Goal: Task Accomplishment & Management: Manage account settings

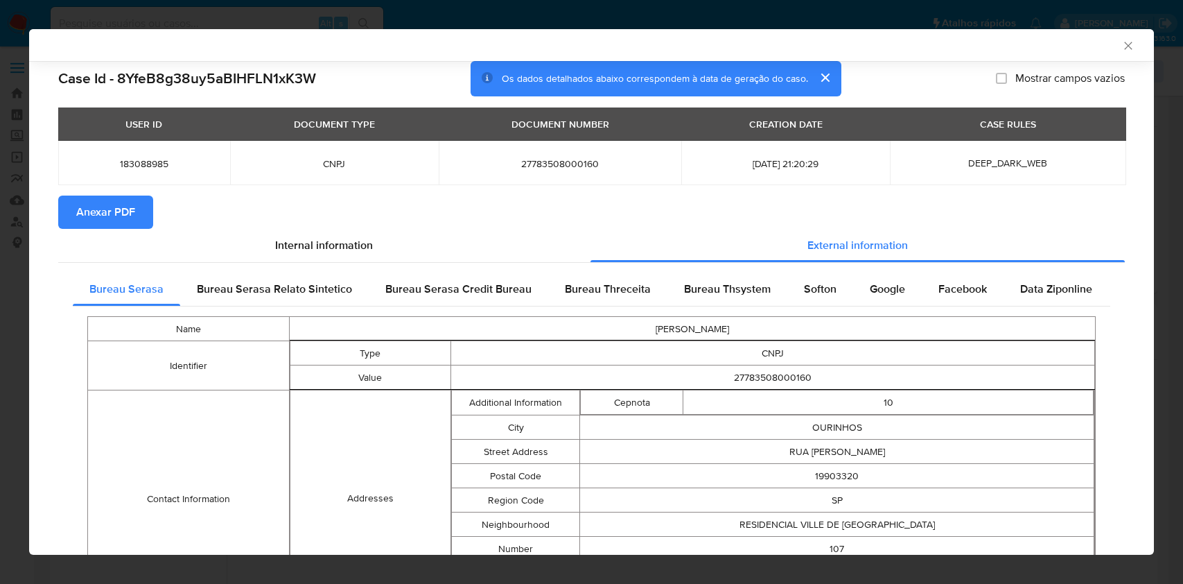
select select "10"
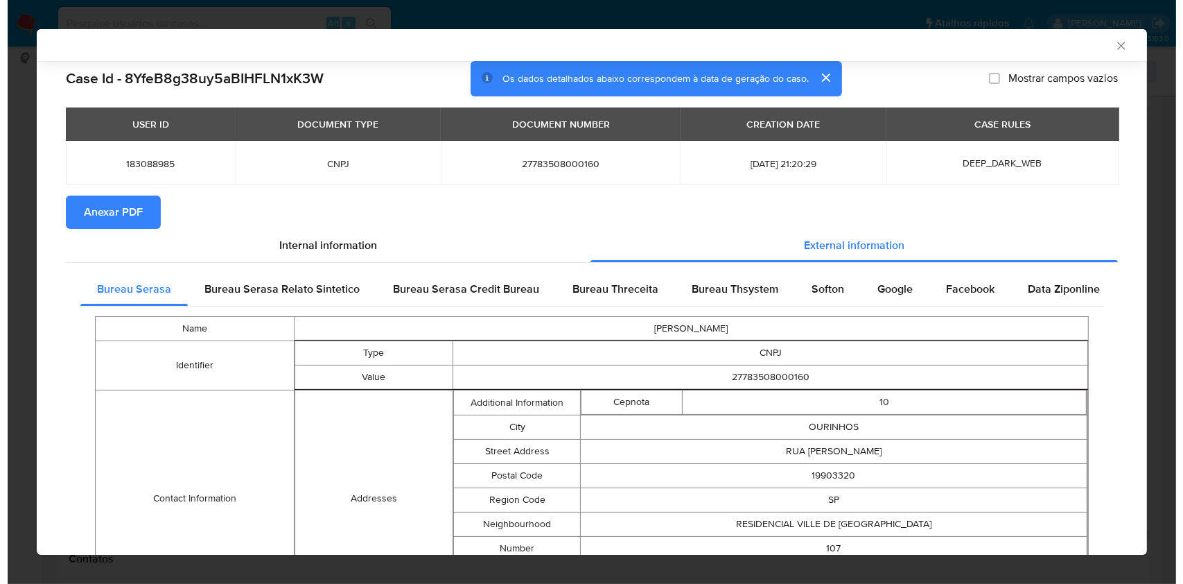
scroll to position [184, 0]
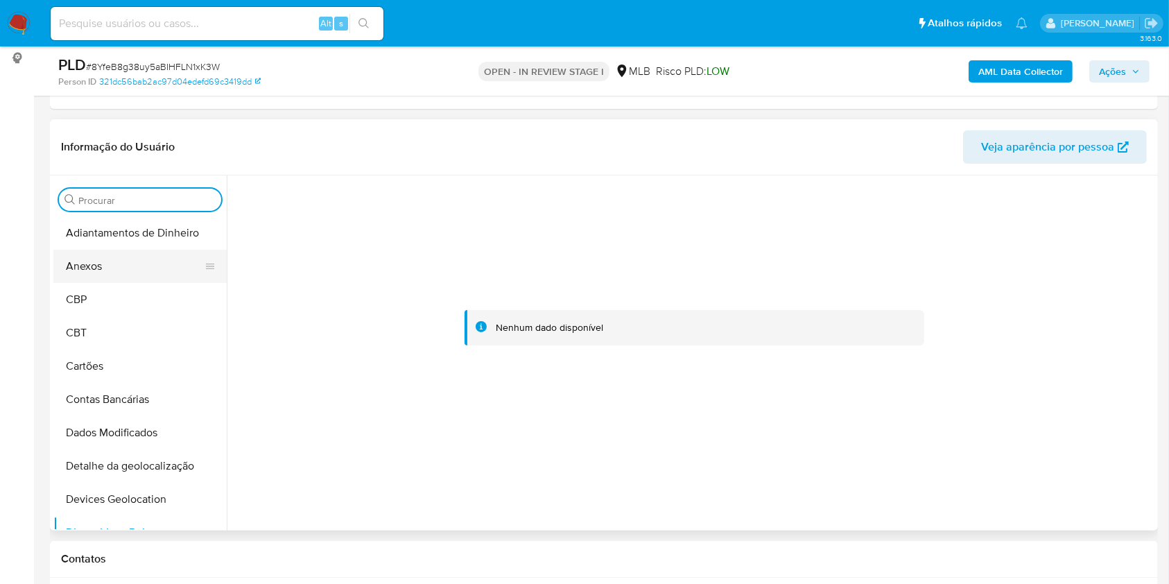
click at [148, 261] on button "Anexos" at bounding box center [134, 266] width 162 height 33
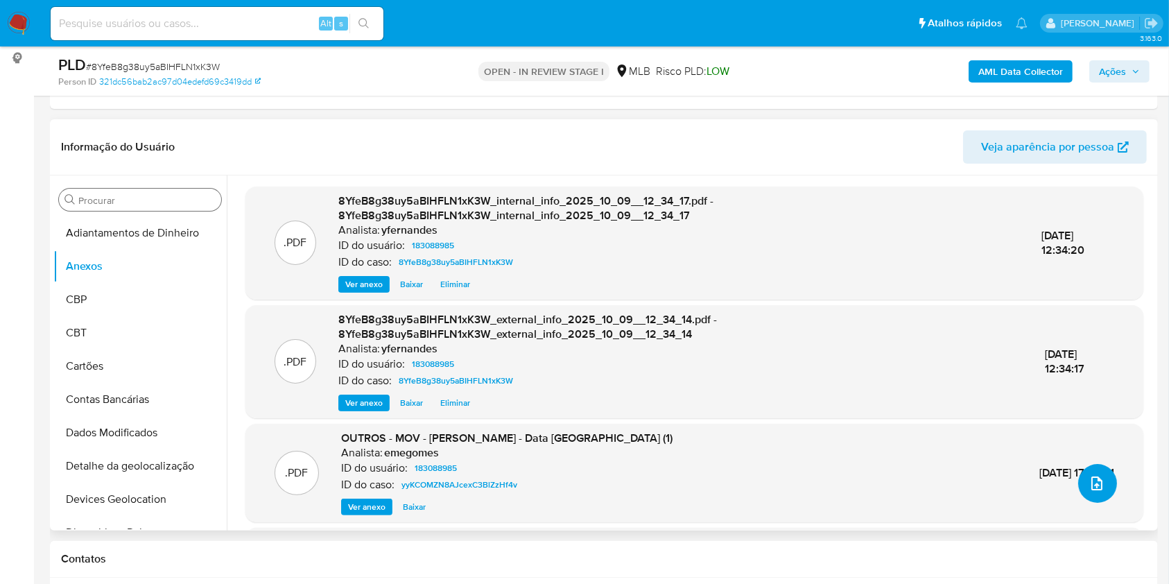
click at [1088, 482] on icon "upload-file" at bounding box center [1096, 483] width 17 height 17
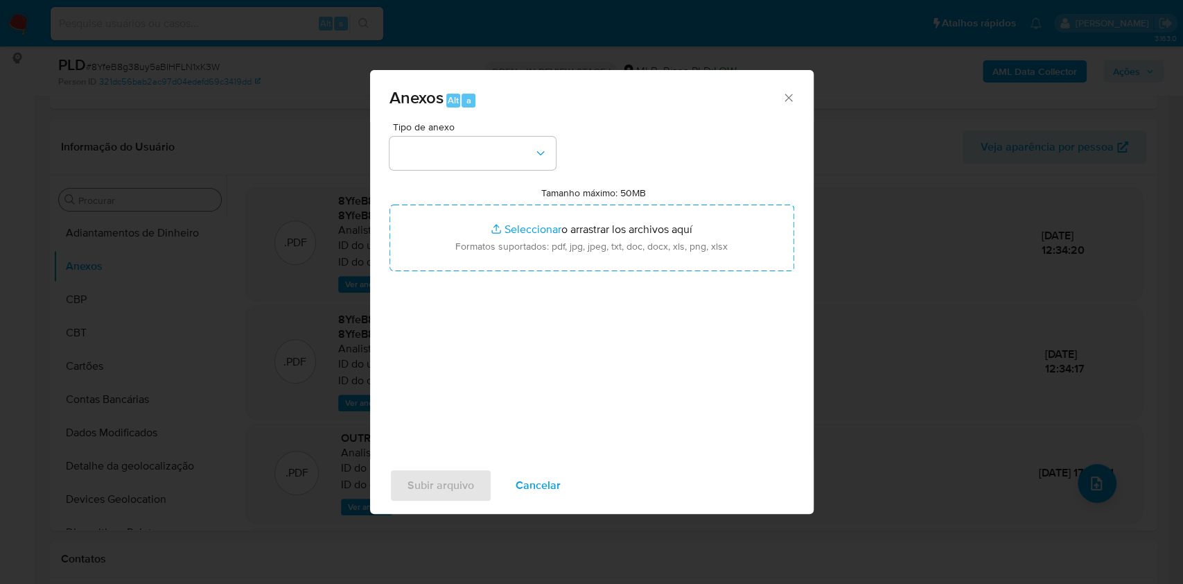
drag, startPoint x: 496, startPoint y: 132, endPoint x: 447, endPoint y: 173, distance: 63.0
click at [494, 134] on div "Tipo de anexo" at bounding box center [473, 146] width 166 height 48
click at [447, 173] on div "Tipo de anexo Tamanho máximo: 50MB Seleccionar archivos Seleccionar o arrastrar…" at bounding box center [592, 285] width 405 height 327
click at [449, 142] on button "button" at bounding box center [473, 153] width 166 height 33
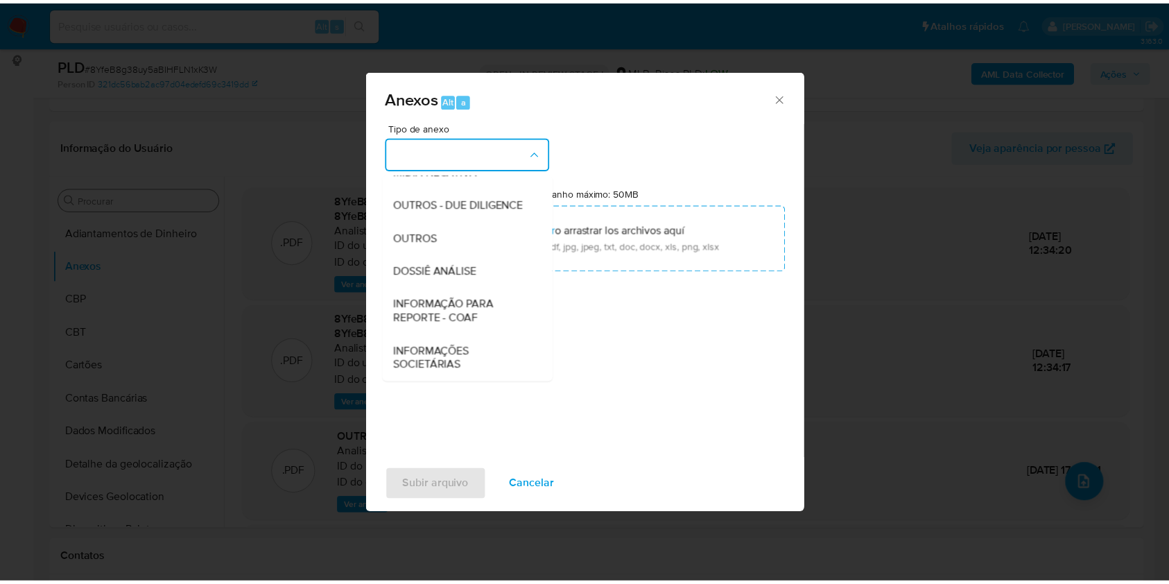
scroll to position [213, 0]
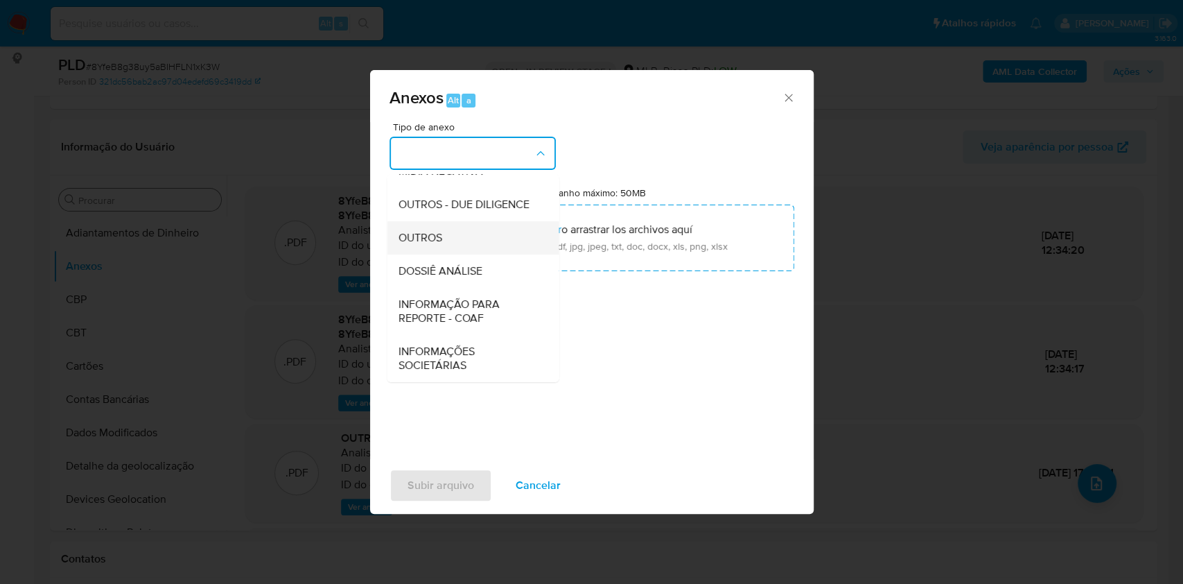
click at [417, 238] on span "OUTROS" at bounding box center [420, 238] width 44 height 14
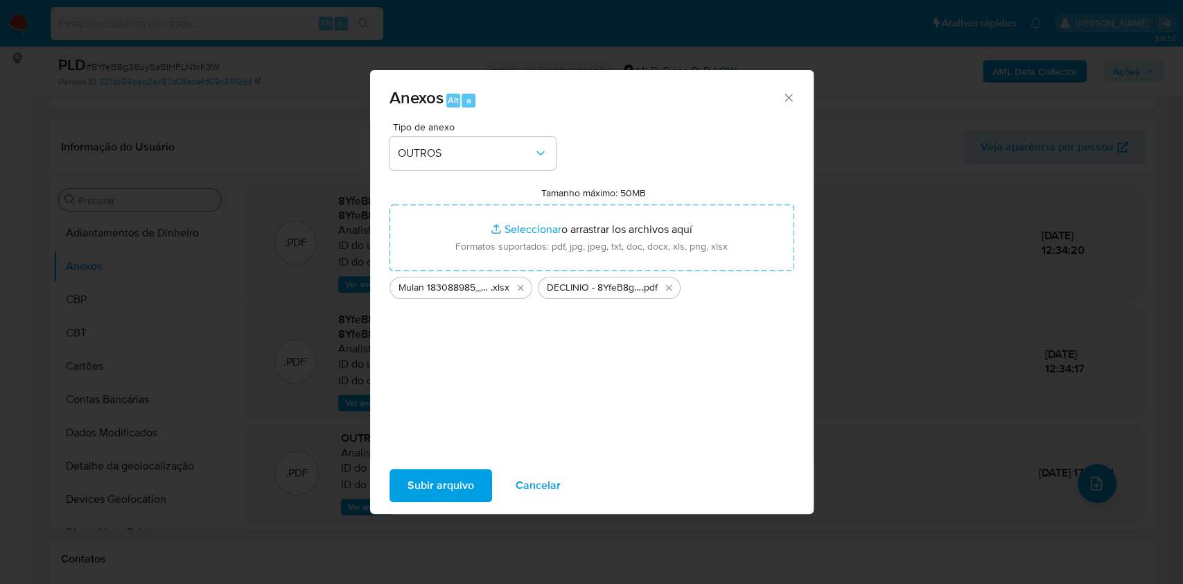
click at [450, 480] on span "Subir arquivo" at bounding box center [441, 485] width 67 height 31
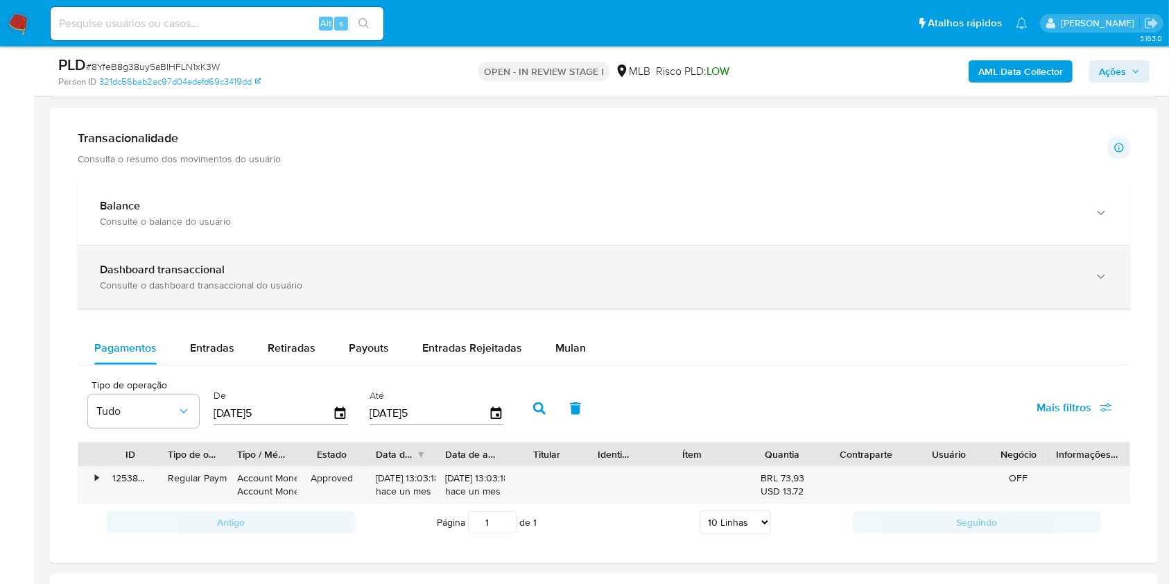
scroll to position [924, 0]
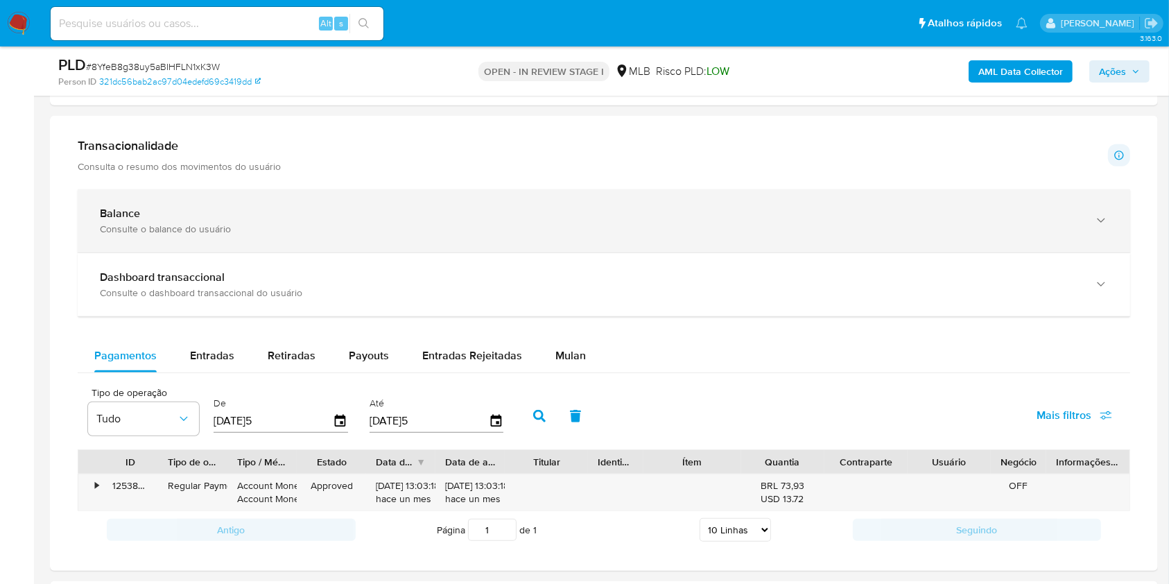
click at [234, 216] on div "Balance" at bounding box center [590, 214] width 980 height 14
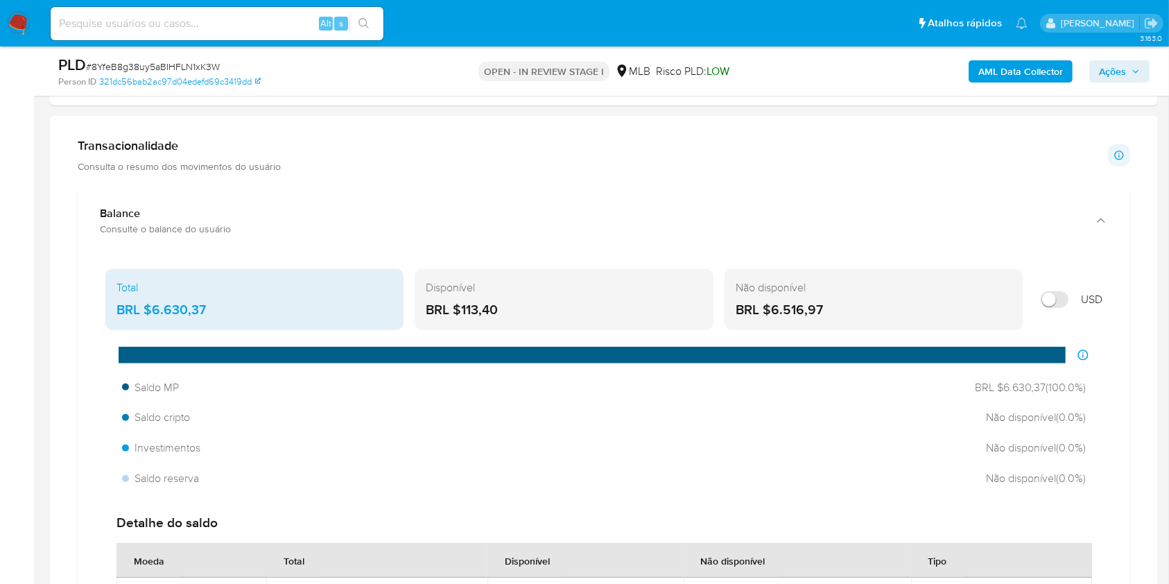
click at [172, 313] on div "BRL $6.630,37" at bounding box center [254, 310] width 276 height 18
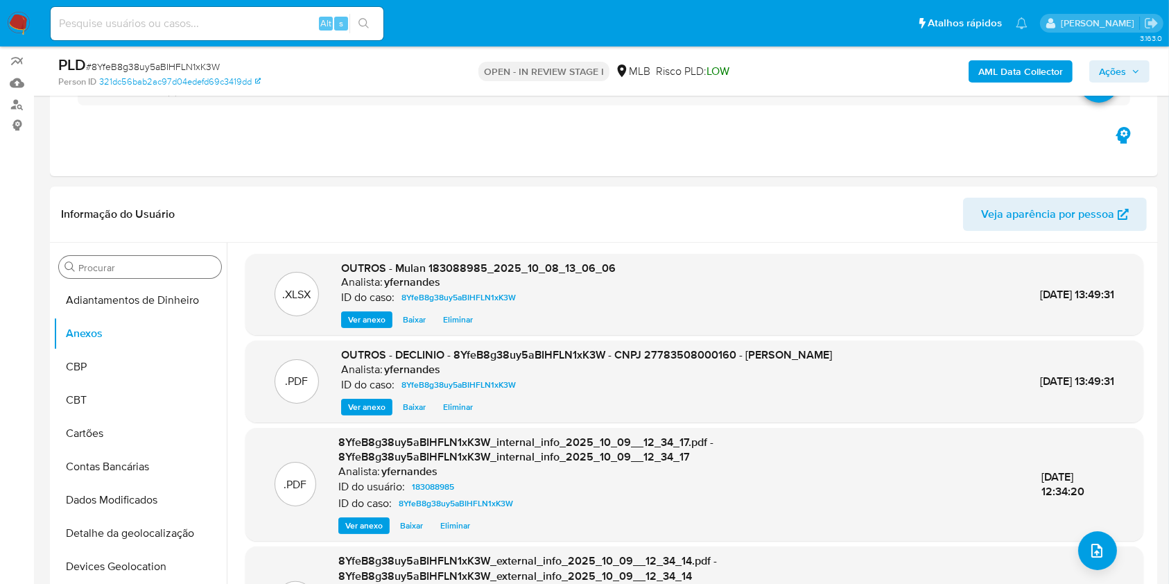
scroll to position [0, 0]
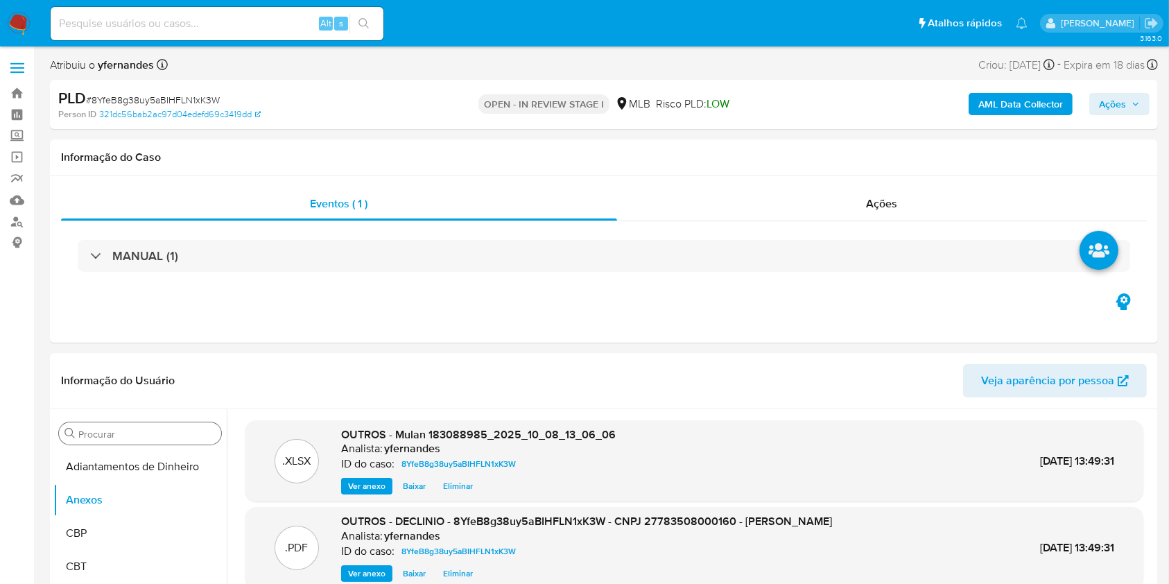
click at [1122, 105] on span "Ações" at bounding box center [1112, 104] width 27 height 22
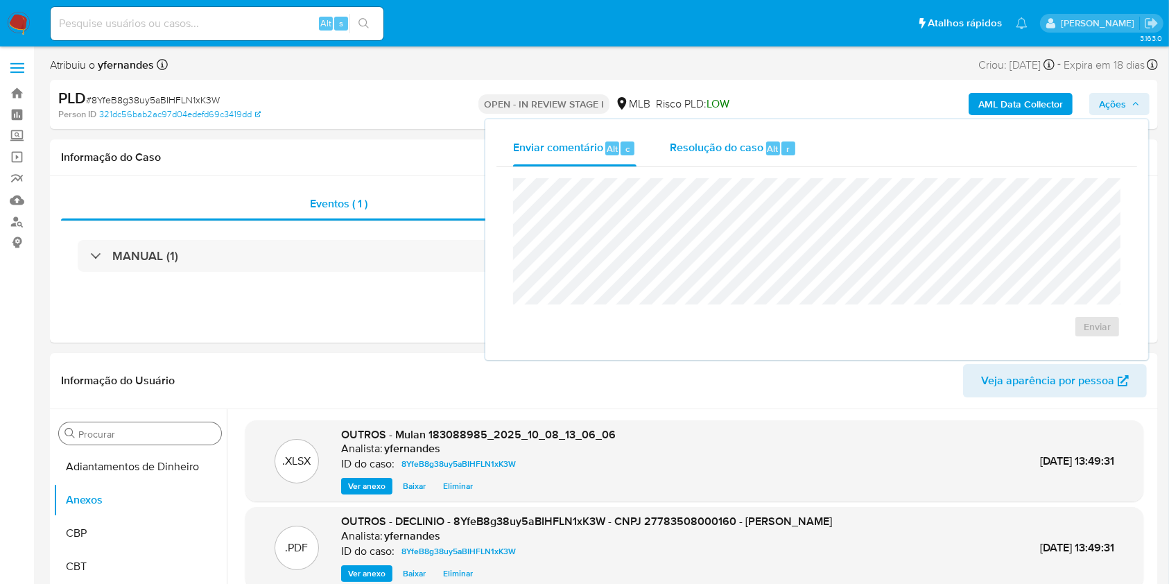
click at [749, 144] on span "Resolução do caso" at bounding box center [717, 148] width 94 height 16
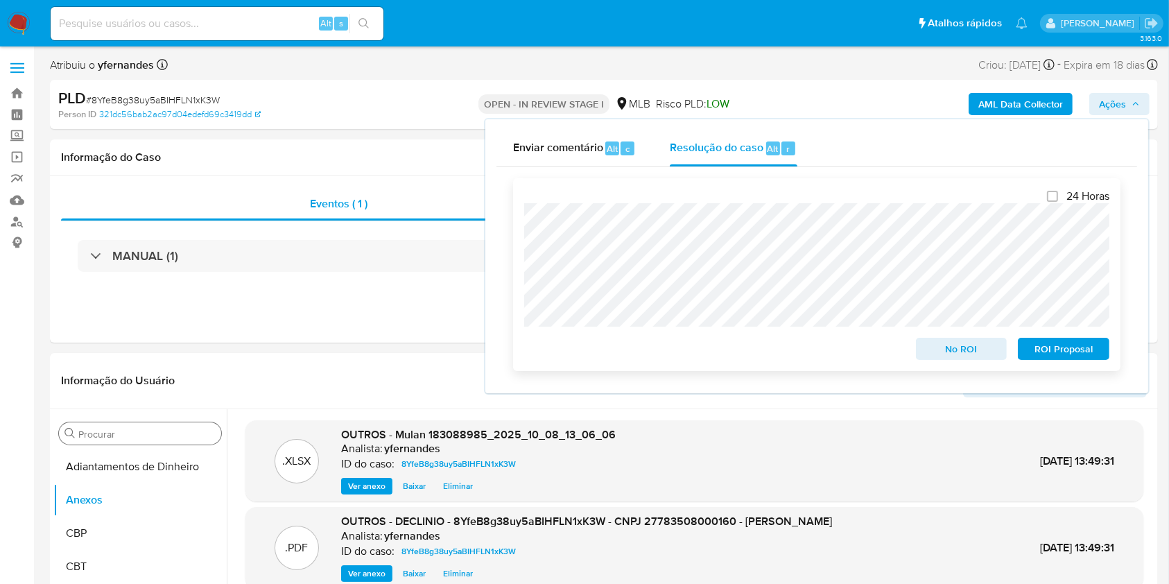
click at [925, 358] on span "No ROI" at bounding box center [961, 348] width 72 height 19
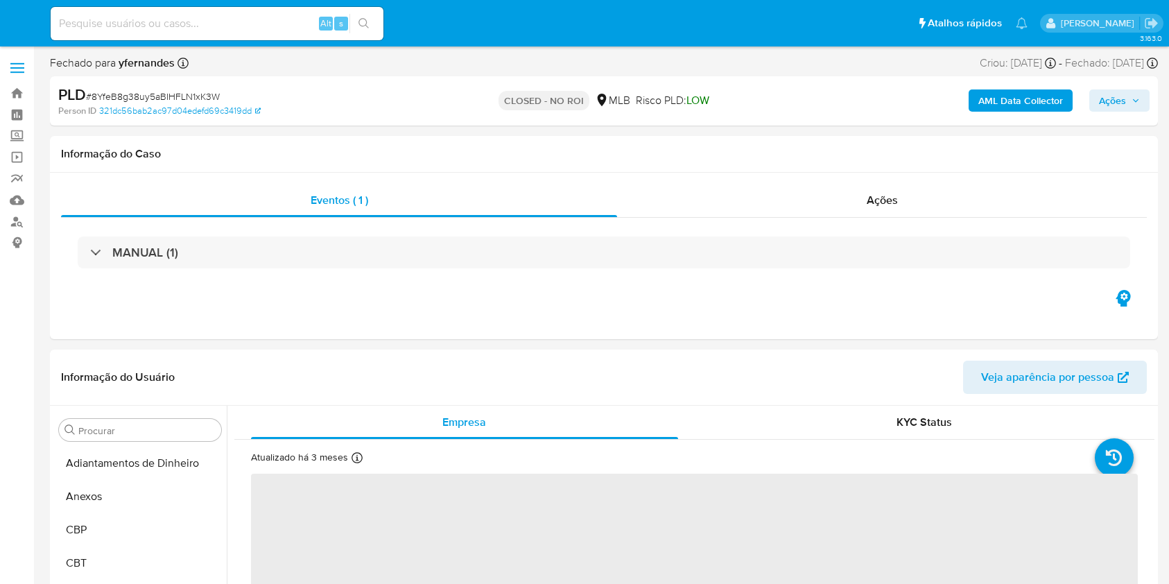
select select "10"
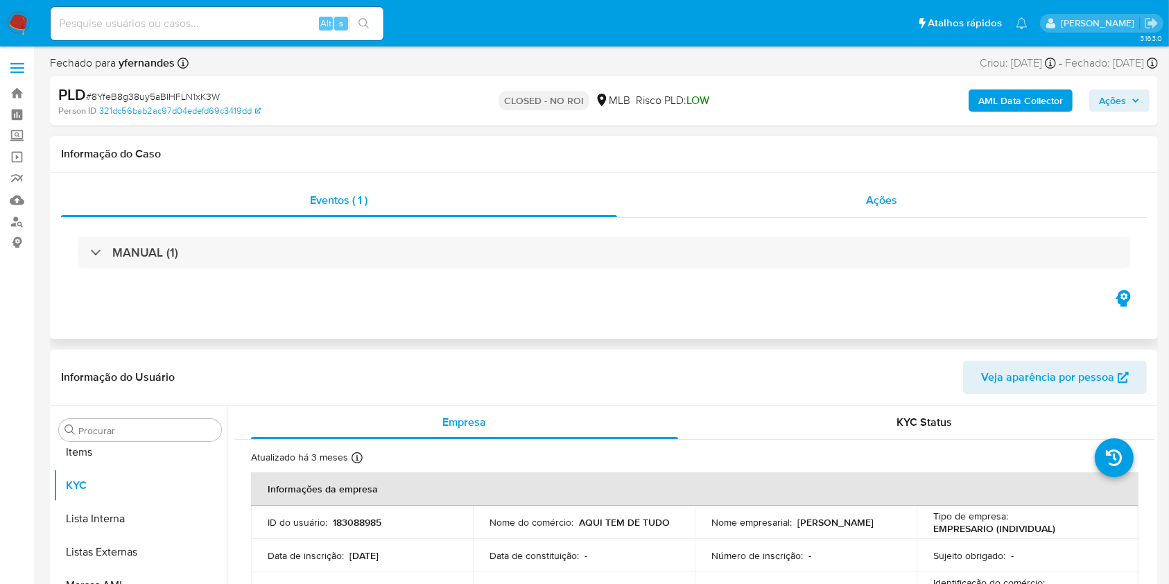
scroll to position [752, 0]
click at [824, 206] on div "Ações" at bounding box center [882, 200] width 530 height 33
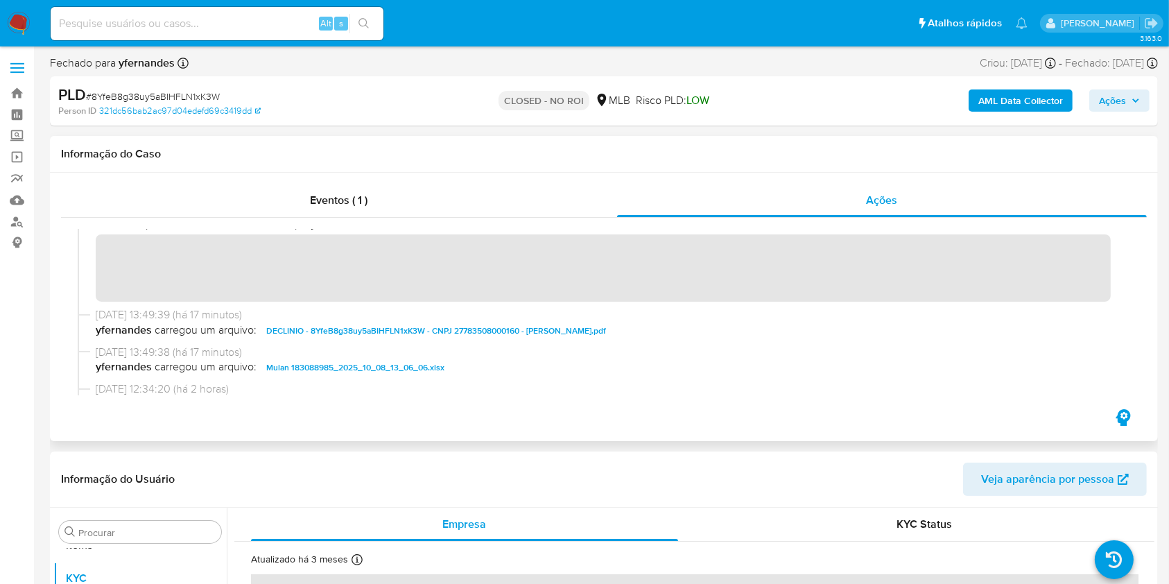
scroll to position [0, 0]
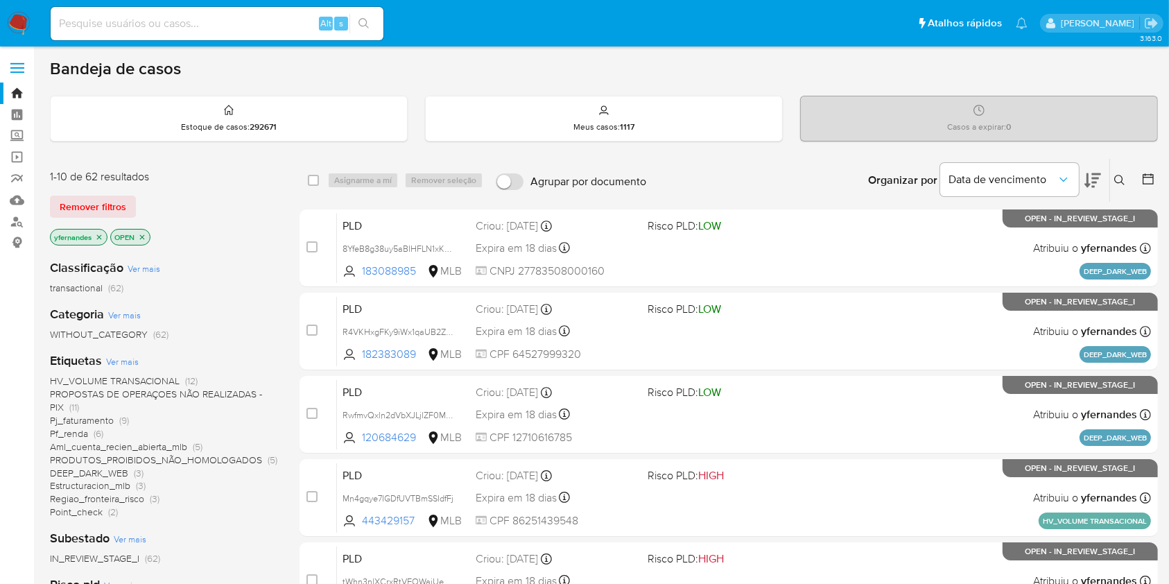
click at [22, 21] on img at bounding box center [19, 24] width 24 height 24
click at [115, 356] on span "Ver mais" at bounding box center [122, 361] width 33 height 12
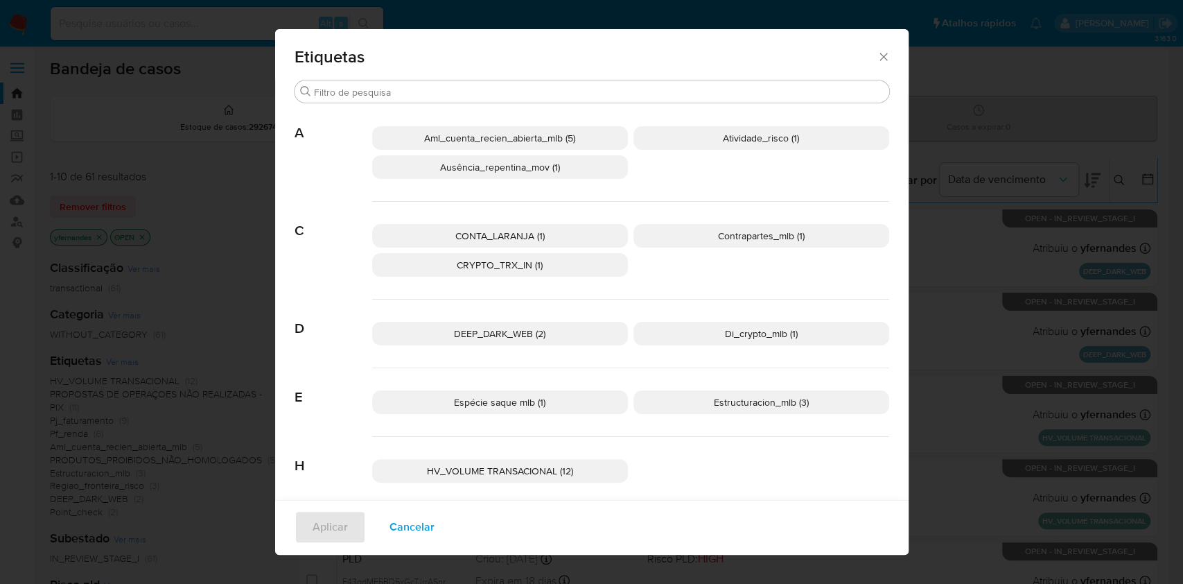
click at [469, 230] on span "CONTA_LARANJA (1)" at bounding box center [499, 236] width 89 height 14
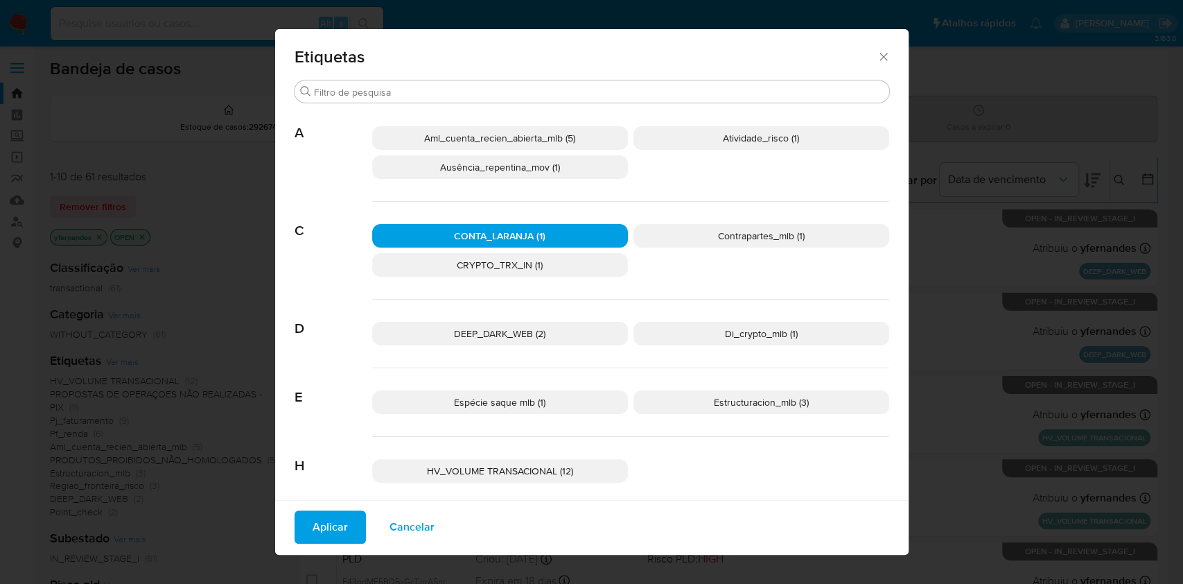
click at [469, 230] on span "CONTA_LARANJA (1)" at bounding box center [500, 236] width 92 height 14
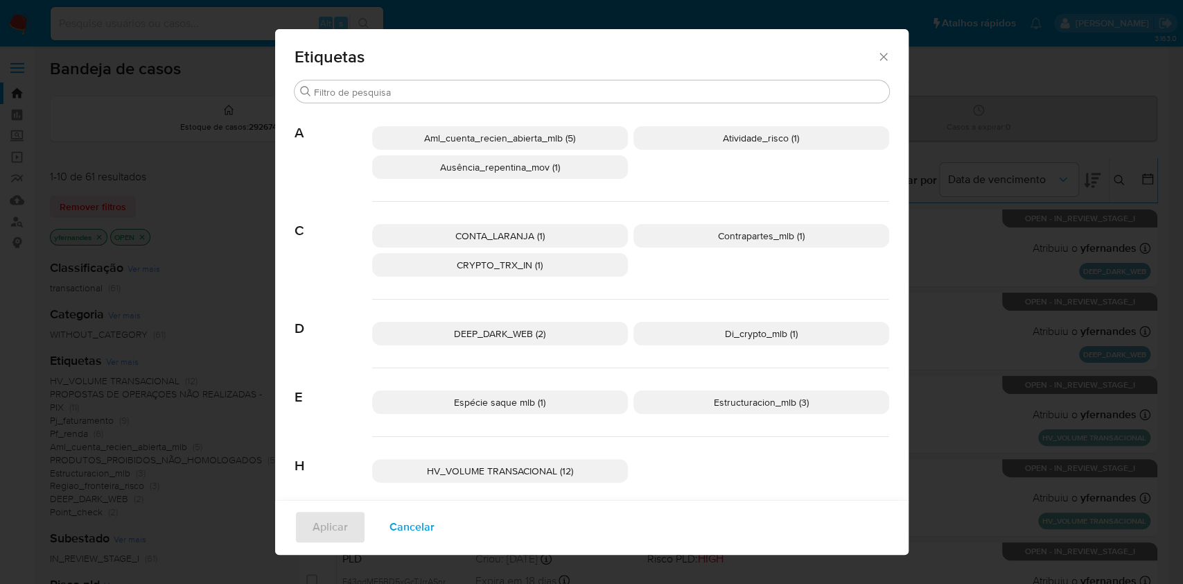
click at [487, 230] on span "CONTA_LARANJA (1)" at bounding box center [499, 236] width 89 height 14
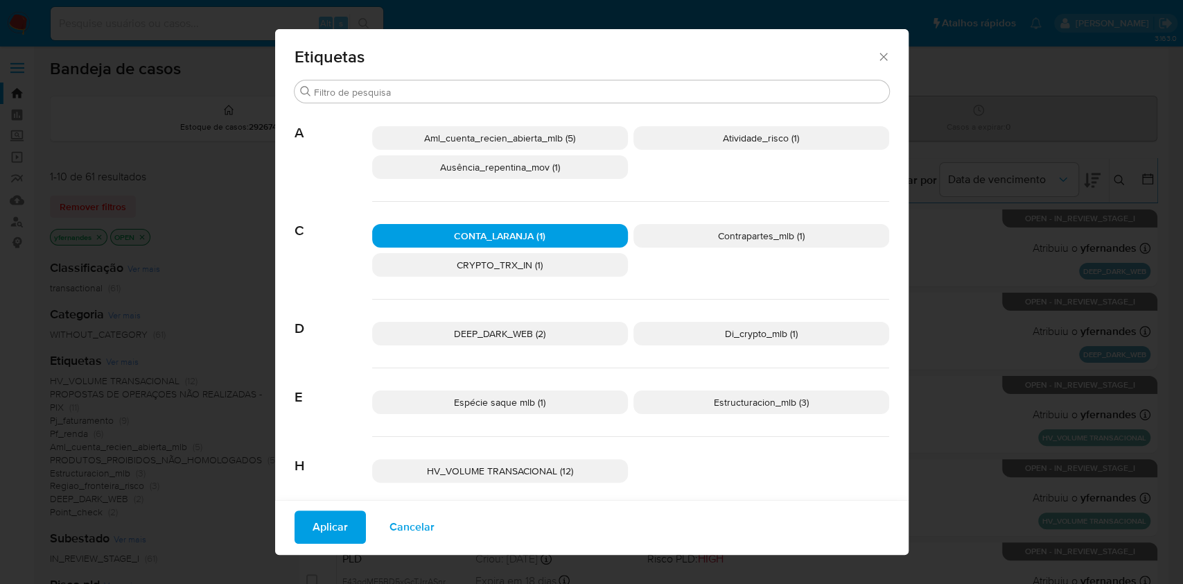
click at [498, 232] on span "CONTA_LARANJA (1)" at bounding box center [500, 236] width 92 height 14
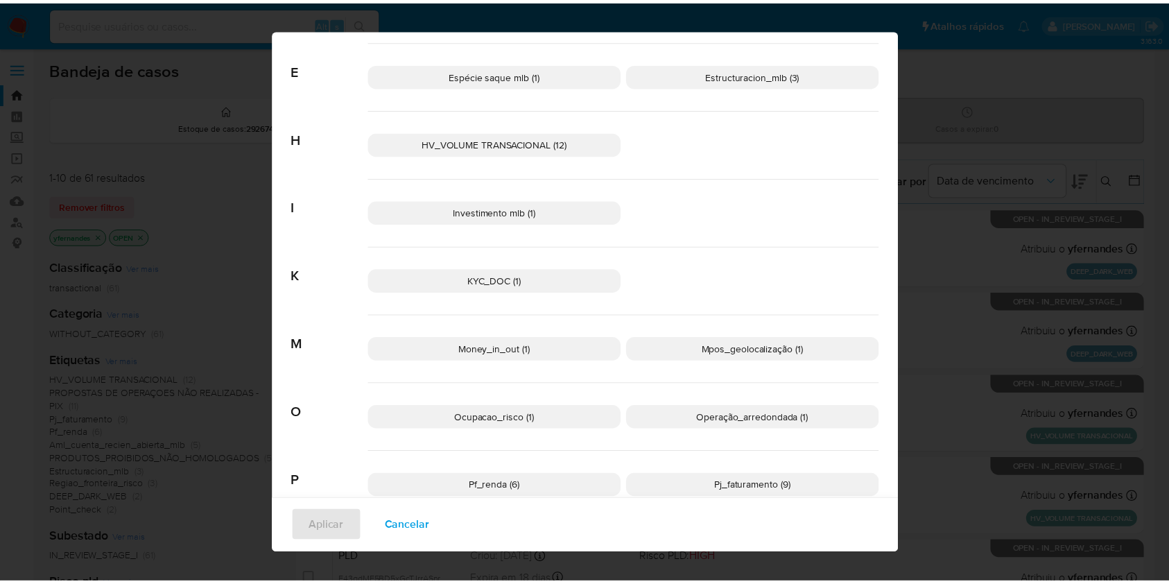
scroll to position [473, 0]
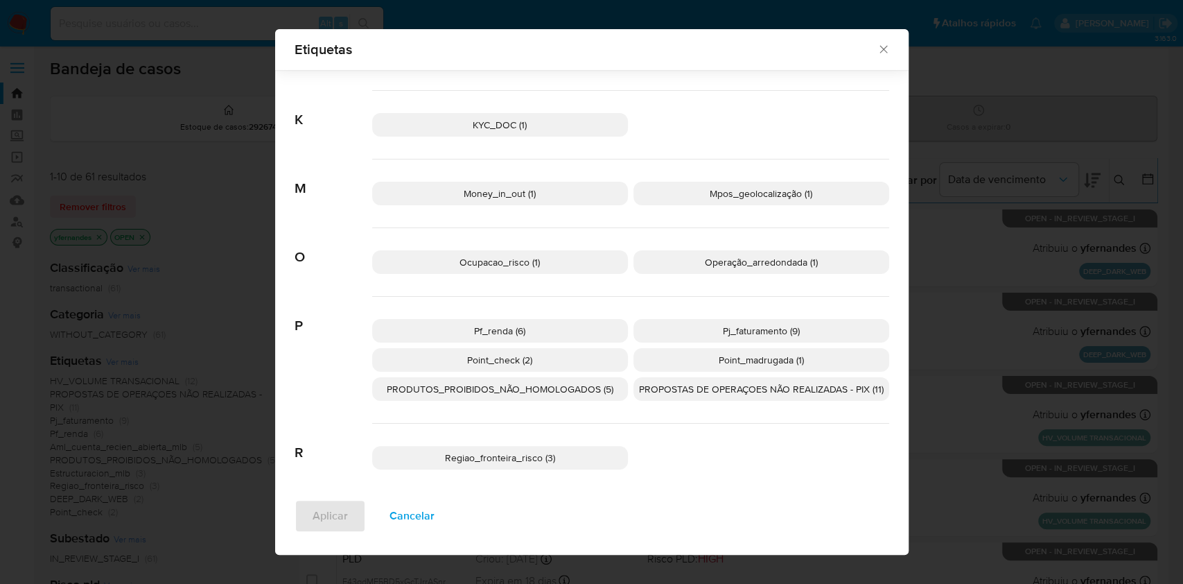
click at [668, 391] on span "PROPOSTAS DE OPERAÇOES NÃO REALIZADAS - PIX (11)" at bounding box center [761, 389] width 245 height 14
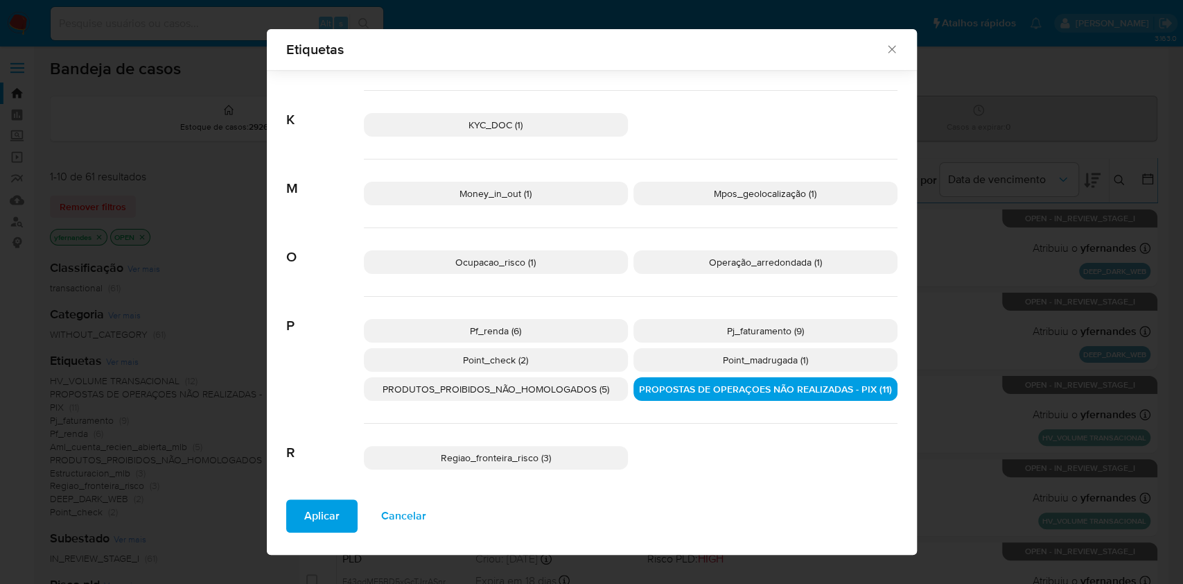
click at [330, 513] on span "Aplicar" at bounding box center [321, 516] width 35 height 31
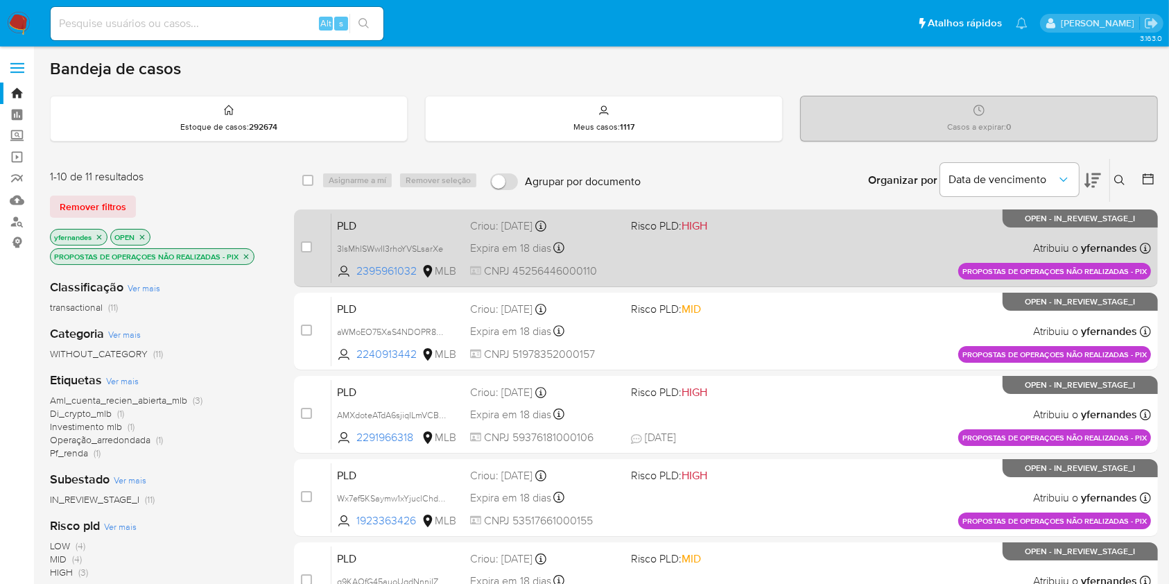
click at [654, 241] on div "PLD 3lsMhISWwII3rhoYVSLsarXe 2395961032 MLB Risco PLD: HIGH Criou: 12/09/2025 C…" at bounding box center [740, 248] width 819 height 70
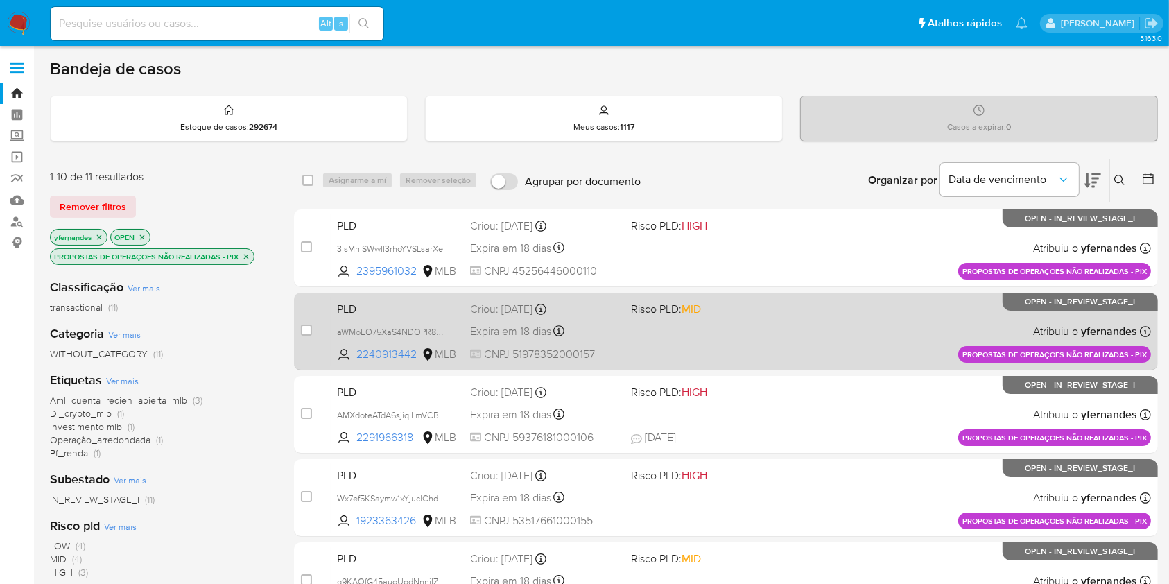
click at [782, 323] on div "PLD aWMoEO75XaS4NDOPR8TMO4bW 2240913442 MLB Risco PLD: MID Criou: 12/09/2025 Cr…" at bounding box center [740, 331] width 819 height 70
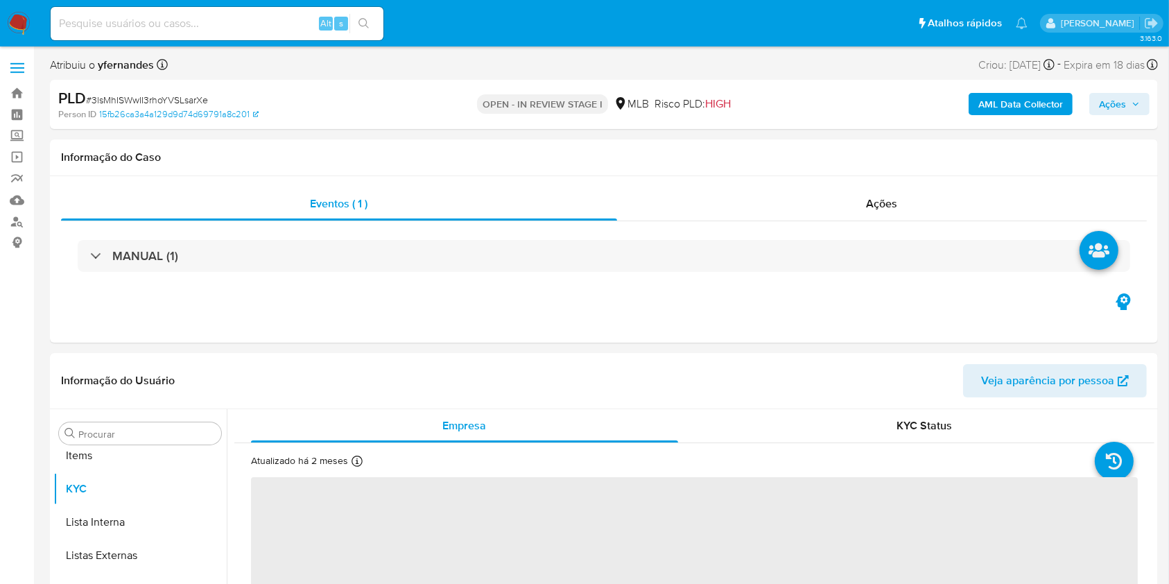
scroll to position [752, 0]
select select "10"
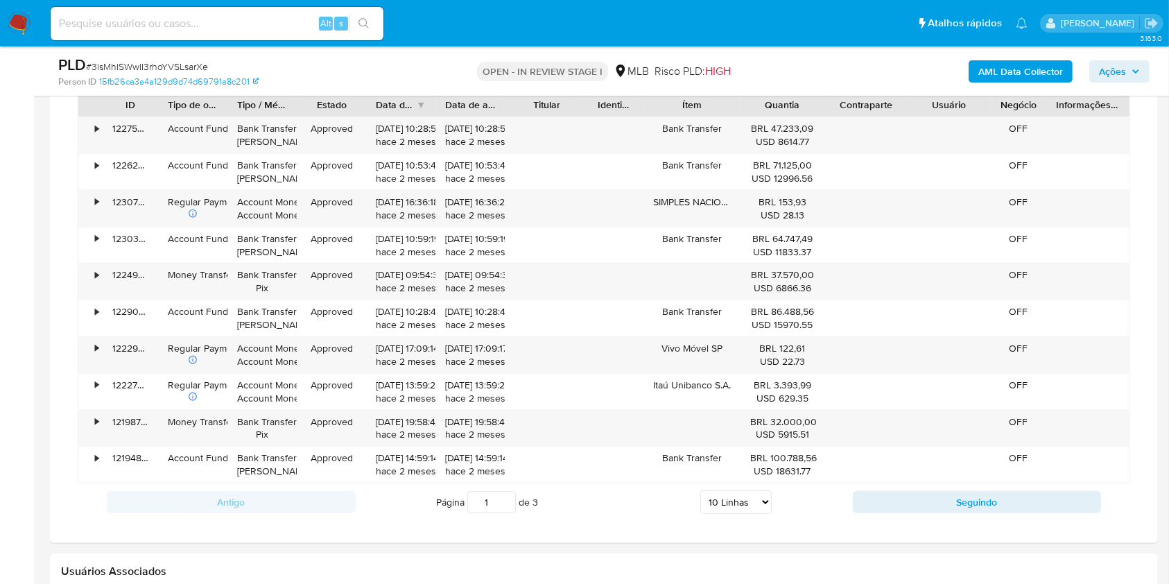
scroll to position [1016, 0]
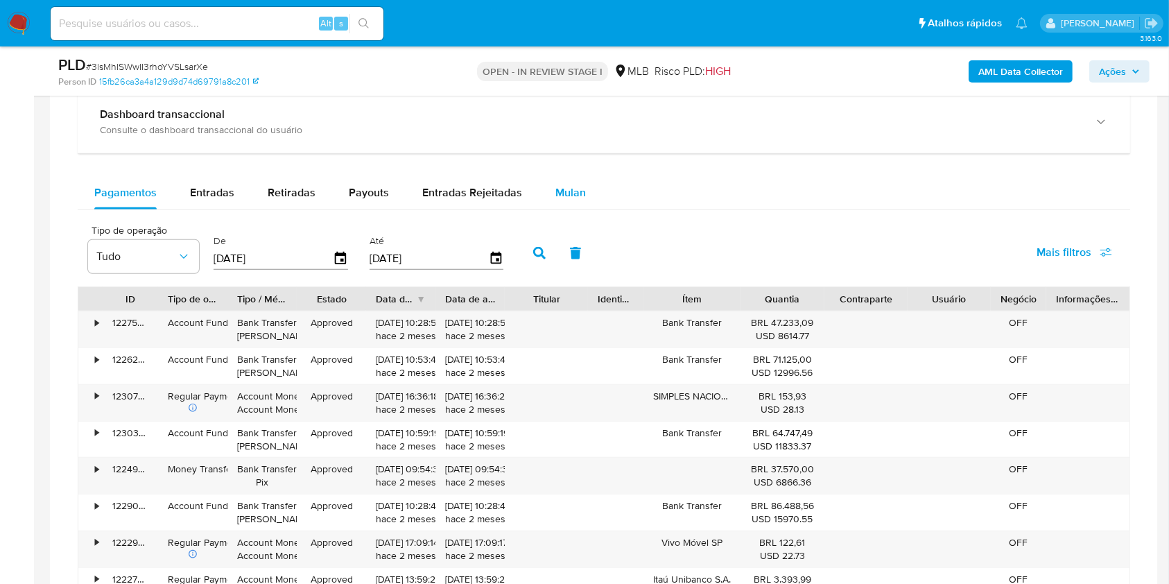
click at [574, 205] on div "Mulan" at bounding box center [570, 192] width 31 height 33
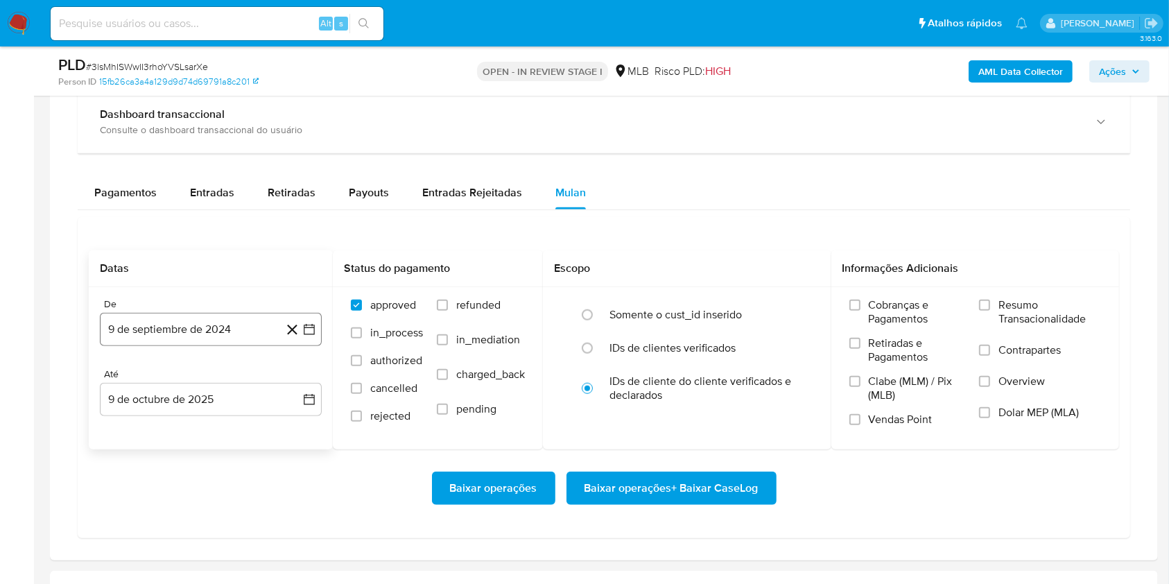
click at [206, 315] on button "9 de septiembre de 2024" at bounding box center [211, 329] width 222 height 33
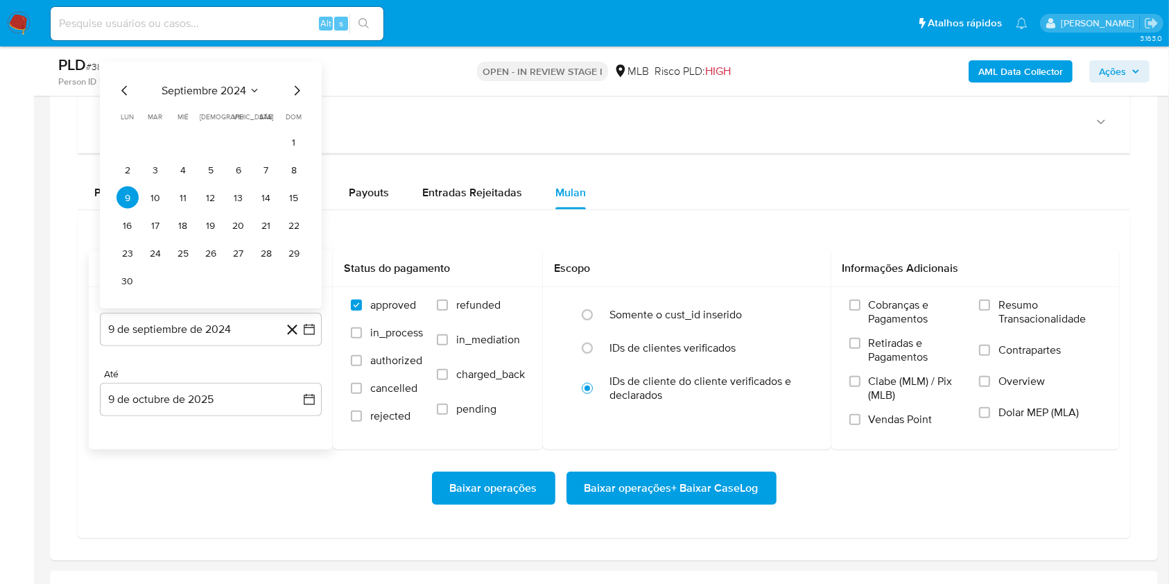
click at [220, 84] on span "septiembre 2024" at bounding box center [204, 91] width 85 height 14
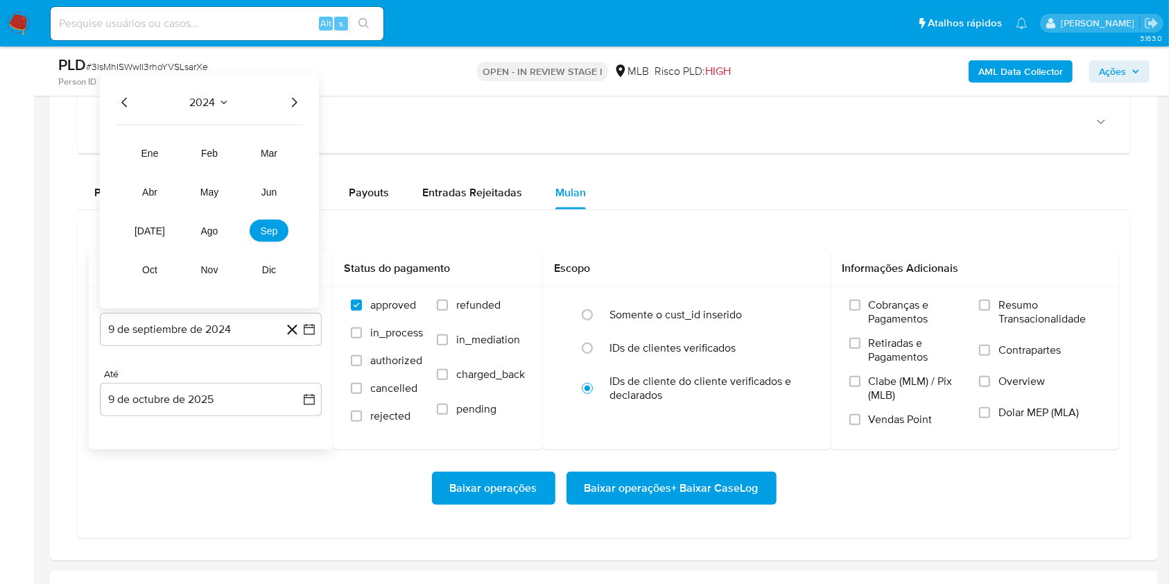
click at [290, 100] on icon "Año siguiente" at bounding box center [294, 102] width 17 height 17
click at [225, 223] on button "ago" at bounding box center [209, 231] width 39 height 22
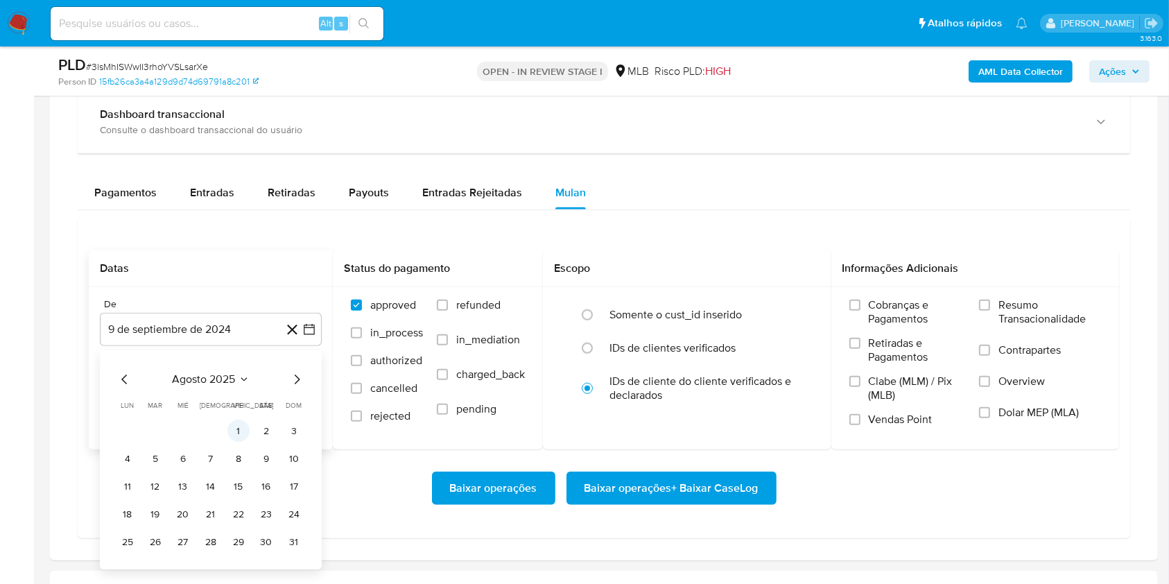
click at [238, 428] on button "1" at bounding box center [238, 431] width 22 height 22
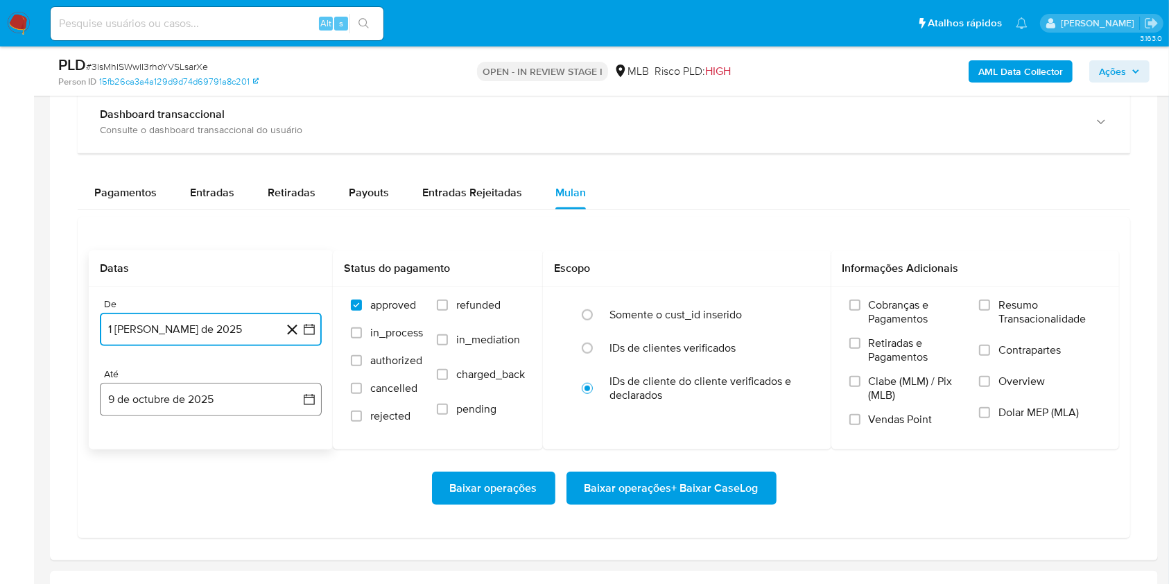
click at [207, 393] on button "9 de octubre de 2025" at bounding box center [211, 399] width 222 height 33
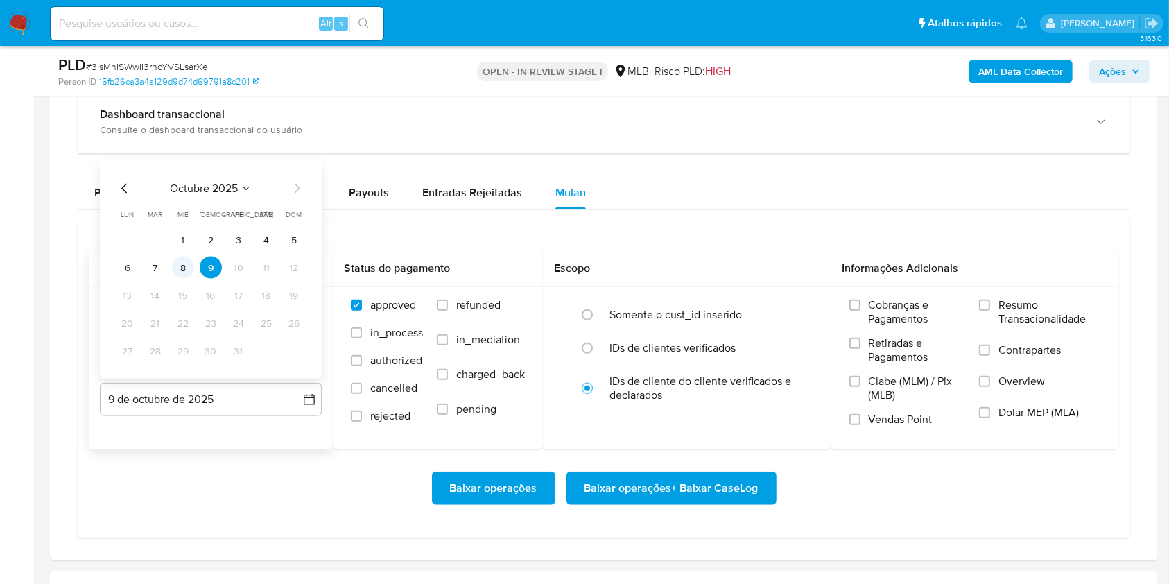
click at [180, 274] on button "8" at bounding box center [183, 268] width 22 height 22
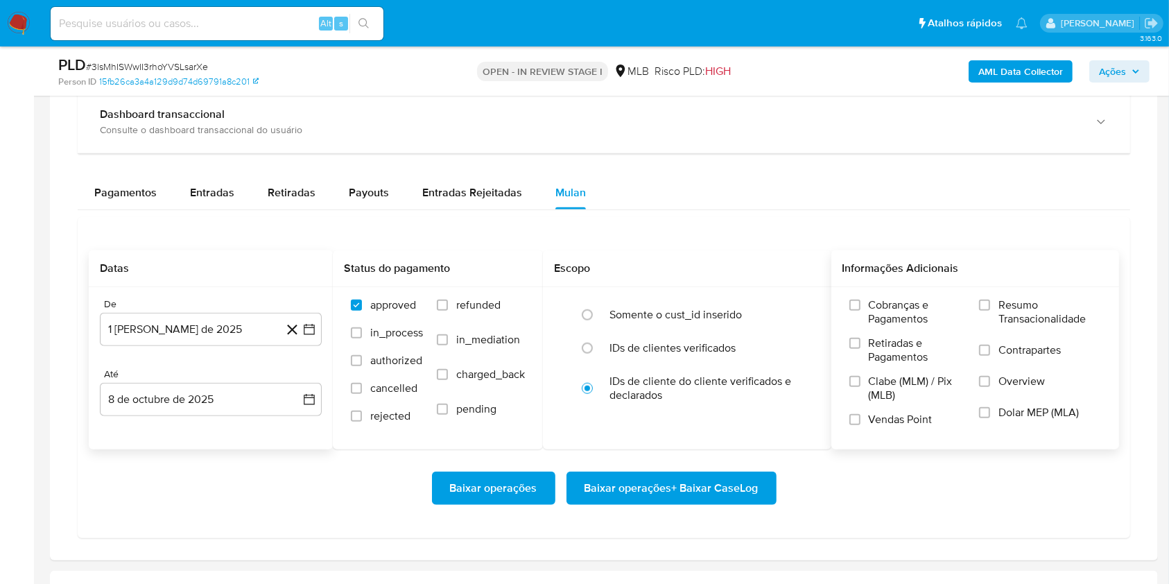
click at [1079, 320] on span "Resumo Transacionalidade" at bounding box center [1049, 312] width 103 height 28
click at [990, 311] on input "Resumo Transacionalidade" at bounding box center [984, 304] width 11 height 11
click at [660, 494] on span "Baixar operações + Baixar CaseLog" at bounding box center [671, 488] width 174 height 31
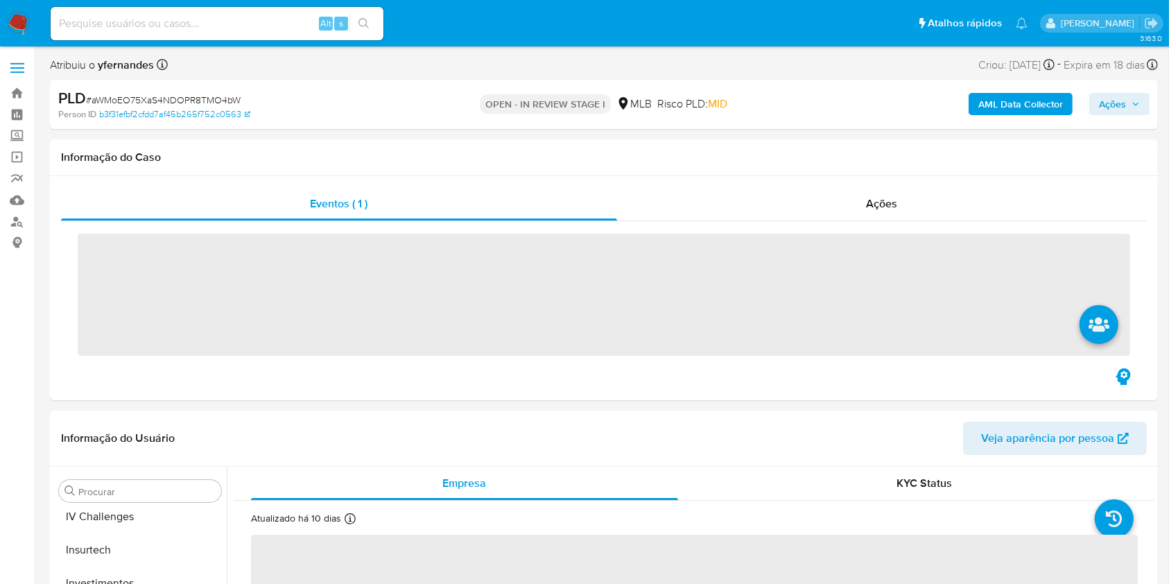
scroll to position [752, 0]
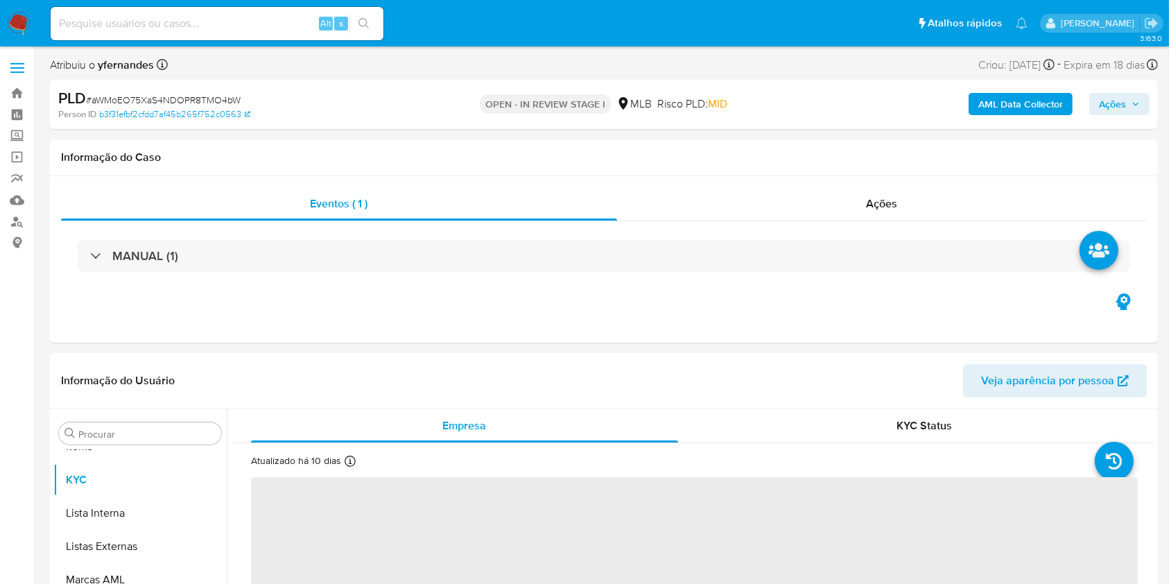
select select "10"
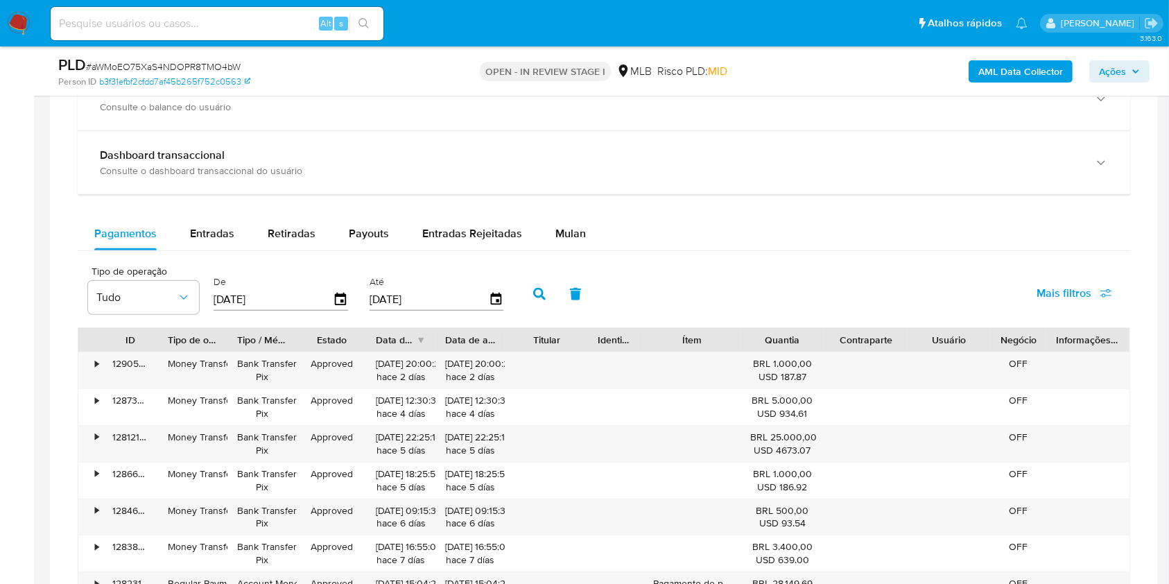
scroll to position [1016, 0]
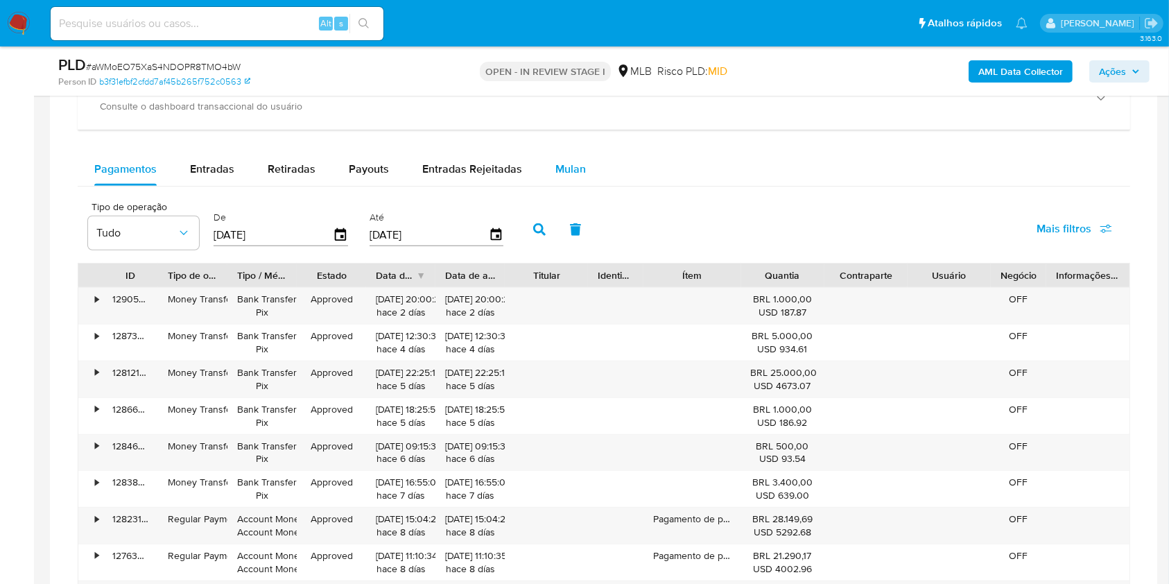
click at [542, 159] on button "Mulan" at bounding box center [571, 169] width 64 height 33
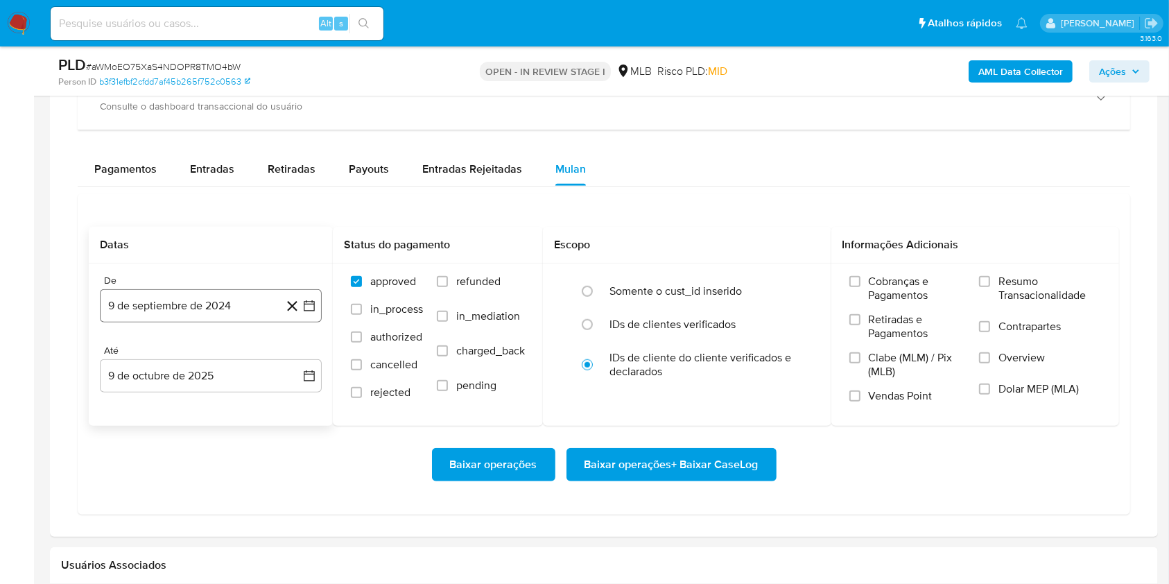
click at [195, 302] on button "9 de septiembre de 2024" at bounding box center [211, 305] width 222 height 33
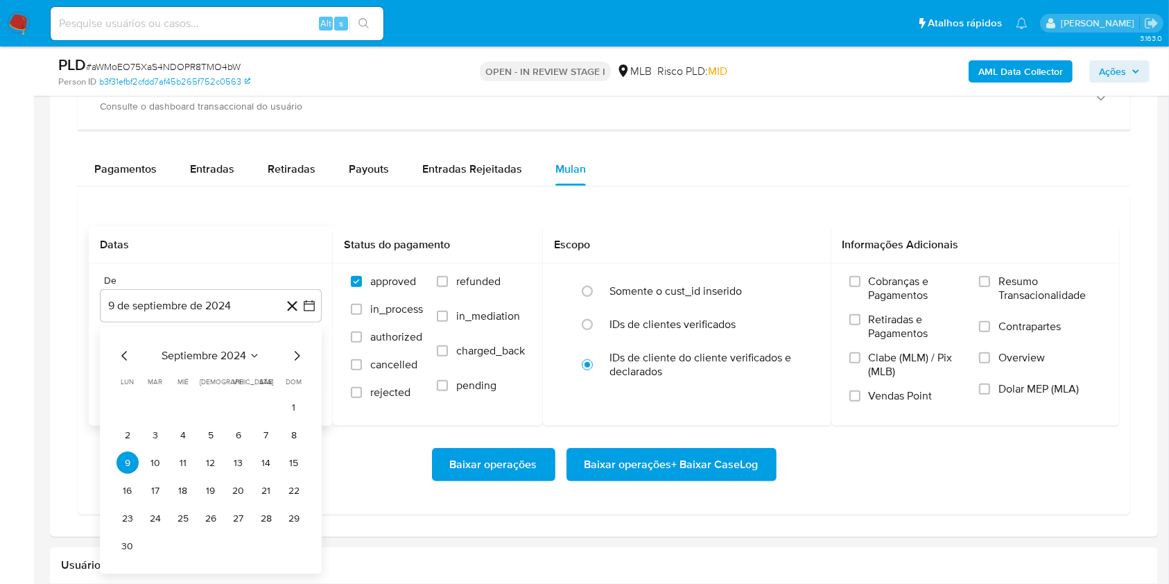
click at [199, 349] on span "septiembre 2024" at bounding box center [204, 356] width 85 height 14
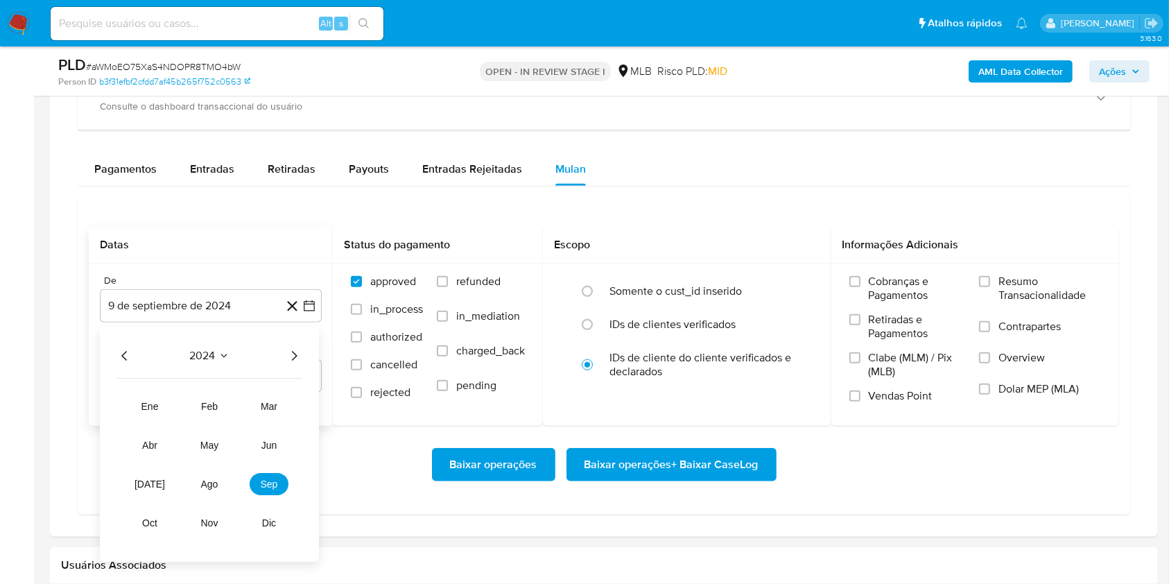
click at [286, 356] on icon "Año siguiente" at bounding box center [294, 356] width 17 height 17
click at [205, 486] on span "ago" at bounding box center [209, 484] width 17 height 11
click at [238, 412] on button "1" at bounding box center [238, 408] width 22 height 22
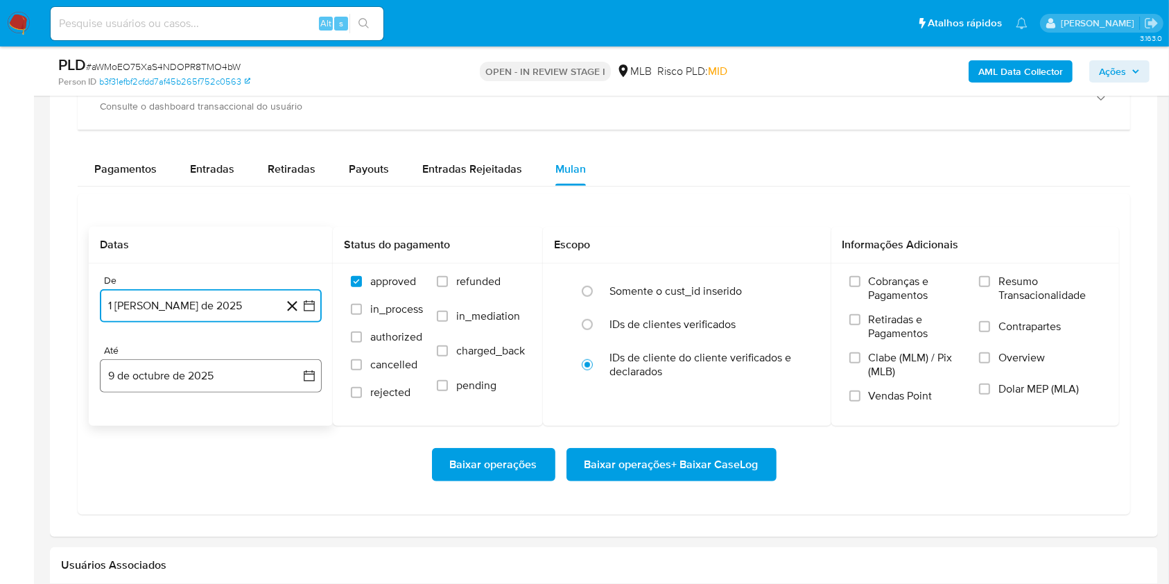
click at [202, 389] on button "9 de octubre de 2025" at bounding box center [211, 375] width 222 height 33
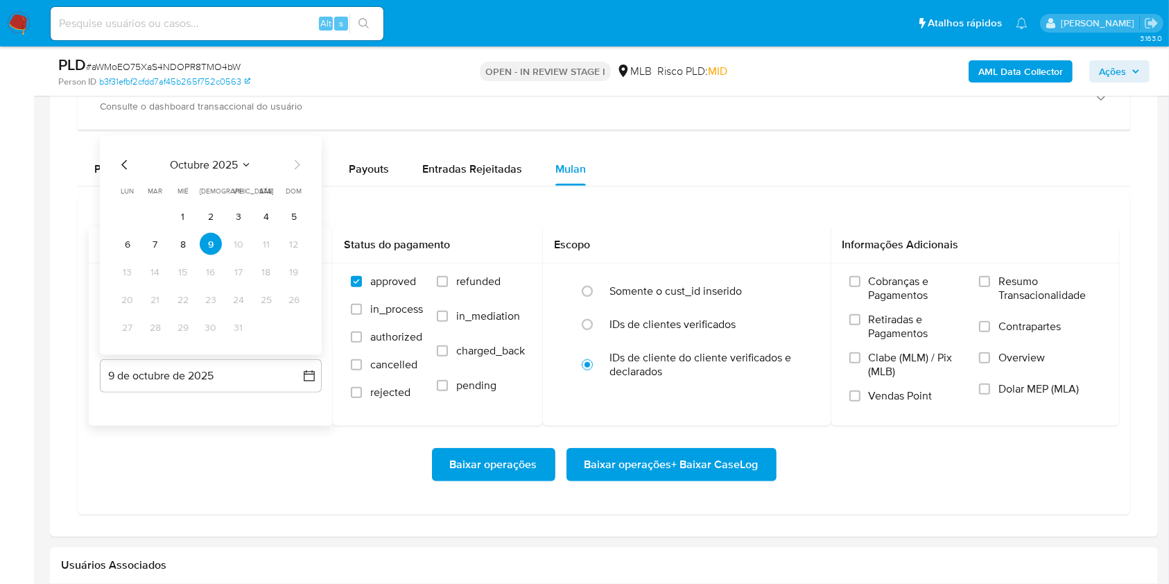
click at [171, 244] on tr "6 7 8 9 10 11 12" at bounding box center [210, 244] width 189 height 22
click at [174, 245] on button "8" at bounding box center [183, 244] width 22 height 22
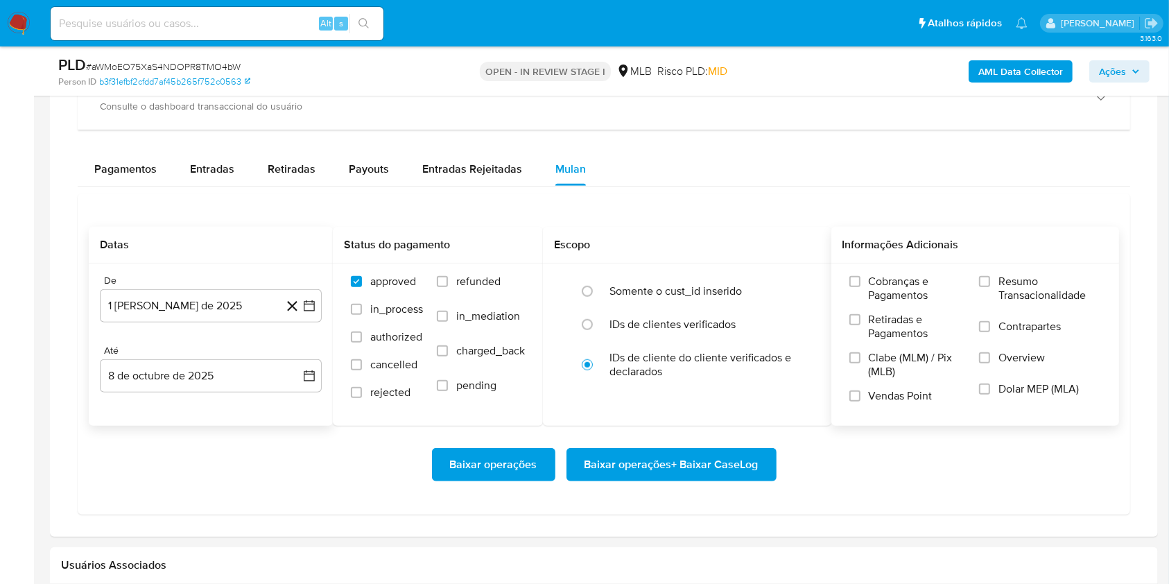
click at [1032, 279] on span "Resumo Transacionalidade" at bounding box center [1049, 289] width 103 height 28
click at [990, 279] on input "Resumo Transacionalidade" at bounding box center [984, 281] width 11 height 11
click at [725, 463] on span "Baixar operações + Baixar CaseLog" at bounding box center [671, 464] width 174 height 31
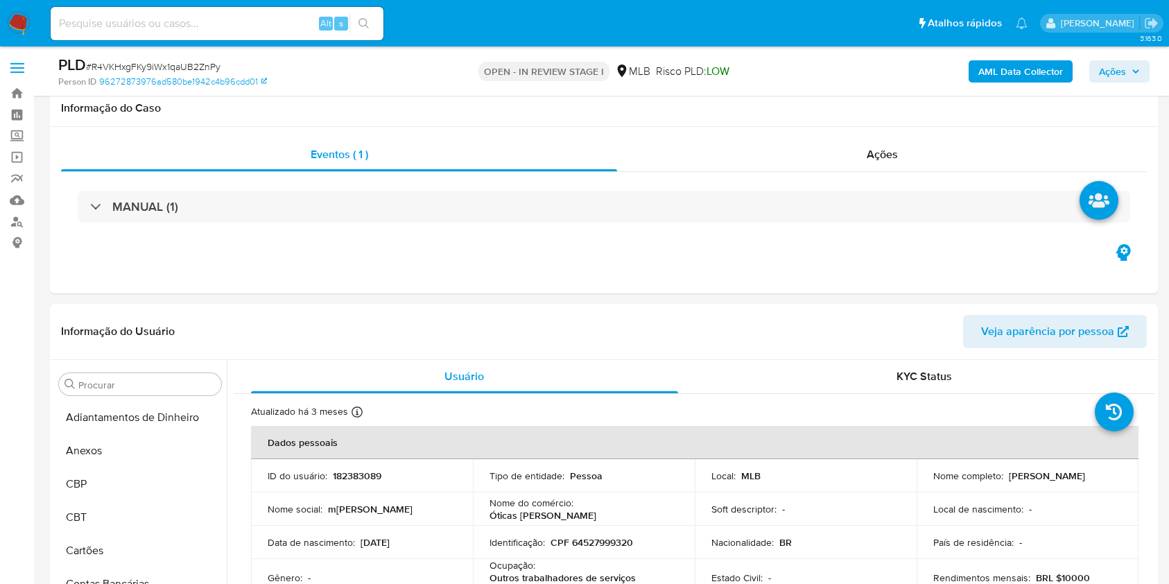
select select "10"
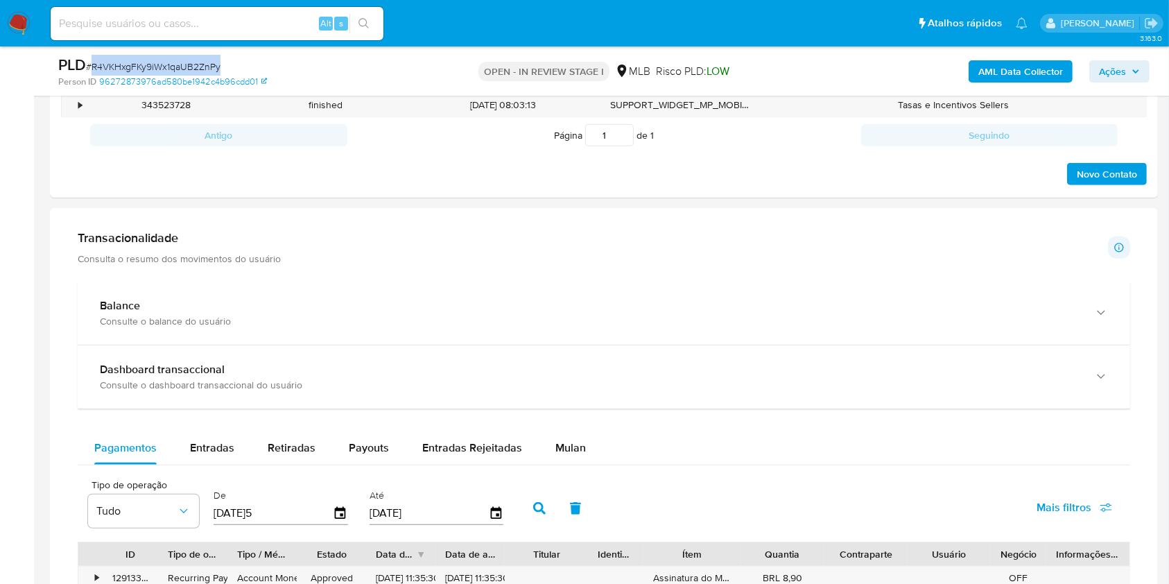
scroll to position [647, 0]
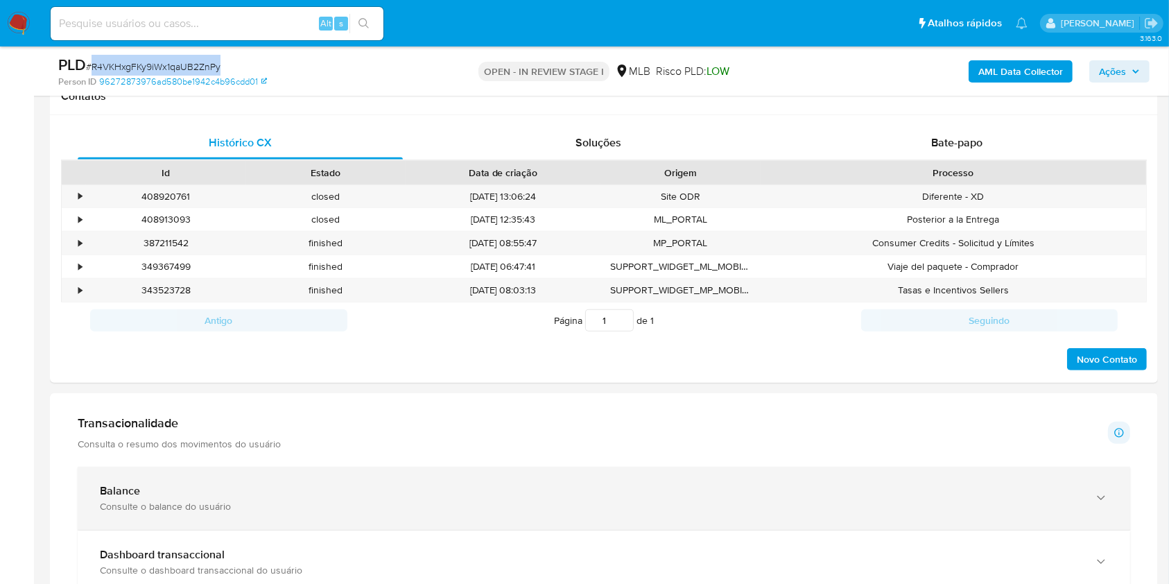
click at [238, 467] on div "Balance Consulte o balance do usuário" at bounding box center [604, 498] width 1052 height 63
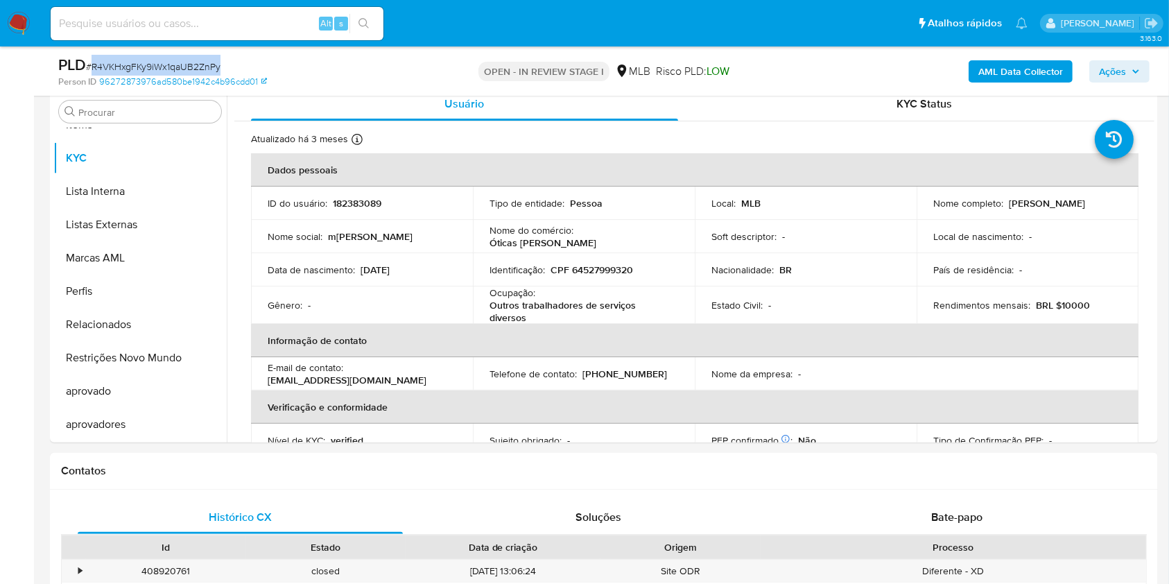
scroll to position [92, 0]
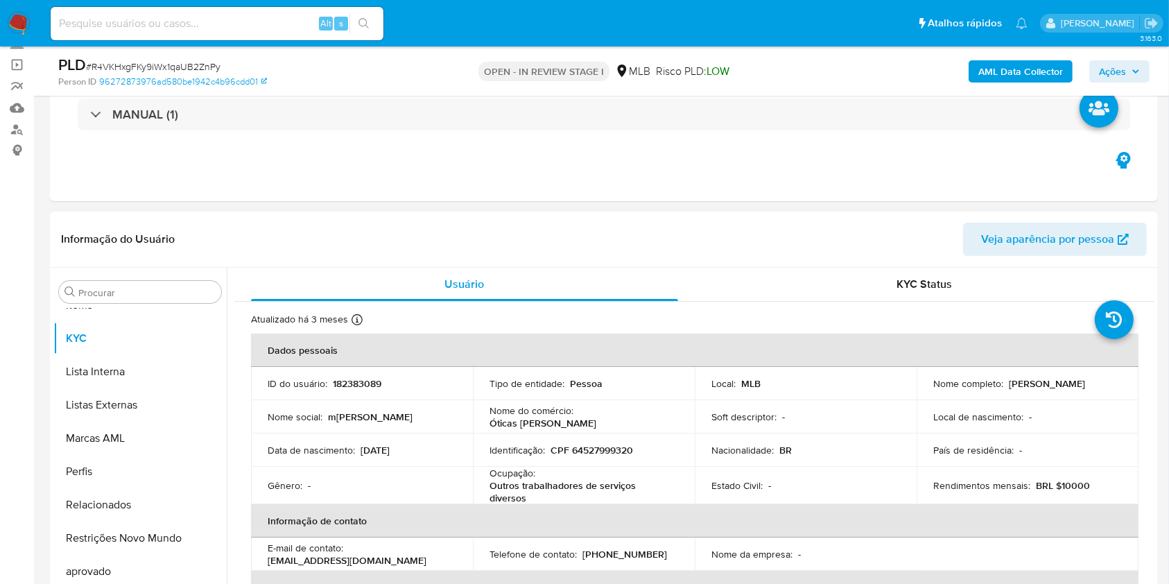
click at [141, 276] on div "Procurar Adiantamentos de Dinheiro Anexos CBP CBT Cartões Contas Bancárias Dado…" at bounding box center [139, 446] width 173 height 353
click at [101, 297] on input "Procurar" at bounding box center [146, 292] width 137 height 12
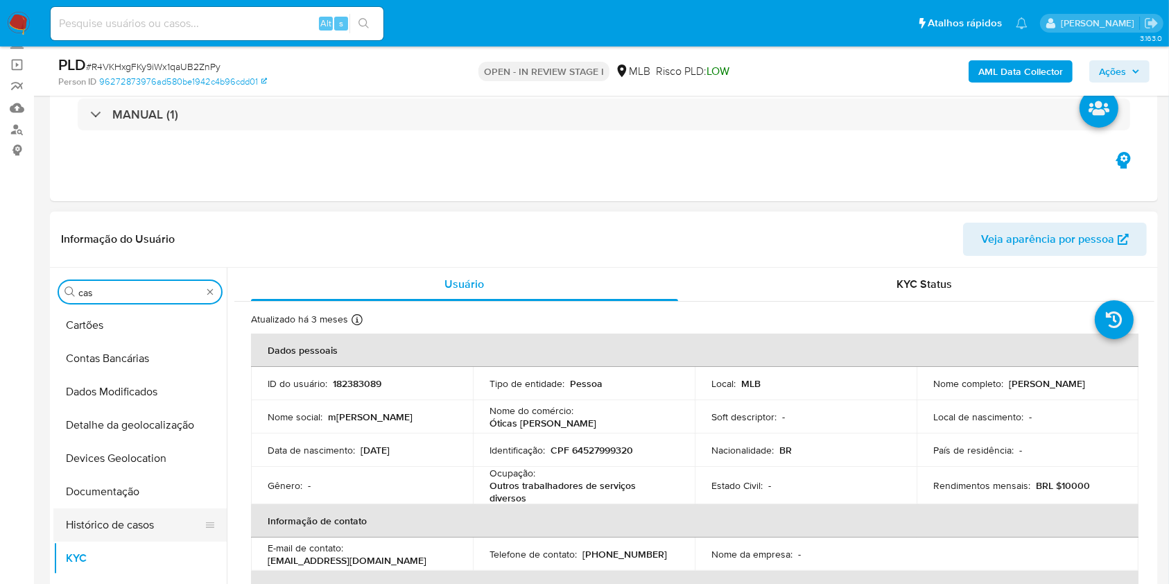
scroll to position [0, 0]
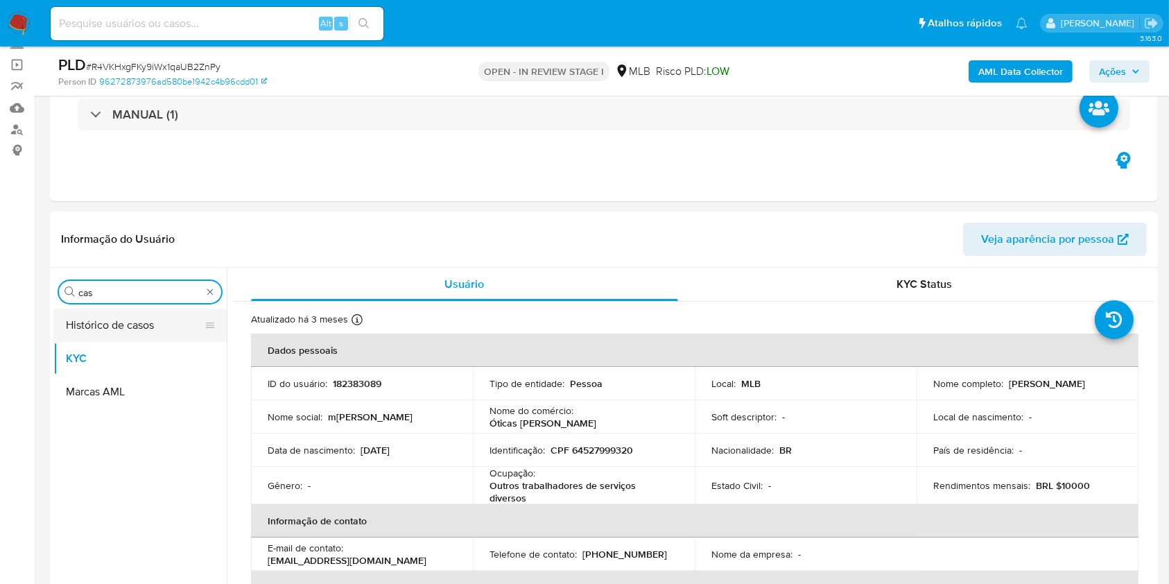
click at [107, 331] on button "Histórico de casos" at bounding box center [134, 324] width 162 height 33
click at [104, 327] on button "Histórico de casos" at bounding box center [134, 324] width 162 height 33
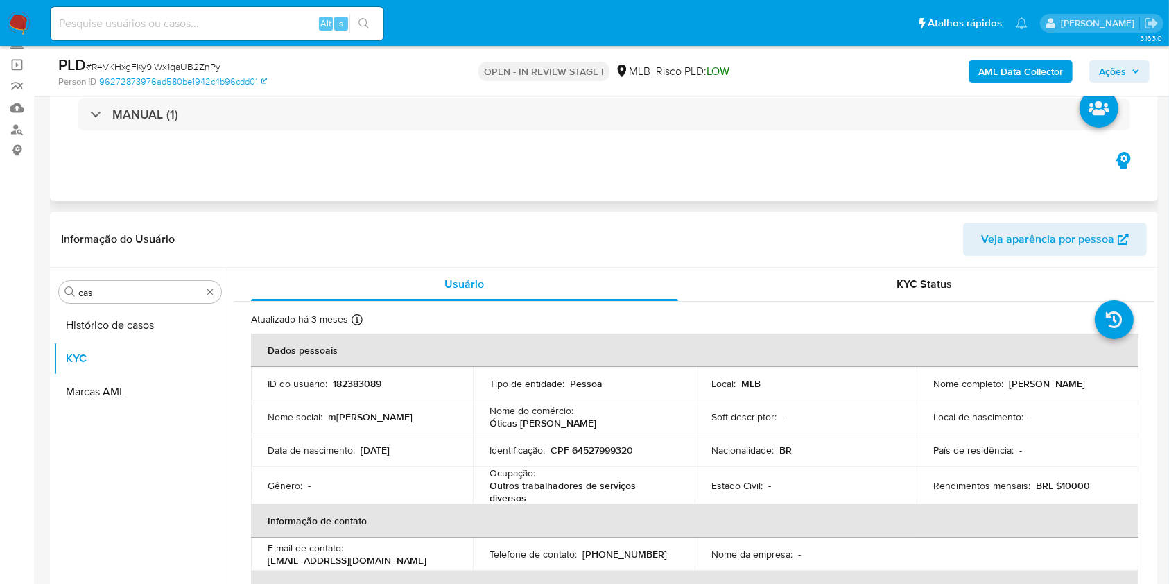
scroll to position [184, 0]
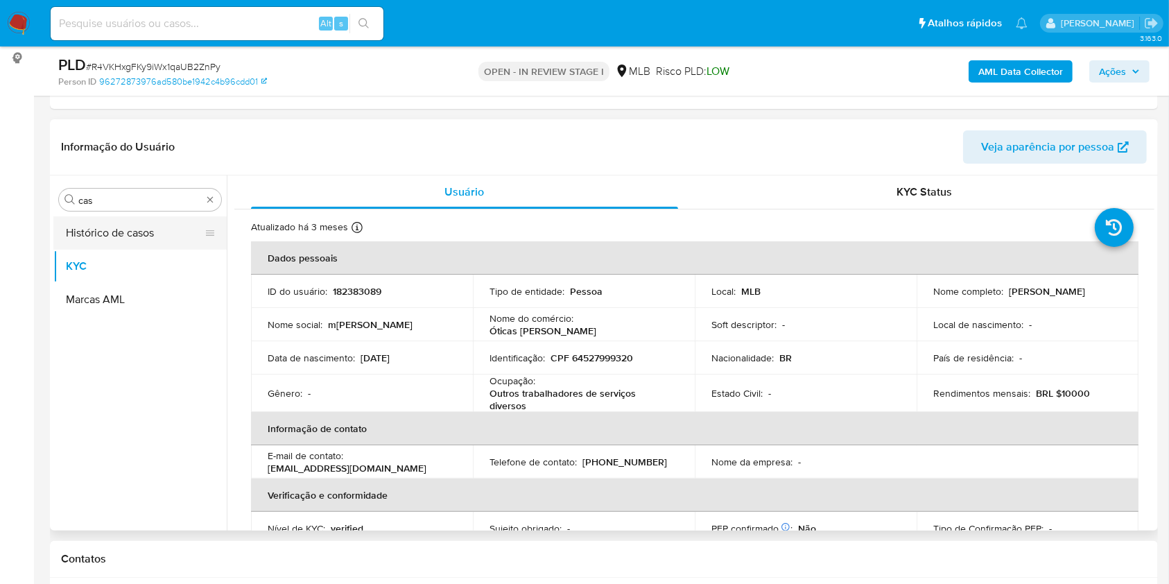
click at [87, 220] on button "Histórico de casos" at bounding box center [134, 232] width 162 height 33
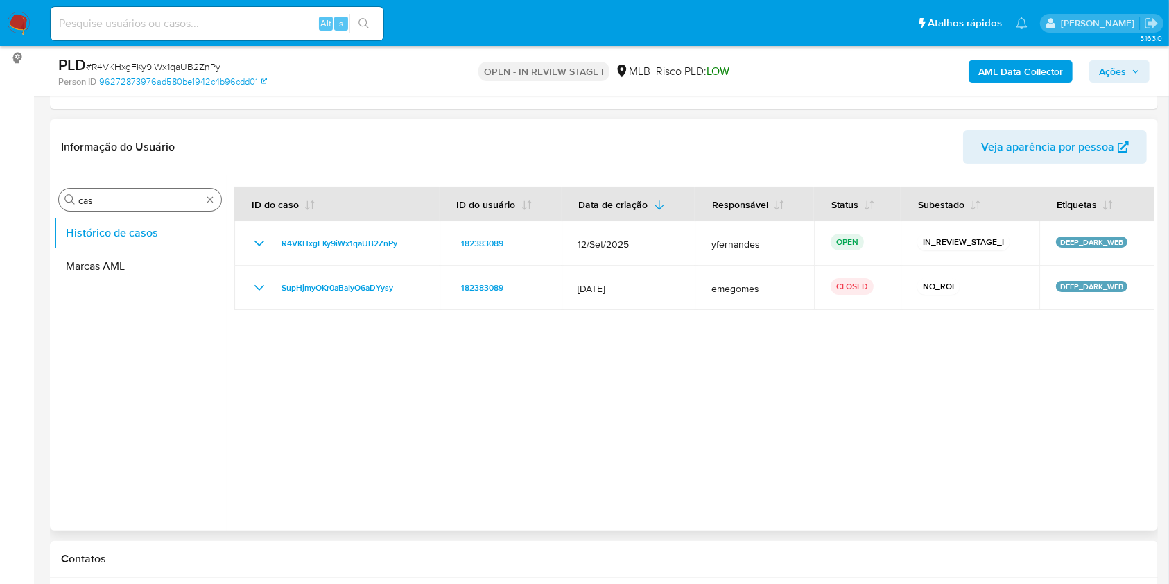
click at [116, 194] on input "cas" at bounding box center [139, 200] width 123 height 12
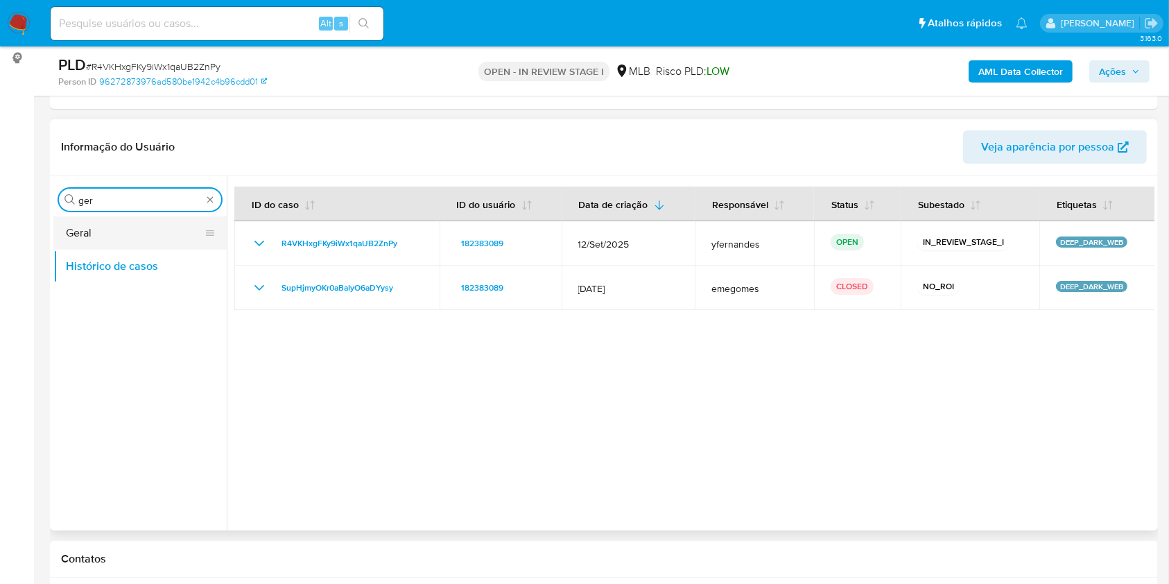
type input "ger"
click at [86, 218] on button "Geral" at bounding box center [134, 232] width 162 height 33
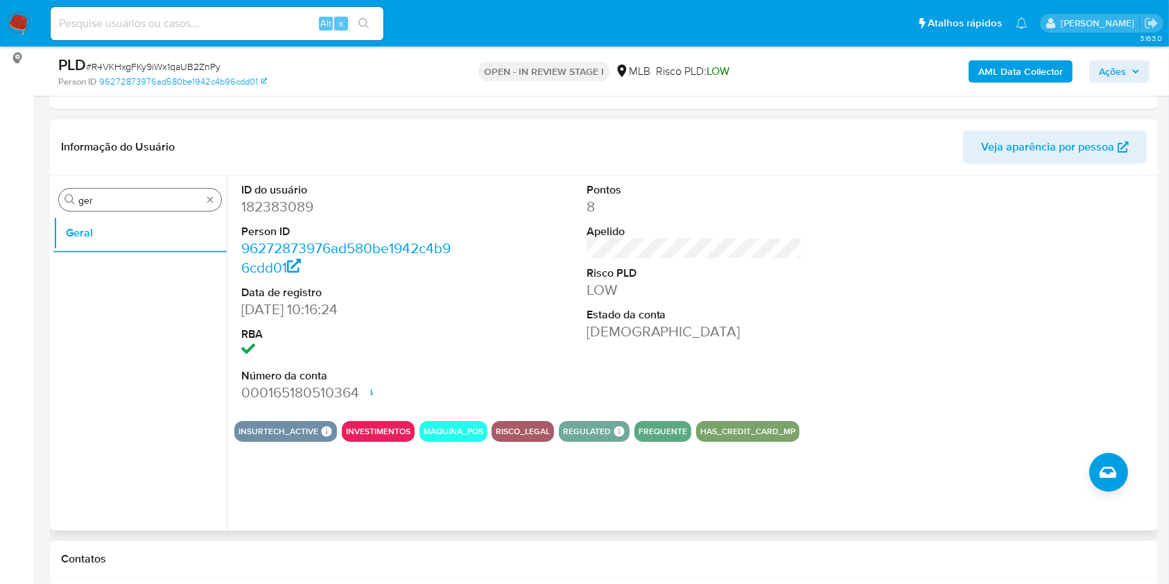
click at [116, 190] on div "Procurar ger" at bounding box center [140, 200] width 162 height 22
click at [116, 203] on input "ger" at bounding box center [139, 200] width 123 height 12
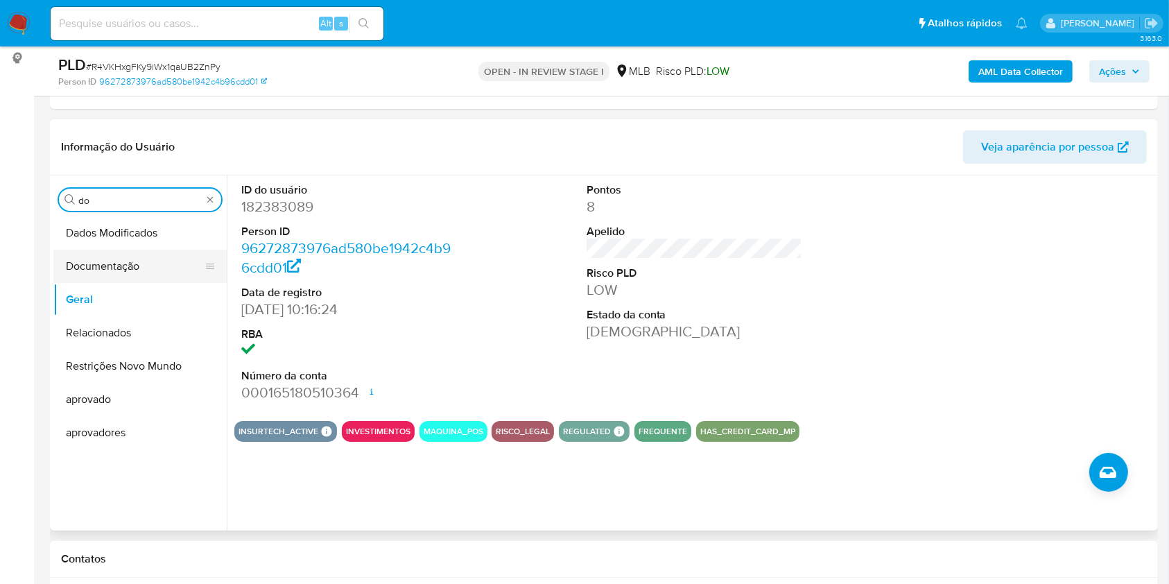
click at [104, 271] on button "Documentação" at bounding box center [134, 266] width 162 height 33
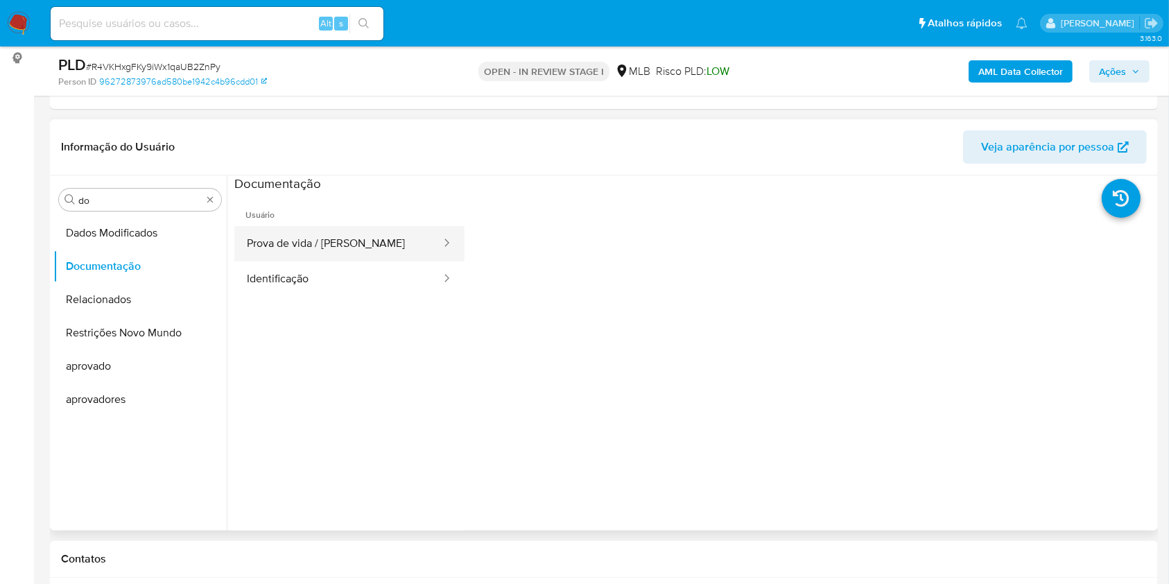
click at [278, 236] on button "Prova de vida / Selfie" at bounding box center [338, 243] width 208 height 35
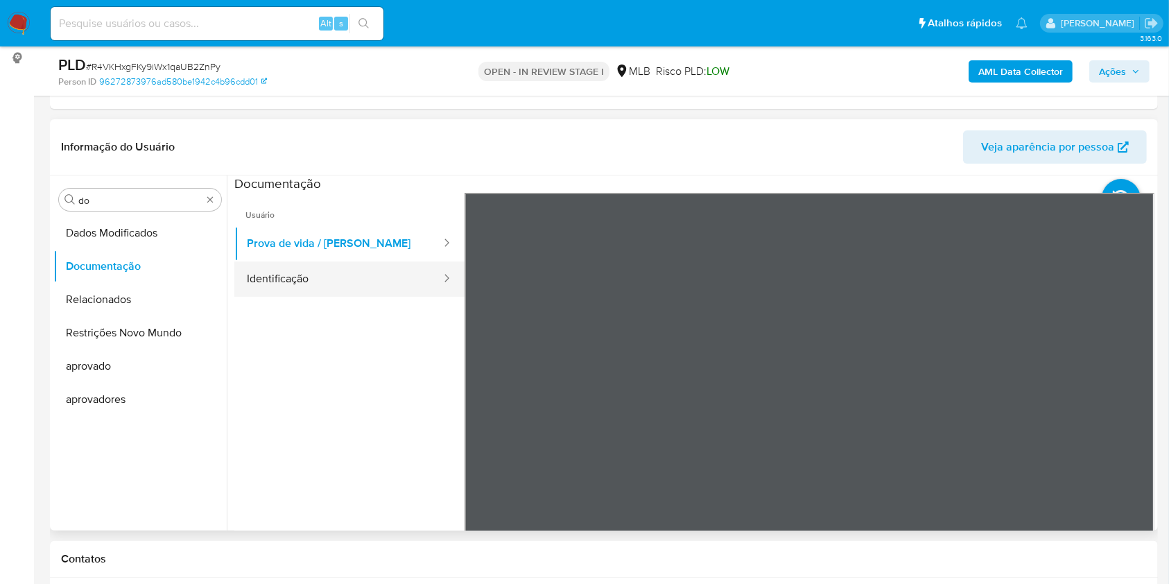
click at [307, 270] on button "Identificação" at bounding box center [338, 278] width 208 height 35
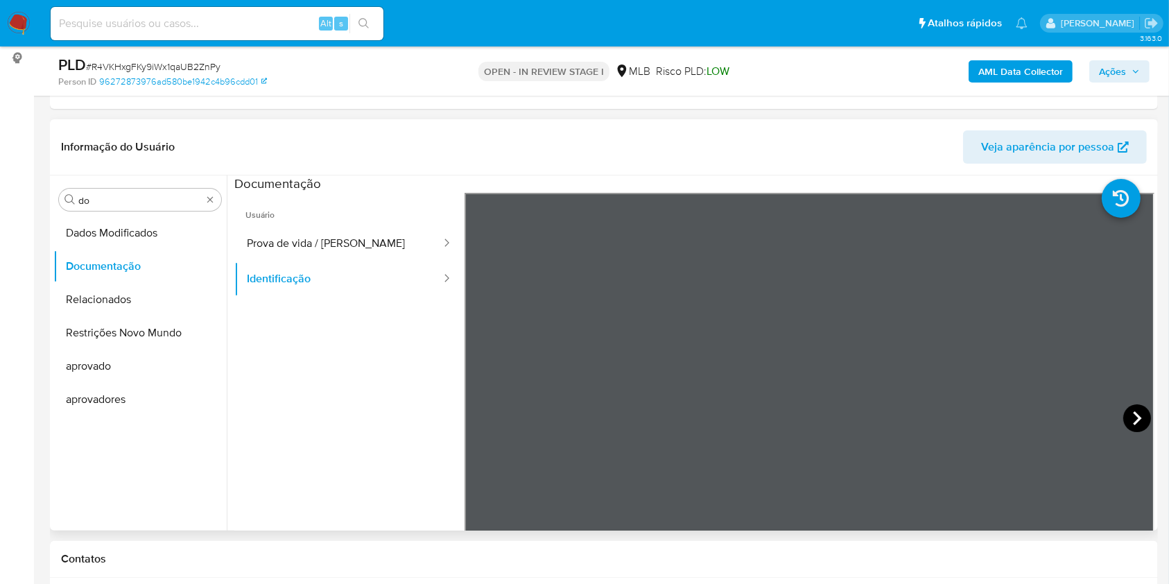
click at [1125, 418] on icon at bounding box center [1137, 418] width 28 height 28
click at [105, 191] on div "Procurar do" at bounding box center [140, 200] width 162 height 22
click at [99, 191] on div "Procurar do" at bounding box center [140, 200] width 162 height 22
click at [83, 200] on input "do" at bounding box center [139, 200] width 123 height 12
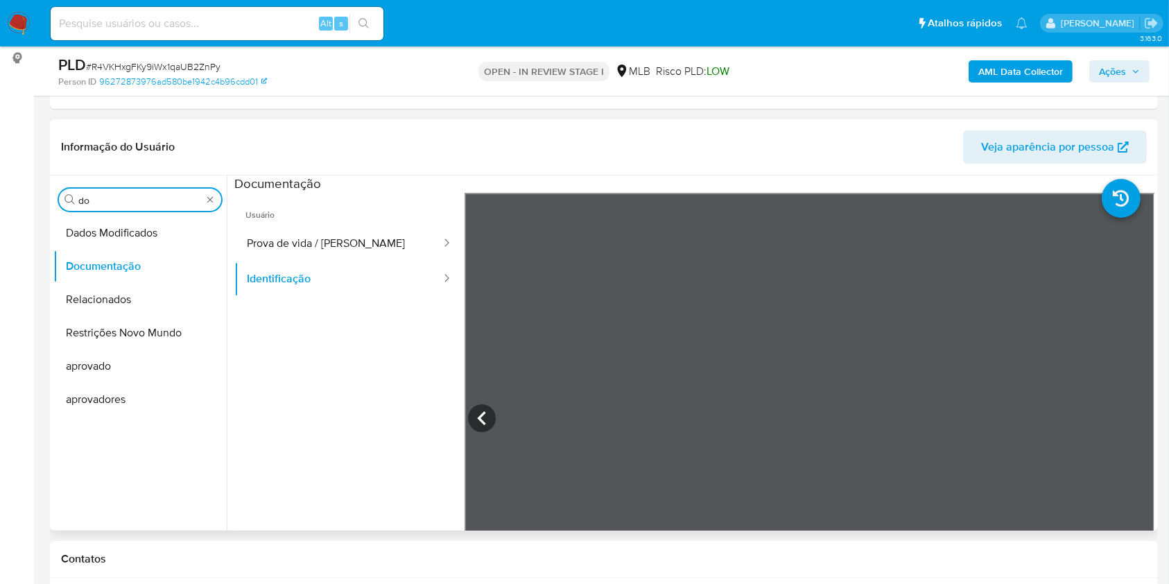
click at [83, 200] on input "do" at bounding box center [139, 200] width 123 height 12
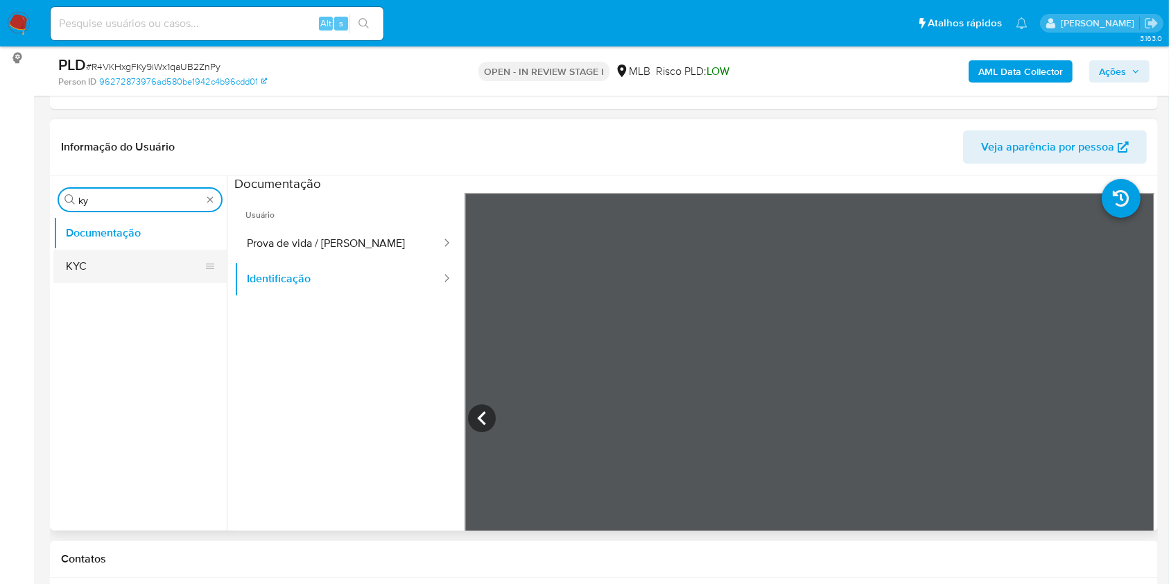
type input "ky"
click at [84, 265] on button "KYC" at bounding box center [134, 266] width 162 height 33
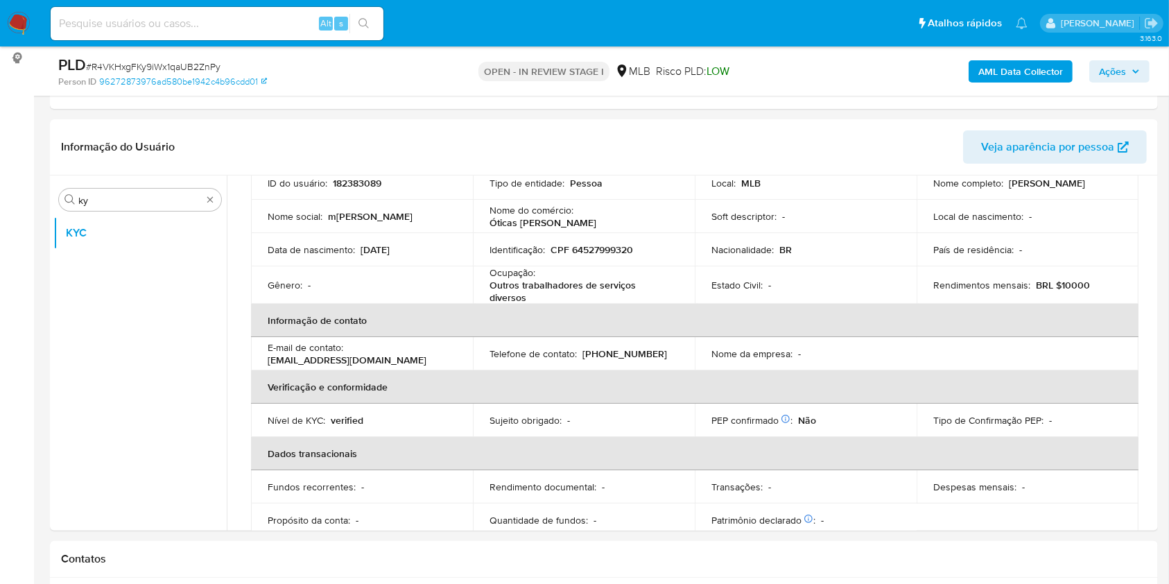
scroll to position [105, 0]
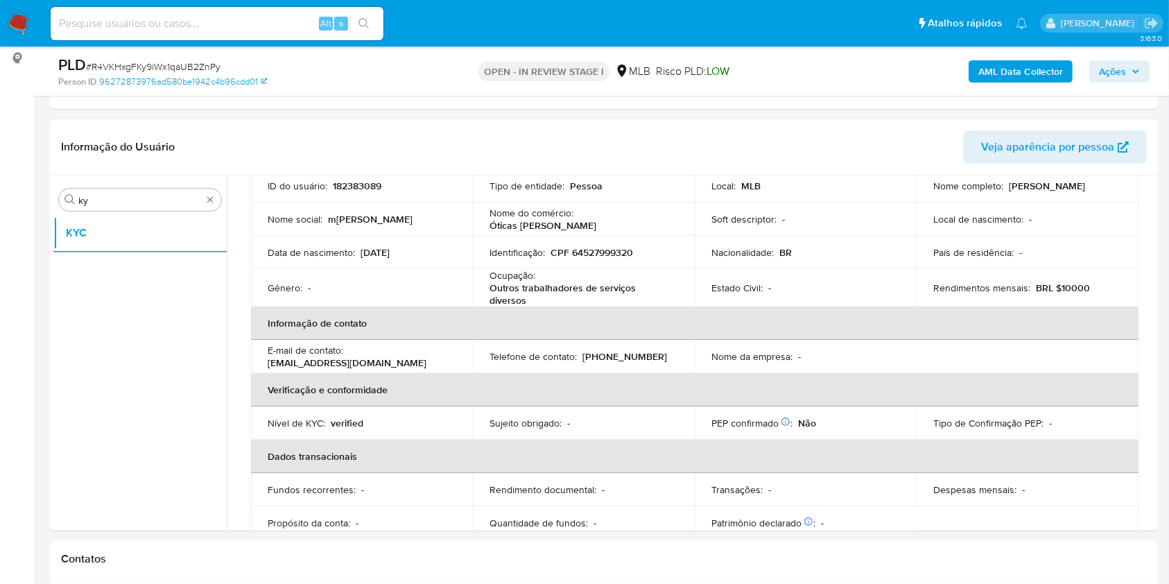
click at [528, 290] on p "Outros trabalhadores de serviços diversos" at bounding box center [580, 293] width 183 height 25
copy div "Ocupação : Outros trabalhadores de serviços diversos"
click at [169, 352] on ul "KYC" at bounding box center [139, 372] width 173 height 313
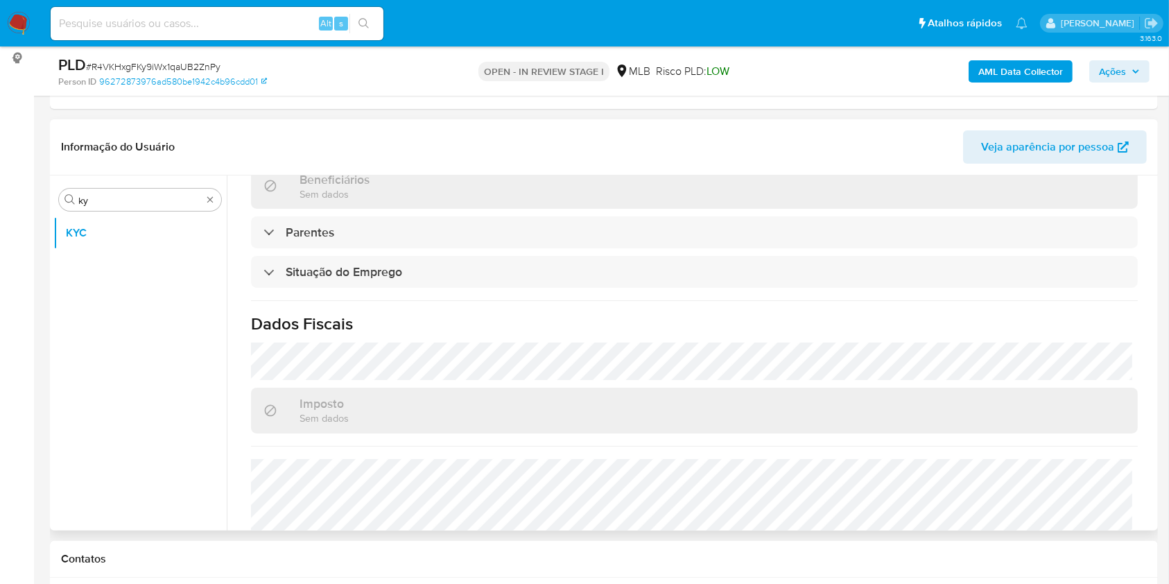
scroll to position [593, 0]
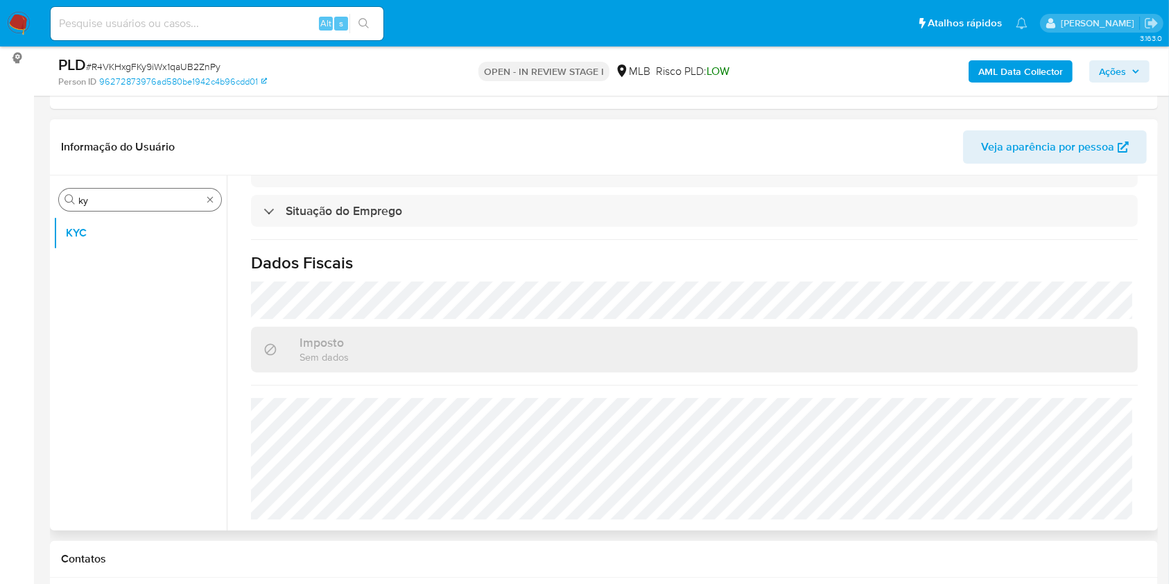
click at [128, 201] on input "ky" at bounding box center [139, 200] width 123 height 12
click at [128, 200] on input "ky" at bounding box center [139, 200] width 123 height 12
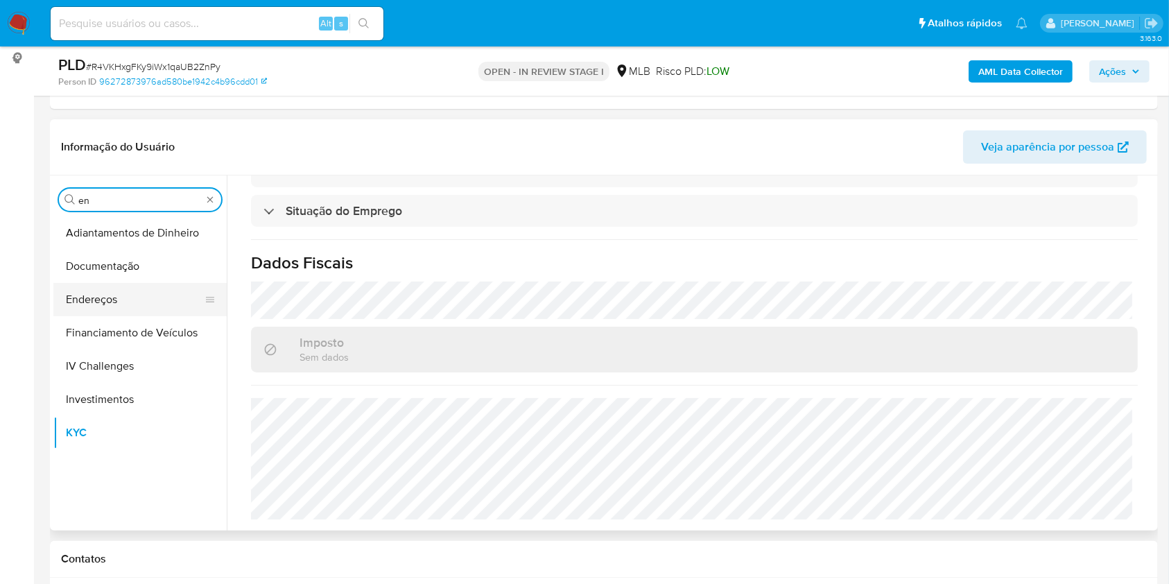
type input "en"
click at [116, 297] on button "Endereços" at bounding box center [134, 299] width 162 height 33
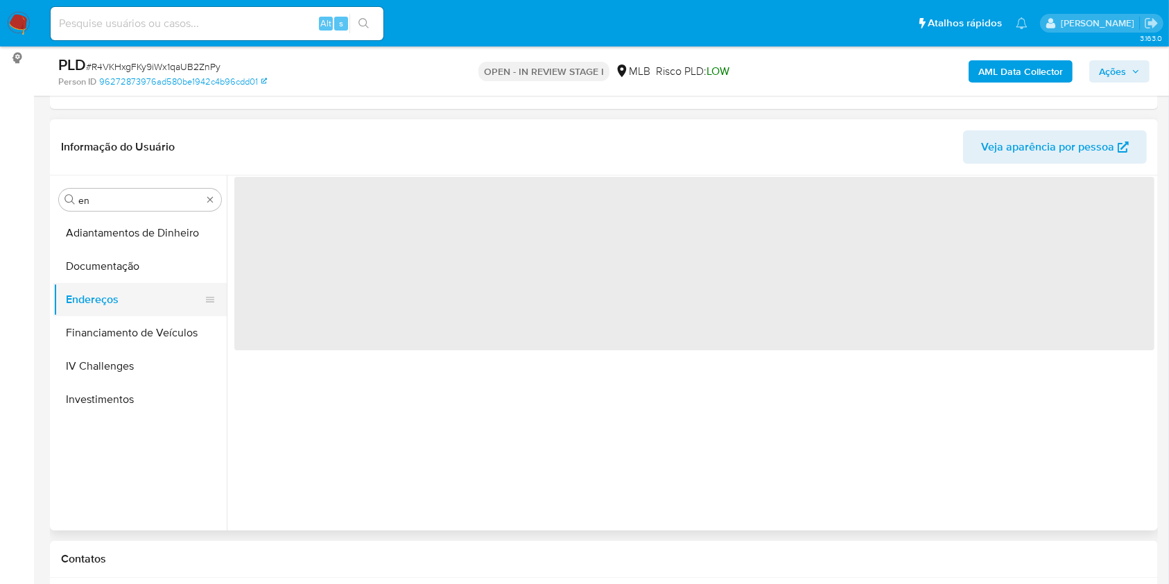
scroll to position [0, 0]
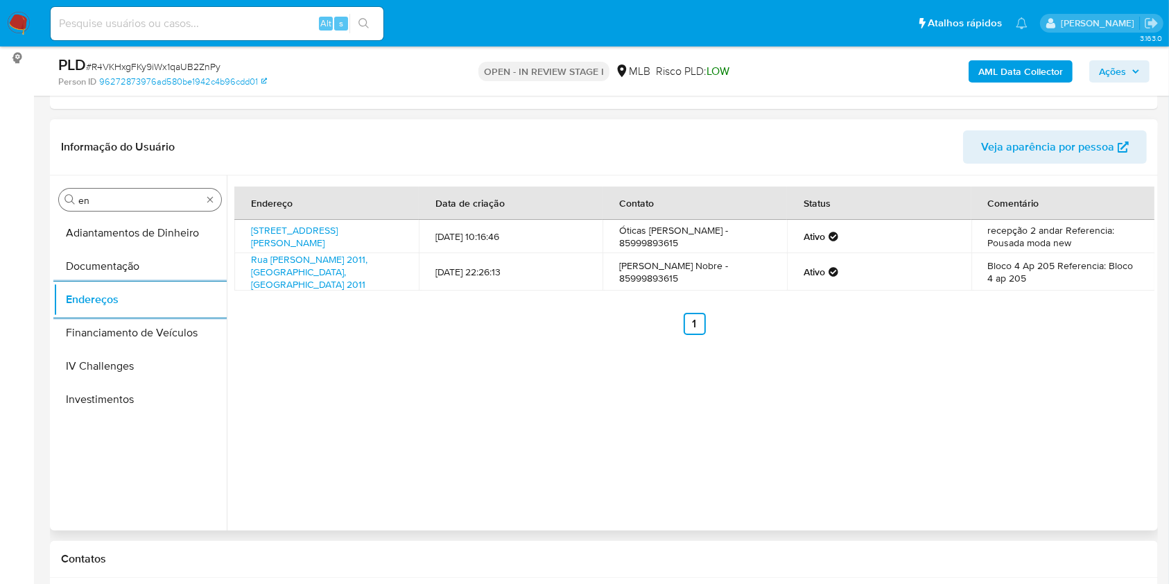
click at [132, 204] on input "en" at bounding box center [139, 200] width 123 height 12
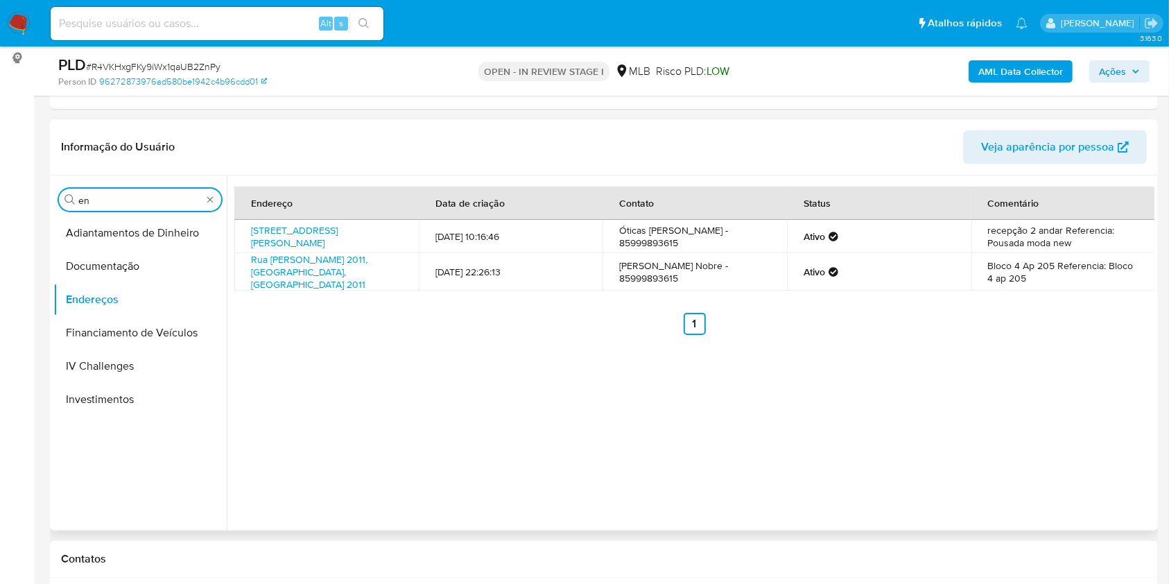
click at [132, 204] on input "en" at bounding box center [139, 200] width 123 height 12
type input "ge"
click at [110, 227] on button "Detalhe da geolocalização" at bounding box center [139, 232] width 173 height 33
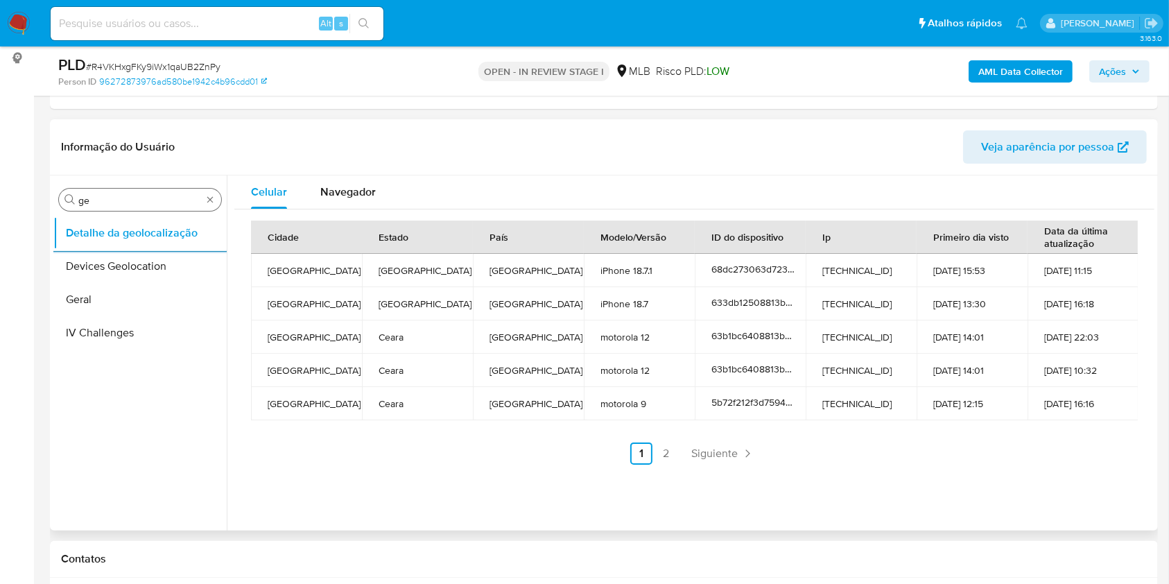
click at [133, 195] on input "ge" at bounding box center [139, 200] width 123 height 12
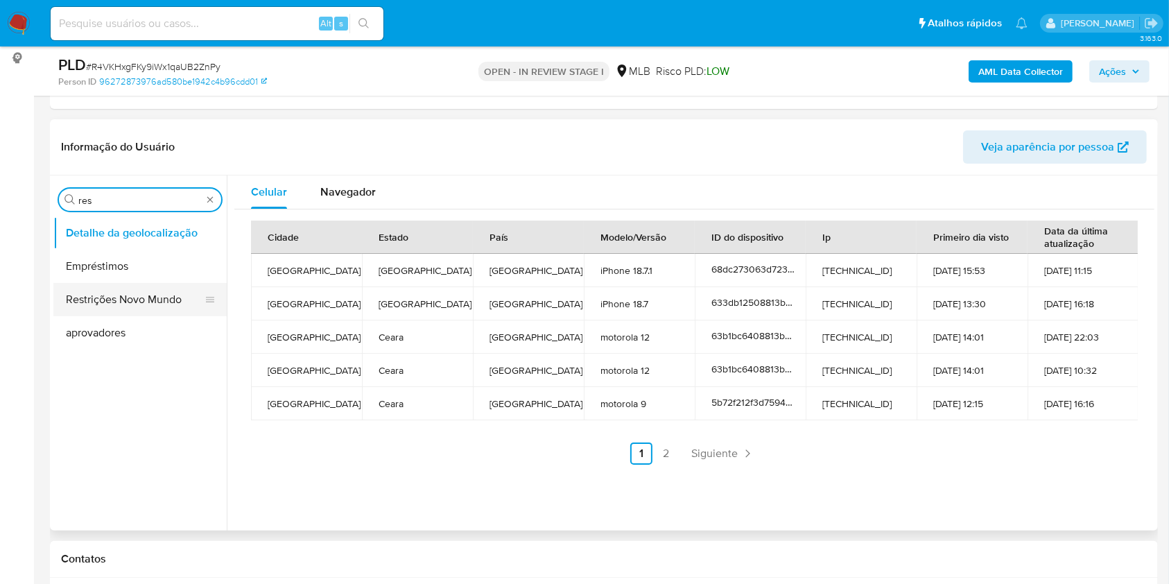
type input "res"
click at [101, 312] on button "Restrições Novo Mundo" at bounding box center [134, 299] width 162 height 33
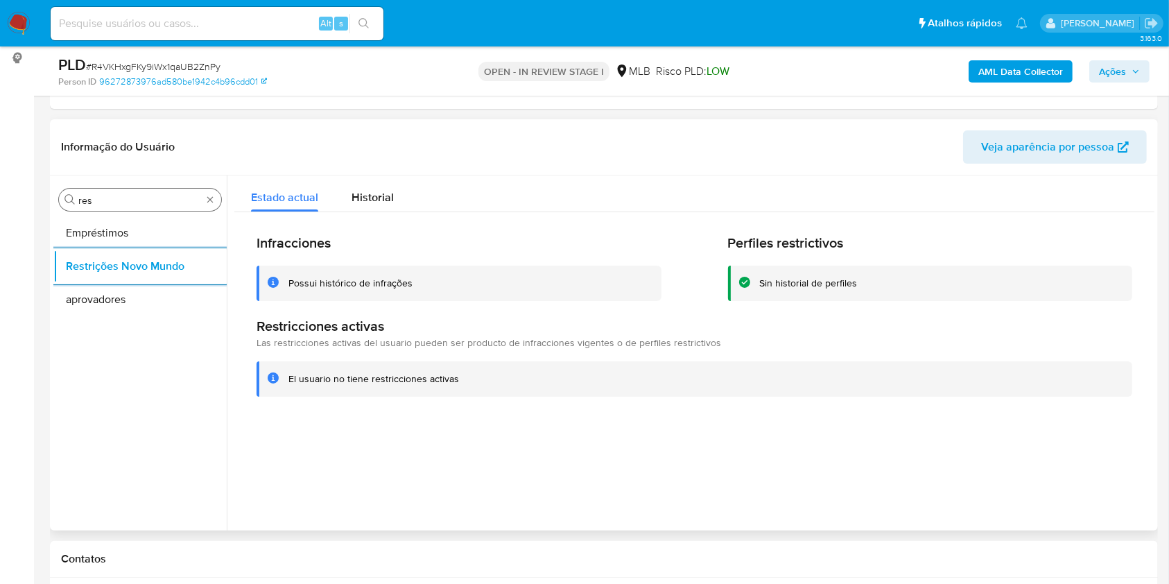
click at [122, 198] on input "res" at bounding box center [139, 200] width 123 height 12
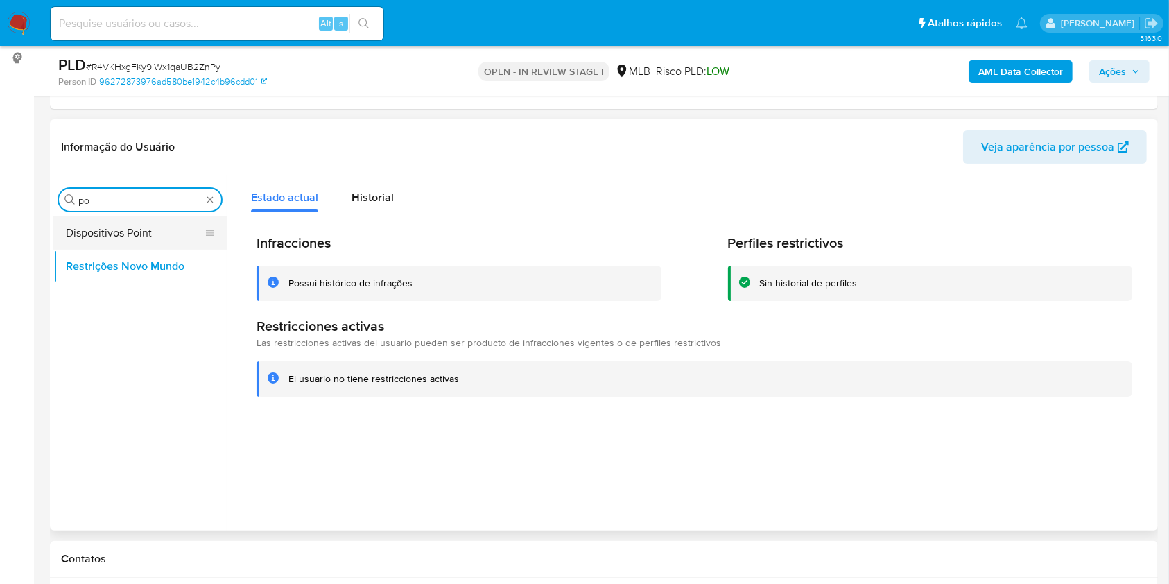
type input "po"
click at [110, 227] on button "Dispositivos Point" at bounding box center [134, 232] width 162 height 33
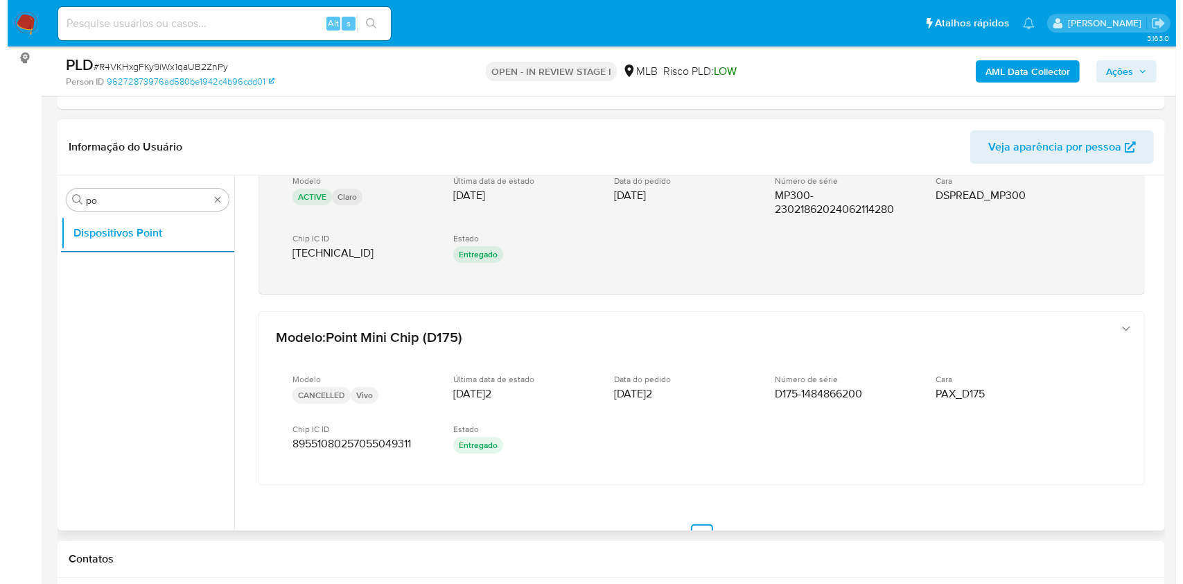
scroll to position [118, 0]
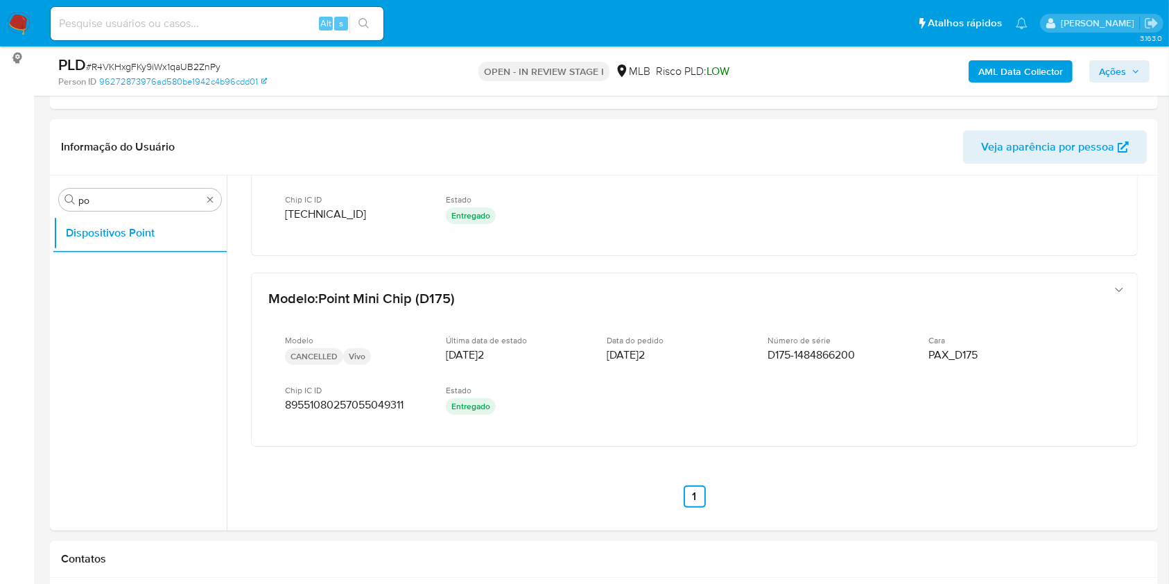
click at [1014, 80] on b "AML Data Collector" at bounding box center [1020, 71] width 85 height 22
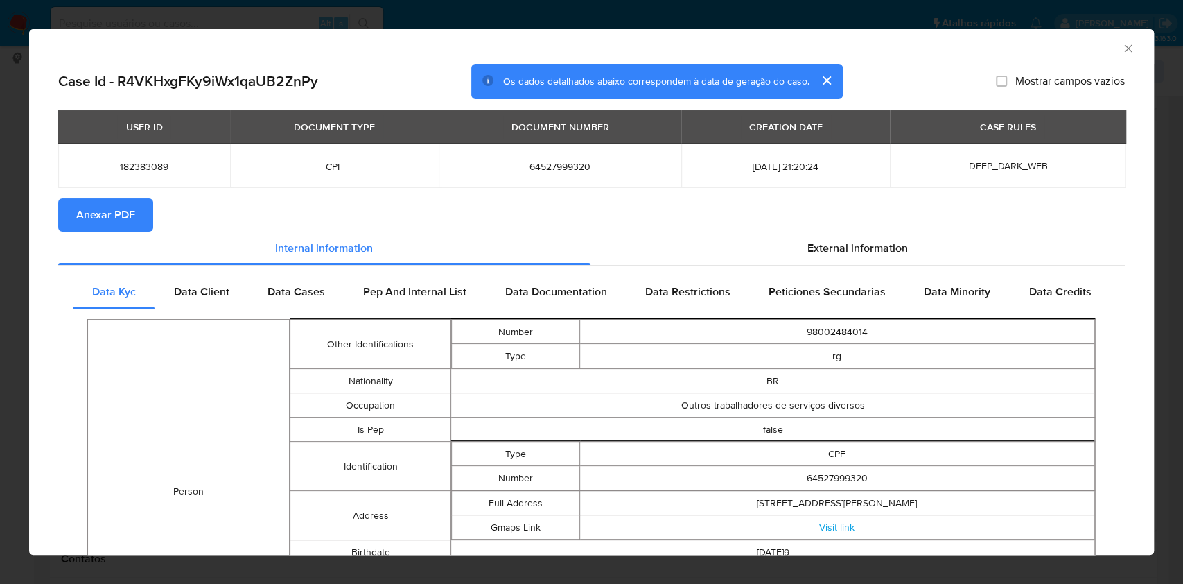
click at [71, 199] on button "Anexar PDF" at bounding box center [105, 214] width 95 height 33
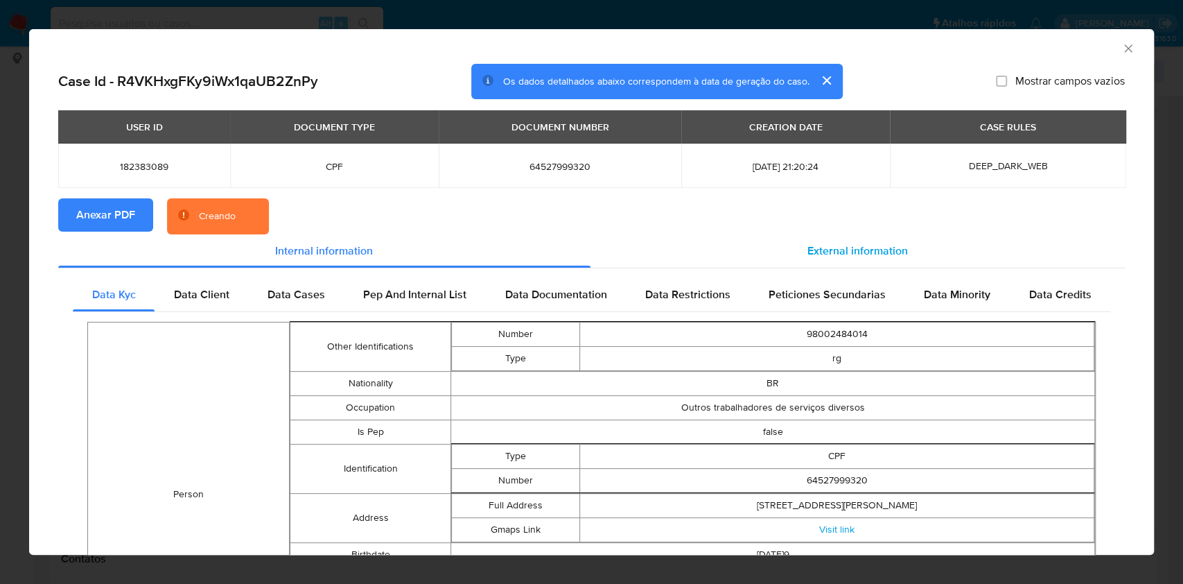
click at [887, 247] on span "External information" at bounding box center [858, 251] width 101 height 16
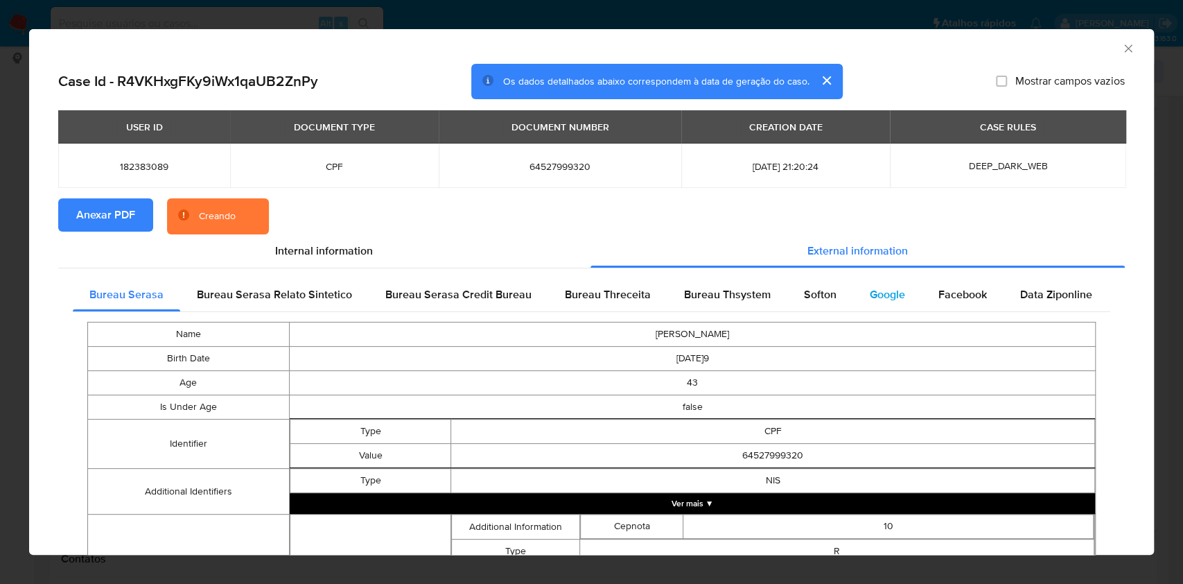
click at [853, 293] on div "Google" at bounding box center [887, 294] width 69 height 33
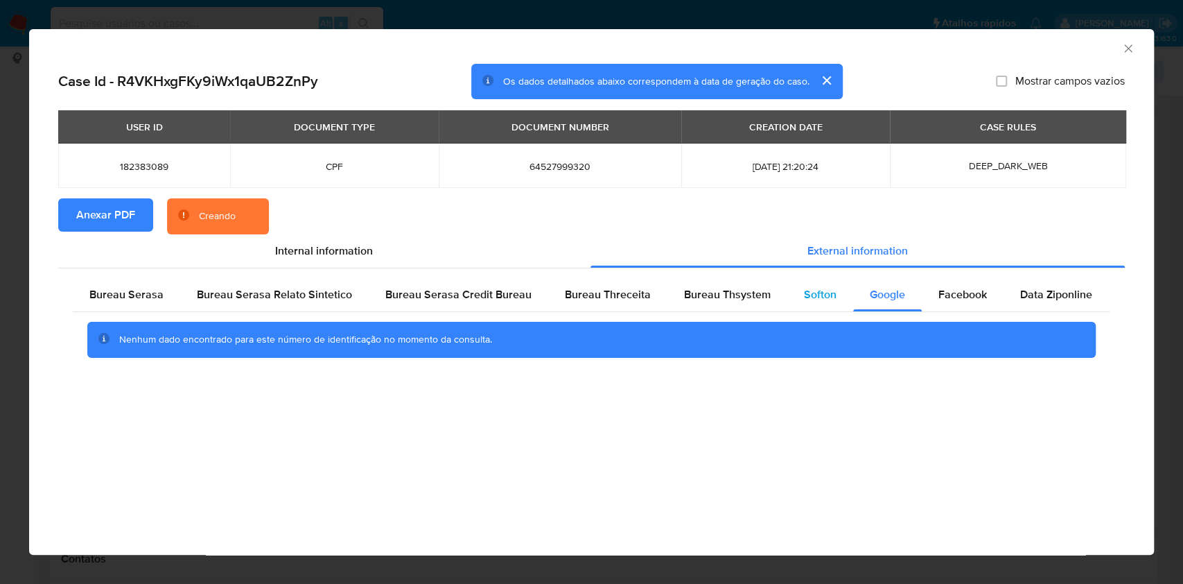
click at [788, 303] on div "Softon" at bounding box center [821, 294] width 66 height 33
click at [730, 303] on div "Bureau Thsystem" at bounding box center [728, 294] width 120 height 33
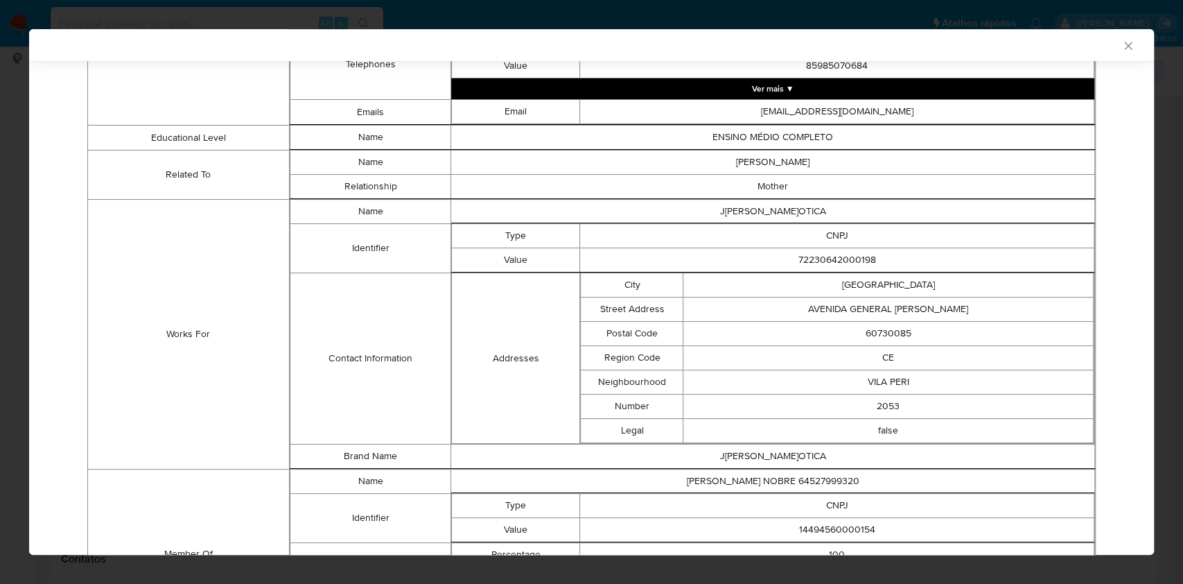
scroll to position [926, 0]
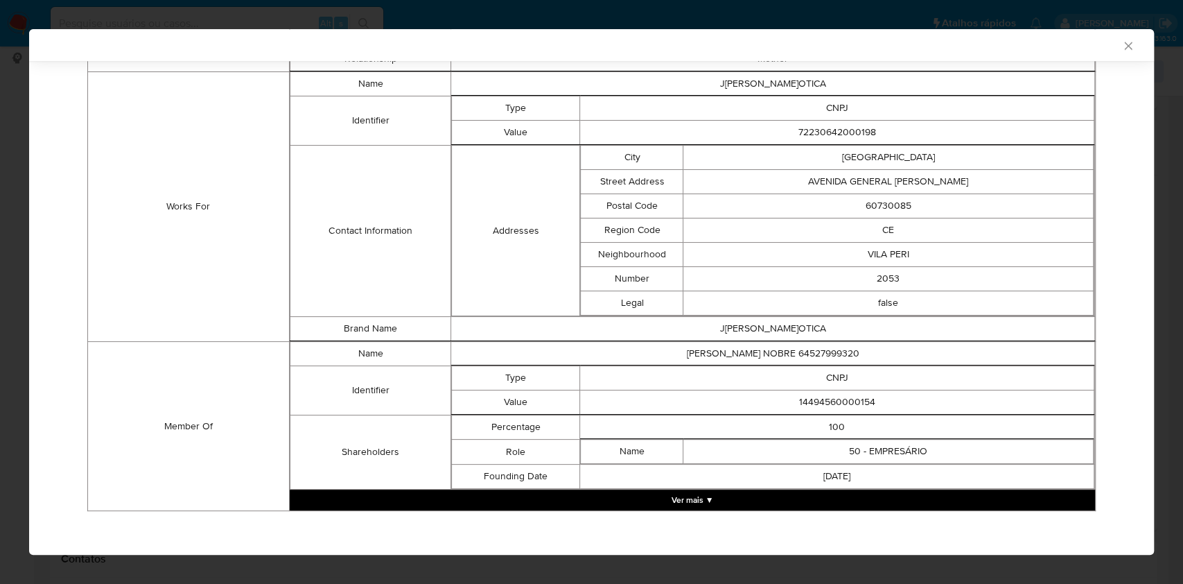
click at [655, 491] on button "Ver mais ▼" at bounding box center [693, 499] width 806 height 21
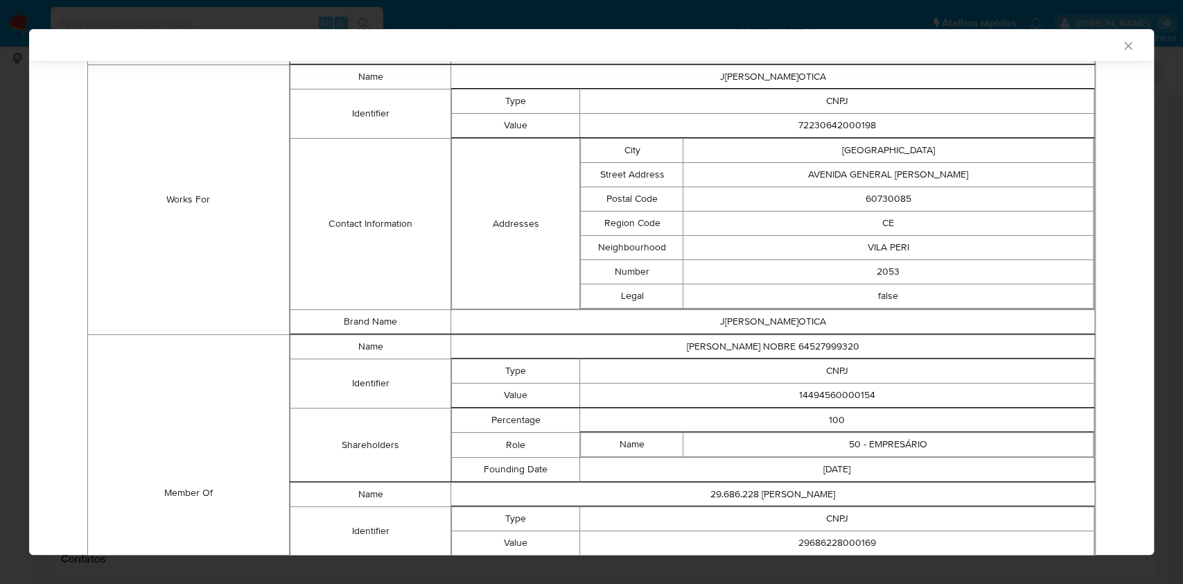
scroll to position [931, 0]
click at [815, 396] on td "14494560000154" at bounding box center [837, 395] width 514 height 24
copy td "14494560000154"
click at [539, 319] on td "J B DE ARAUJO OTICA" at bounding box center [773, 321] width 644 height 24
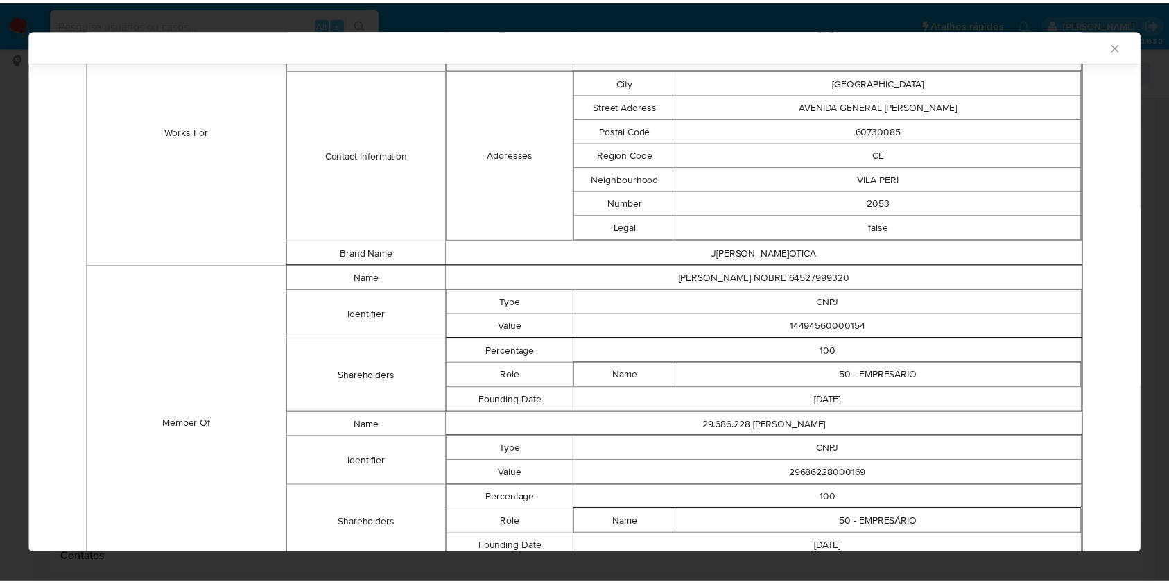
scroll to position [1070, 0]
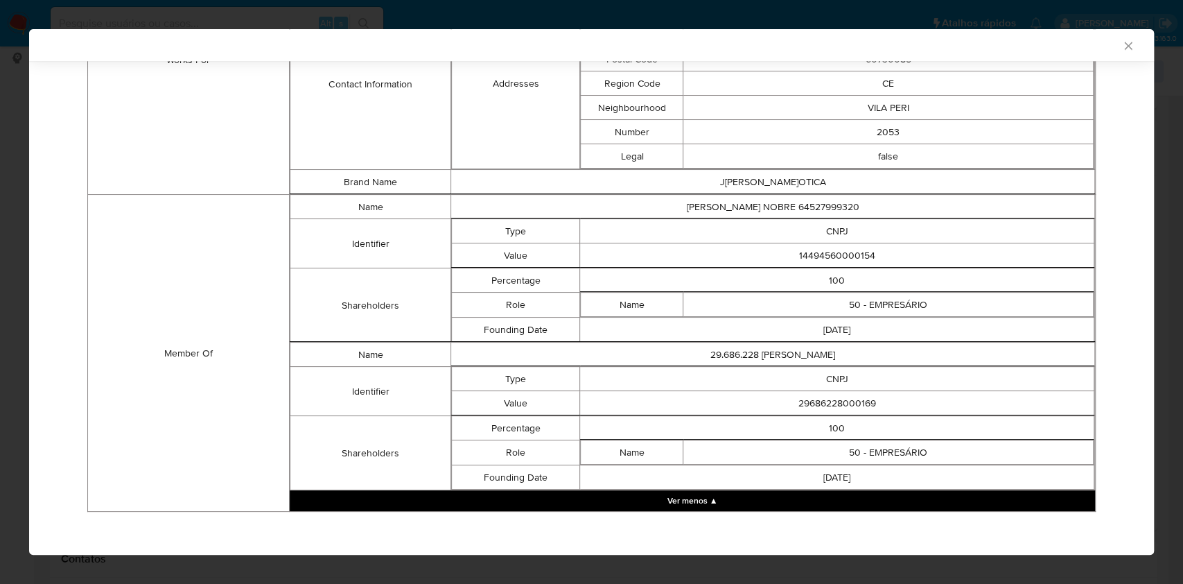
click at [806, 393] on td "29686228000169" at bounding box center [837, 403] width 514 height 24
copy td "29686228000169"
click at [559, 391] on td "Value" at bounding box center [516, 403] width 128 height 24
click at [0, 209] on div "AML Data Collector Case Id - R4VKHxgFKy9iWx1qaUB2ZnPy Os dados detalhados abaix…" at bounding box center [591, 292] width 1183 height 584
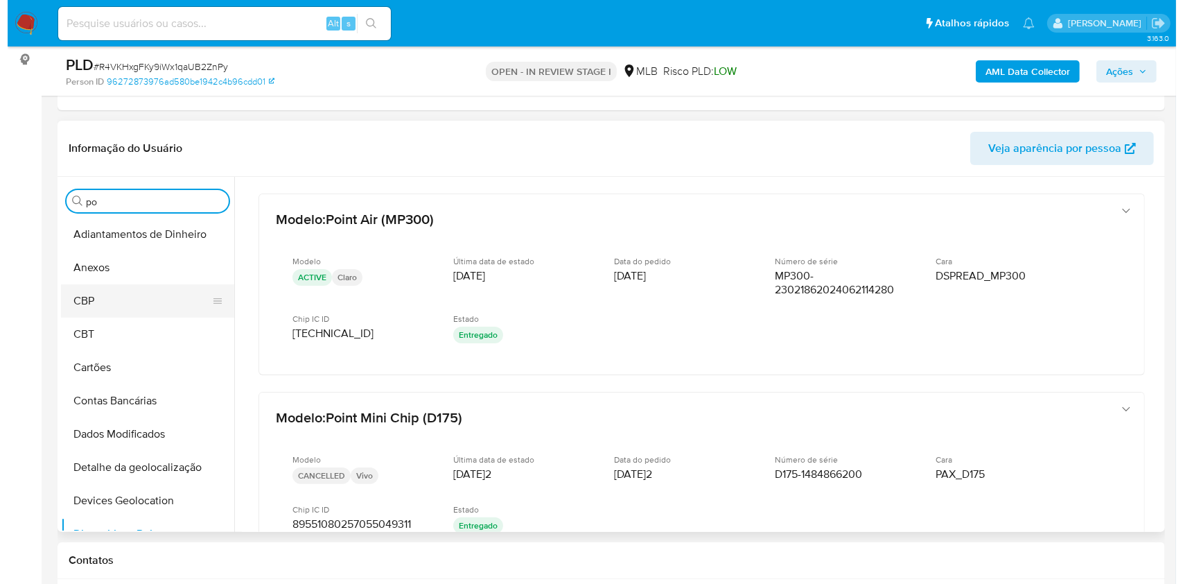
scroll to position [184, 0]
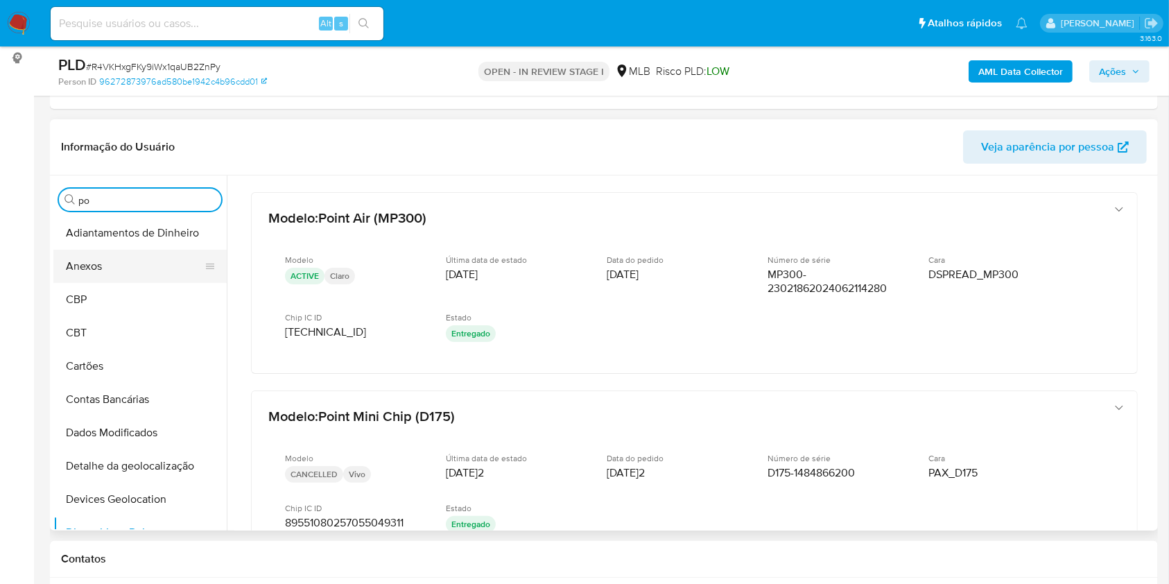
click at [93, 266] on button "Anexos" at bounding box center [134, 266] width 162 height 33
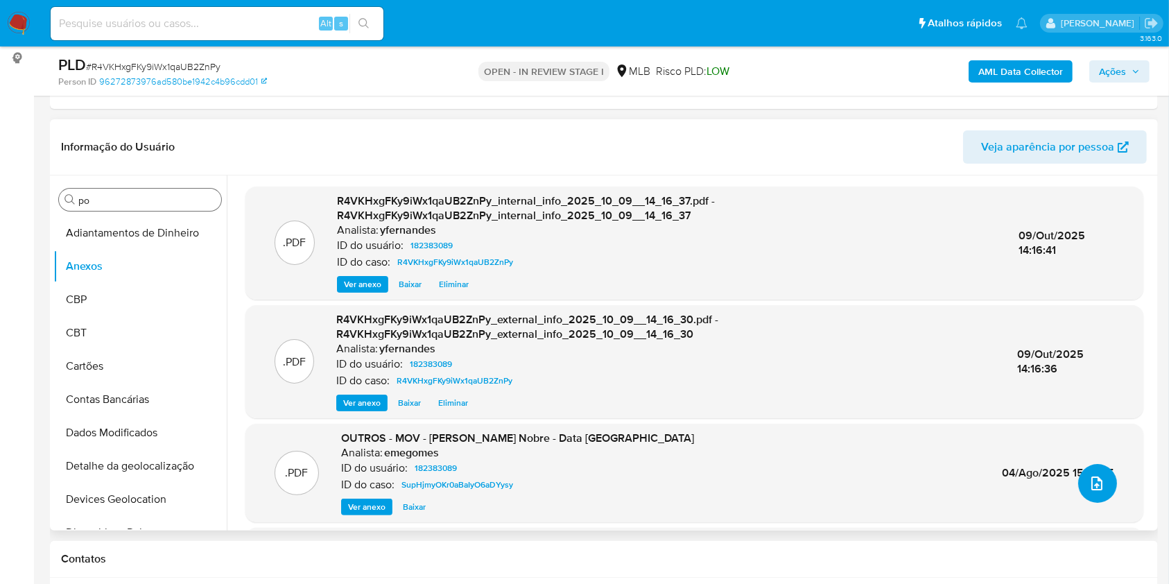
click at [1106, 487] on button "upload-file" at bounding box center [1097, 483] width 39 height 39
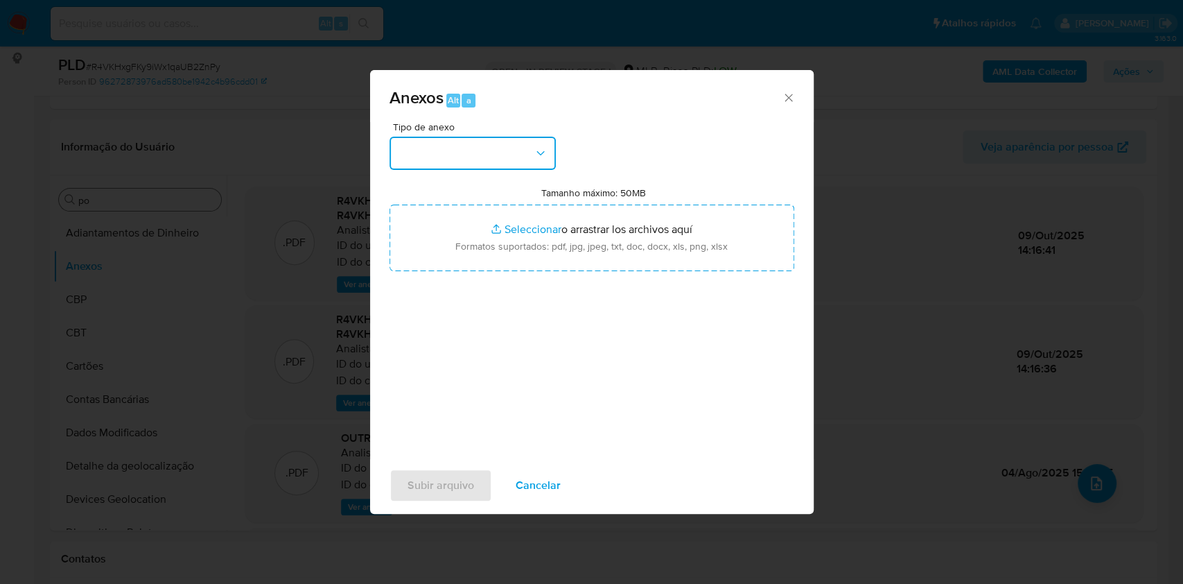
click at [471, 143] on button "button" at bounding box center [473, 153] width 166 height 33
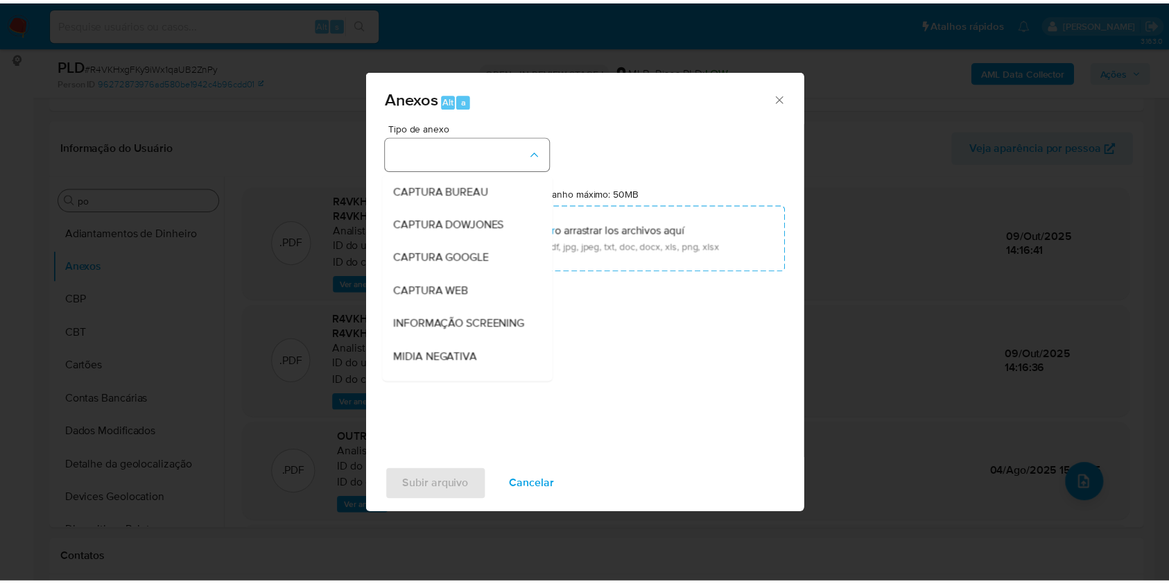
scroll to position [213, 0]
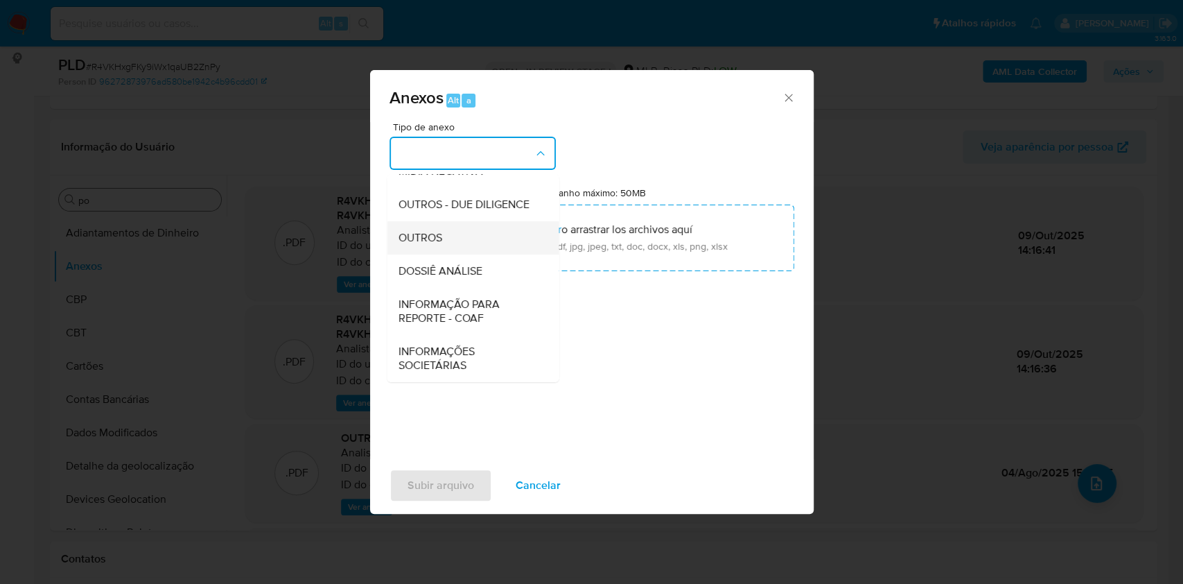
click at [442, 232] on div "OUTROS" at bounding box center [468, 237] width 141 height 33
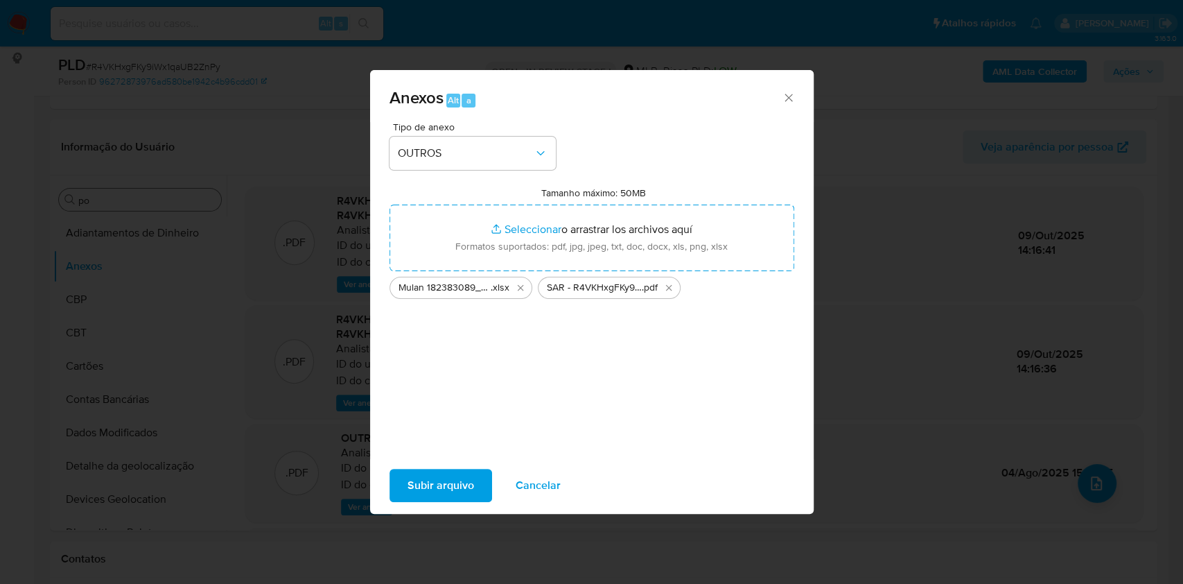
click at [441, 496] on span "Subir arquivo" at bounding box center [441, 485] width 67 height 31
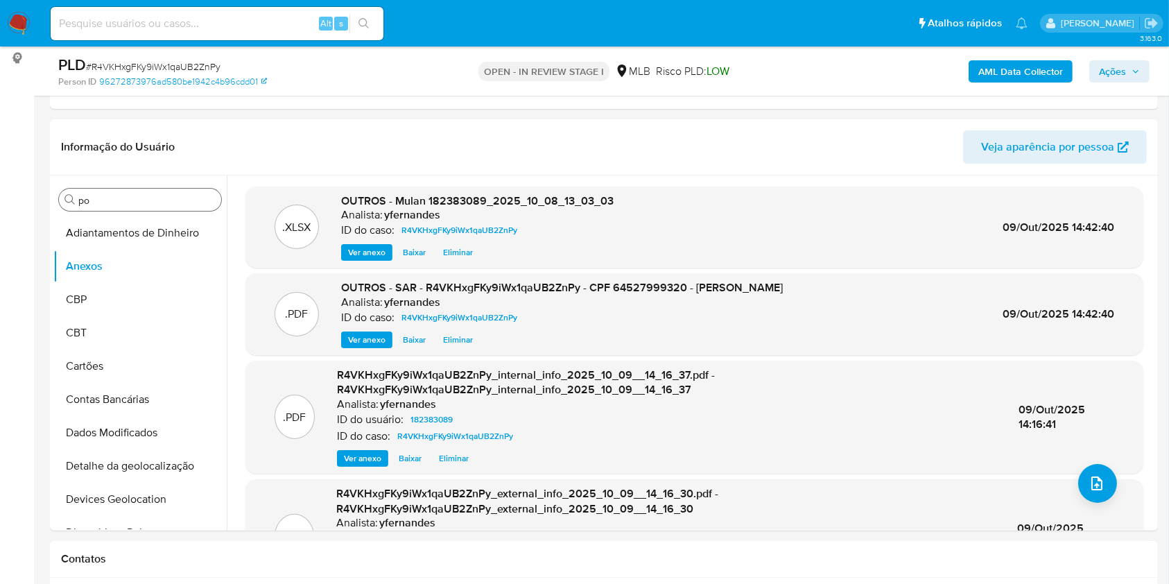
click at [1115, 73] on span "Ações" at bounding box center [1112, 71] width 27 height 22
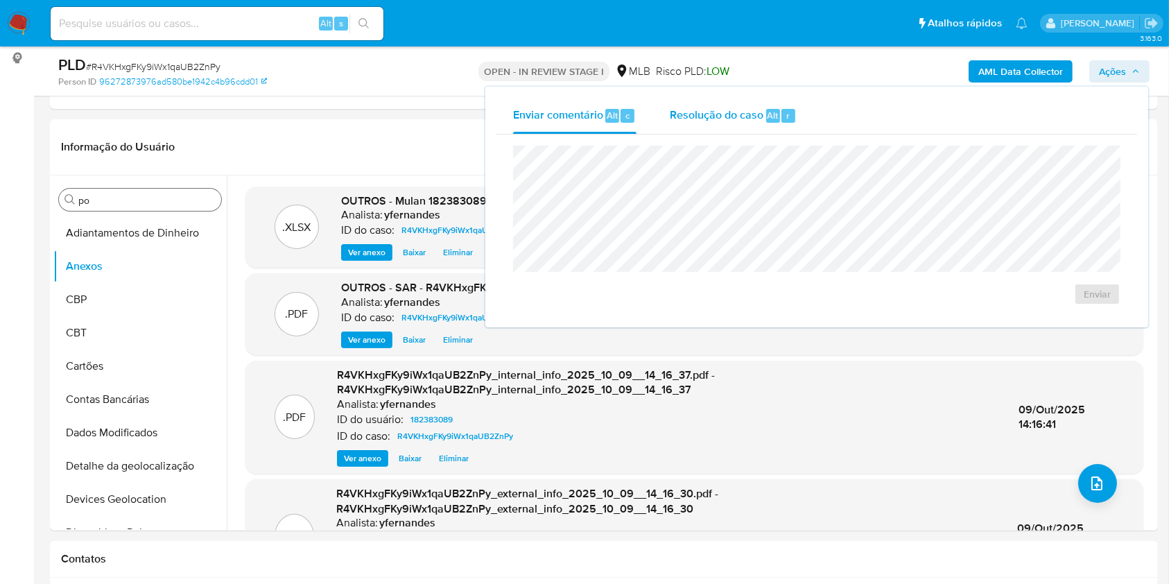
click at [727, 130] on div "Resolução do caso Alt r" at bounding box center [733, 116] width 127 height 36
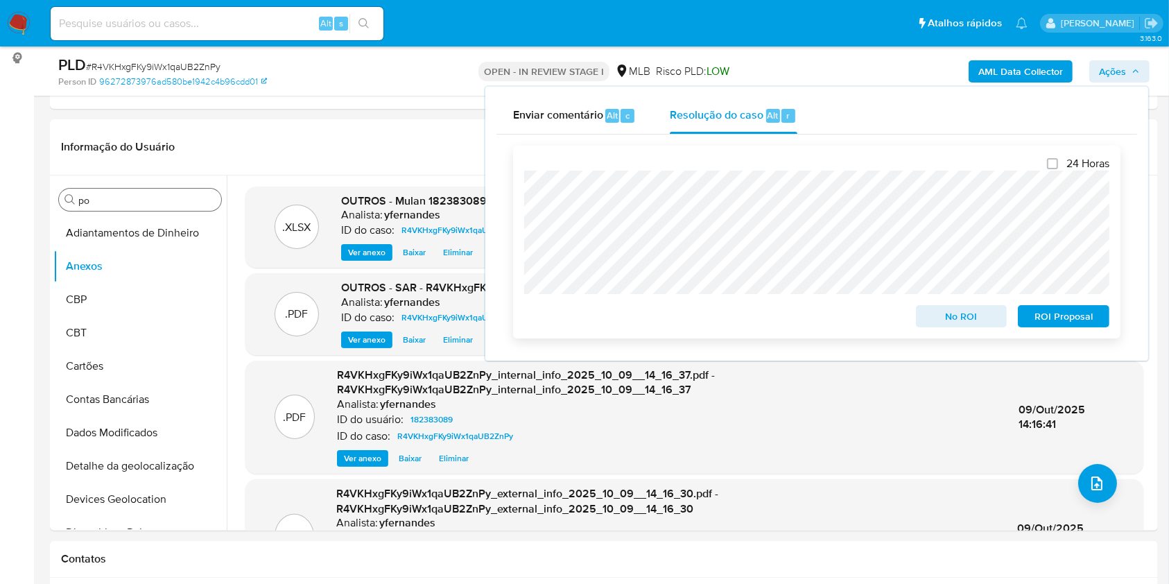
click at [1057, 314] on span "ROI Proposal" at bounding box center [1063, 315] width 72 height 19
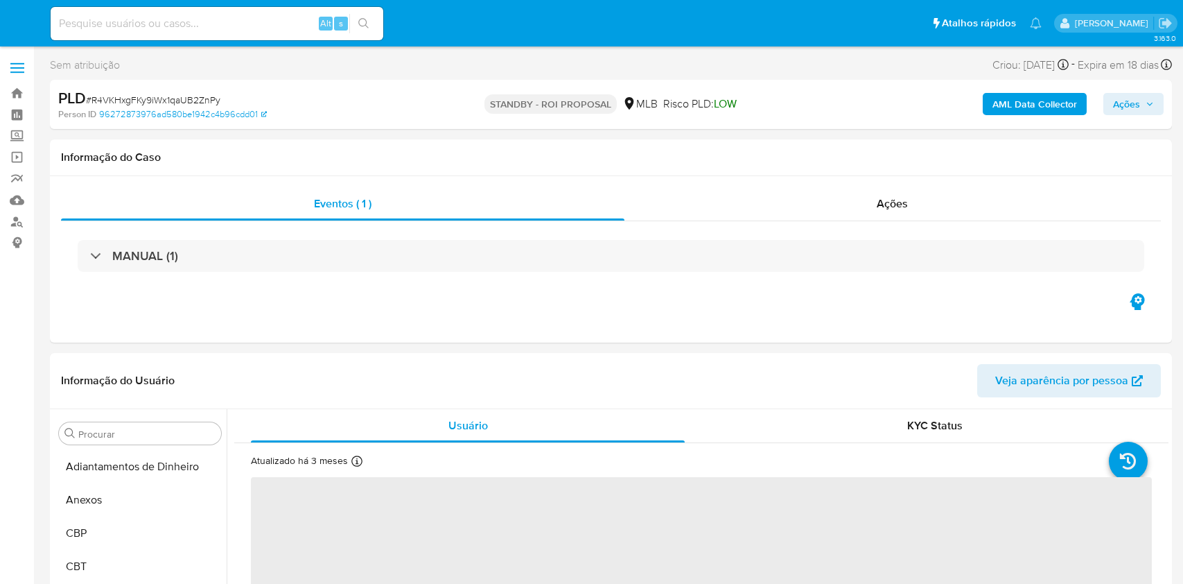
select select "10"
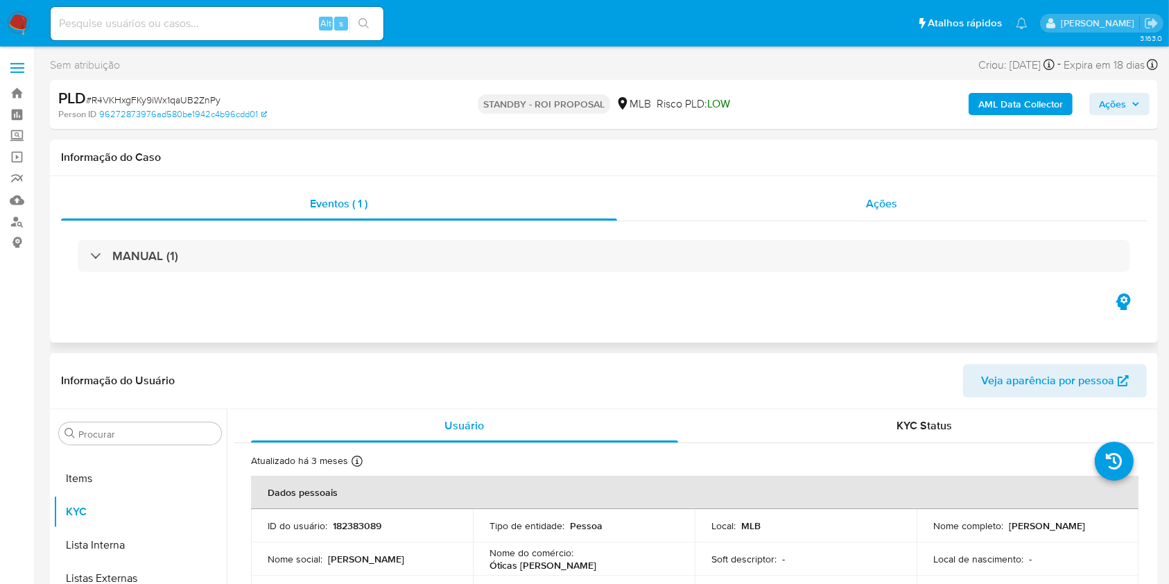
scroll to position [752, 0]
click at [794, 211] on div "Ações" at bounding box center [882, 203] width 530 height 33
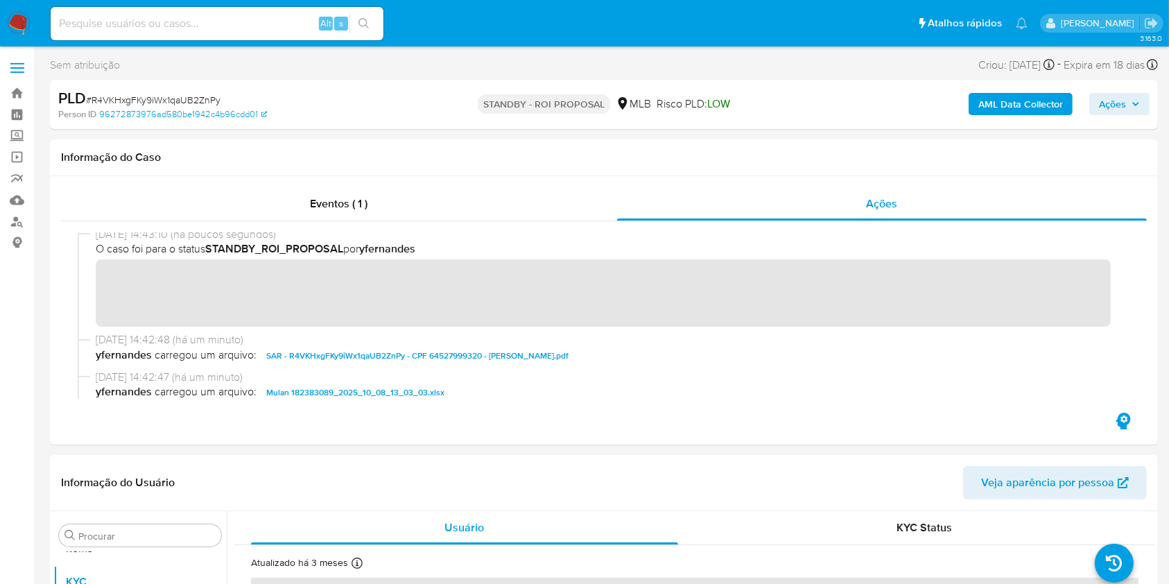
scroll to position [0, 0]
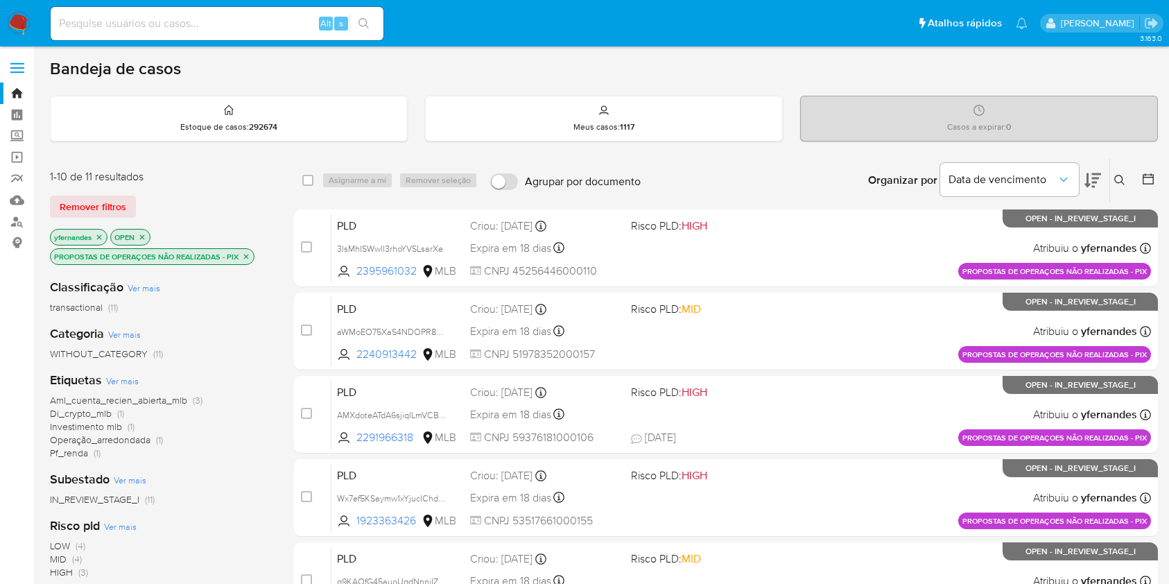
drag, startPoint x: 0, startPoint y: 0, endPoint x: 16, endPoint y: 25, distance: 29.6
click at [16, 25] on img at bounding box center [19, 24] width 24 height 24
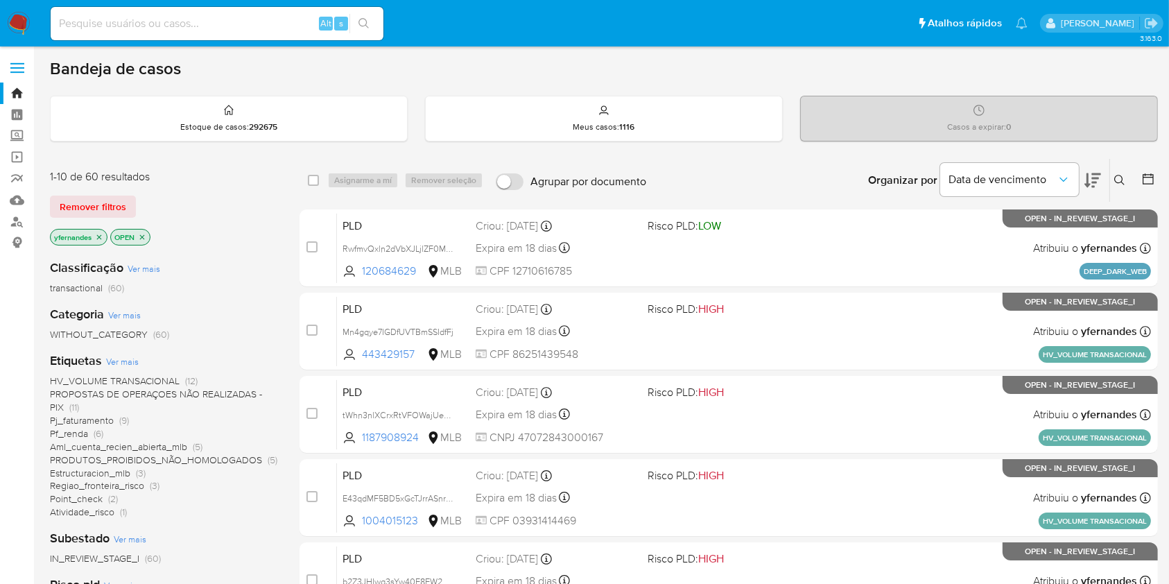
click at [121, 363] on span "Ver mais" at bounding box center [122, 361] width 33 height 12
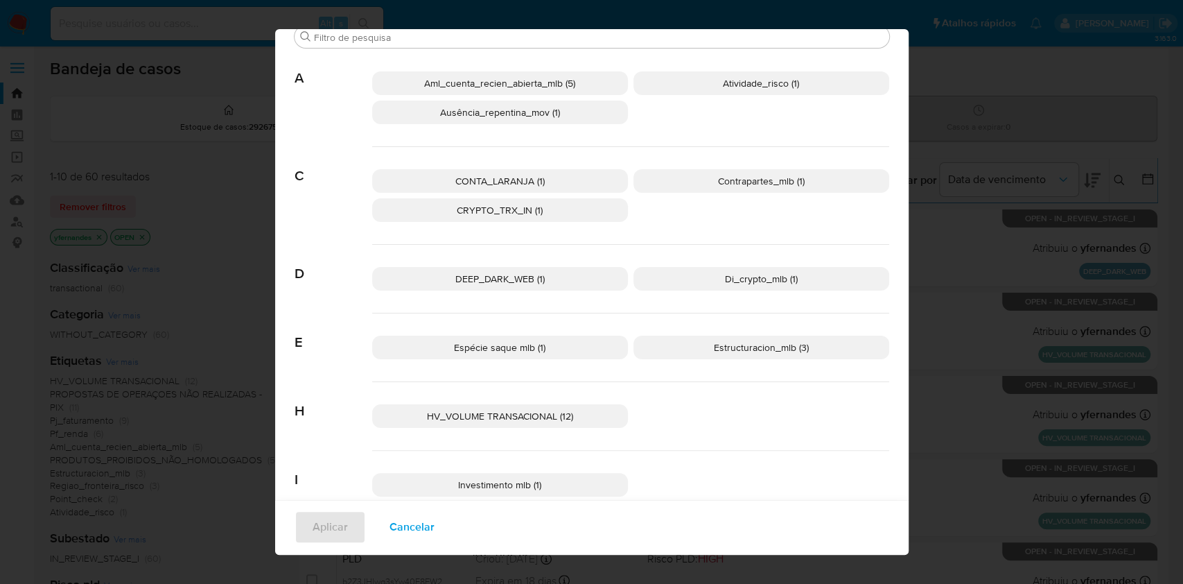
scroll to position [82, 0]
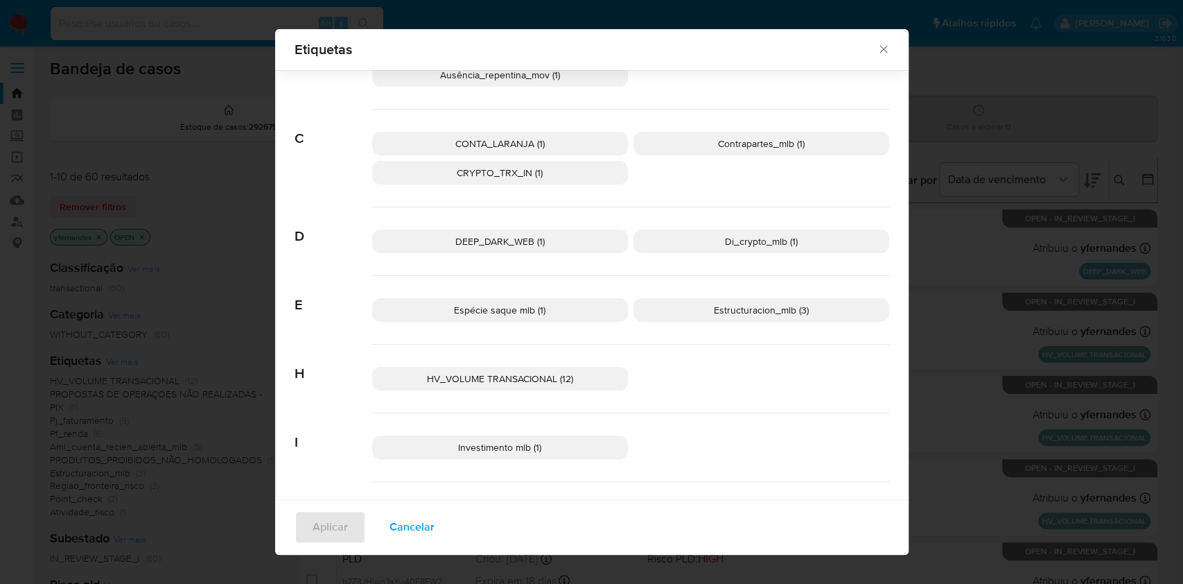
click at [593, 374] on p "HV_VOLUME TRANSACIONAL (12)" at bounding box center [500, 379] width 256 height 24
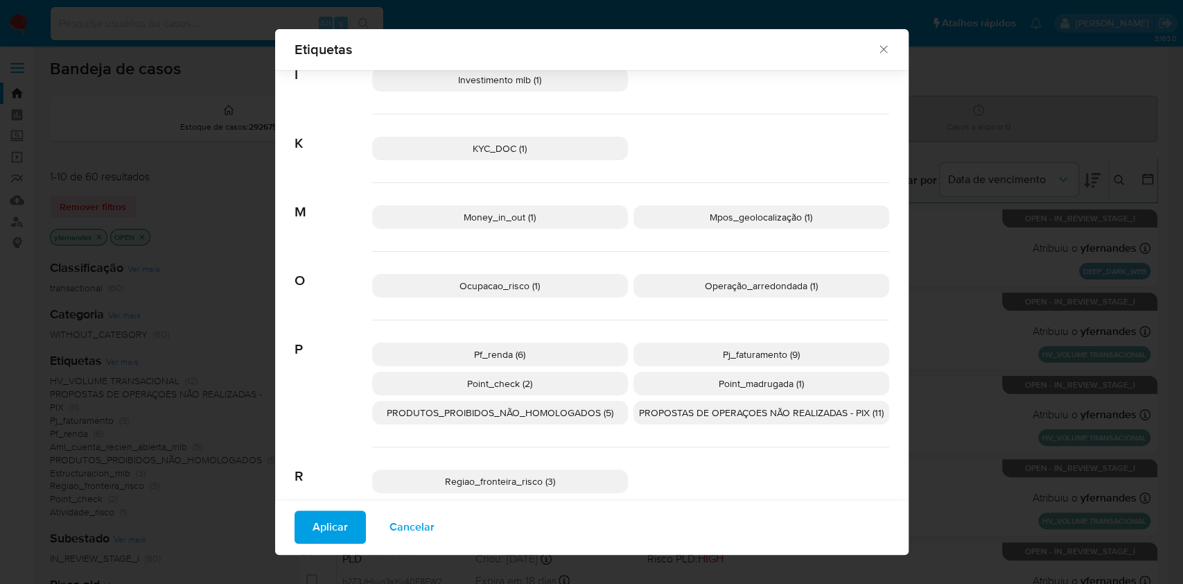
scroll to position [452, 0]
click at [675, 414] on span "PROPOSTAS DE OPERAÇOES NÃO REALIZADAS - PIX (11)" at bounding box center [761, 410] width 245 height 14
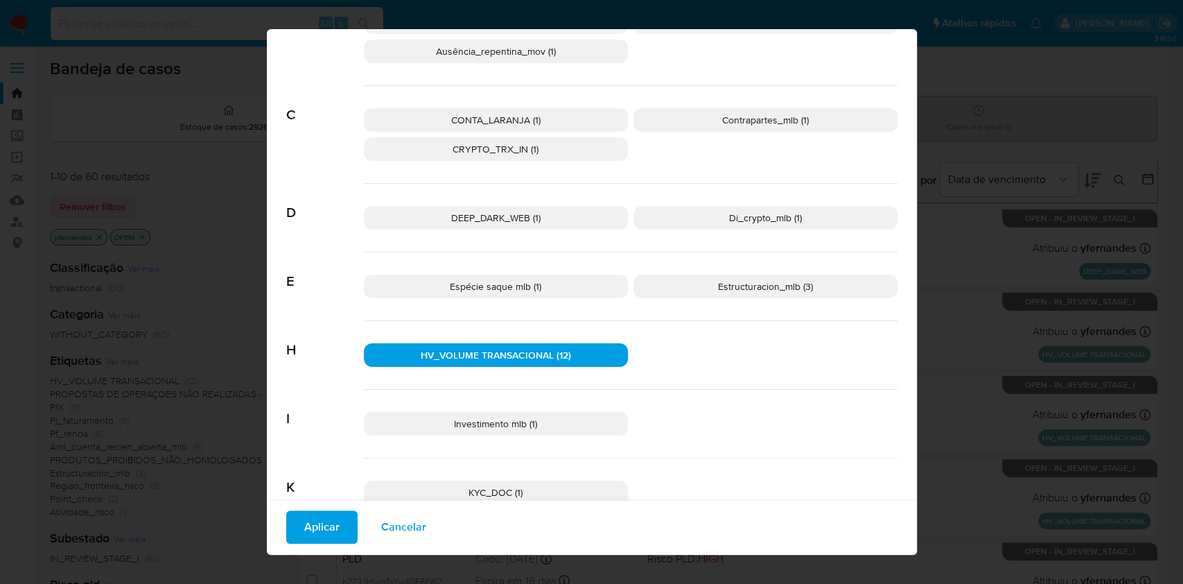
scroll to position [0, 0]
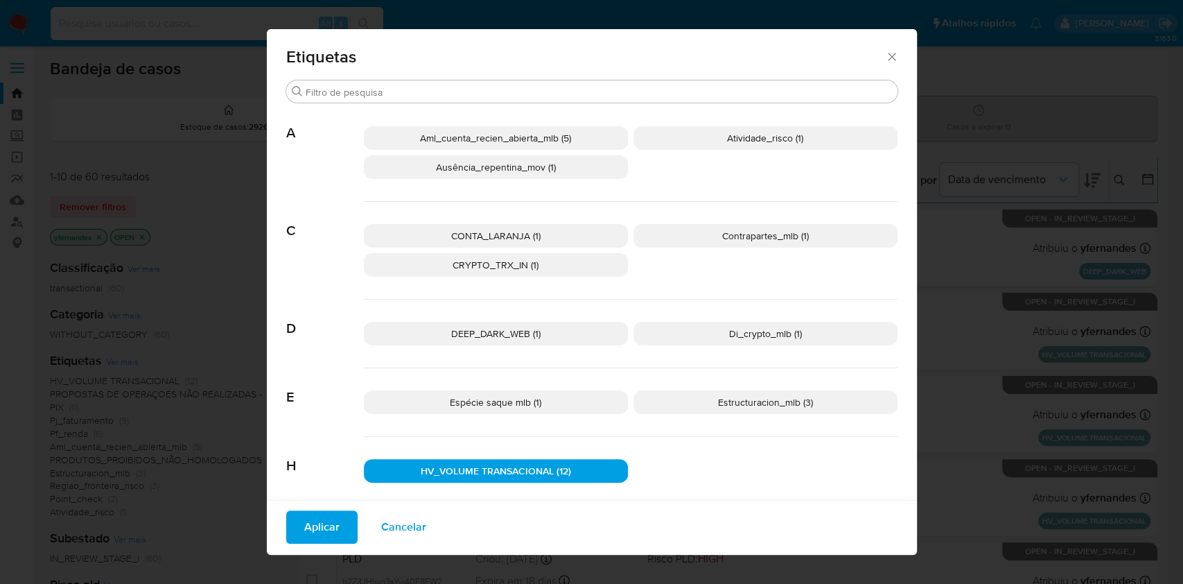
click at [510, 466] on span "HV_VOLUME TRANSACIONAL (12)" at bounding box center [496, 471] width 150 height 14
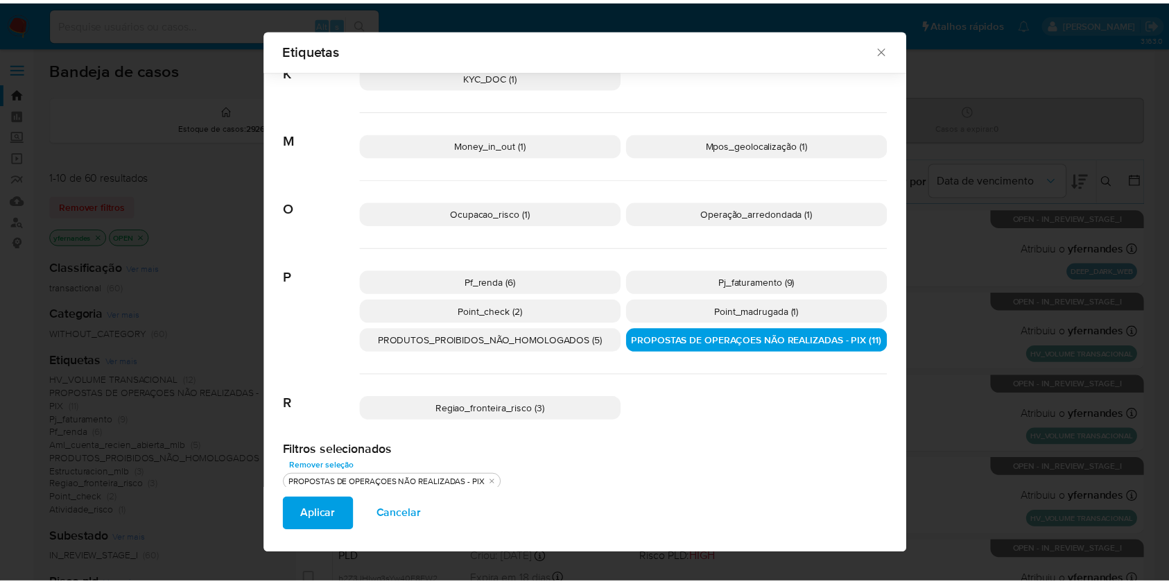
scroll to position [532, 0]
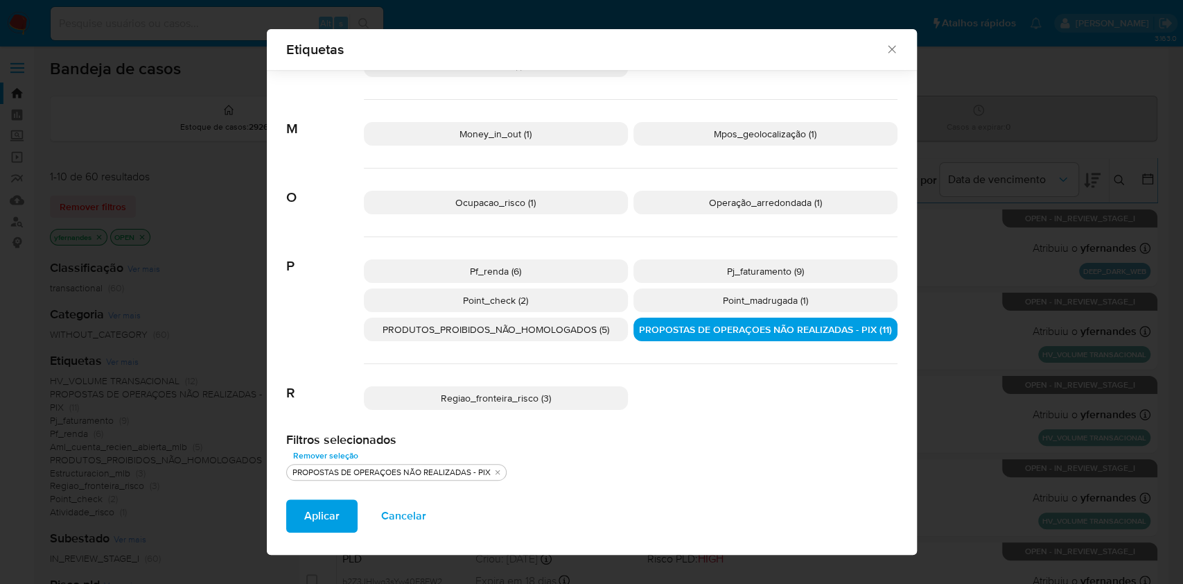
click at [309, 513] on span "Aplicar" at bounding box center [321, 516] width 35 height 31
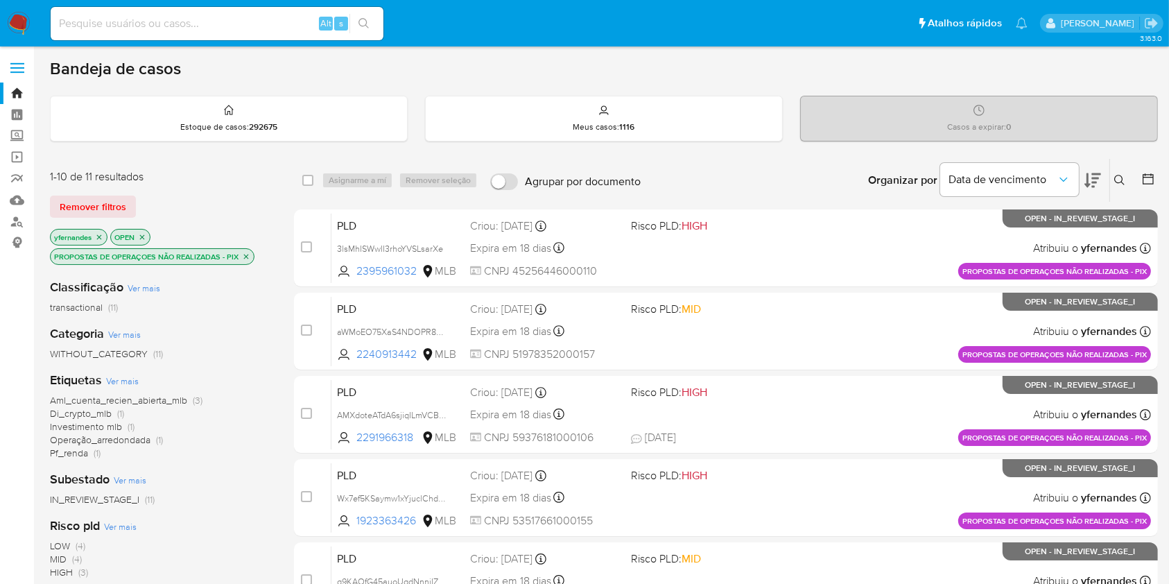
click at [0, 364] on aside "Bandeja Painel Screening Pesquisa em Listas Watchlist Ferramentas Operações em …" at bounding box center [17, 572] width 34 height 1145
click at [21, 25] on img at bounding box center [19, 24] width 24 height 24
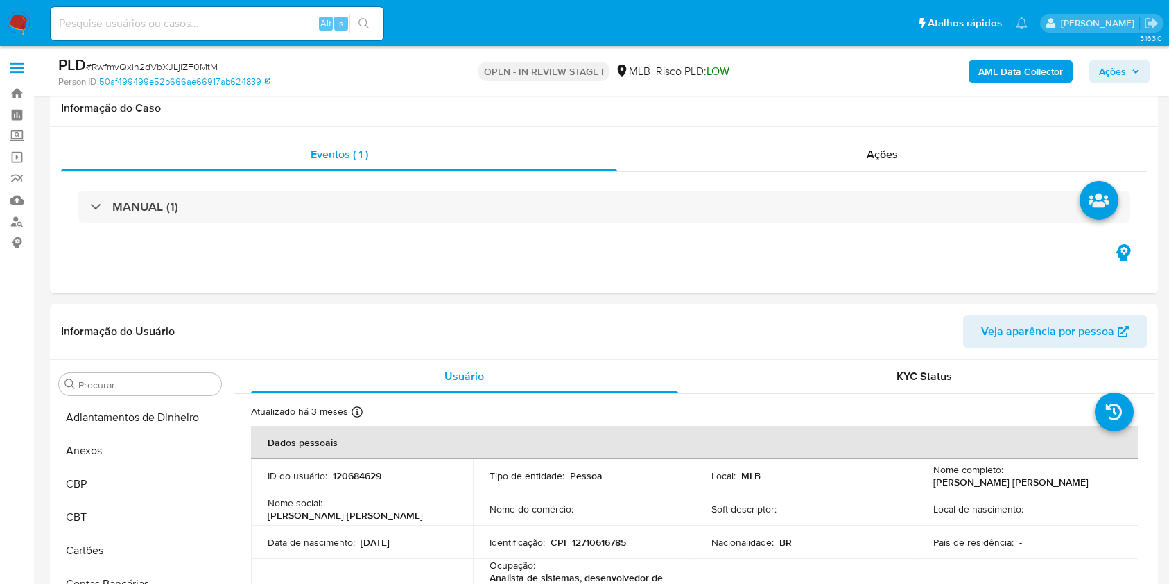
select select "10"
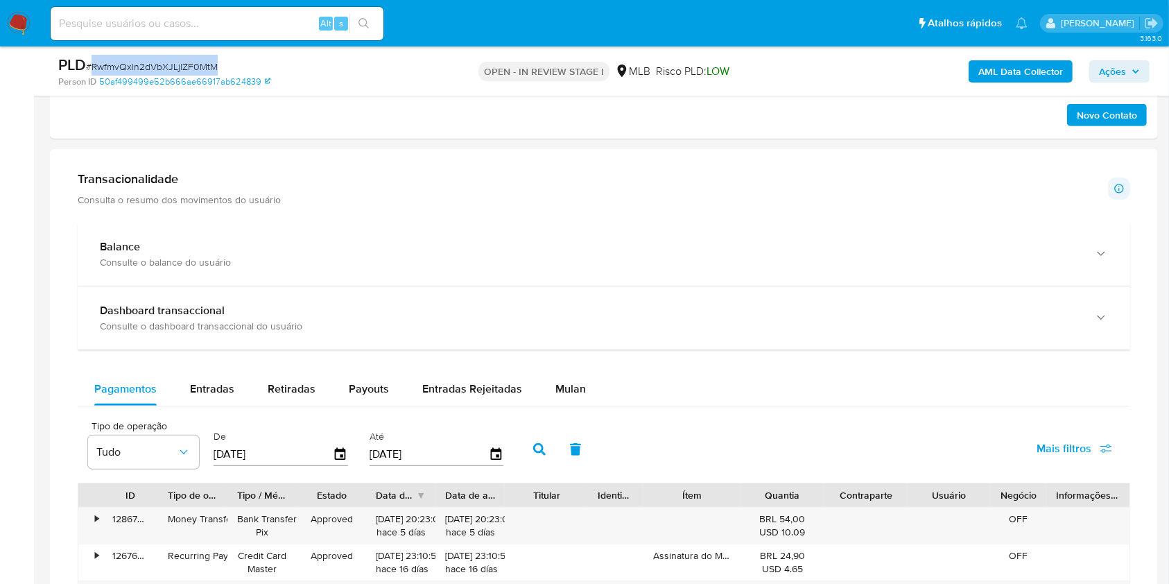
scroll to position [832, 0]
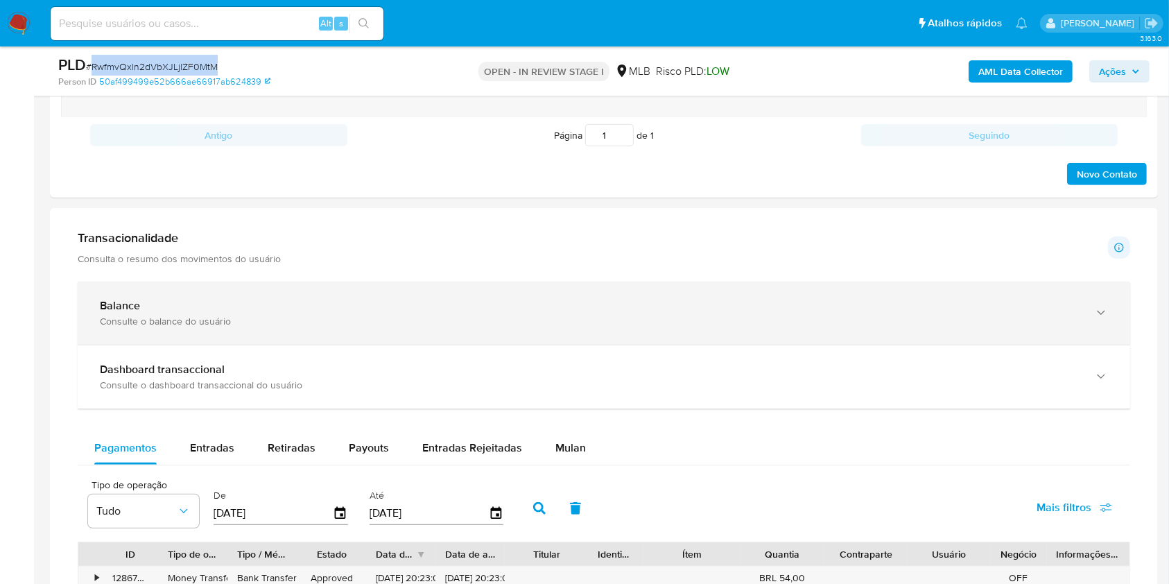
click at [246, 308] on div "Balance" at bounding box center [590, 306] width 980 height 14
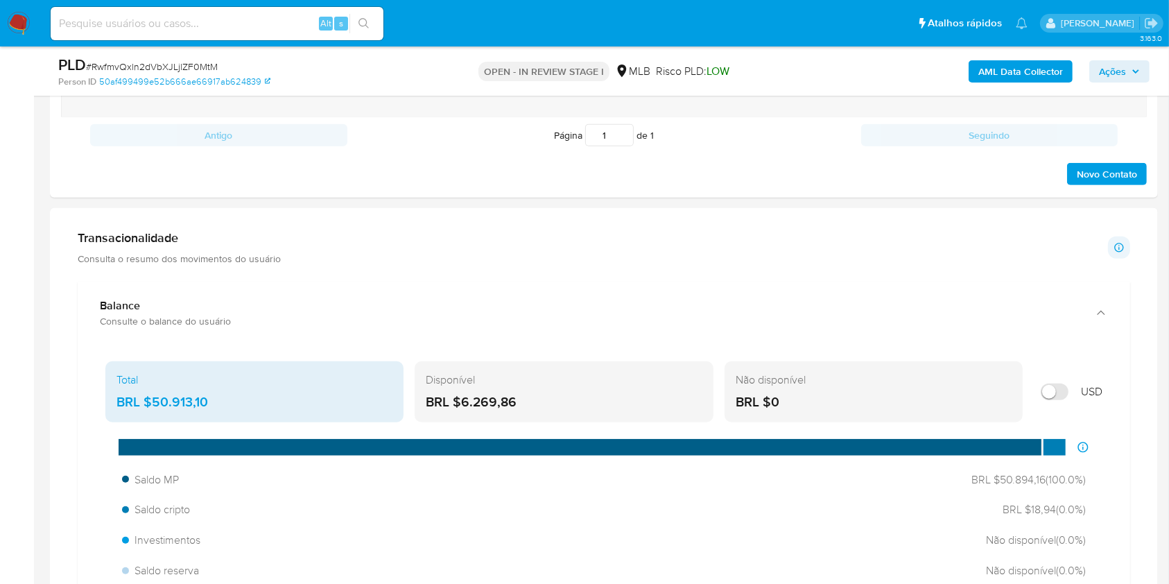
click at [207, 402] on div "BRL $50.913,10" at bounding box center [254, 402] width 276 height 18
click at [207, 403] on div "BRL $50.913,10" at bounding box center [254, 402] width 276 height 18
click at [190, 397] on div "BRL $50.913,10" at bounding box center [254, 402] width 276 height 18
click at [394, 246] on div "Transacionalidade Consulta o resumo dos movimentos do usuário Informações trans…" at bounding box center [604, 247] width 1052 height 35
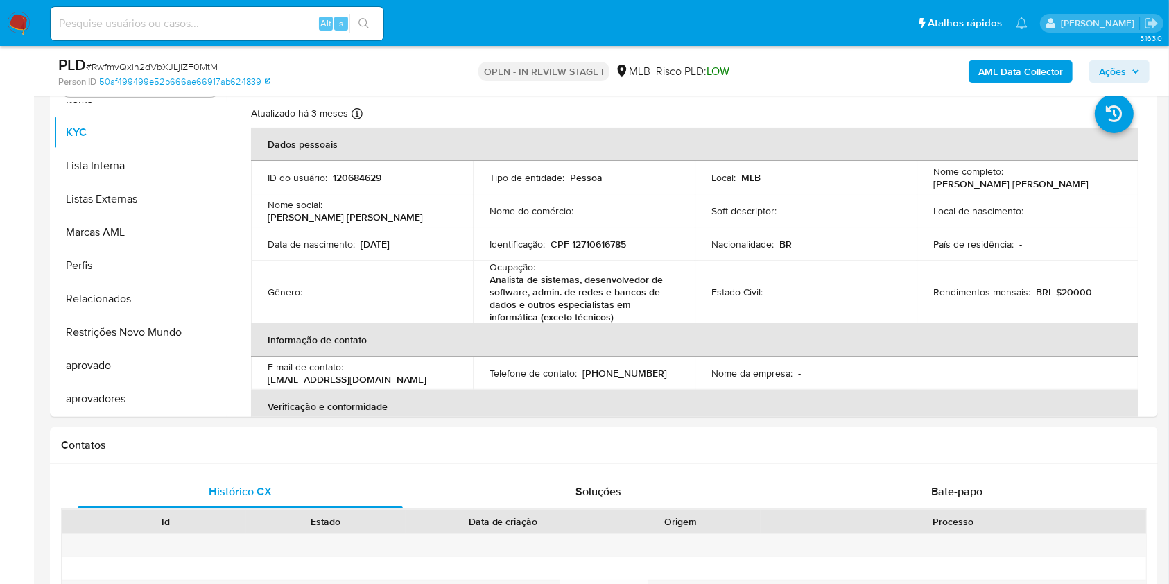
scroll to position [184, 0]
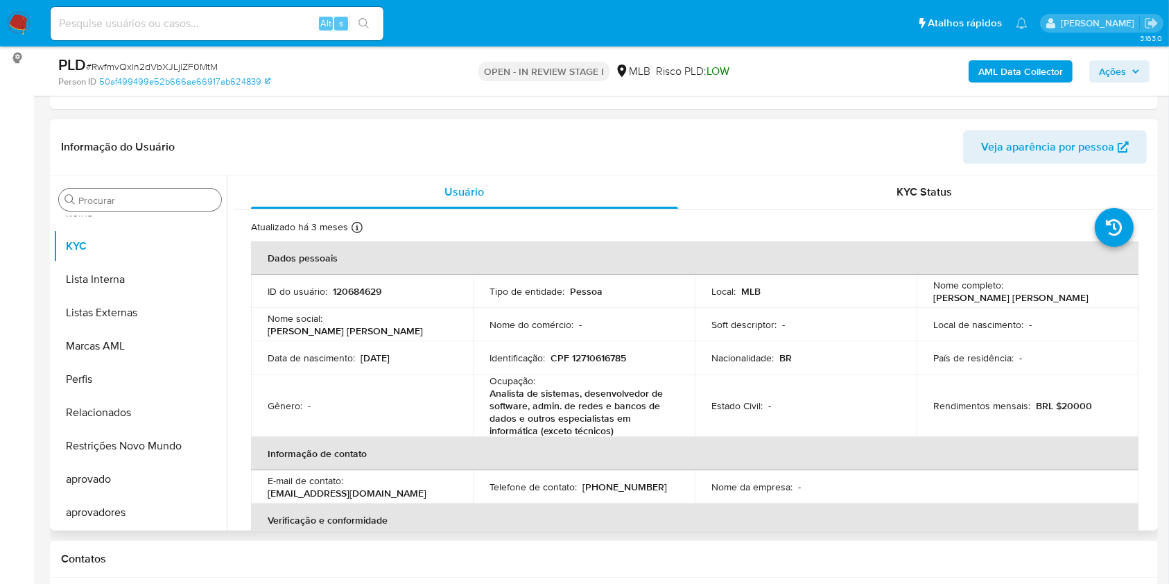
click at [158, 190] on div "Procurar" at bounding box center [140, 200] width 162 height 22
click at [104, 201] on input "Procurar" at bounding box center [146, 200] width 137 height 12
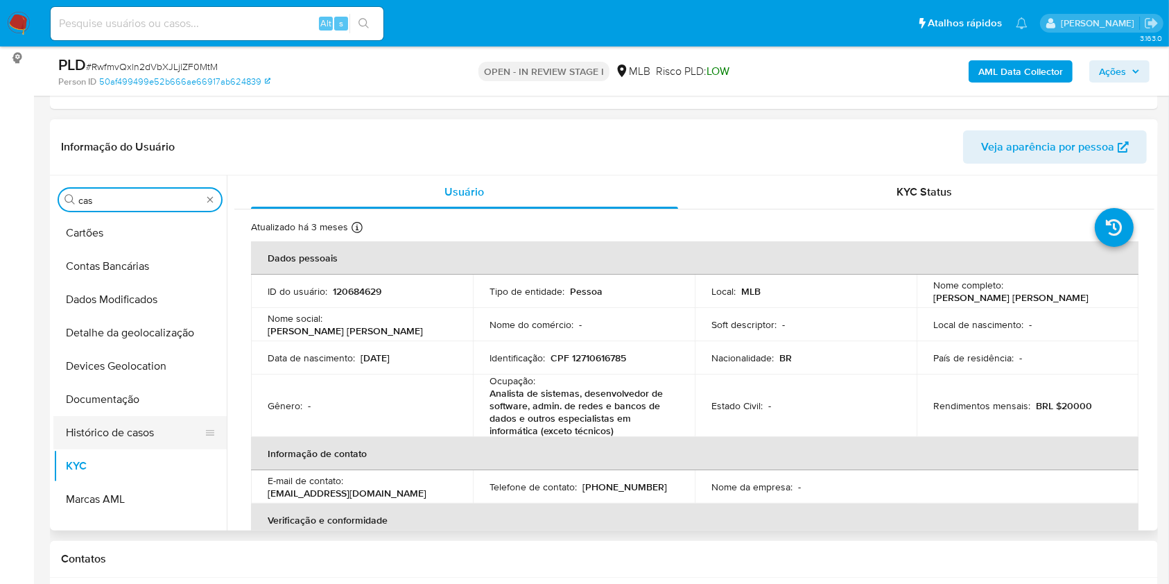
scroll to position [0, 0]
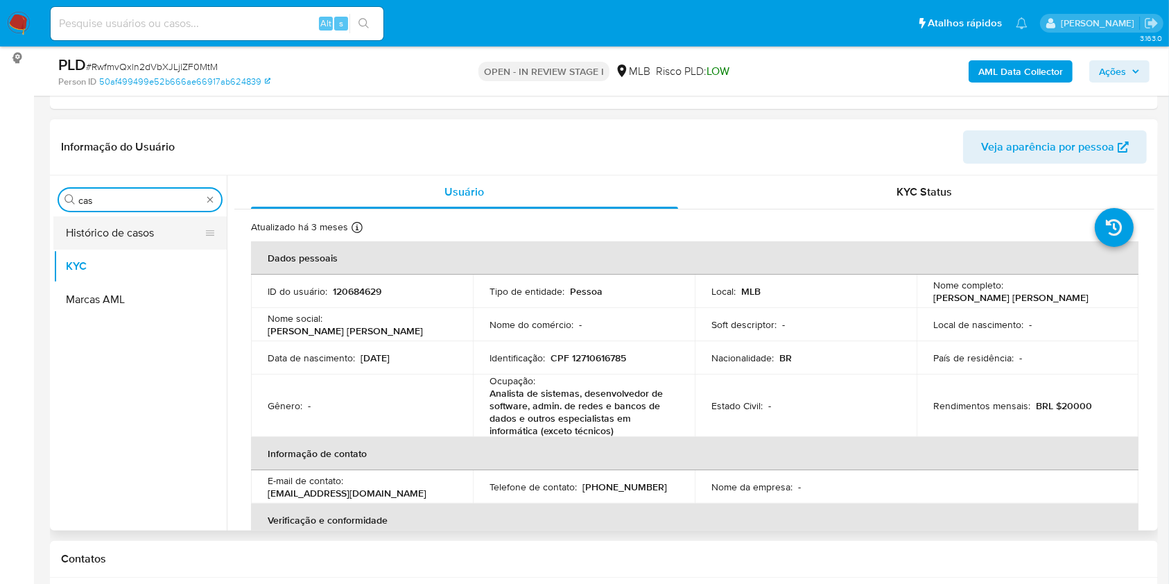
click at [108, 235] on button "Histórico de casos" at bounding box center [134, 232] width 162 height 33
click at [100, 234] on button "Histórico de casos" at bounding box center [134, 232] width 162 height 33
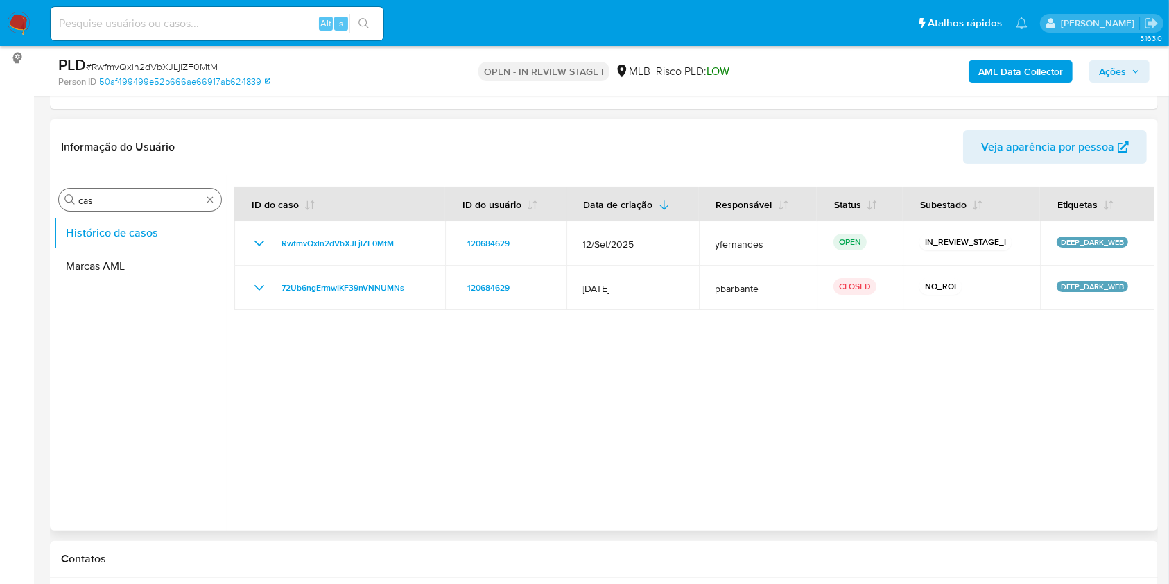
click at [117, 204] on input "cas" at bounding box center [139, 200] width 123 height 12
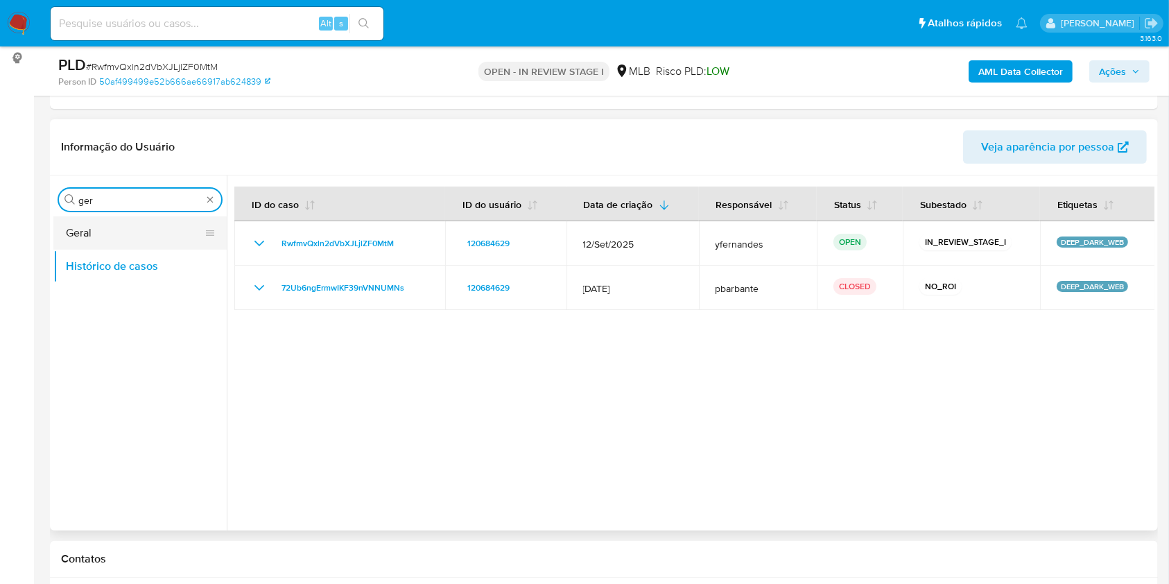
type input "ger"
click at [101, 229] on button "Geral" at bounding box center [134, 232] width 162 height 33
click at [85, 230] on button "Geral" at bounding box center [134, 232] width 162 height 33
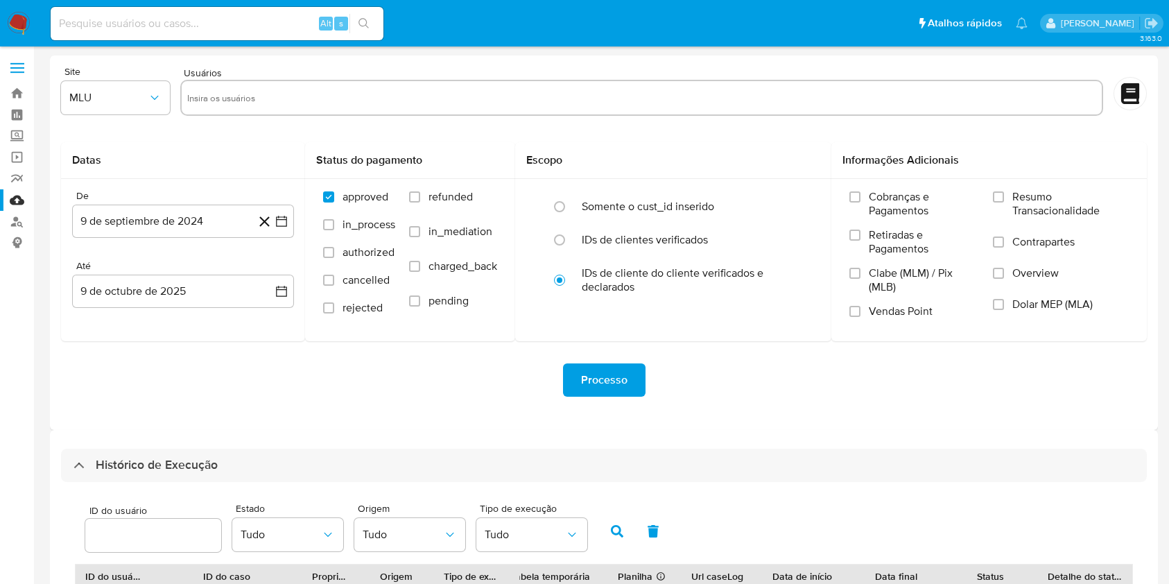
select select "10"
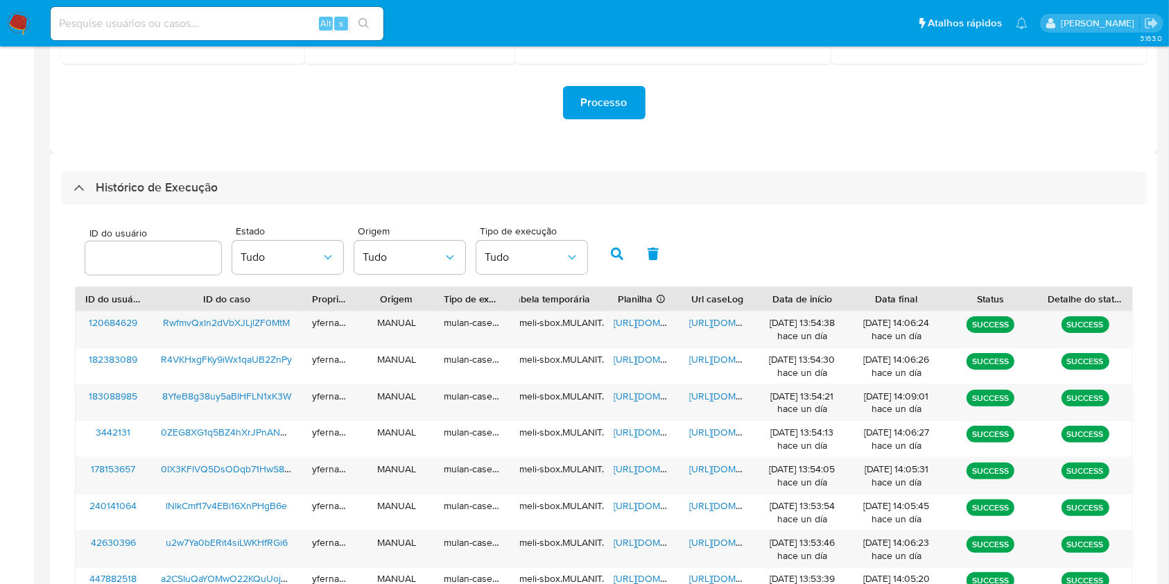
scroll to position [277, 0]
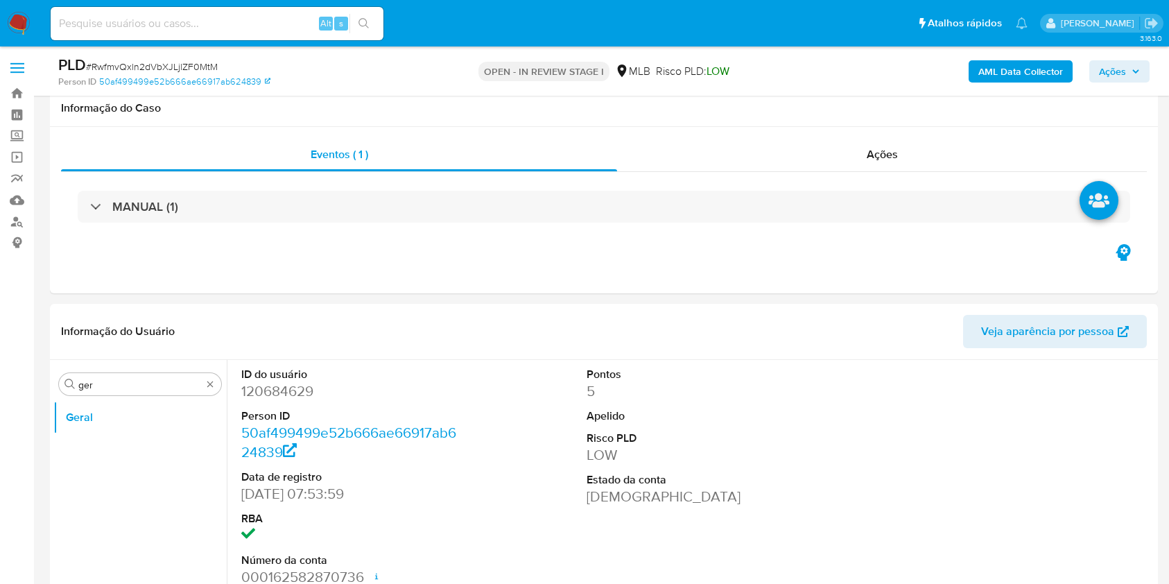
select select "10"
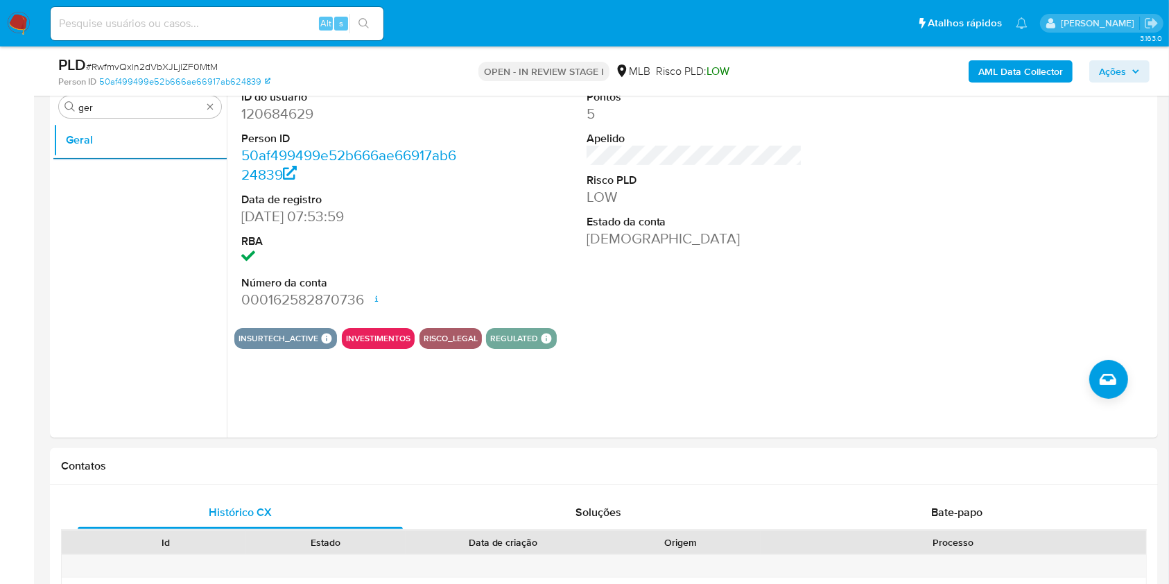
scroll to position [184, 0]
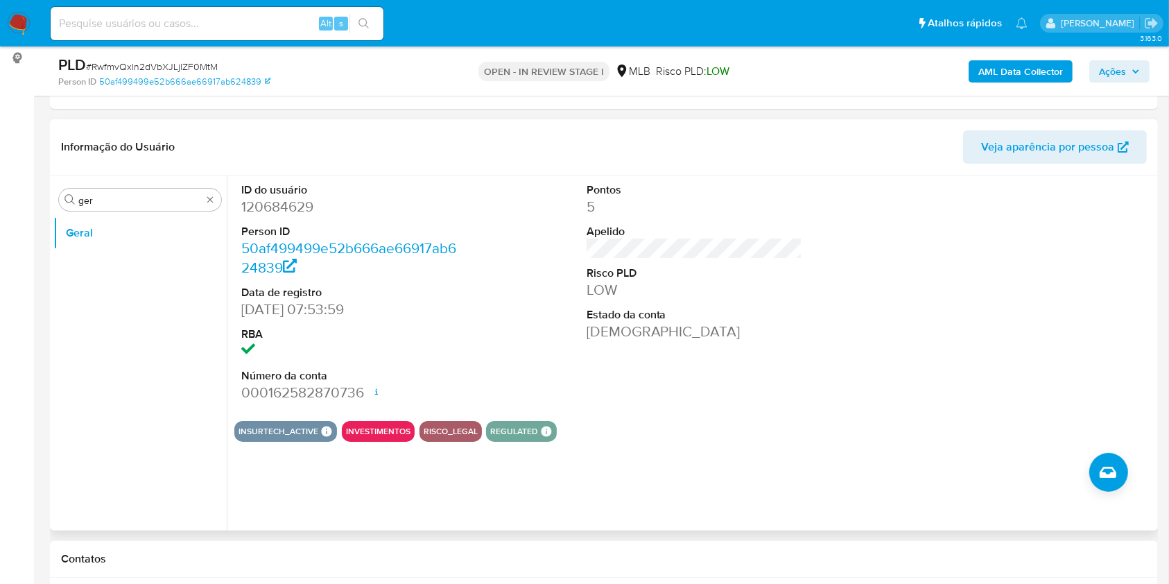
click at [754, 173] on div "Informação do Usuário Veja aparência por pessoa" at bounding box center [604, 147] width 1108 height 56
click at [103, 197] on input "ger" at bounding box center [139, 200] width 123 height 12
click at [94, 270] on button "KYC" at bounding box center [134, 266] width 162 height 33
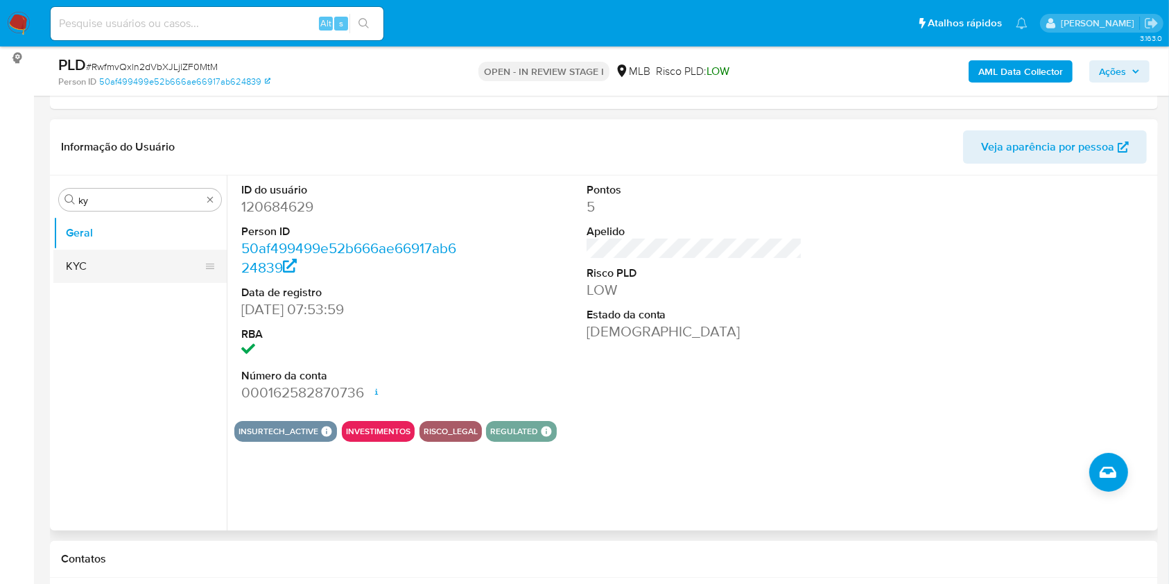
click at [89, 268] on button "KYC" at bounding box center [134, 266] width 162 height 33
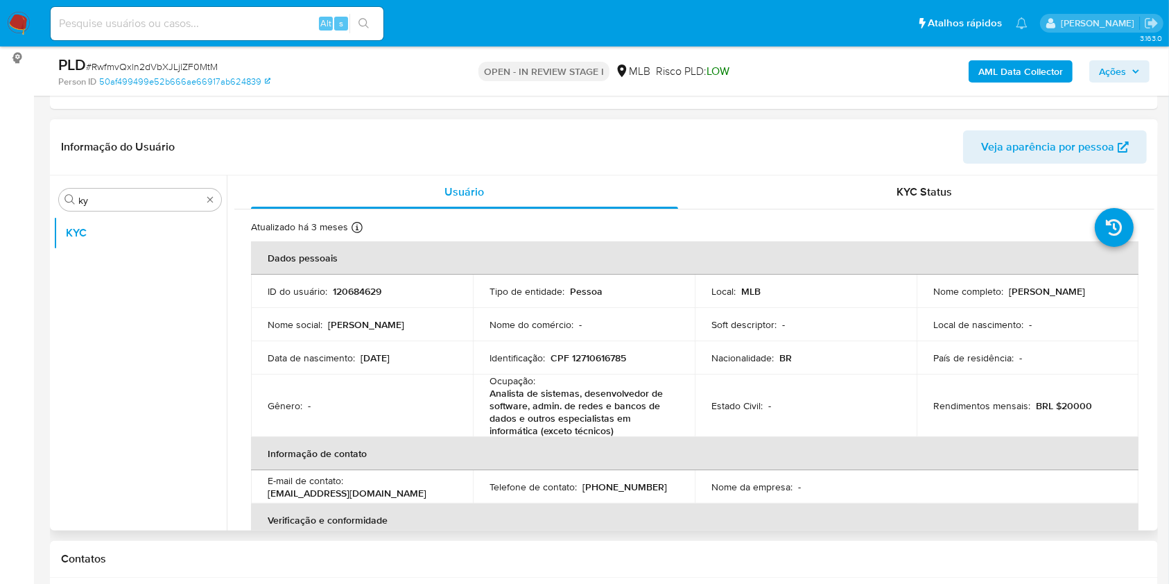
click at [756, 143] on header "Informação do Usuário Veja aparência por pessoa" at bounding box center [604, 146] width 1086 height 33
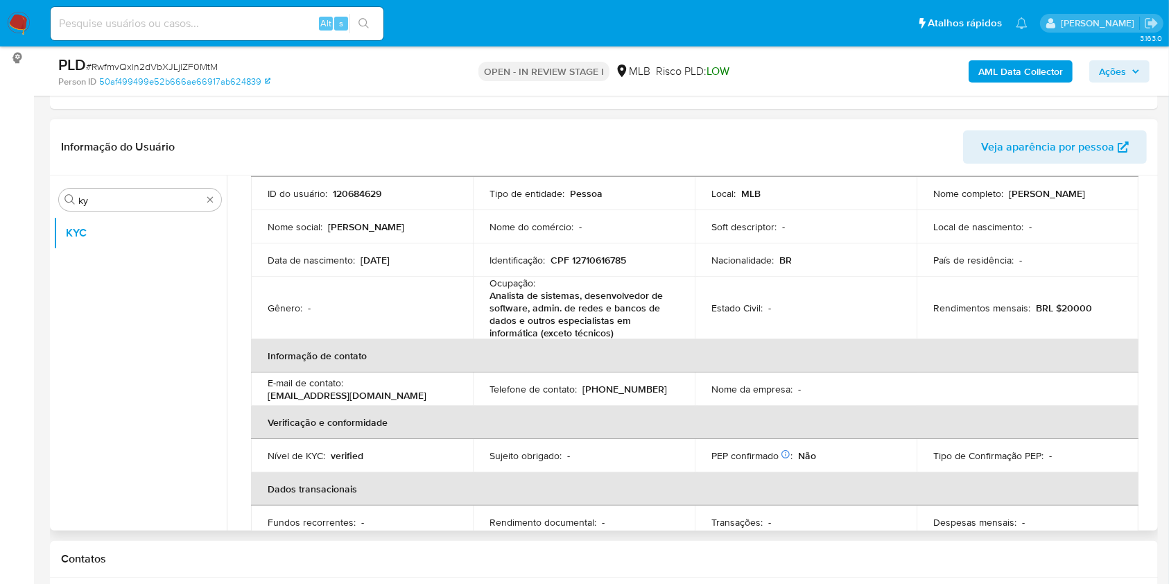
scroll to position [106, 0]
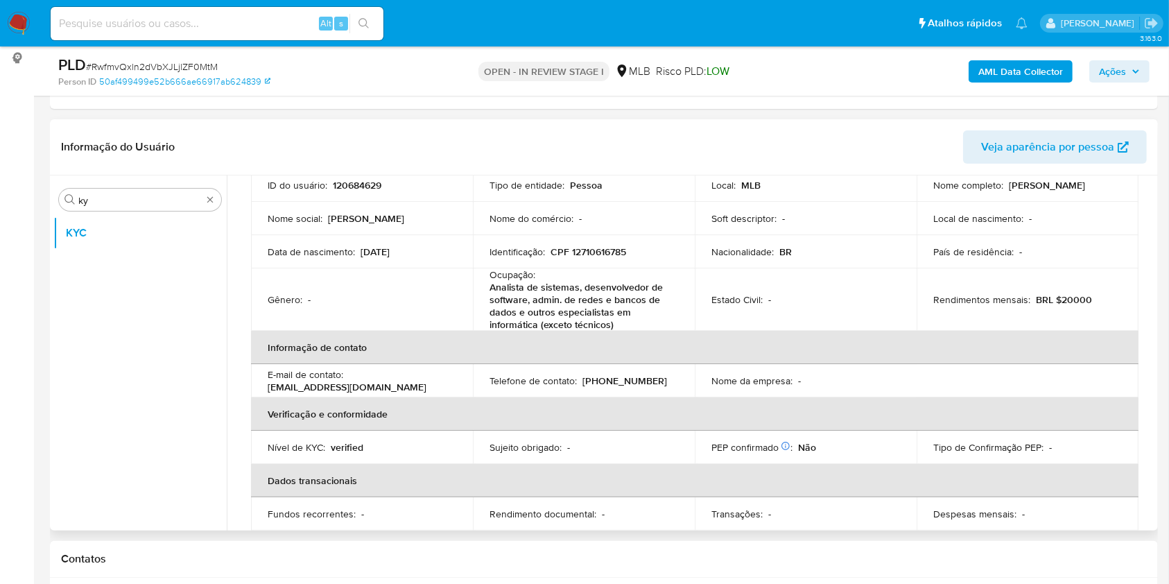
click at [562, 301] on p "Analista de sistemas, desenvolvedor de software, admin. de redes e bancos de da…" at bounding box center [580, 306] width 183 height 50
click at [561, 299] on p "Analista de sistemas, desenvolvedor de software, admin. de redes e bancos de da…" at bounding box center [580, 306] width 183 height 50
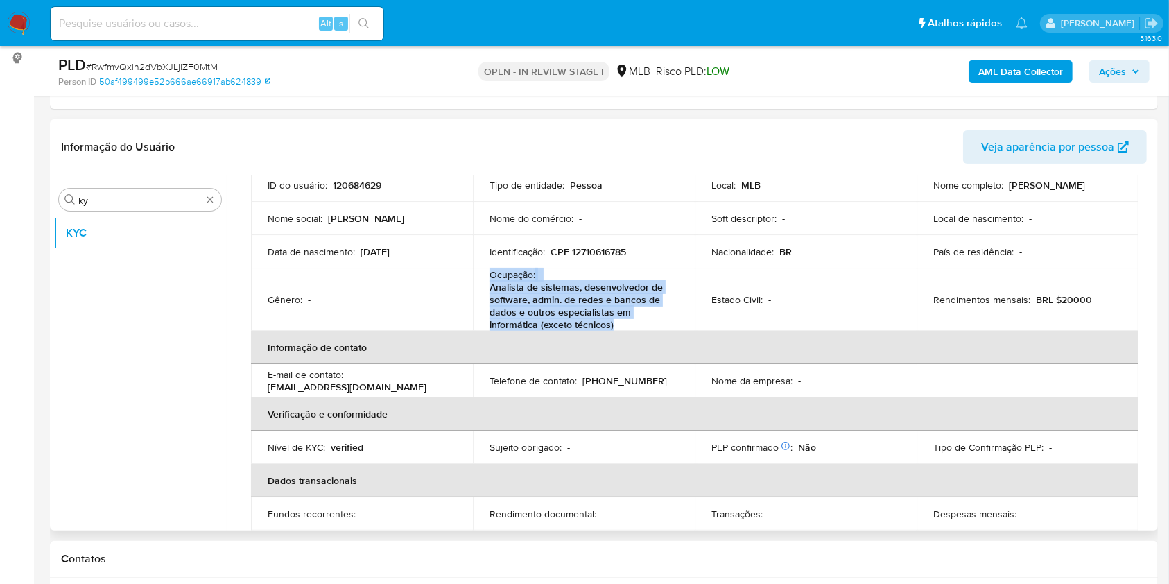
copy div "Ocupação : Analista de sistemas, desenvolvedor de software, admin. de redes e b…"
click at [451, 369] on div "E-mail de contato : analuizamsq@gmail.com" at bounding box center [362, 380] width 189 height 25
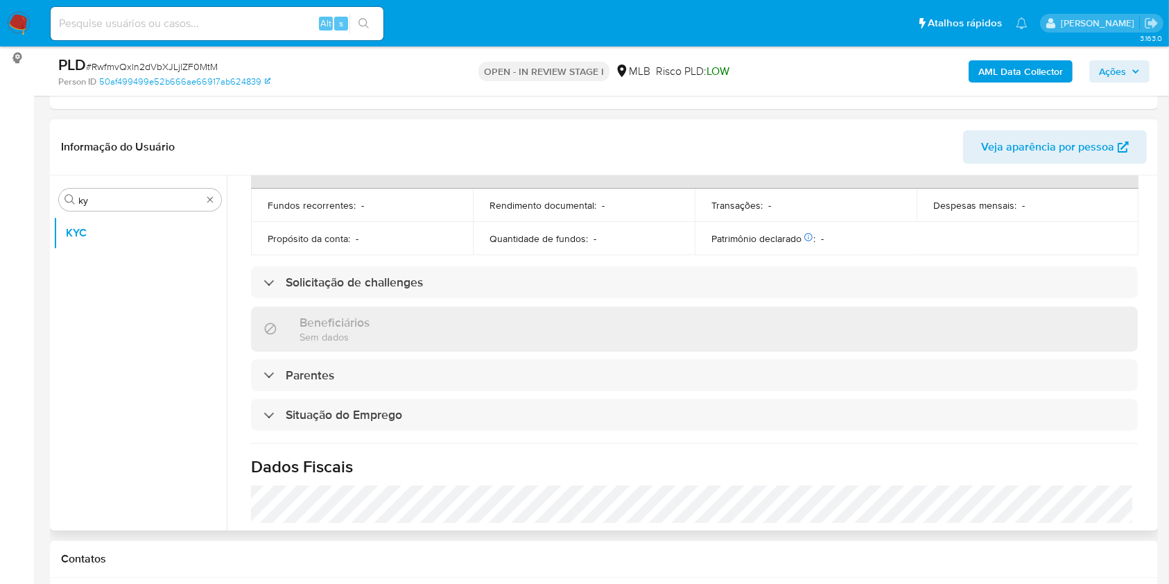
scroll to position [618, 0]
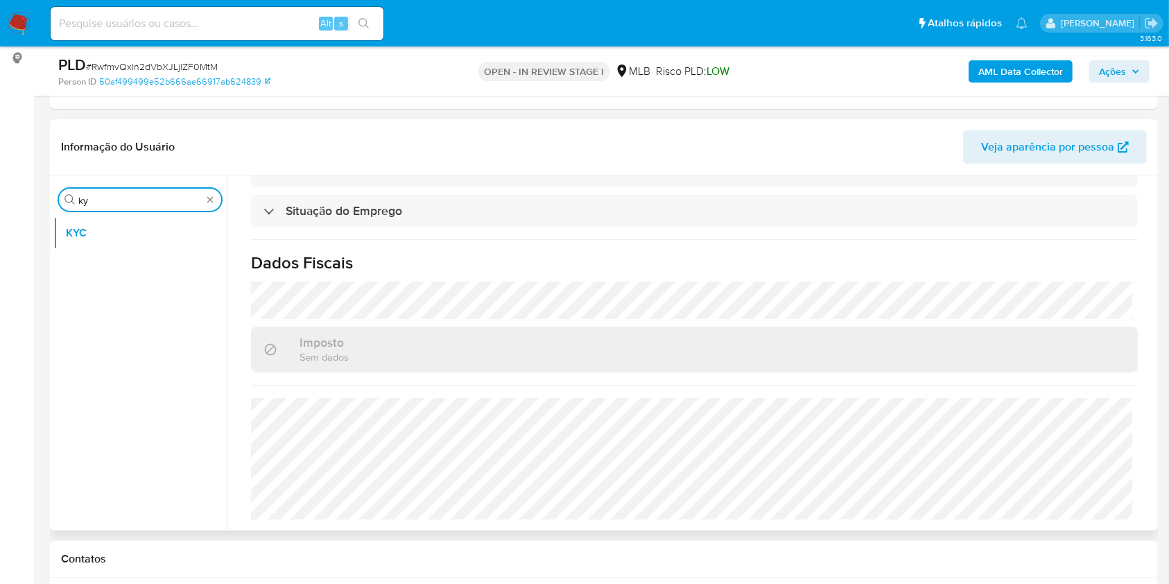
click at [164, 195] on input "ky" at bounding box center [139, 200] width 123 height 12
click at [164, 194] on input "ky" at bounding box center [139, 200] width 123 height 12
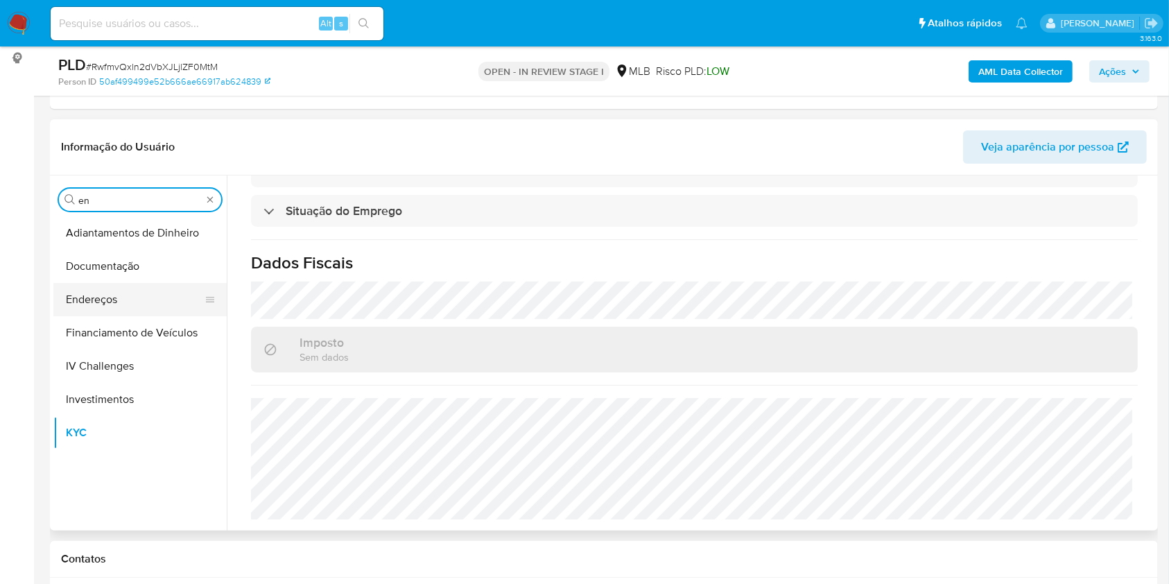
type input "en"
click at [116, 308] on button "Endereços" at bounding box center [134, 299] width 162 height 33
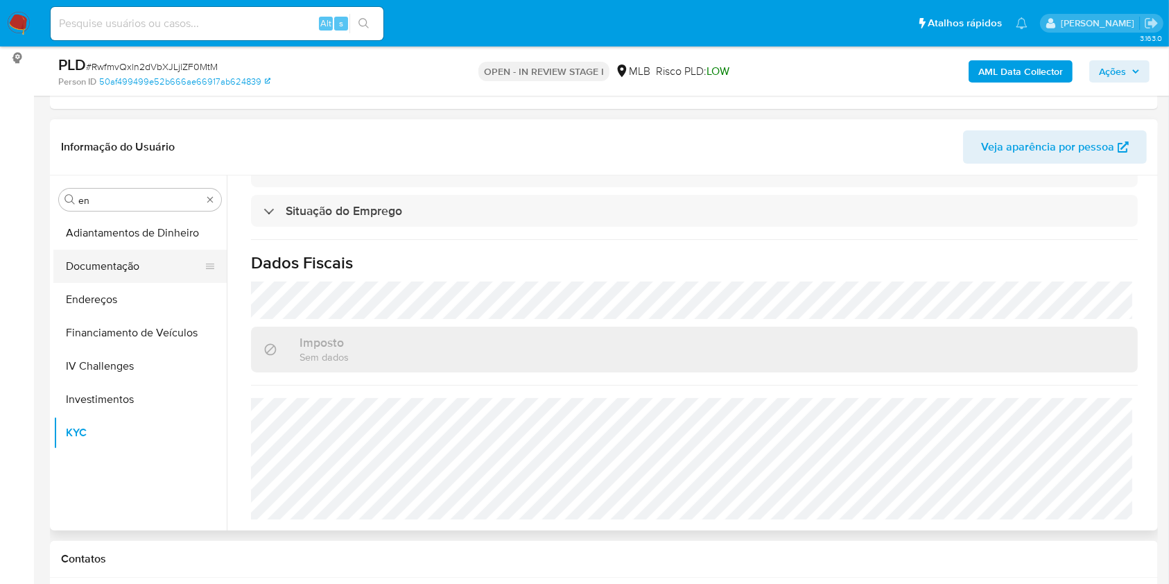
click at [116, 275] on button "Documentação" at bounding box center [134, 266] width 162 height 33
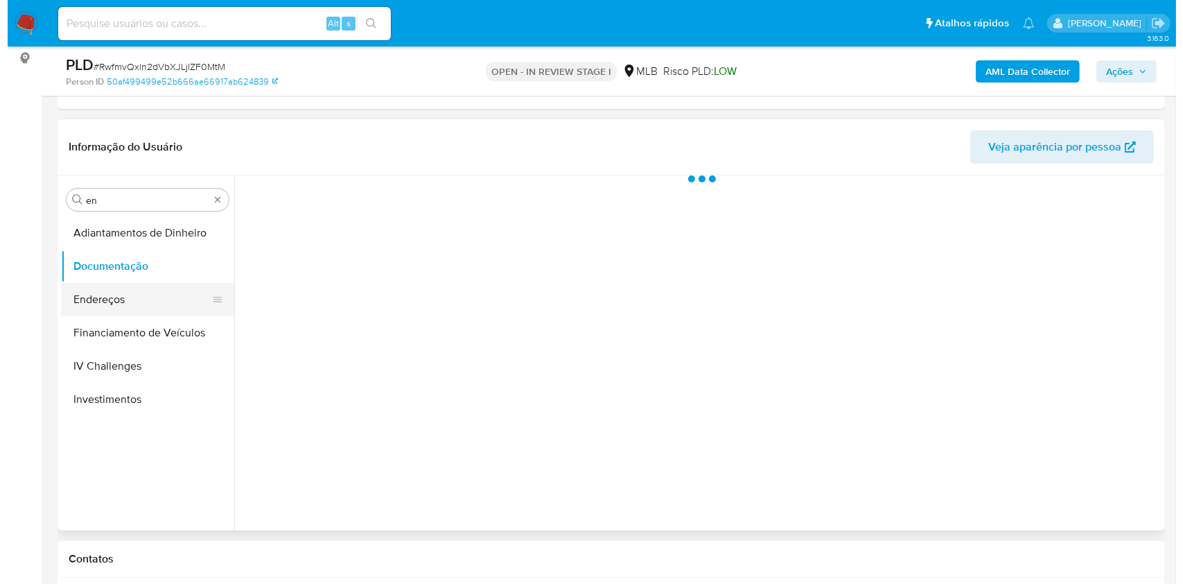
scroll to position [0, 0]
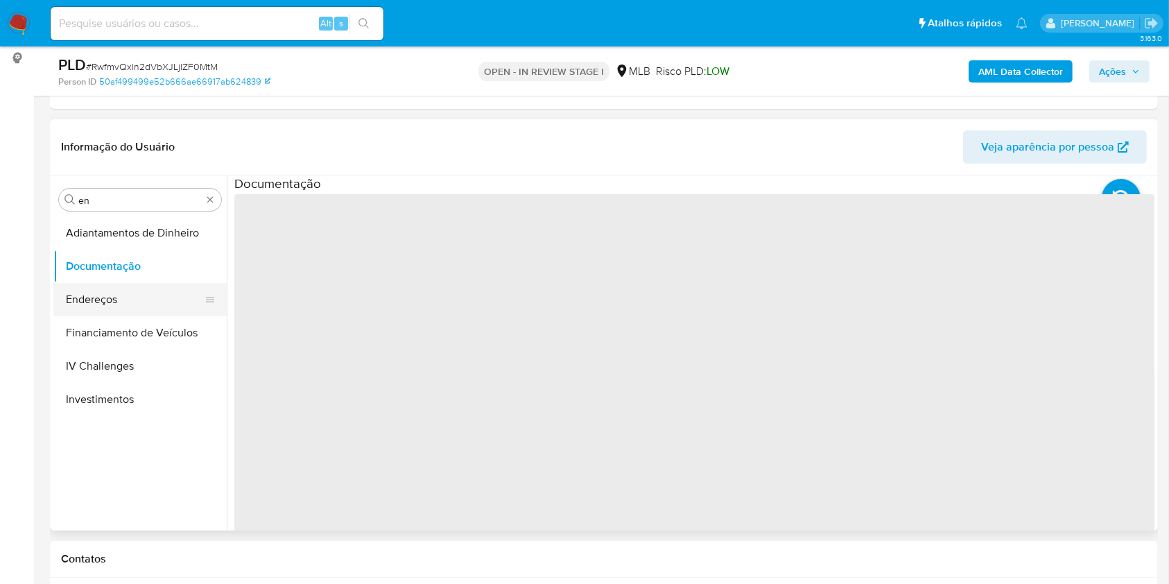
click at [112, 293] on button "Endereços" at bounding box center [134, 299] width 162 height 33
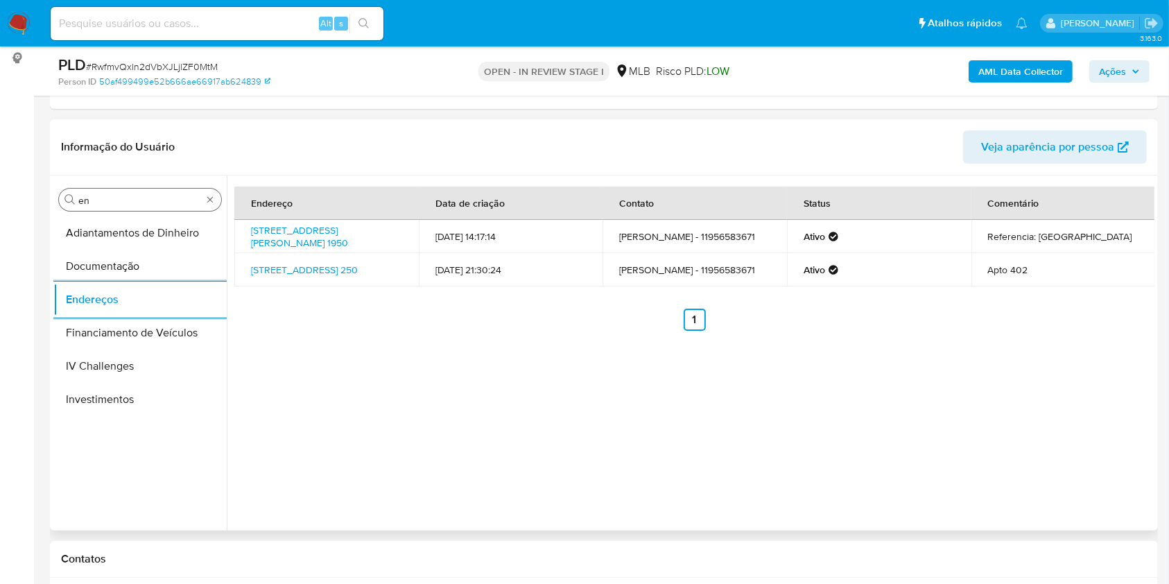
click at [109, 200] on input "en" at bounding box center [139, 200] width 123 height 12
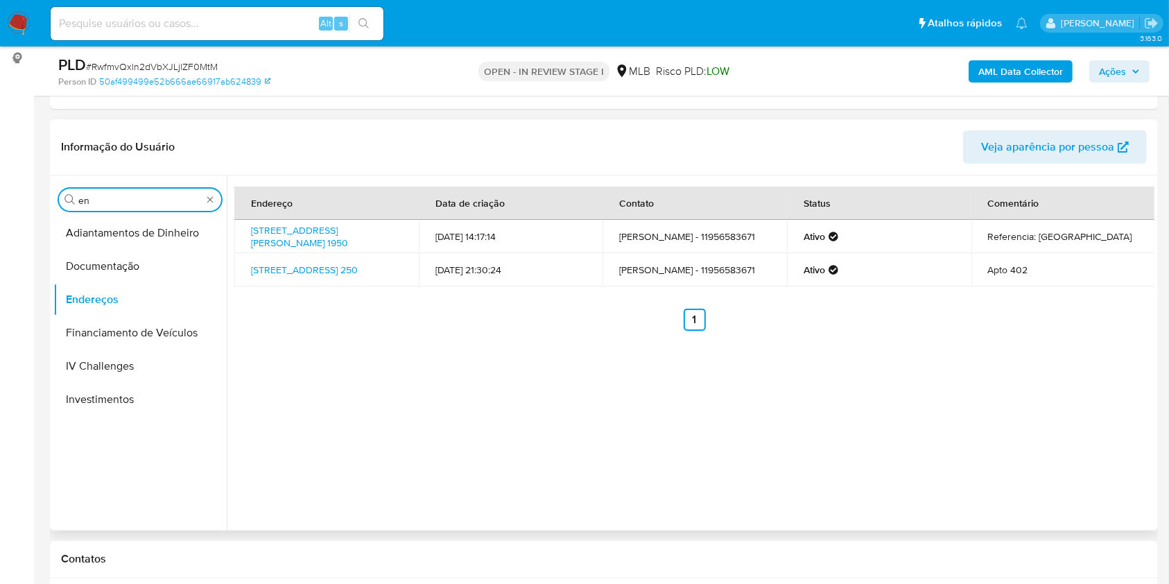
click at [109, 200] on input "en" at bounding box center [139, 200] width 123 height 12
type input "ge"
click at [100, 243] on button "Detalhe da geolocalização" at bounding box center [139, 232] width 173 height 33
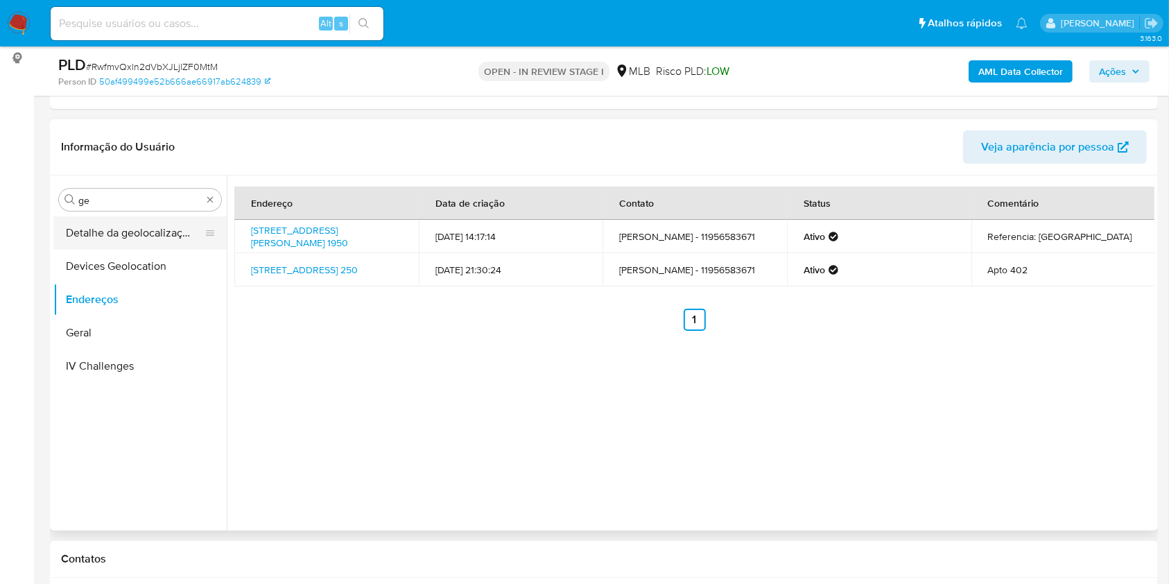
click at [101, 239] on button "Detalhe da geolocalização" at bounding box center [134, 232] width 162 height 33
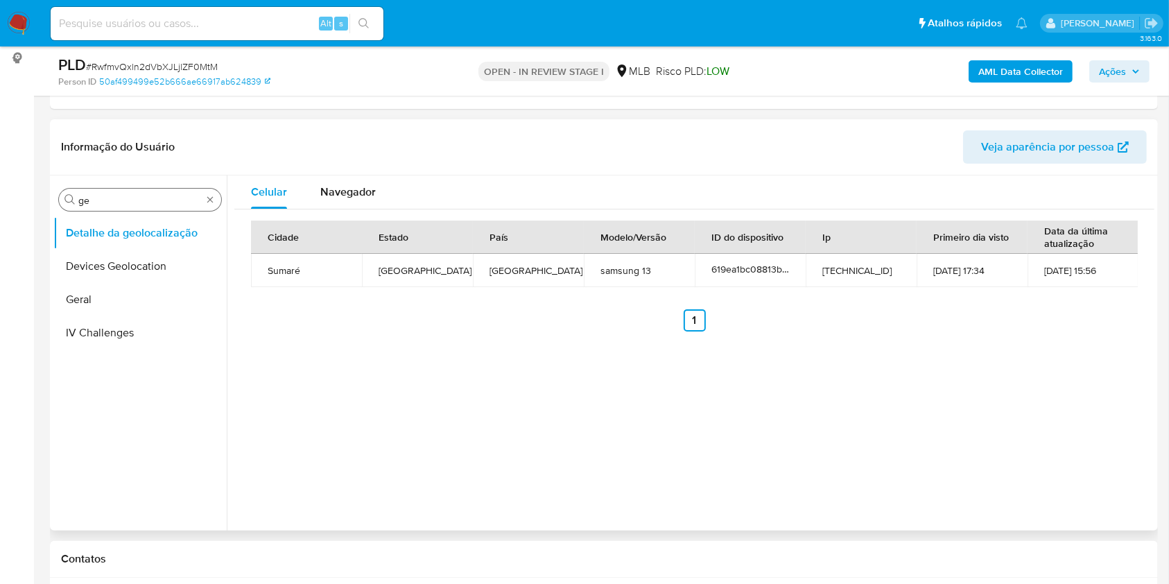
click at [104, 191] on div "Procurar ge" at bounding box center [140, 200] width 162 height 22
click at [110, 202] on input "ge" at bounding box center [139, 200] width 123 height 12
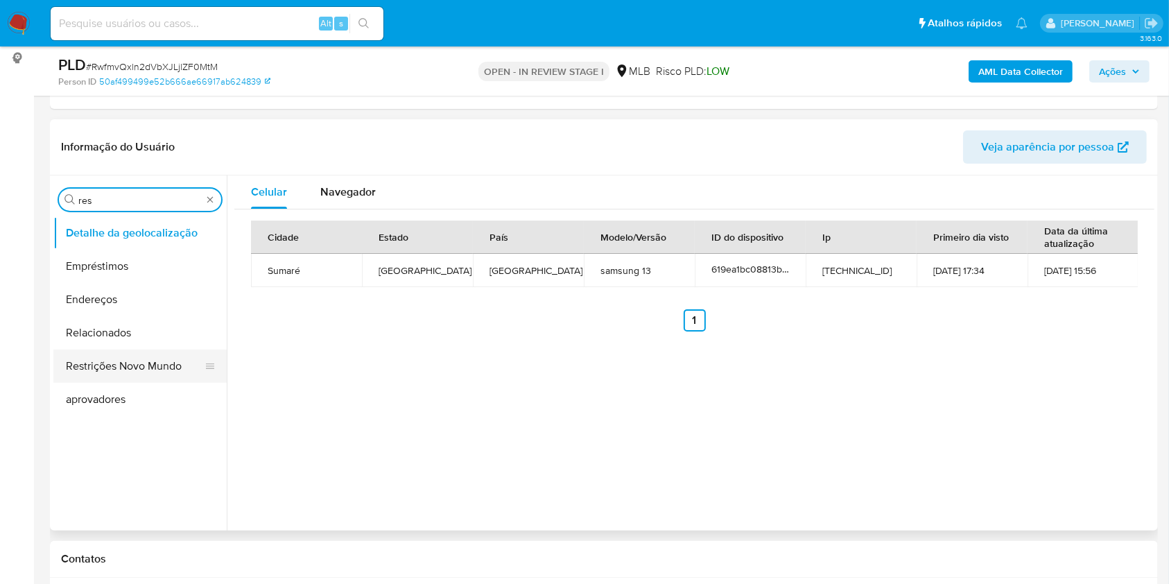
type input "res"
click at [111, 349] on button "Restrições Novo Mundo" at bounding box center [134, 365] width 162 height 33
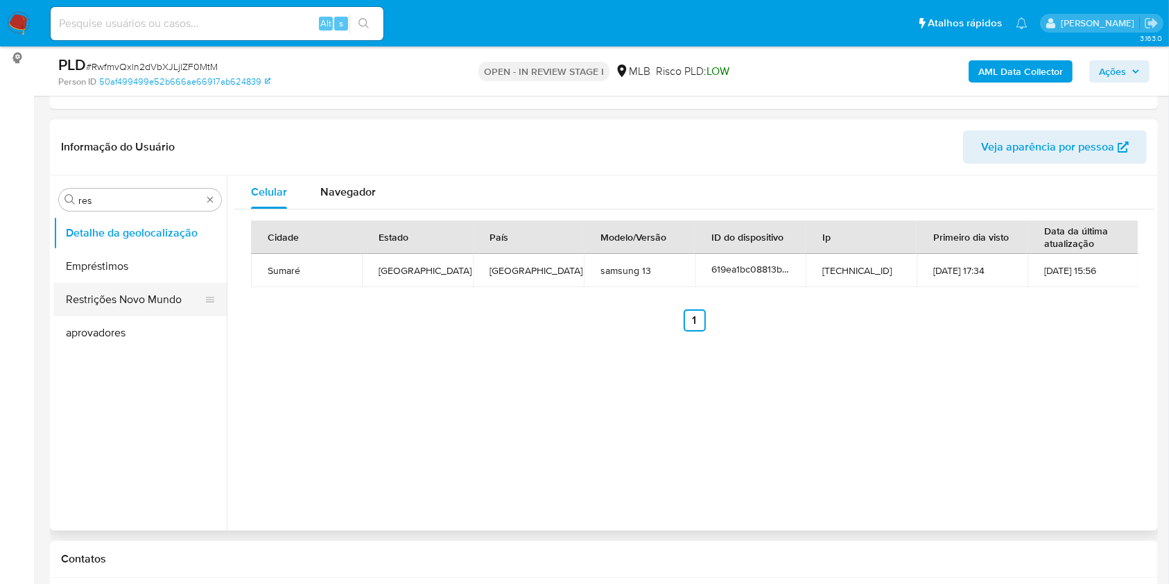
click at [103, 284] on button "Restrições Novo Mundo" at bounding box center [134, 299] width 162 height 33
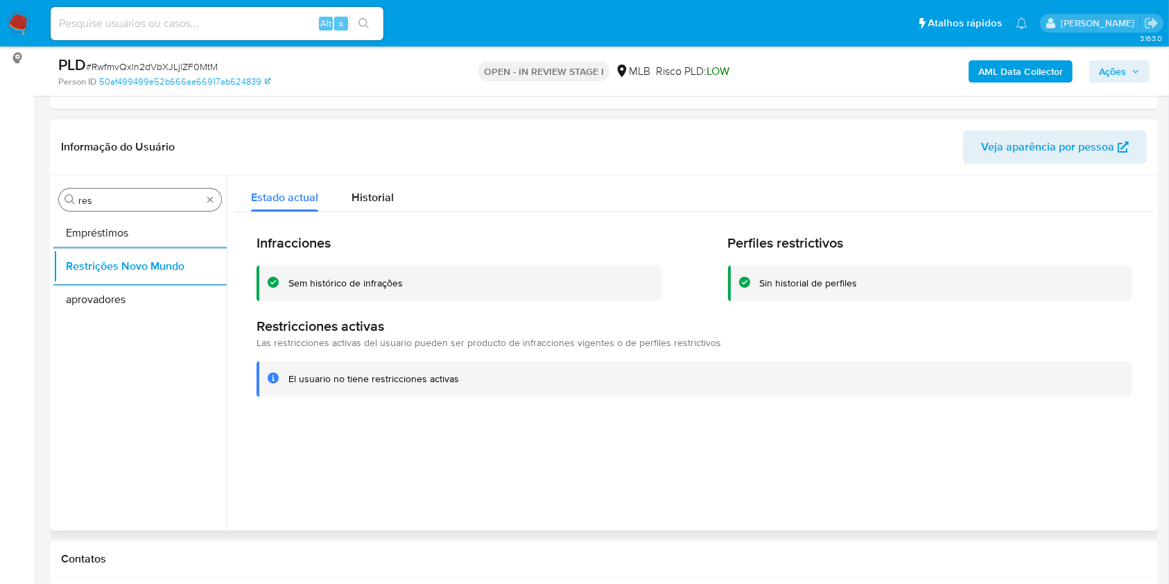
click at [130, 199] on input "res" at bounding box center [139, 200] width 123 height 12
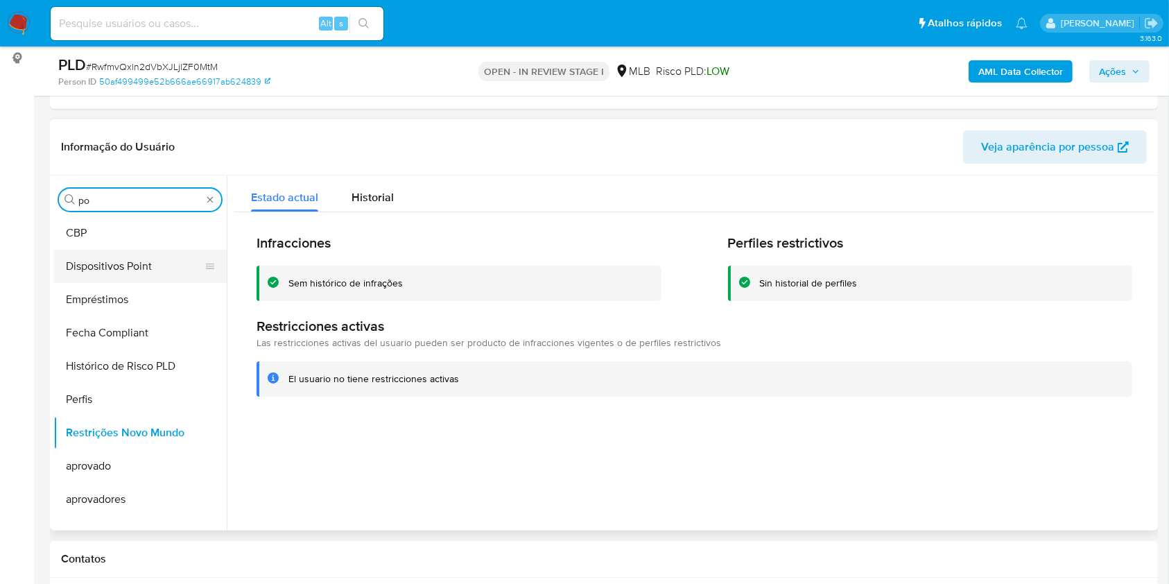
type input "po"
click at [100, 250] on button "Dispositivos Point" at bounding box center [134, 266] width 162 height 33
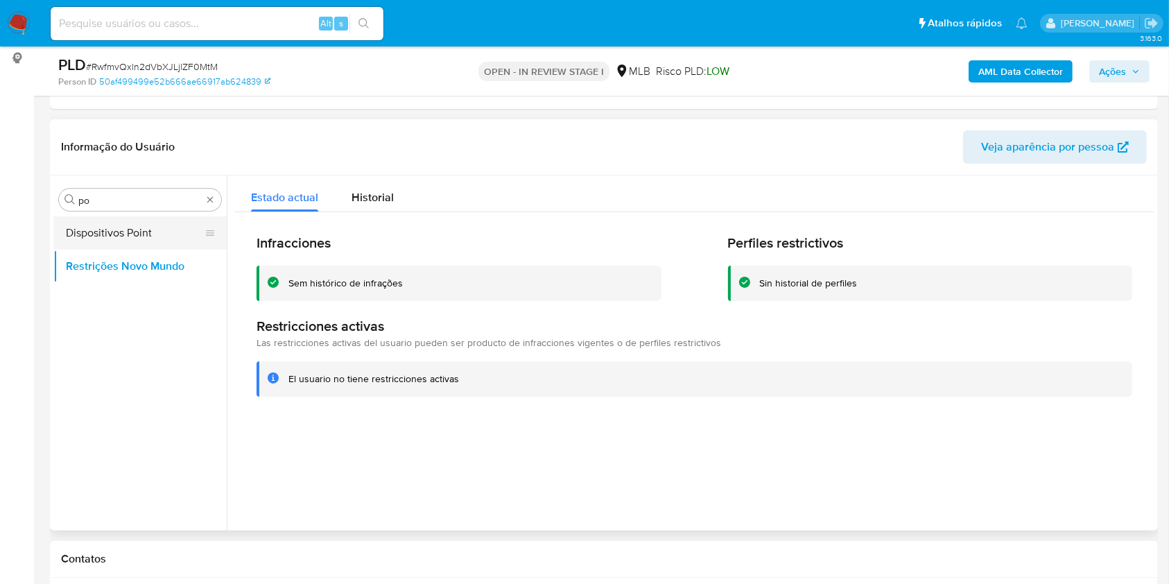
click at [91, 233] on button "Dispositivos Point" at bounding box center [134, 232] width 162 height 33
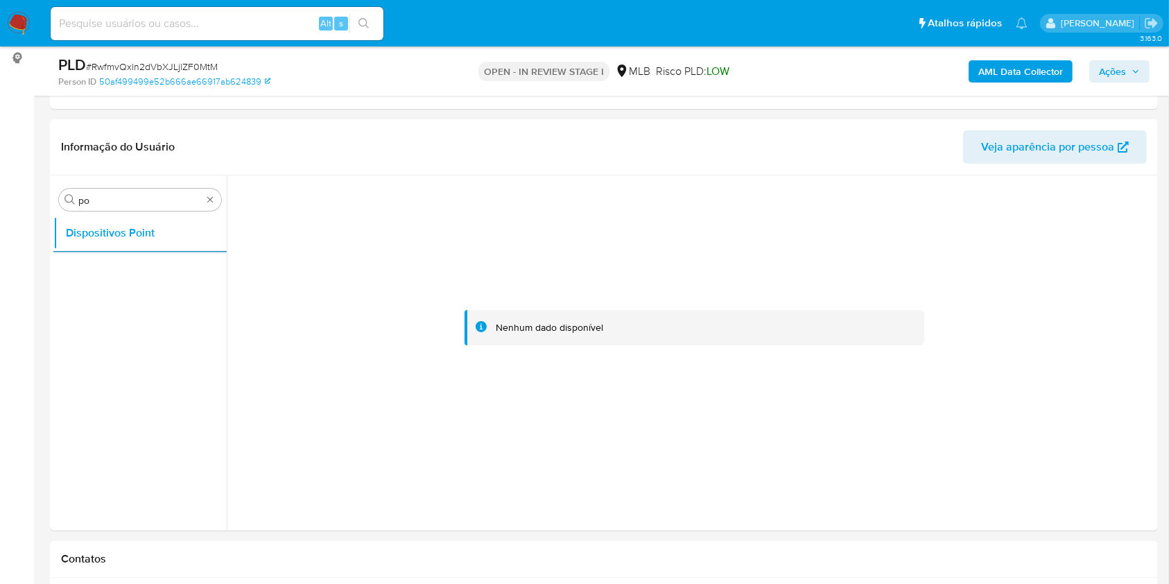
click at [1010, 47] on div "PLD # RwfmvQxln2dVbXJLjlZF0MtM Person ID 50af499499e52b666ae66917ab624839 OPEN …" at bounding box center [604, 70] width 1108 height 49
click at [1027, 75] on b "AML Data Collector" at bounding box center [1020, 71] width 85 height 22
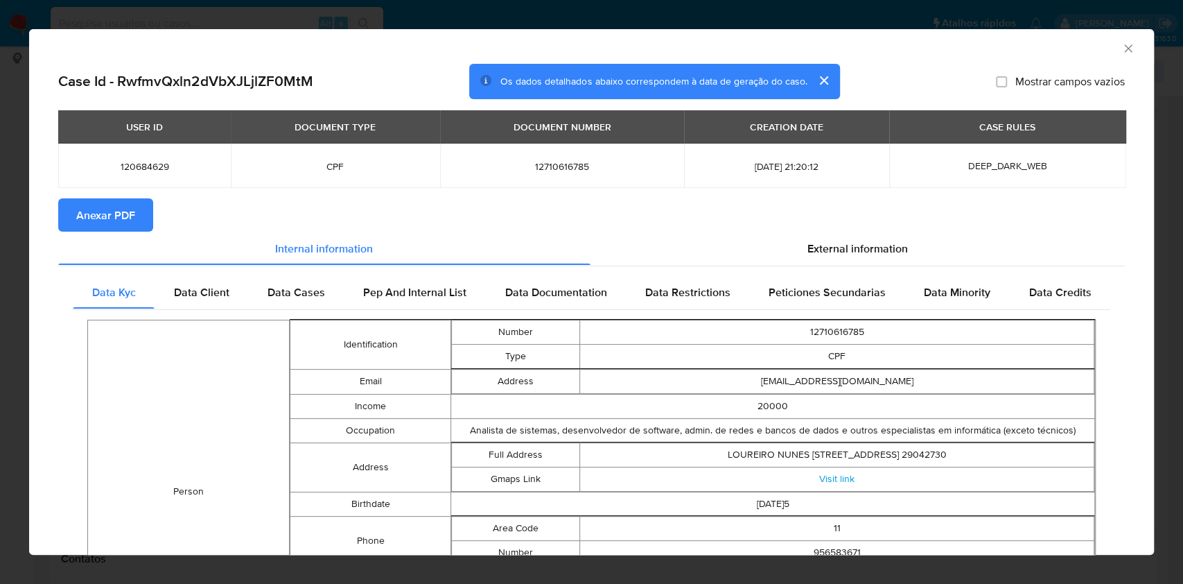
click at [116, 209] on span "Anexar PDF" at bounding box center [105, 215] width 59 height 31
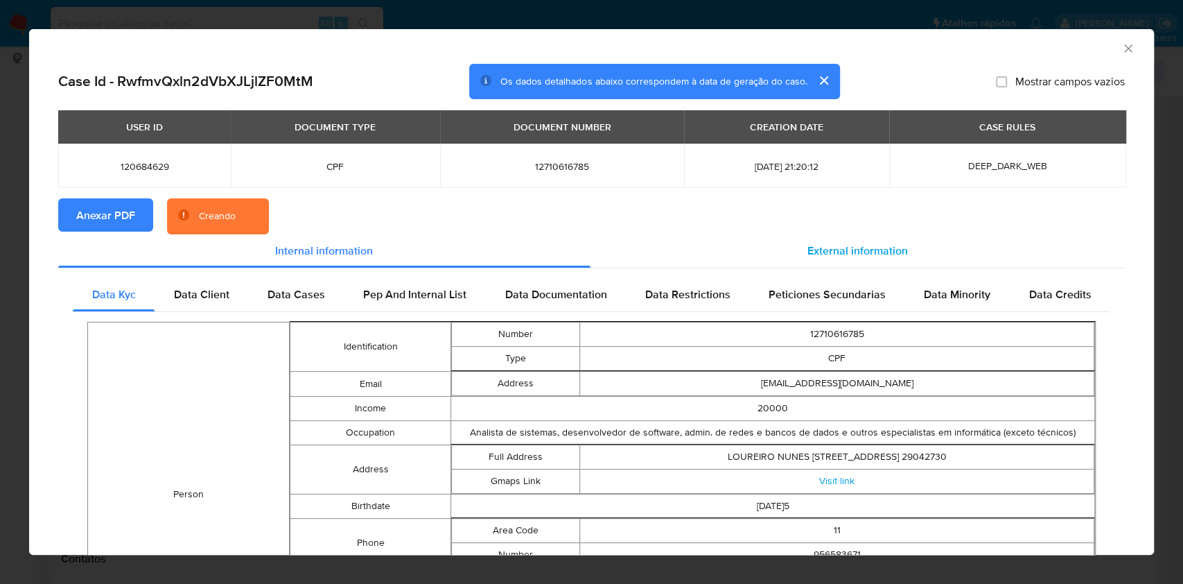
click at [876, 235] on div "External information" at bounding box center [858, 250] width 535 height 33
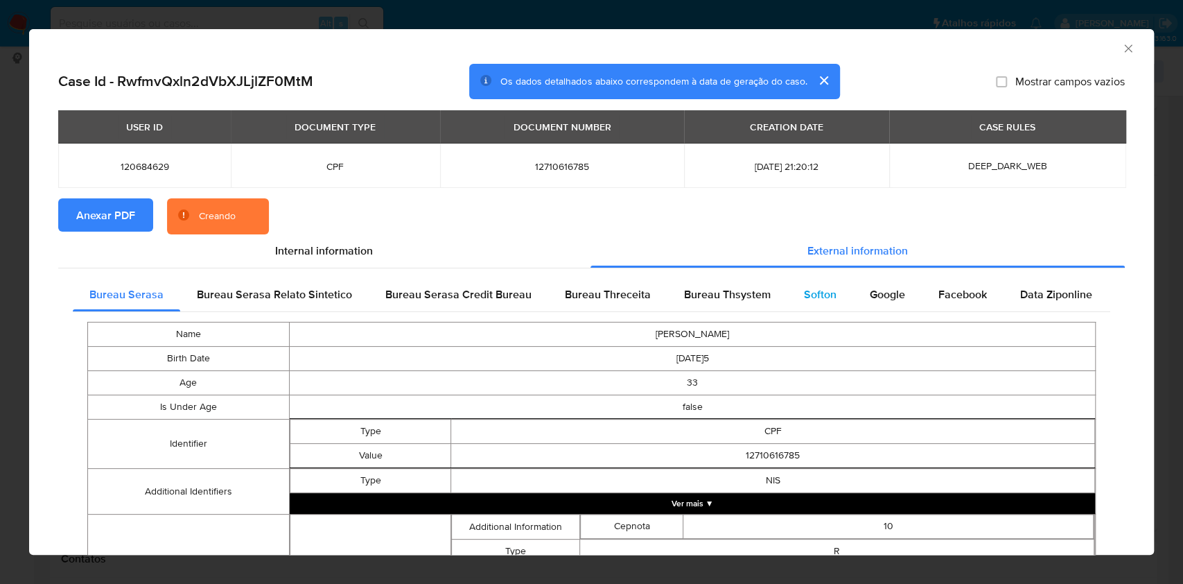
click at [805, 295] on span "Softon" at bounding box center [820, 294] width 33 height 16
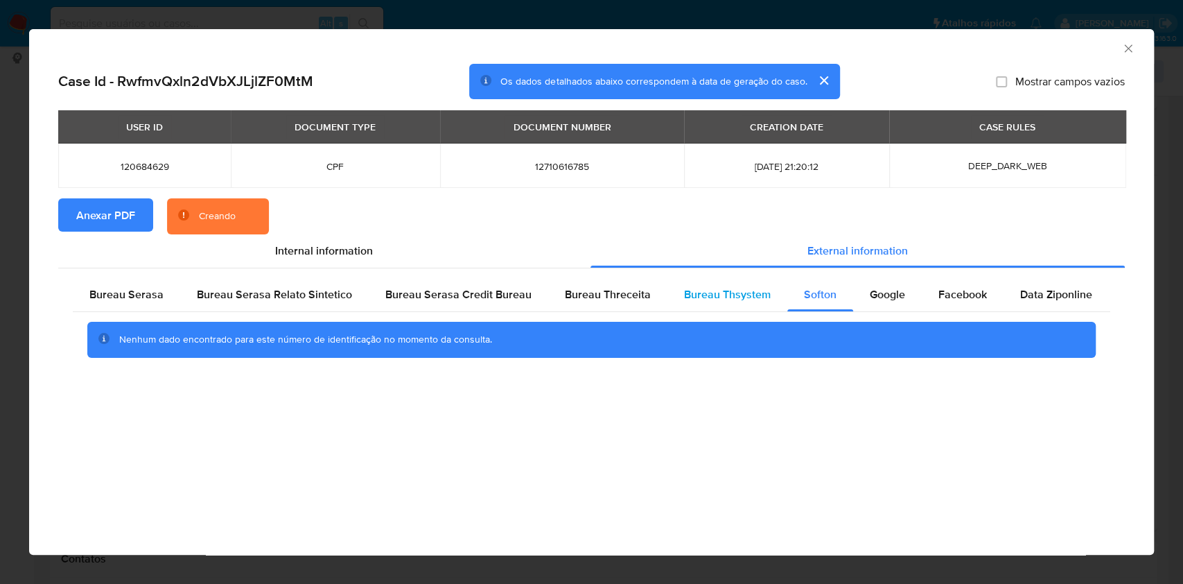
click at [750, 290] on span "Bureau Thsystem" at bounding box center [727, 294] width 87 height 16
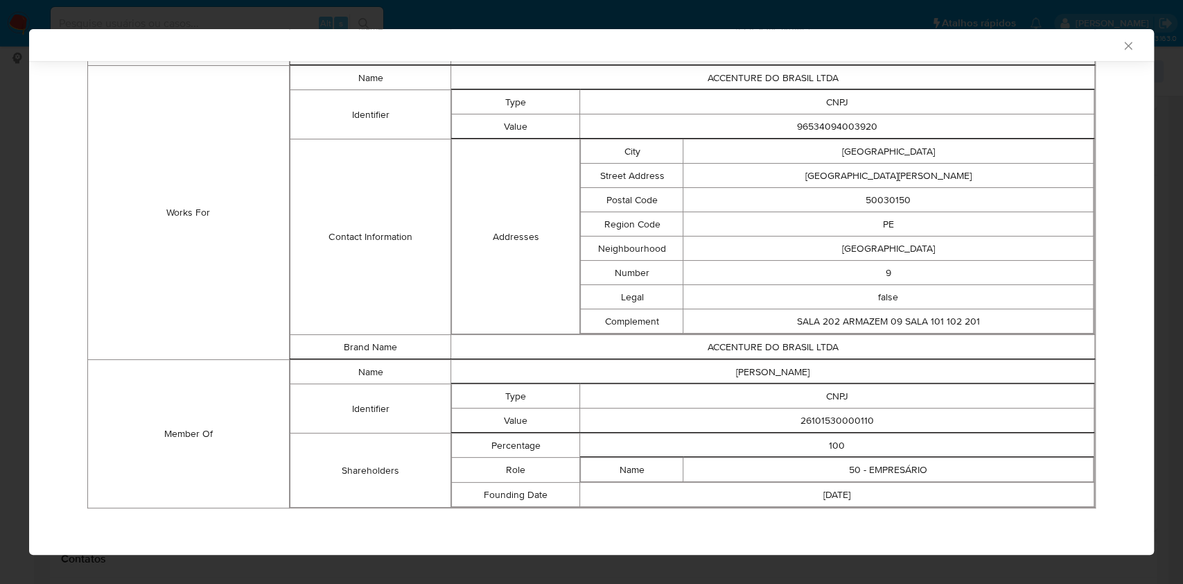
scroll to position [903, 0]
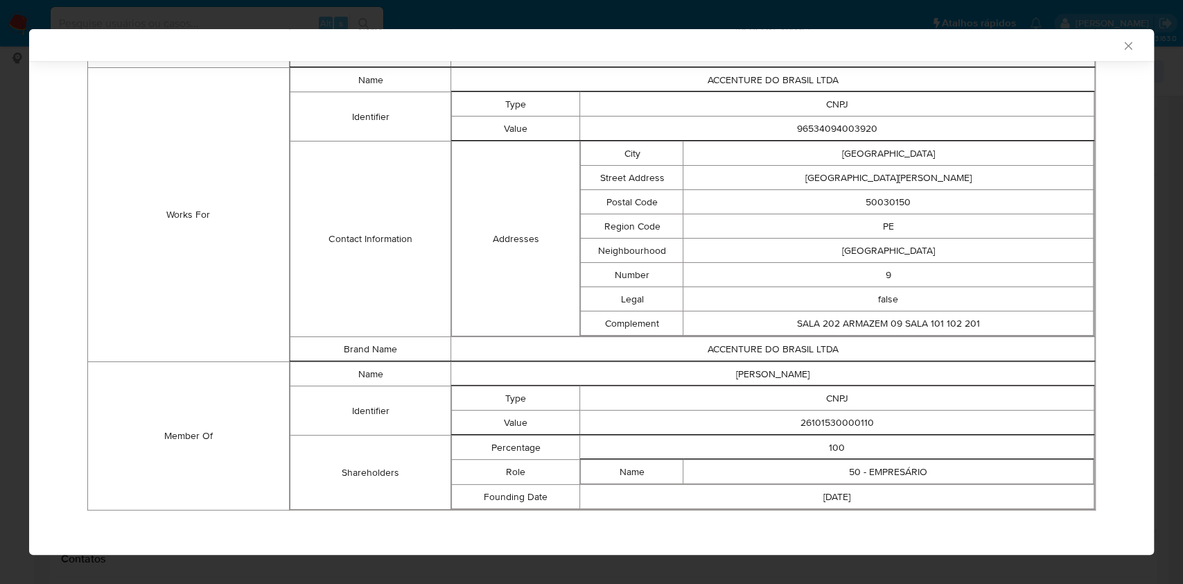
click at [826, 419] on td "26101530000110" at bounding box center [837, 422] width 514 height 24
copy td "26101530000110"
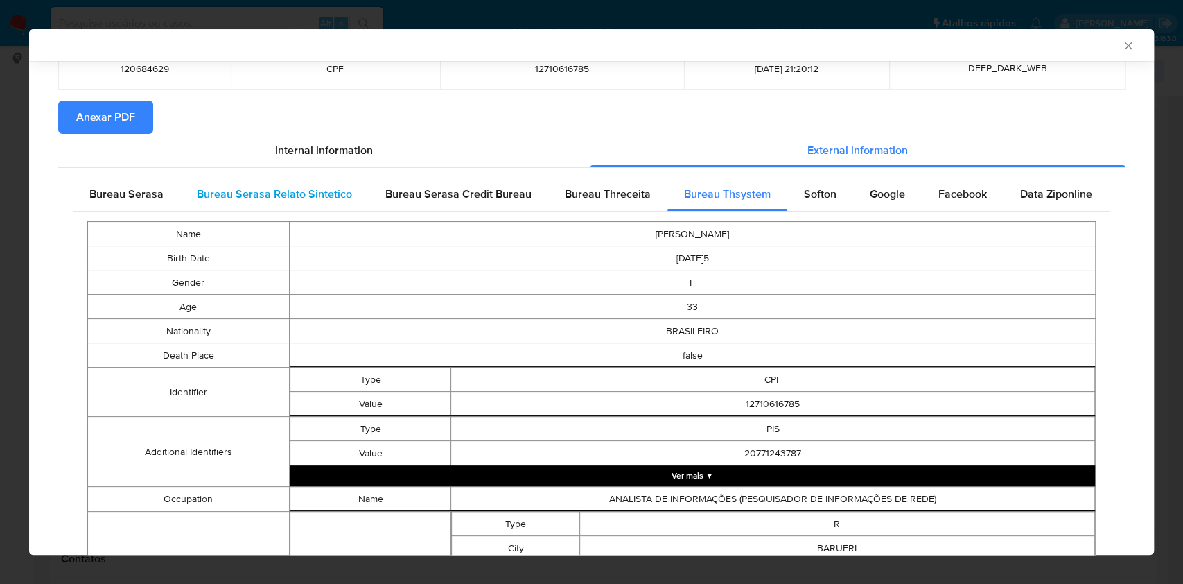
scroll to position [0, 0]
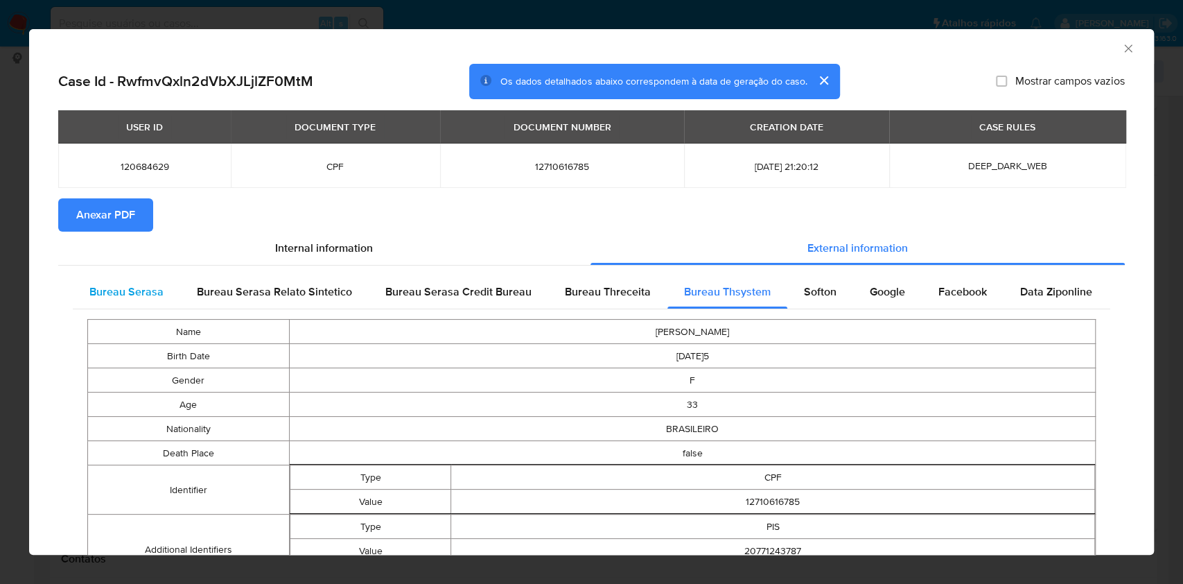
click at [147, 293] on span "Bureau Serasa" at bounding box center [126, 292] width 74 height 16
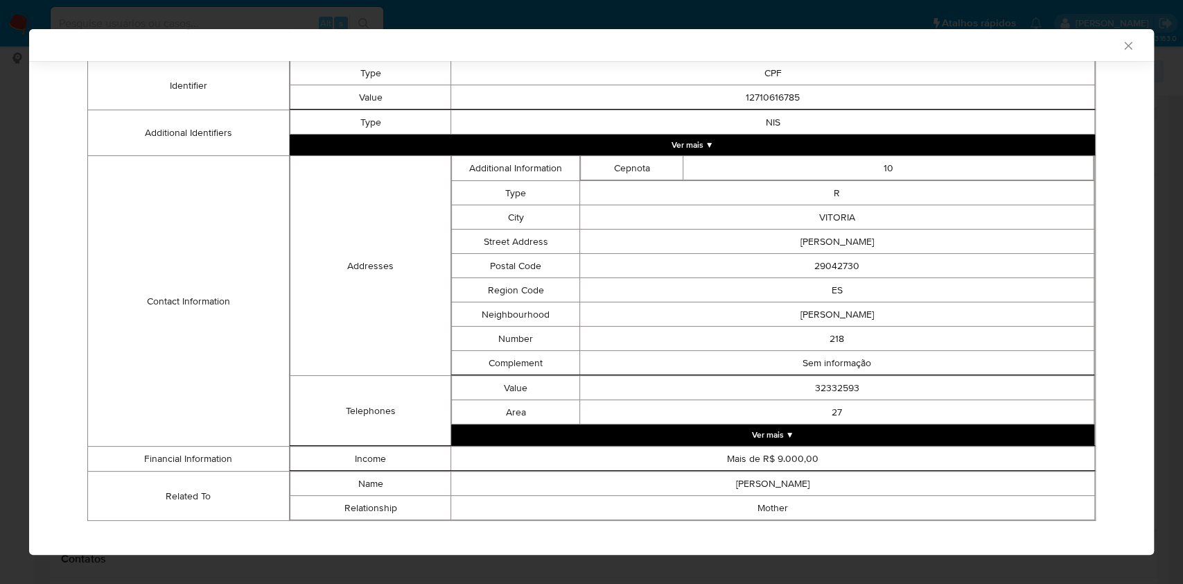
scroll to position [365, 0]
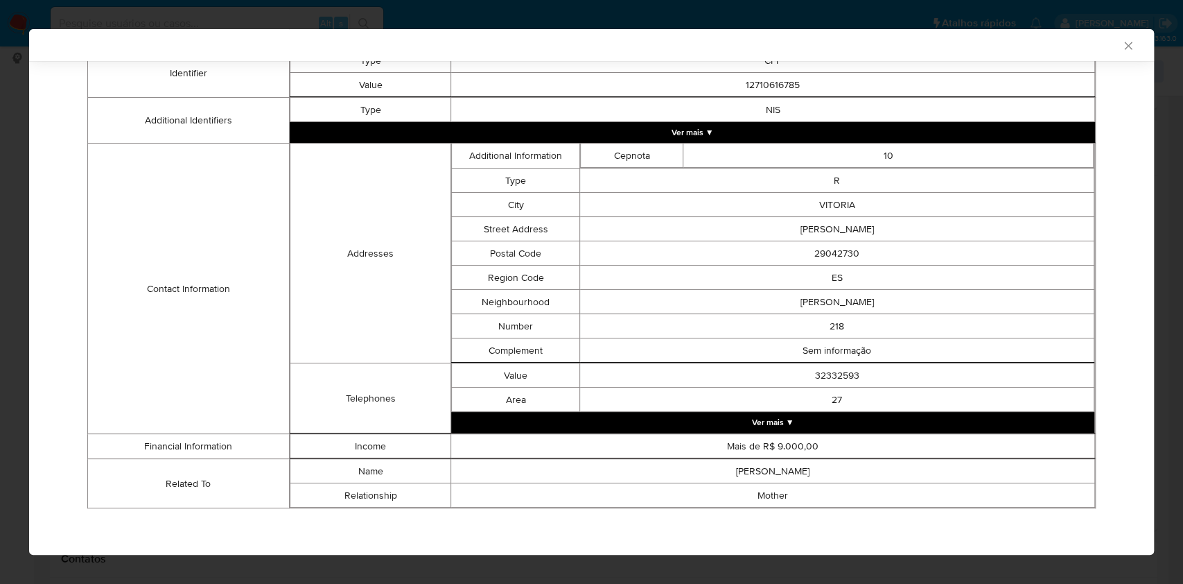
click at [12, 293] on div "AML Data Collector Case Id - RwfmvQxln2dVbXJLjlZF0MtM Os dados detalhados abaix…" at bounding box center [591, 292] width 1183 height 584
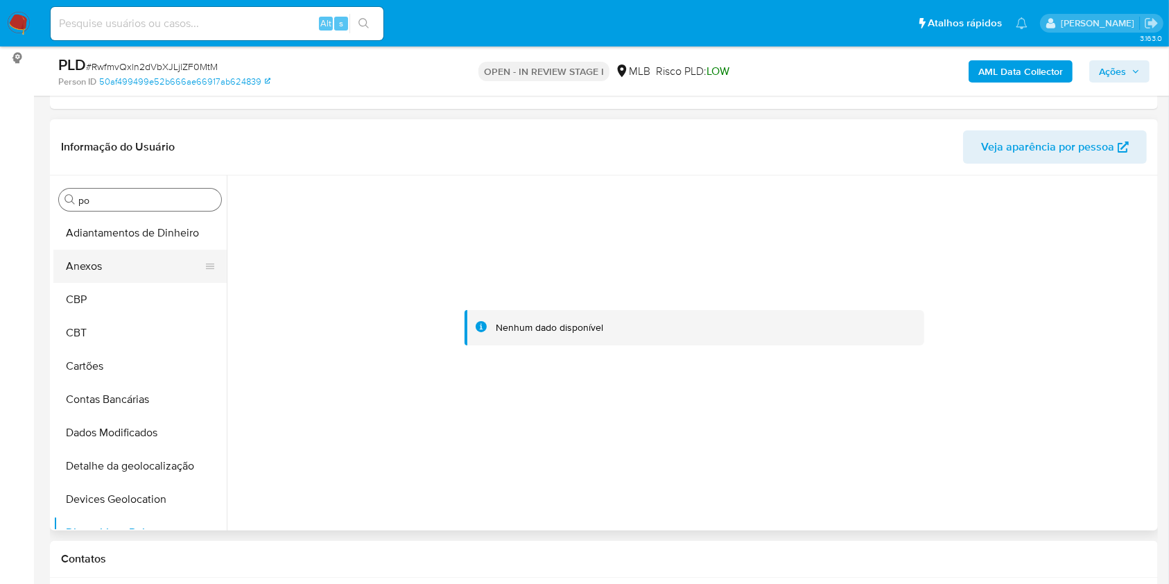
click at [131, 268] on button "Anexos" at bounding box center [134, 266] width 162 height 33
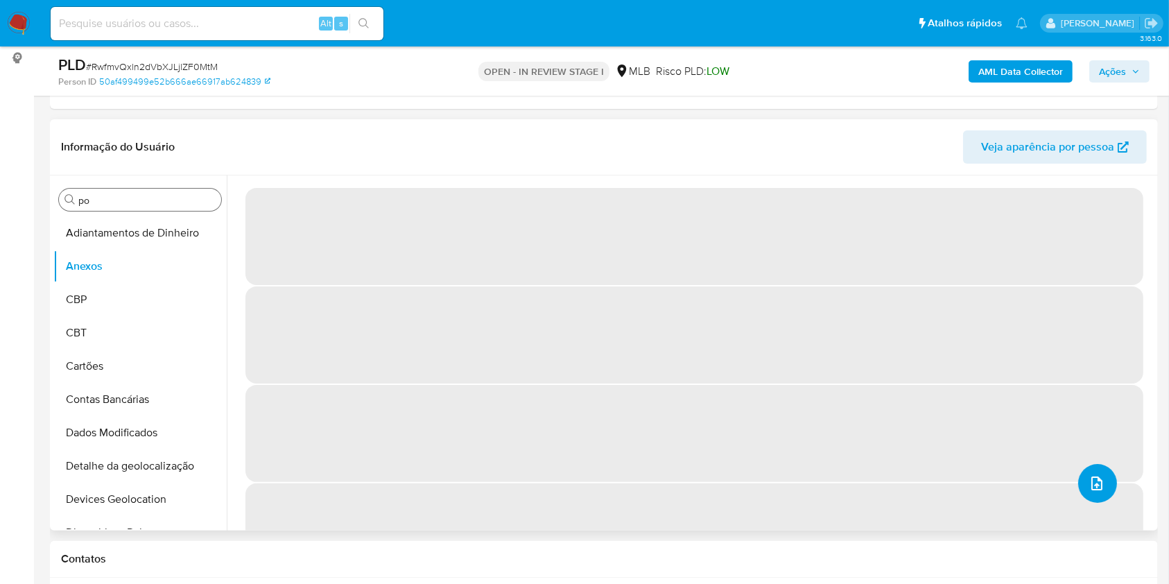
click at [1093, 480] on icon "upload-file" at bounding box center [1096, 483] width 17 height 17
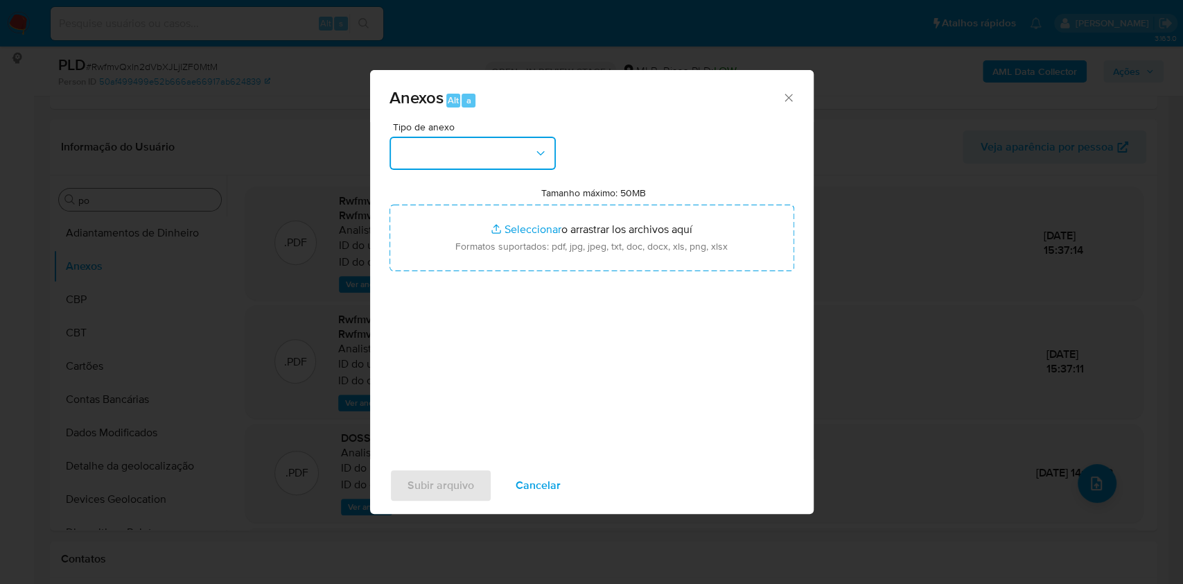
click at [460, 151] on button "button" at bounding box center [473, 153] width 166 height 33
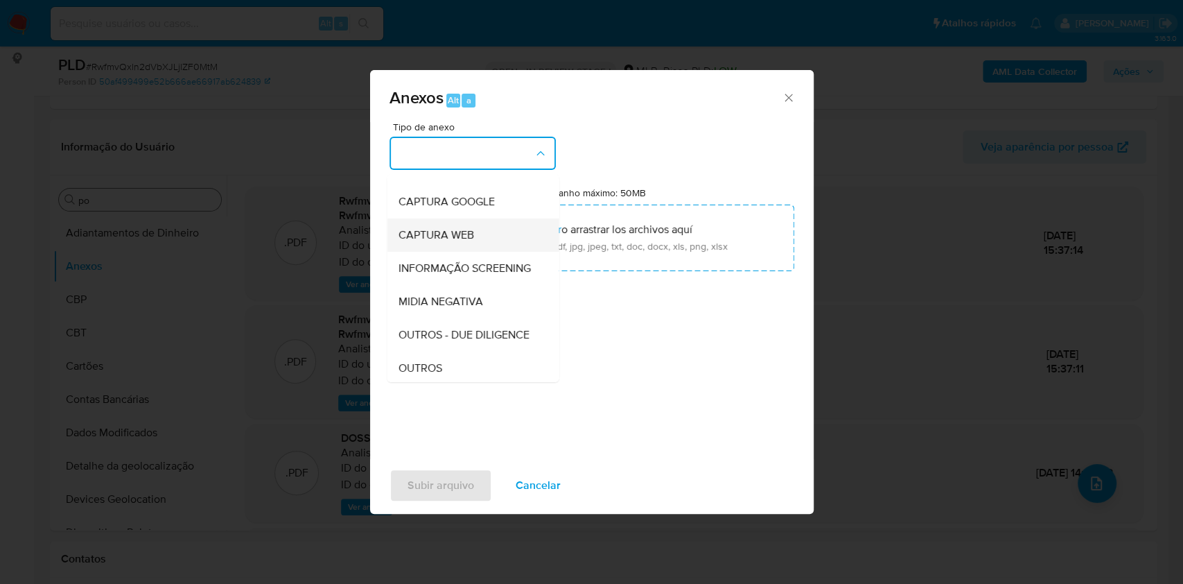
scroll to position [213, 0]
click at [427, 244] on span "OUTROS" at bounding box center [420, 238] width 44 height 14
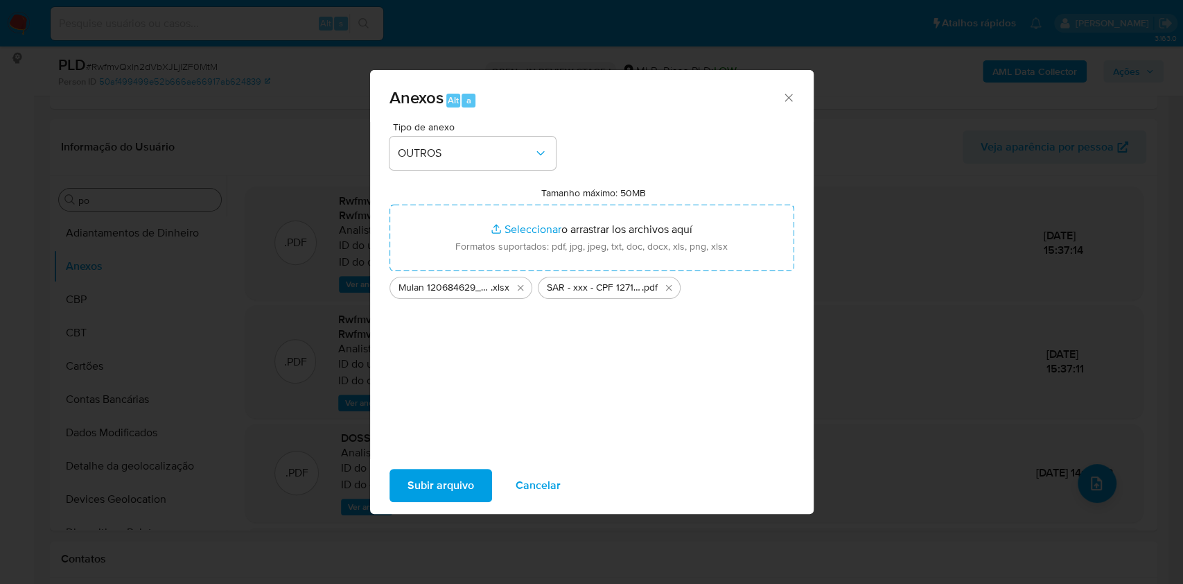
click at [427, 489] on span "Subir arquivo" at bounding box center [441, 485] width 67 height 31
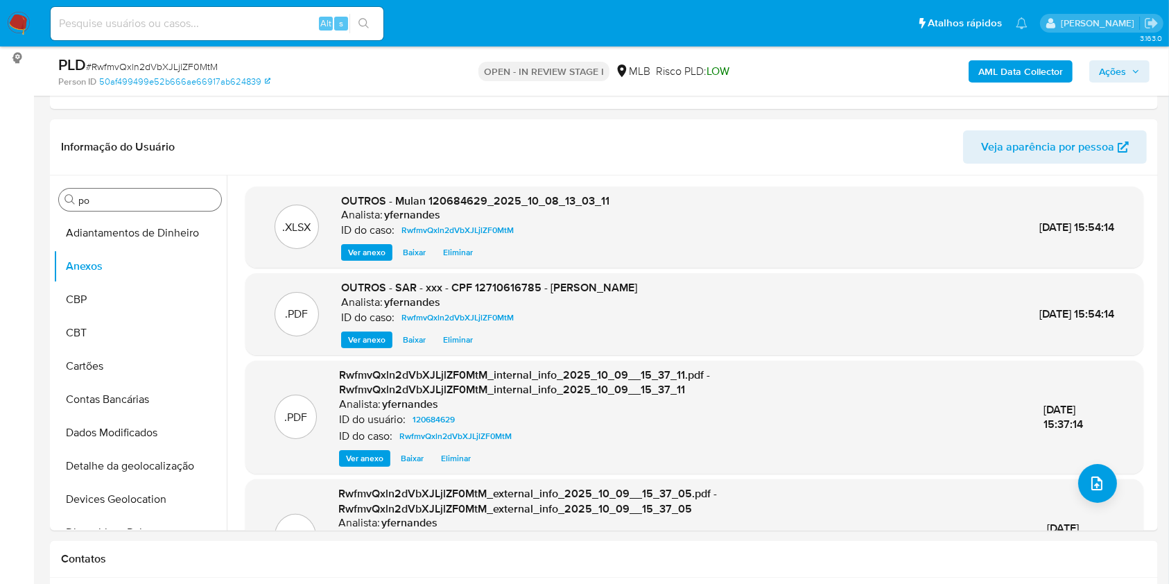
click at [1140, 64] on button "Ações" at bounding box center [1119, 71] width 60 height 22
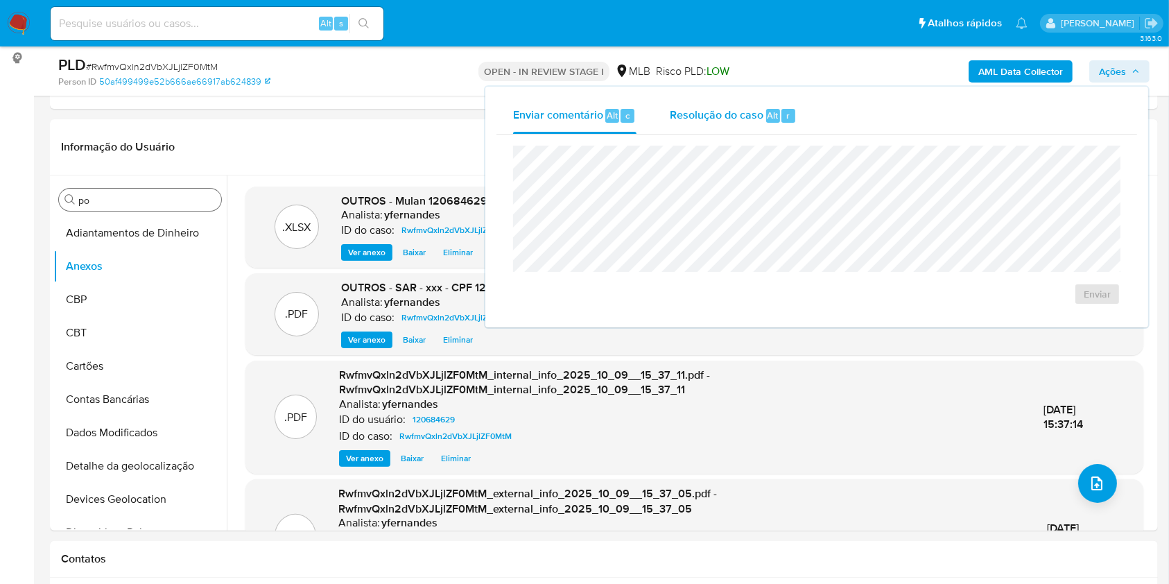
click at [697, 116] on span "Resolução do caso" at bounding box center [717, 115] width 94 height 16
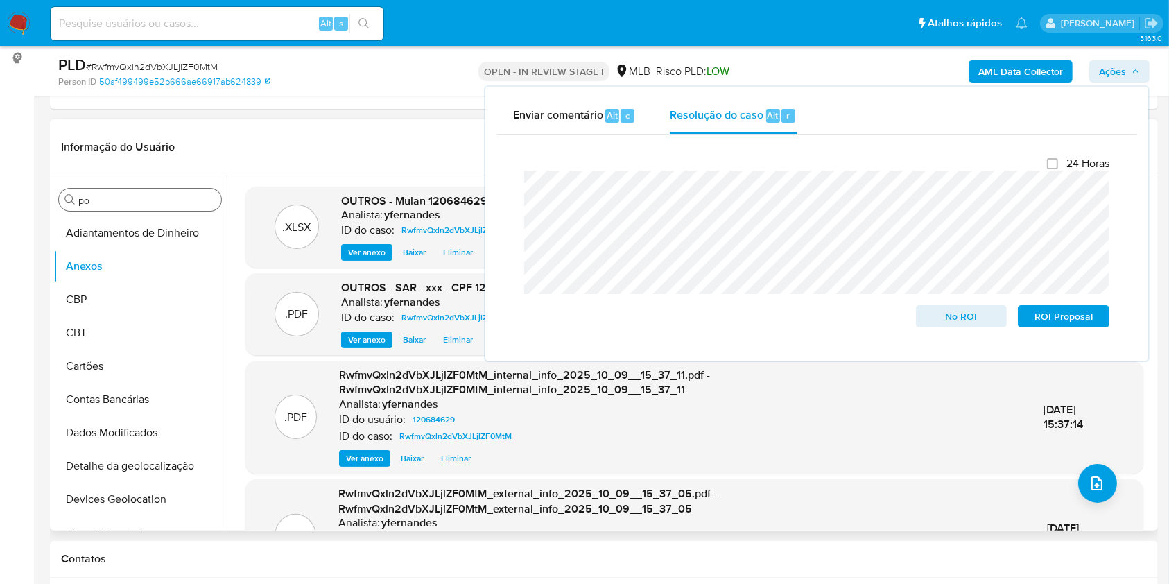
click at [460, 338] on span "Eliminar" at bounding box center [458, 340] width 30 height 14
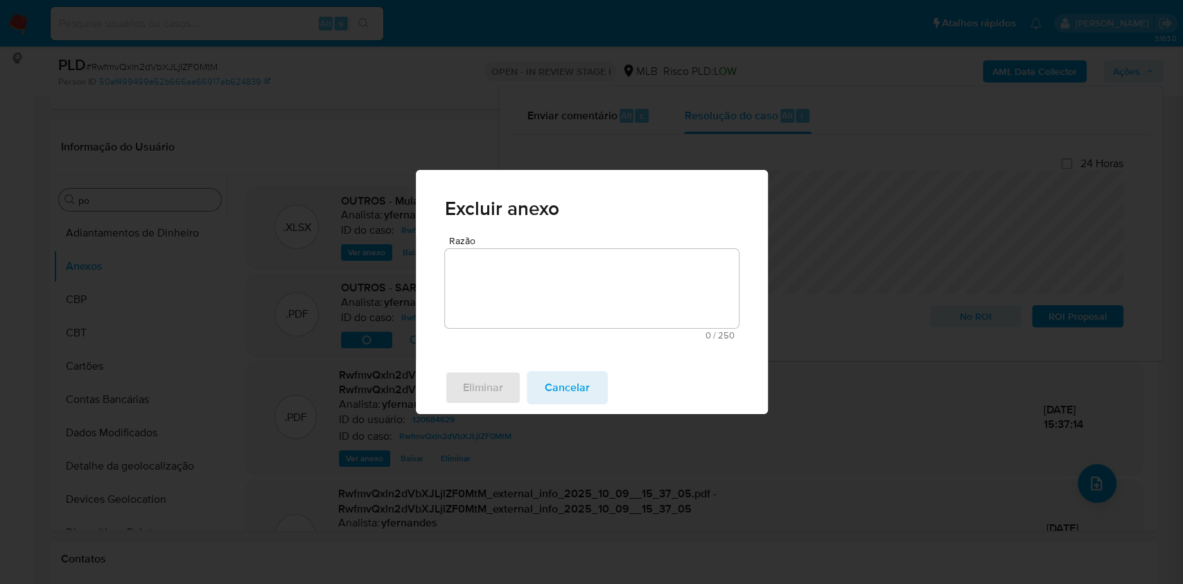
click at [466, 308] on textarea "Razão" at bounding box center [592, 288] width 294 height 79
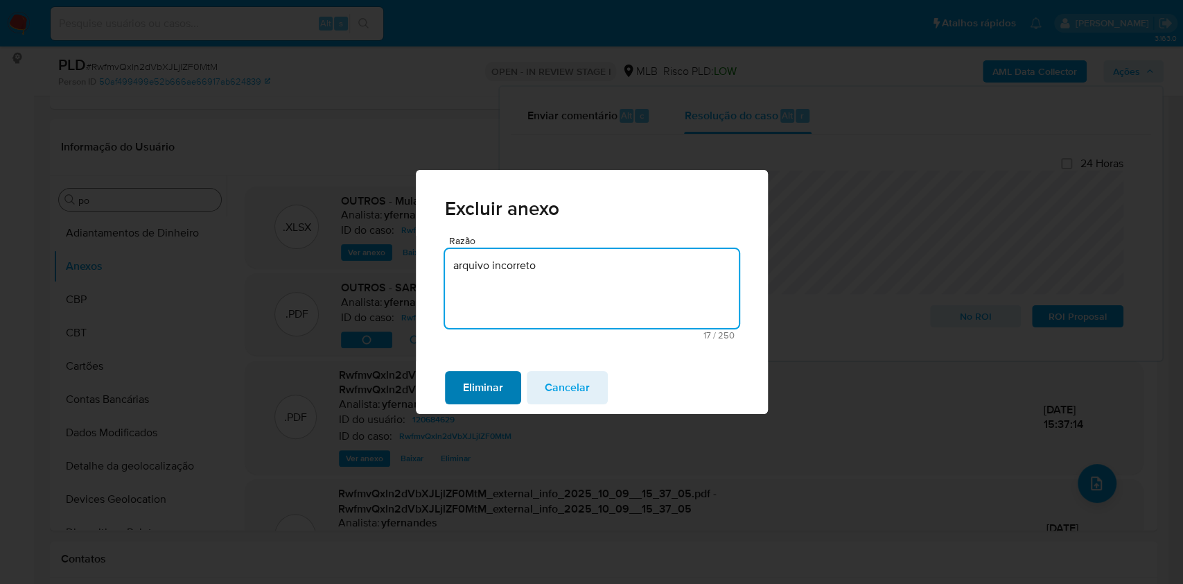
type textarea "arquivo incorreto"
click at [485, 388] on span "Eliminar" at bounding box center [483, 387] width 40 height 31
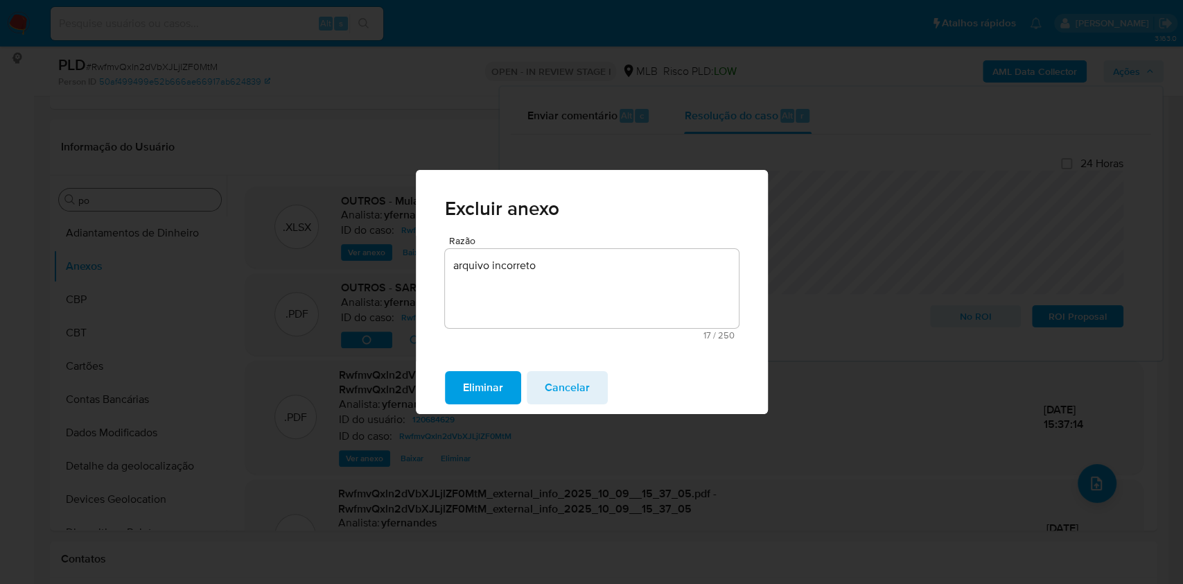
click at [479, 385] on span "Eliminar" at bounding box center [483, 387] width 40 height 31
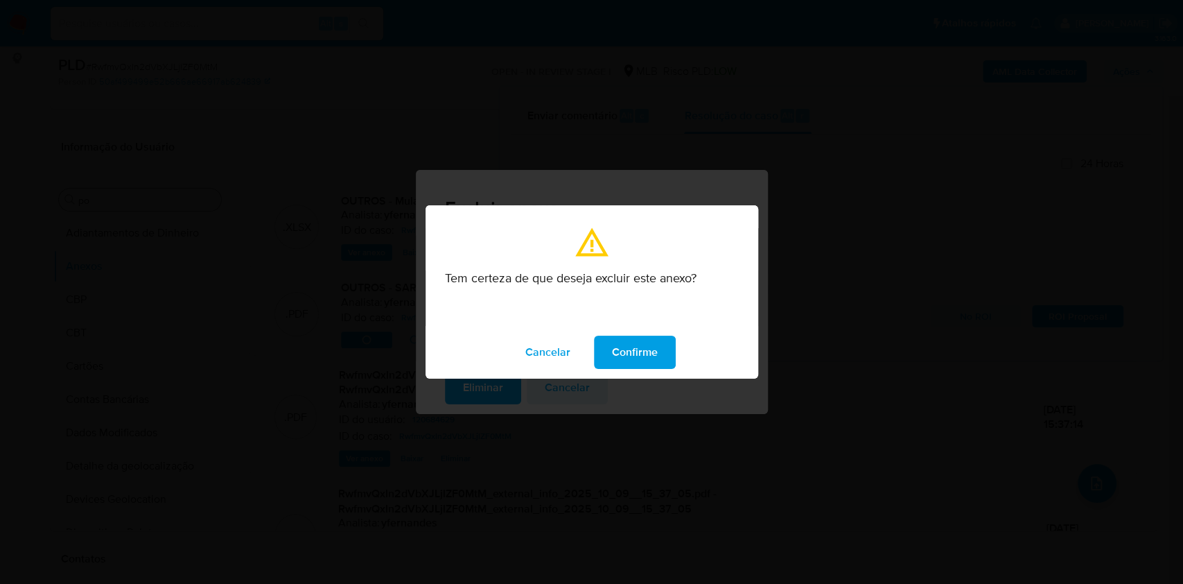
click at [636, 330] on div "Cancelar Confirme" at bounding box center [592, 352] width 333 height 53
click at [640, 338] on span "Confirme" at bounding box center [635, 352] width 46 height 31
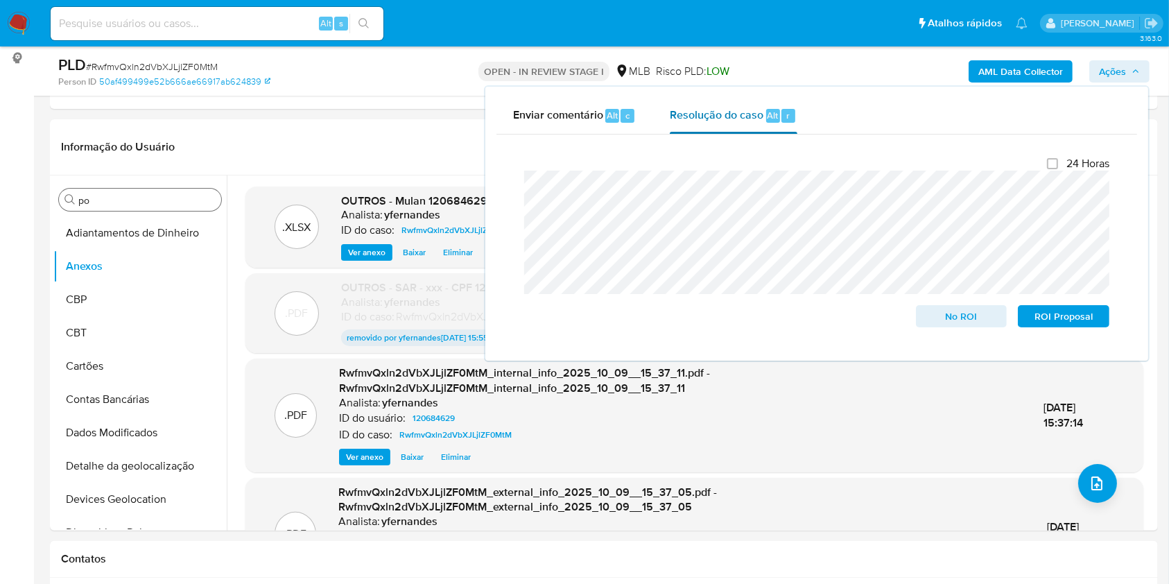
click at [721, 119] on span "Resolução do caso" at bounding box center [717, 115] width 94 height 16
click at [349, 154] on header "Informação do Usuário Veja aparência por pessoa" at bounding box center [604, 146] width 1086 height 33
click at [1118, 64] on span "Ações" at bounding box center [1112, 71] width 27 height 22
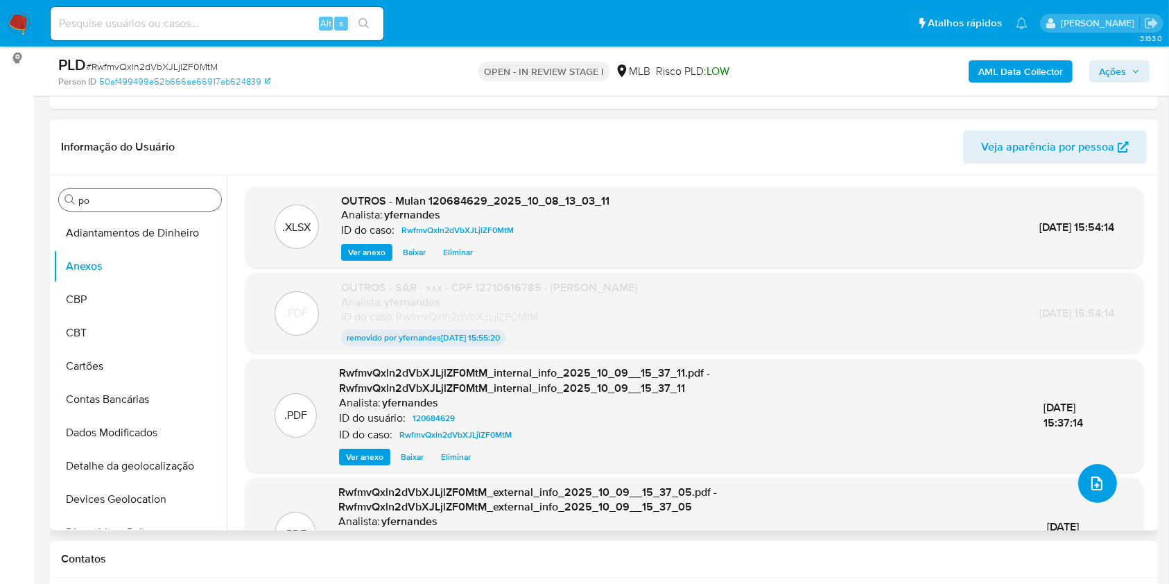
click at [1090, 478] on icon "upload-file" at bounding box center [1096, 483] width 17 height 17
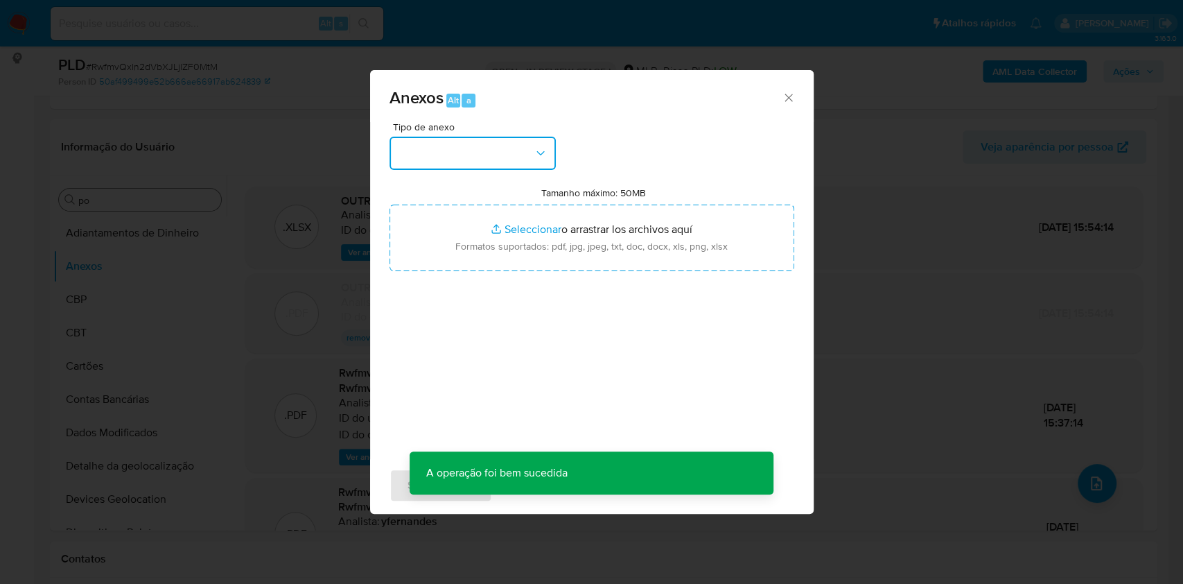
click at [489, 143] on button "button" at bounding box center [473, 153] width 166 height 33
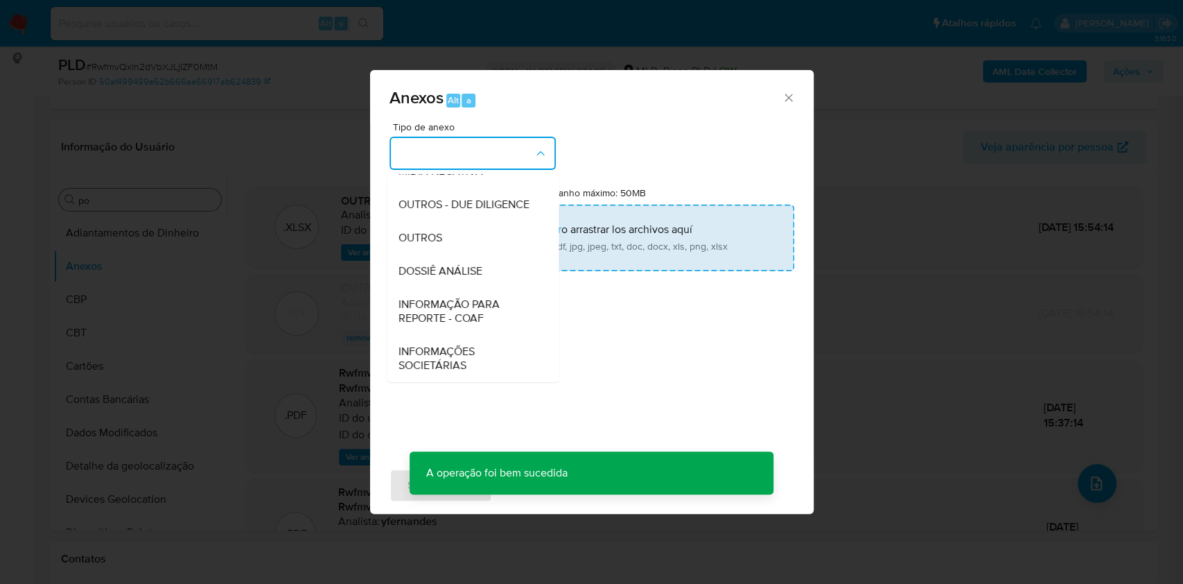
click at [426, 238] on span "OUTROS" at bounding box center [420, 238] width 44 height 14
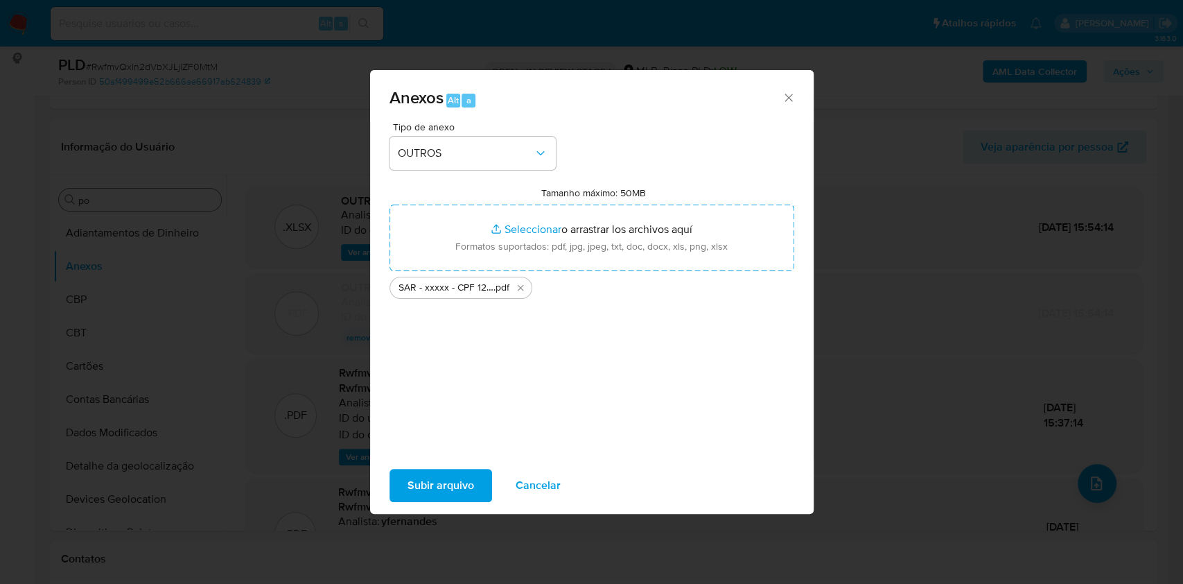
click at [445, 492] on span "Subir arquivo" at bounding box center [441, 485] width 67 height 31
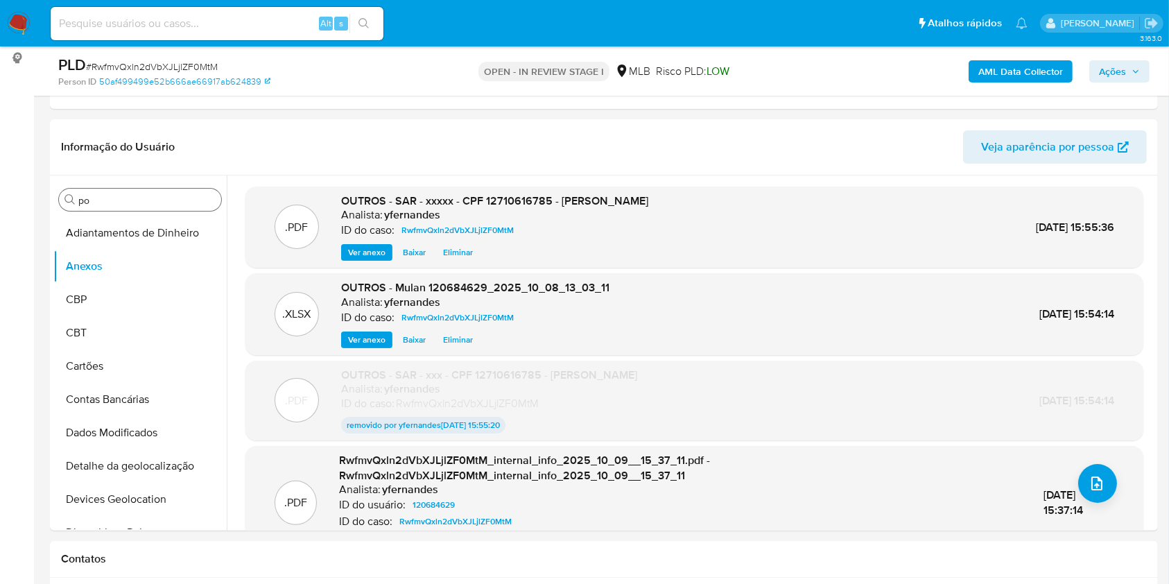
click at [1125, 75] on span "Ações" at bounding box center [1112, 71] width 27 height 22
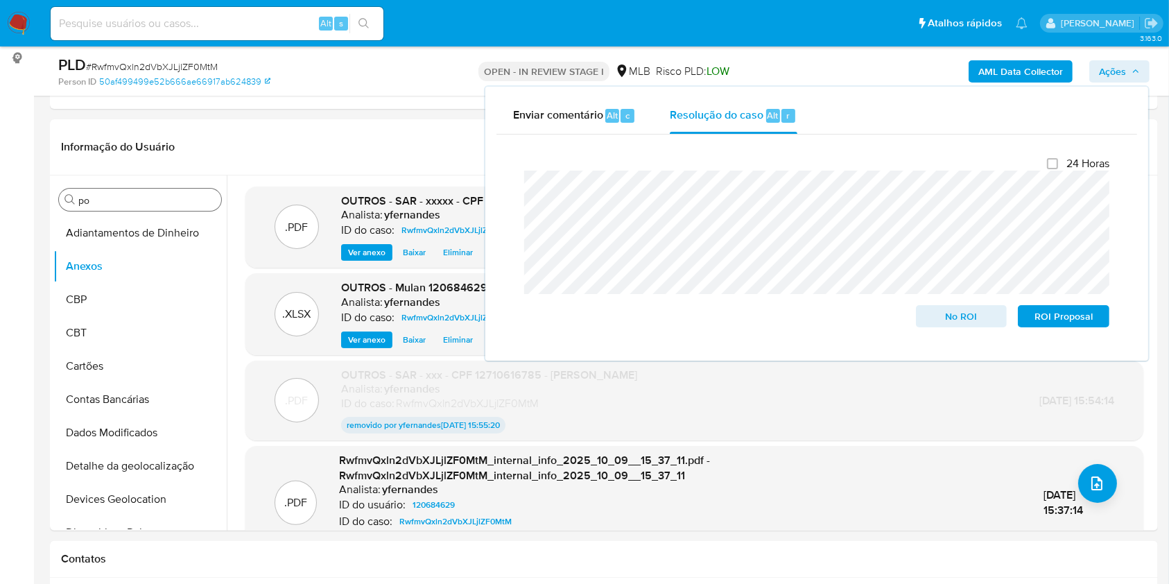
click at [777, 352] on div "Enviar comentário Alt c Resolução do caso Alt r Fechamento do caso 24 Horas No …" at bounding box center [816, 224] width 663 height 274
click at [1097, 315] on span "ROI Proposal" at bounding box center [1063, 315] width 72 height 19
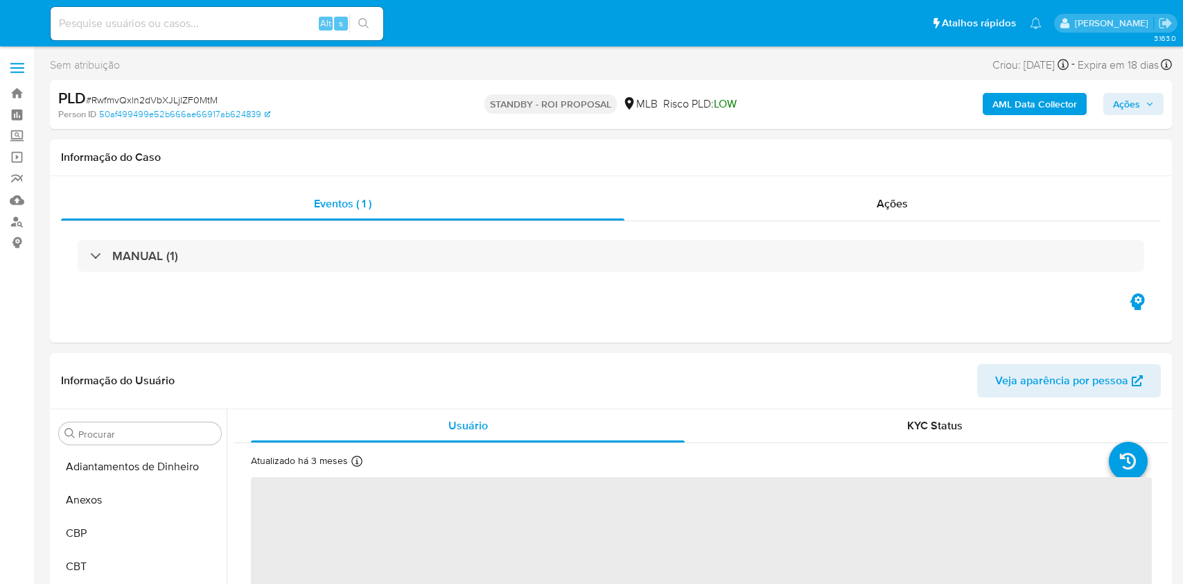
select select "10"
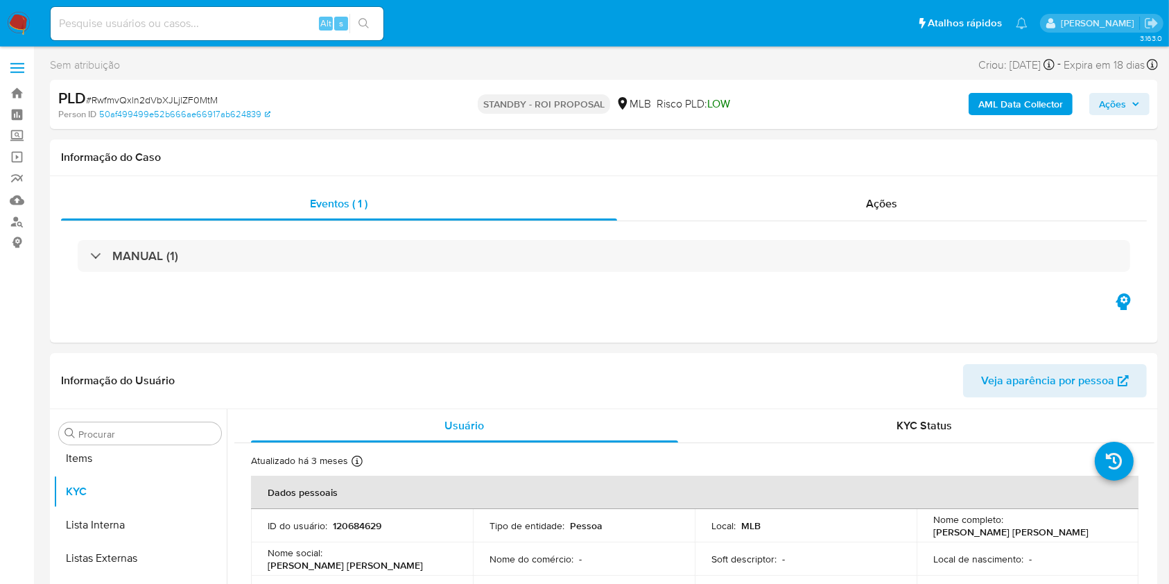
scroll to position [752, 0]
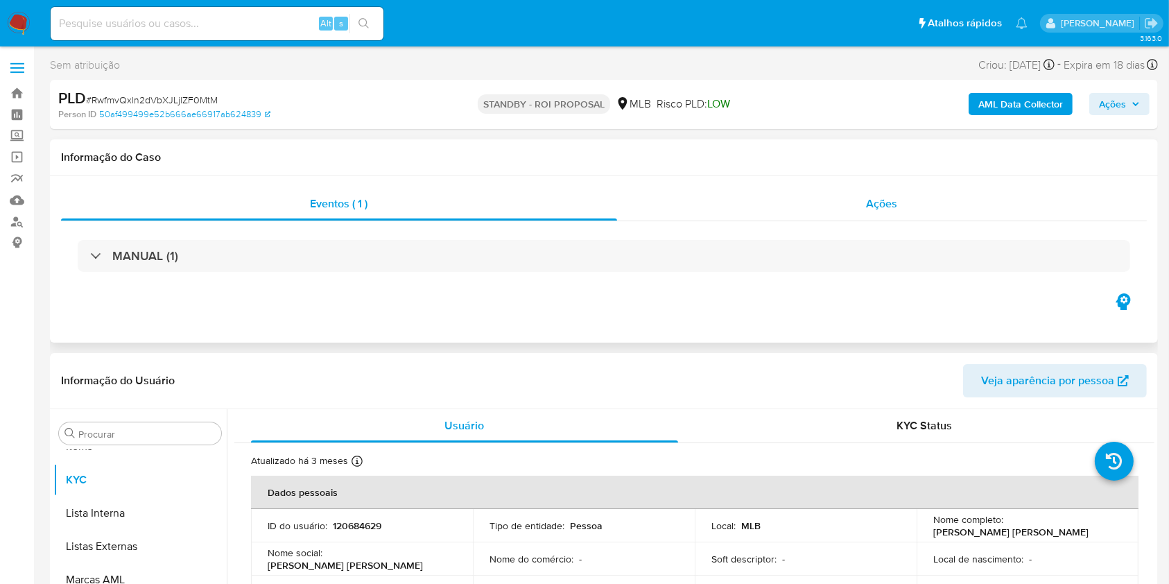
click at [829, 211] on div "Ações" at bounding box center [882, 203] width 530 height 33
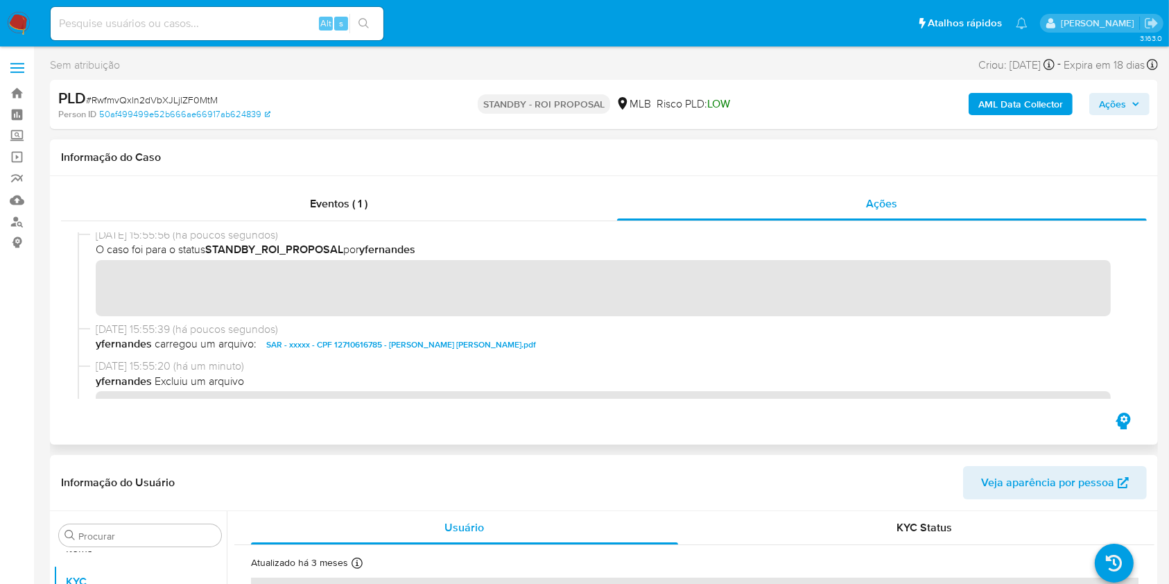
scroll to position [0, 0]
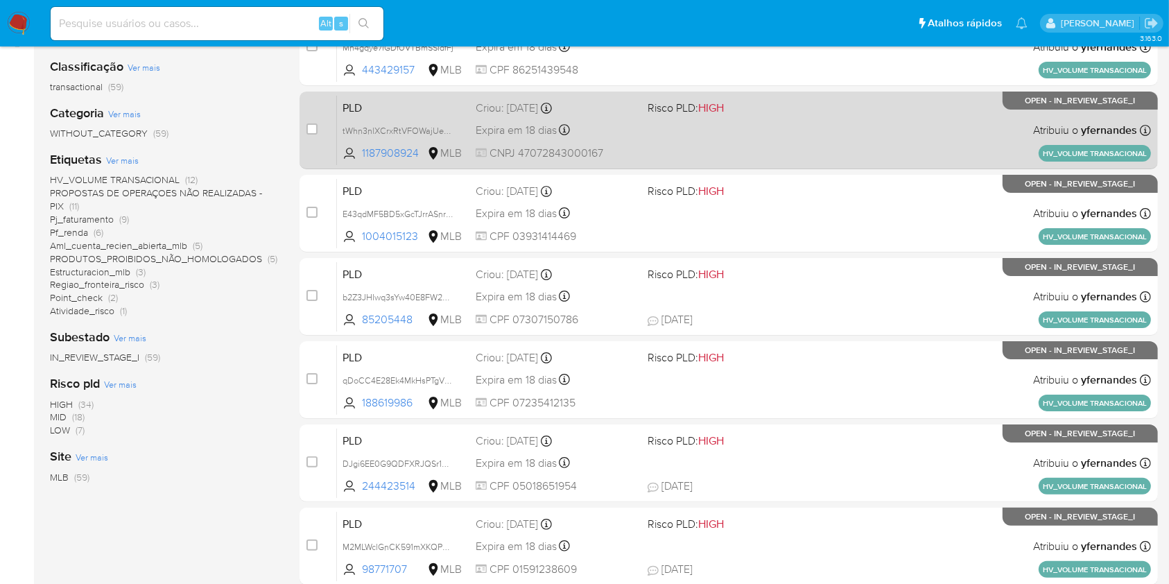
scroll to position [184, 0]
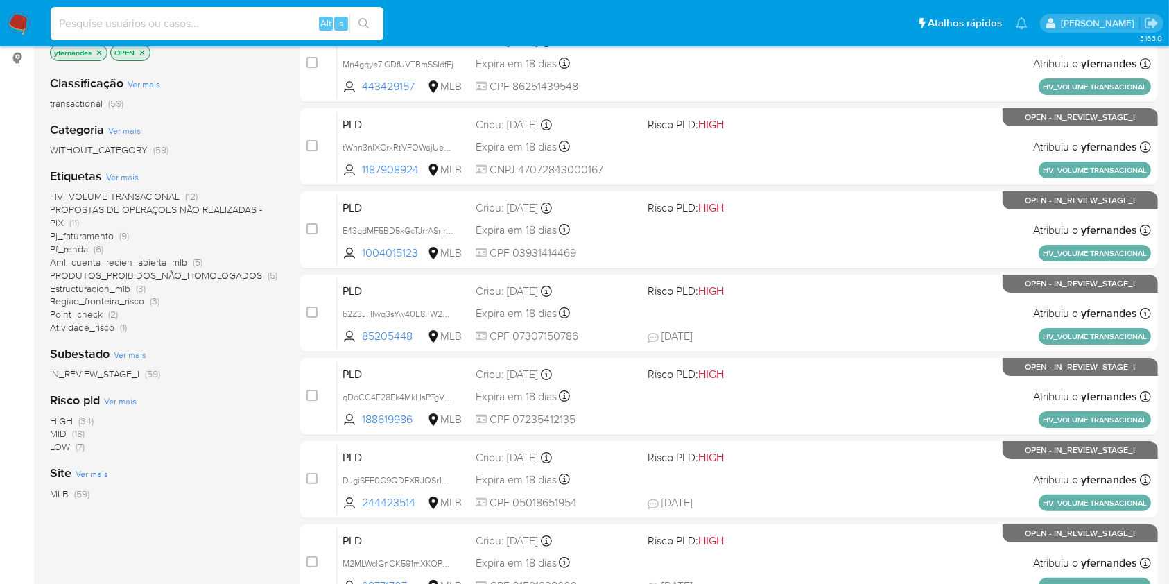
click at [268, 22] on input at bounding box center [217, 24] width 333 height 18
paste input "2078551155"
type input "2078551155"
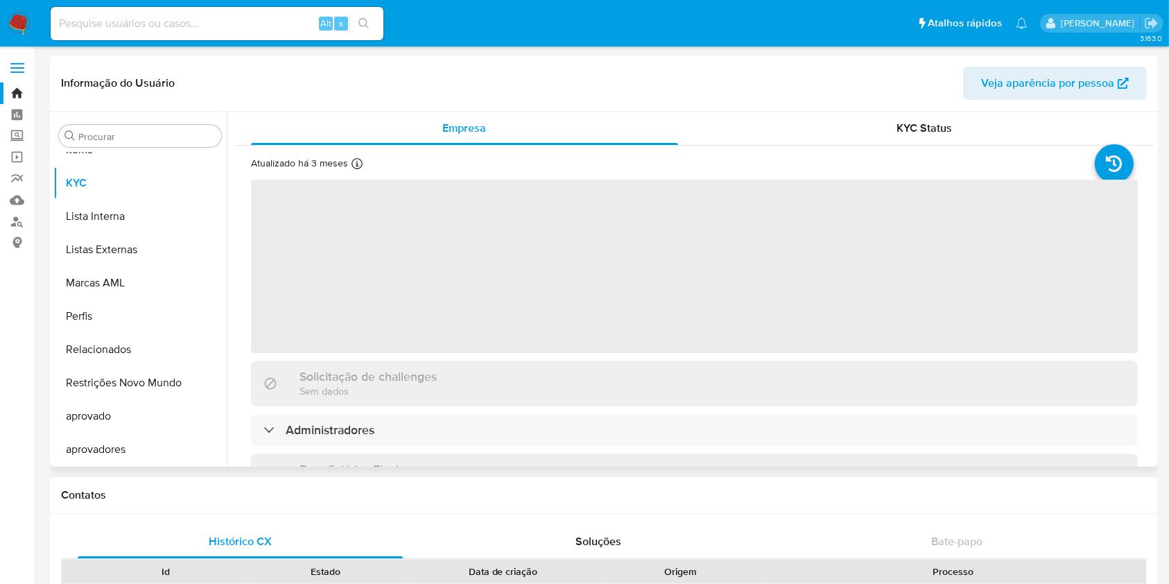
scroll to position [752, 0]
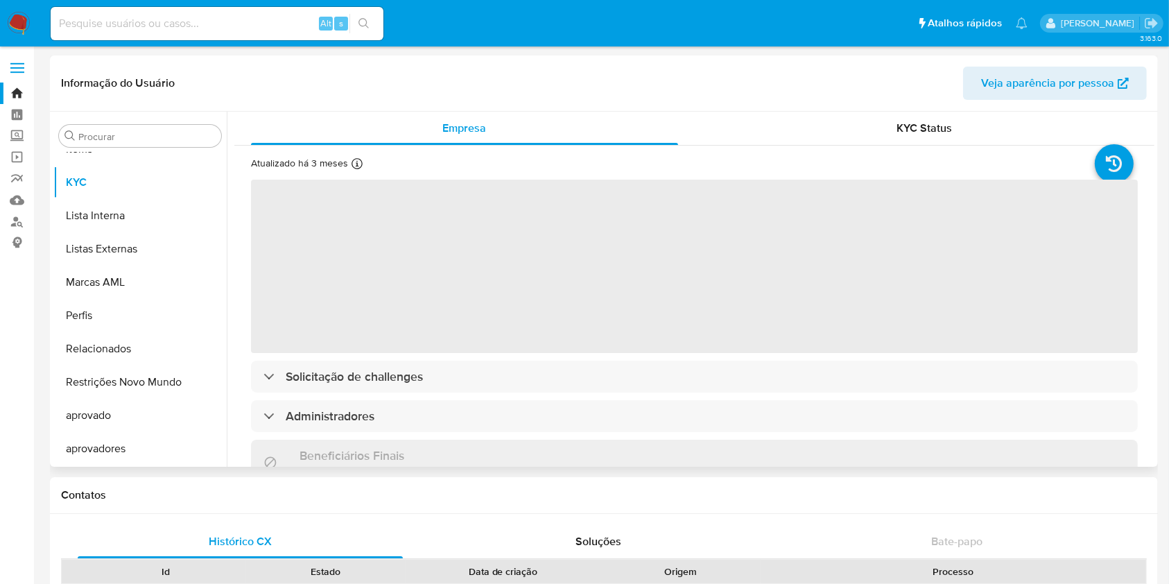
click at [116, 122] on div "Procurar Adiantamentos de Dinheiro Anexos CBP CBT Cartões Contas Bancárias Dado…" at bounding box center [139, 290] width 173 height 353
click at [101, 130] on input "Procurar" at bounding box center [146, 136] width 137 height 12
type input "cas"
select select "10"
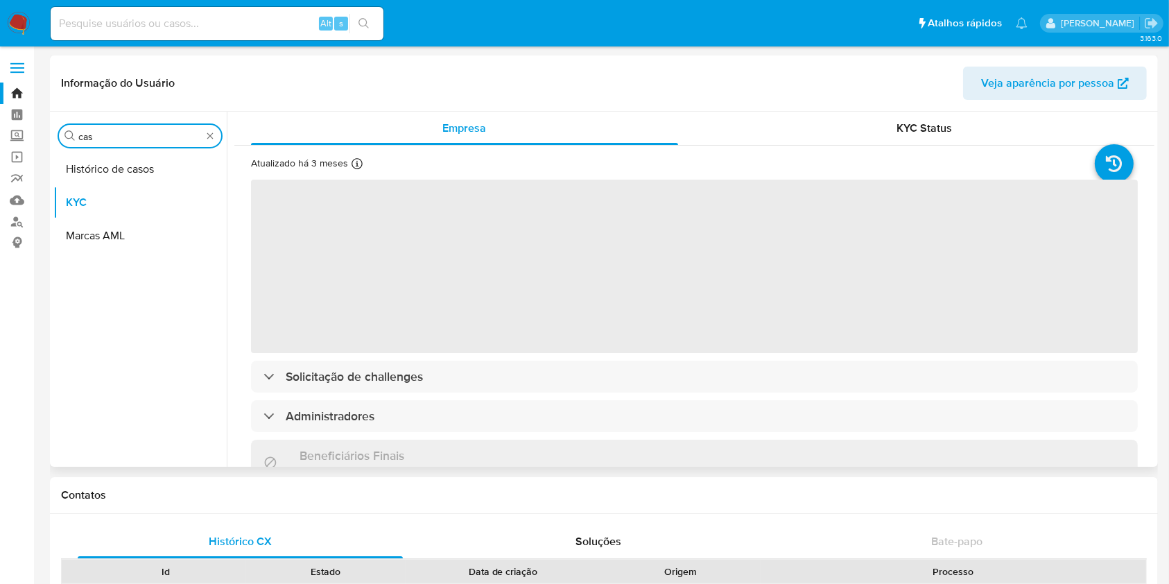
type input "cas"
click at [104, 163] on button "Histórico de casos" at bounding box center [139, 169] width 173 height 33
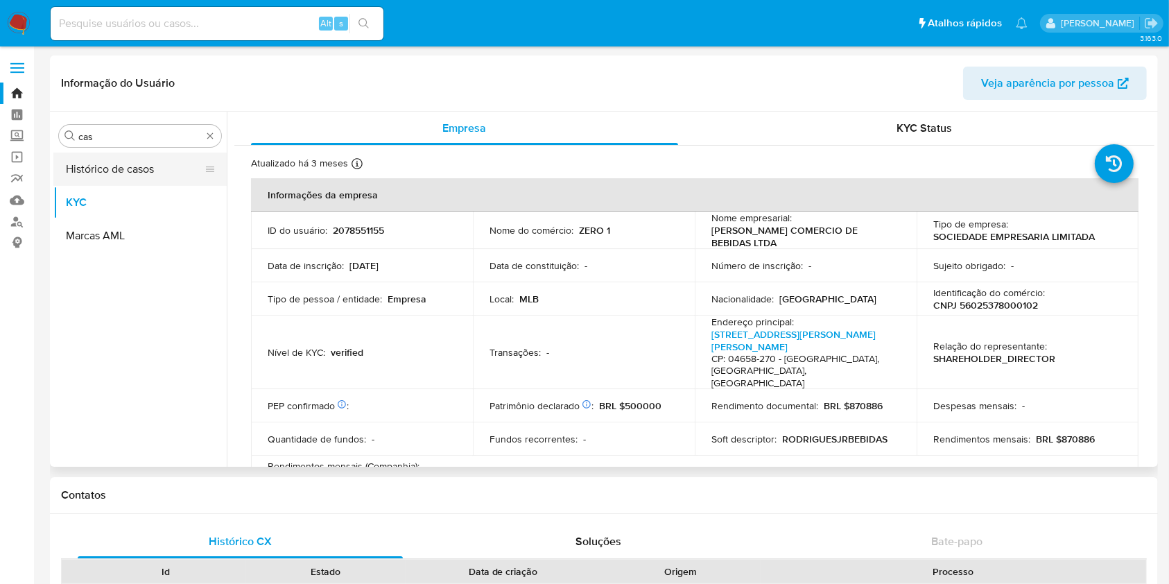
click at [101, 163] on button "Histórico de casos" at bounding box center [134, 169] width 162 height 33
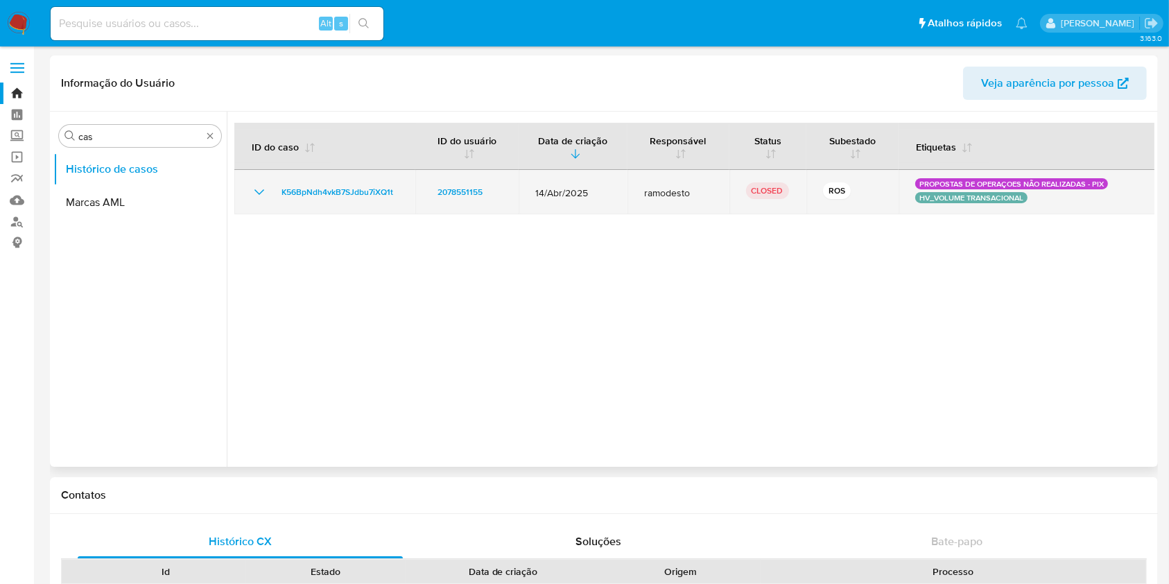
click at [266, 191] on icon "Mostrar/Ocultar" at bounding box center [259, 192] width 17 height 17
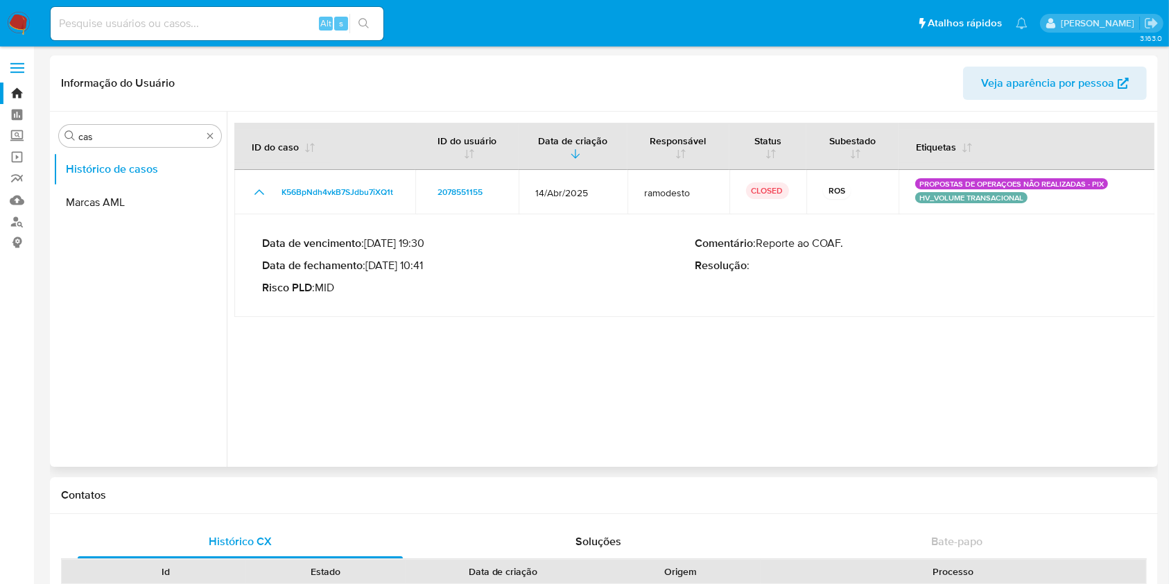
drag, startPoint x: 385, startPoint y: 264, endPoint x: 429, endPoint y: 268, distance: 44.5
click at [429, 268] on p "Data de fechamento : 16/05/2025 10:41" at bounding box center [478, 266] width 433 height 14
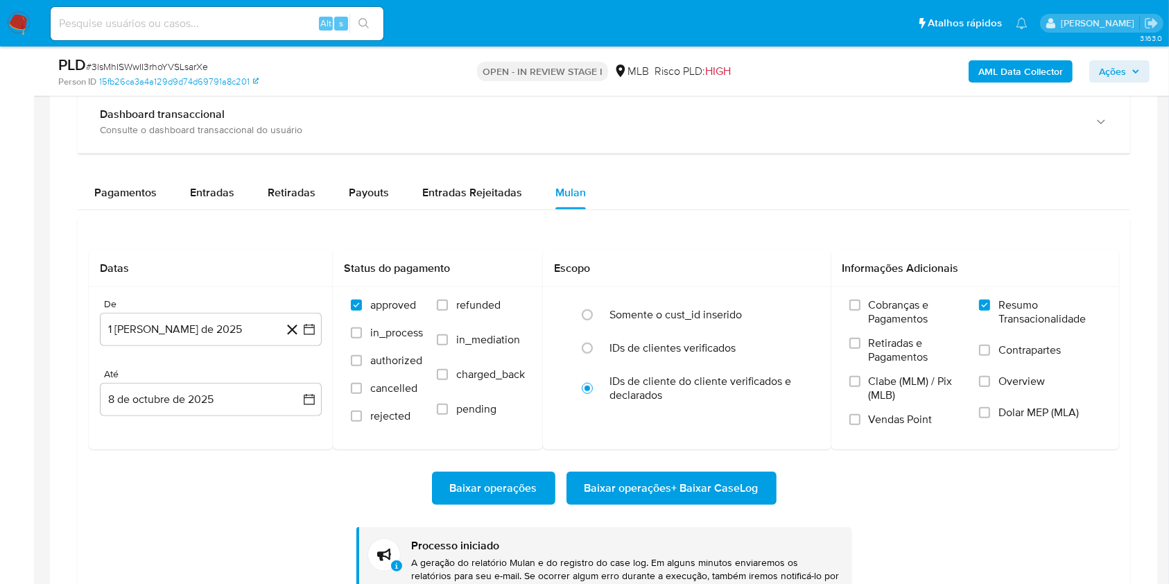
scroll to position [752, 0]
click at [20, 295] on aside "Bandeja Painel Screening Pesquisa em Listas Watchlist Ferramentas Operações em …" at bounding box center [17, 141] width 34 height 2315
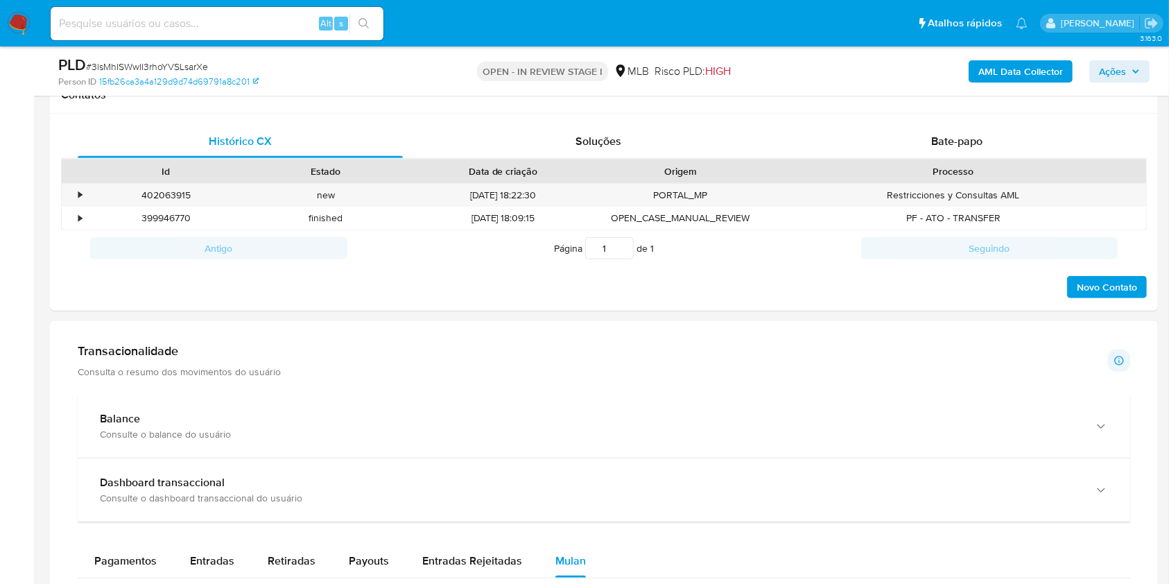
scroll to position [647, 0]
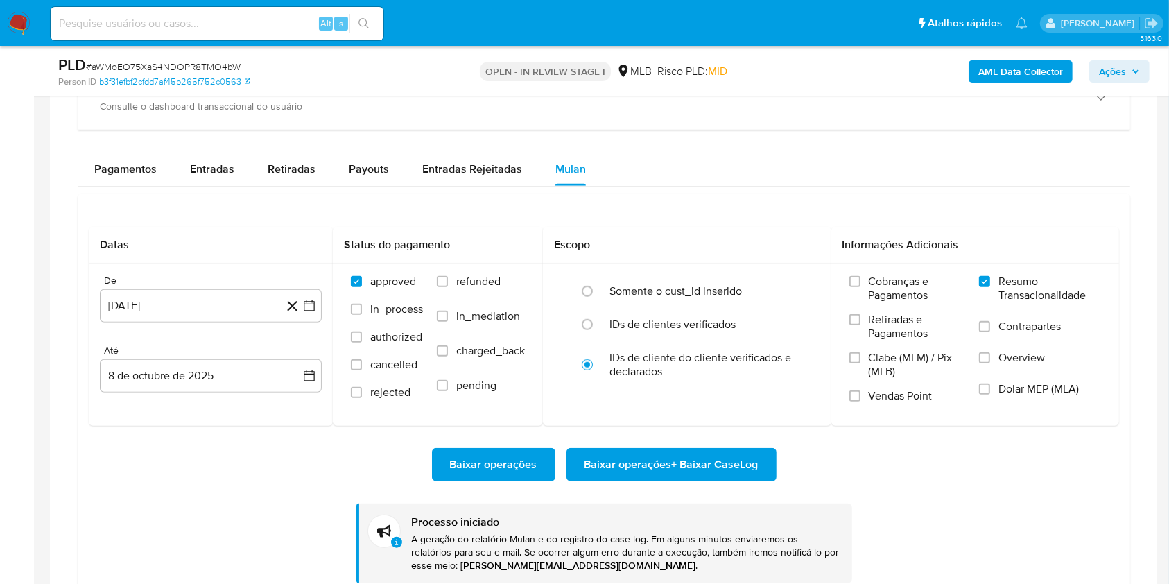
scroll to position [752, 0]
click at [166, 59] on div "PLD # aWMoEO75XaS4NDOPR8TMO4bW" at bounding box center [237, 65] width 358 height 21
click at [166, 60] on span "# aWMoEO75XaS4NDOPR8TMO4bW" at bounding box center [163, 67] width 155 height 14
copy span "aWMoEO75XaS4NDOPR8TMO4bW"
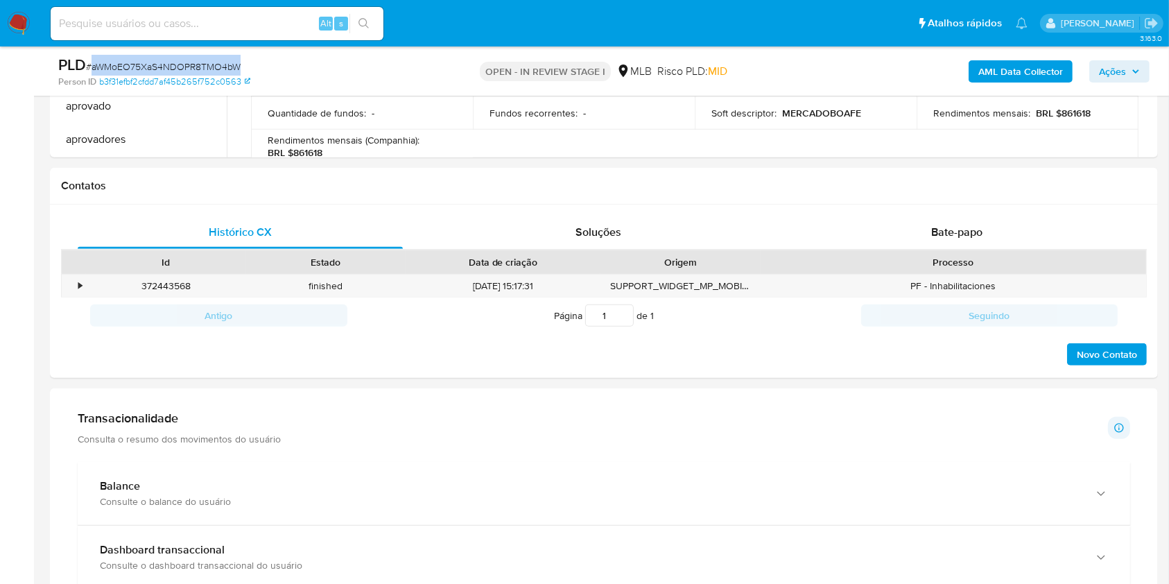
scroll to position [555, 0]
click at [837, 227] on div "Bate-papo" at bounding box center [956, 234] width 325 height 33
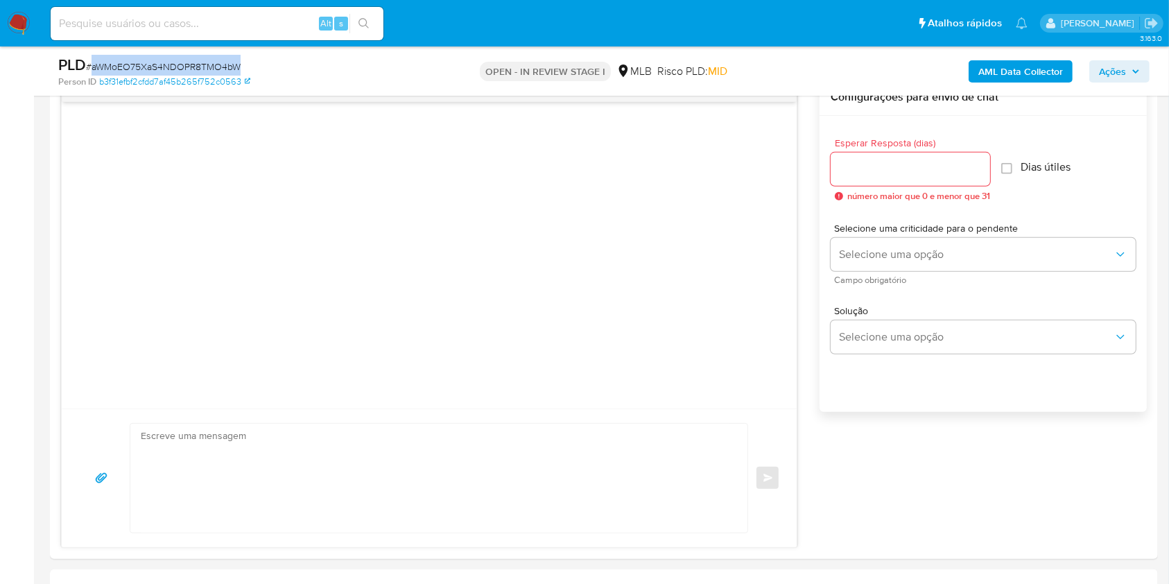
scroll to position [1201, 0]
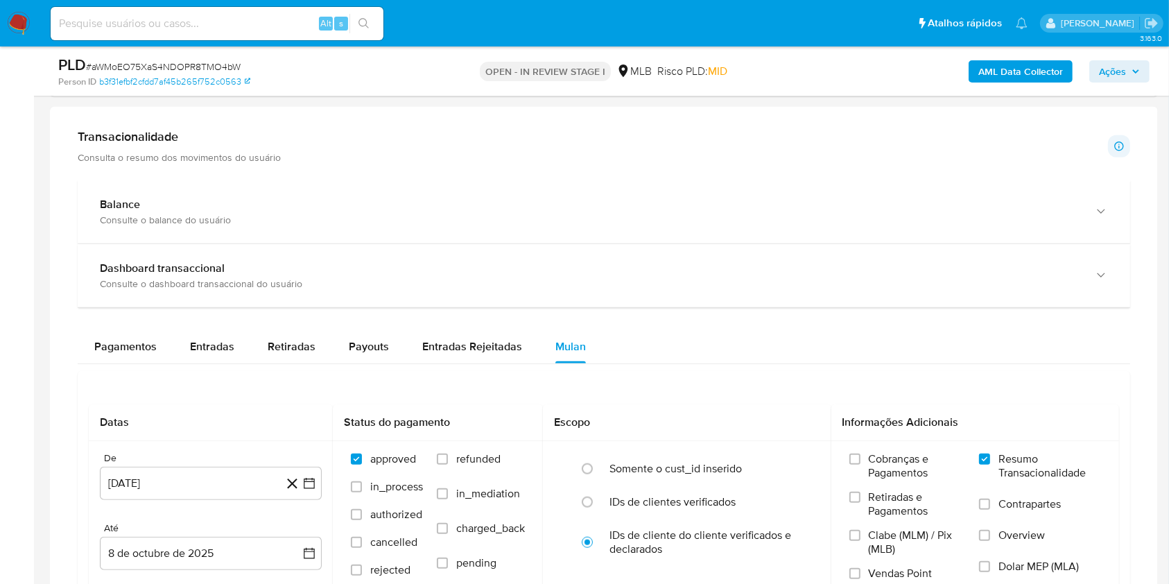
click at [171, 166] on div "Transacionalidade Consulta o resumo dos movimentos do usuário Informações trans…" at bounding box center [604, 450] width 1086 height 664
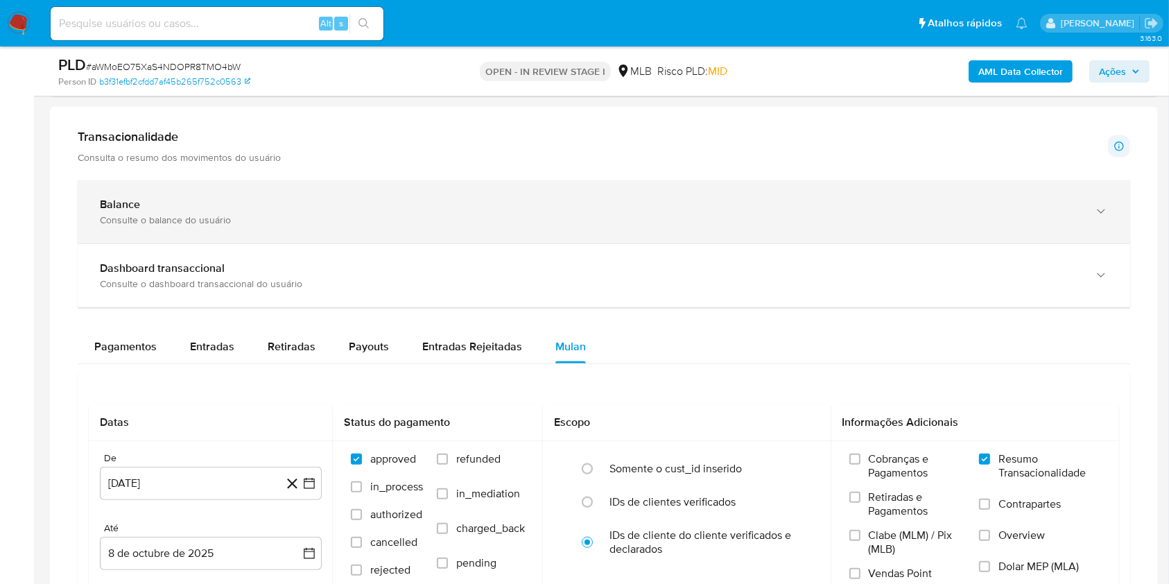
click at [175, 198] on div "Balance" at bounding box center [590, 205] width 980 height 14
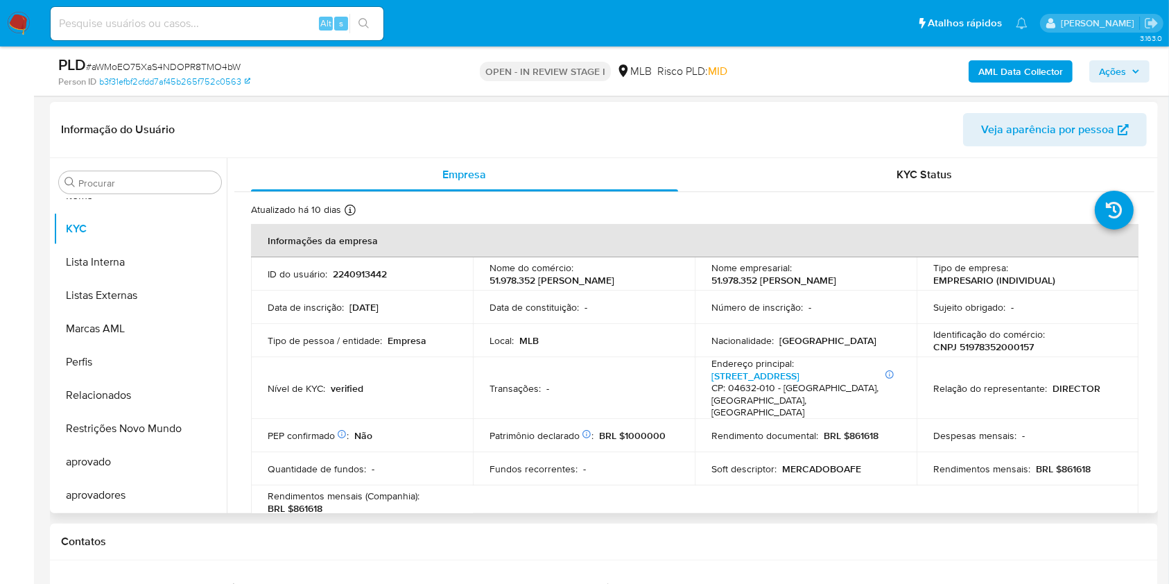
scroll to position [184, 0]
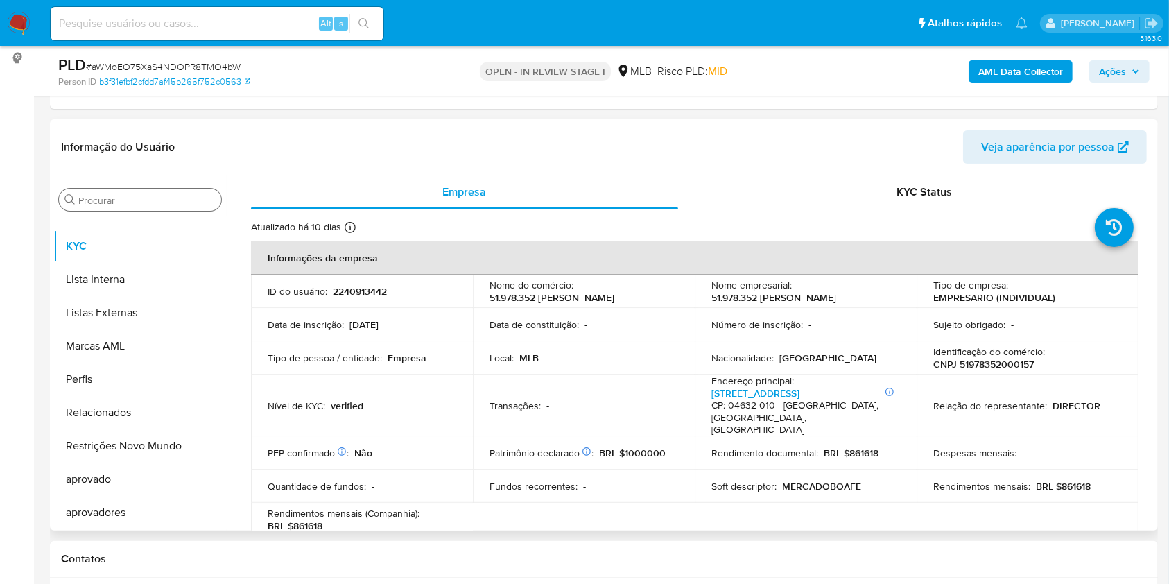
click at [111, 196] on input "Procurar" at bounding box center [146, 200] width 137 height 12
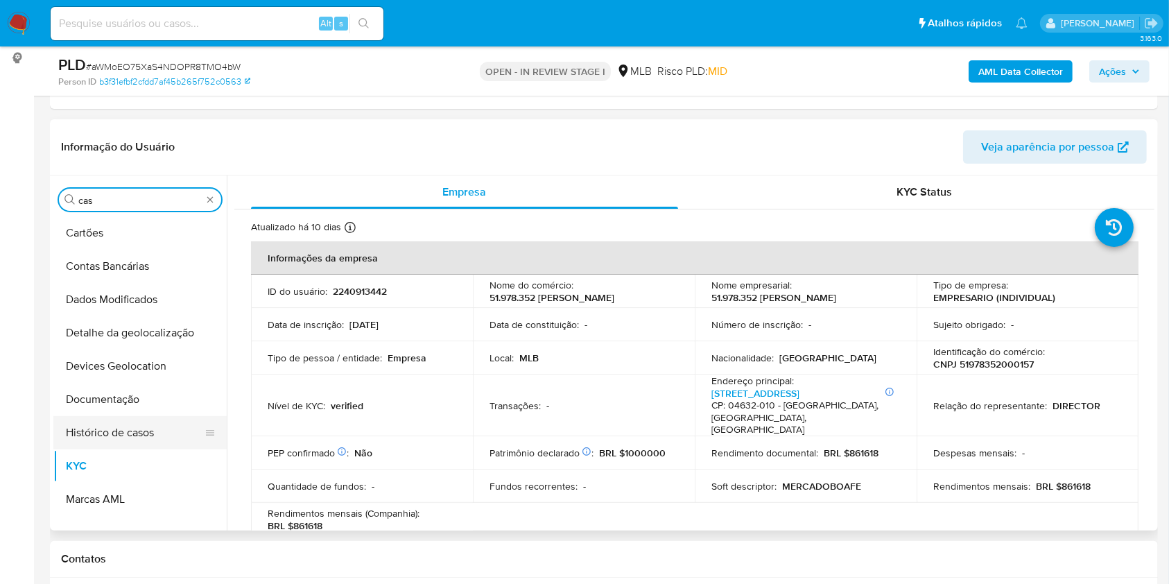
scroll to position [0, 0]
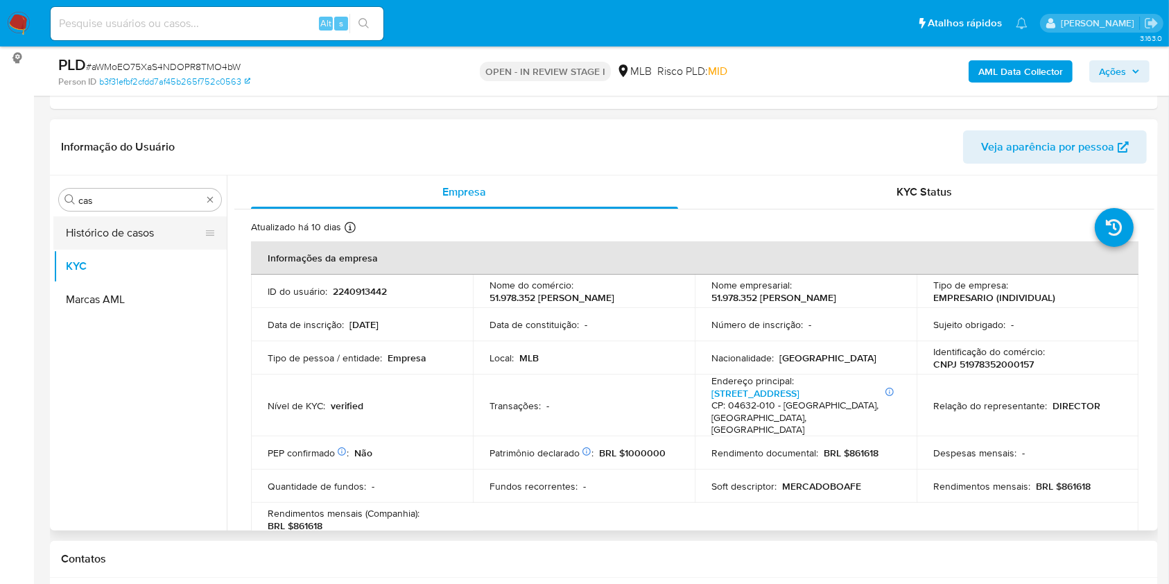
click at [116, 240] on button "Histórico de casos" at bounding box center [134, 232] width 162 height 33
click at [107, 238] on button "Histórico de casos" at bounding box center [134, 232] width 162 height 33
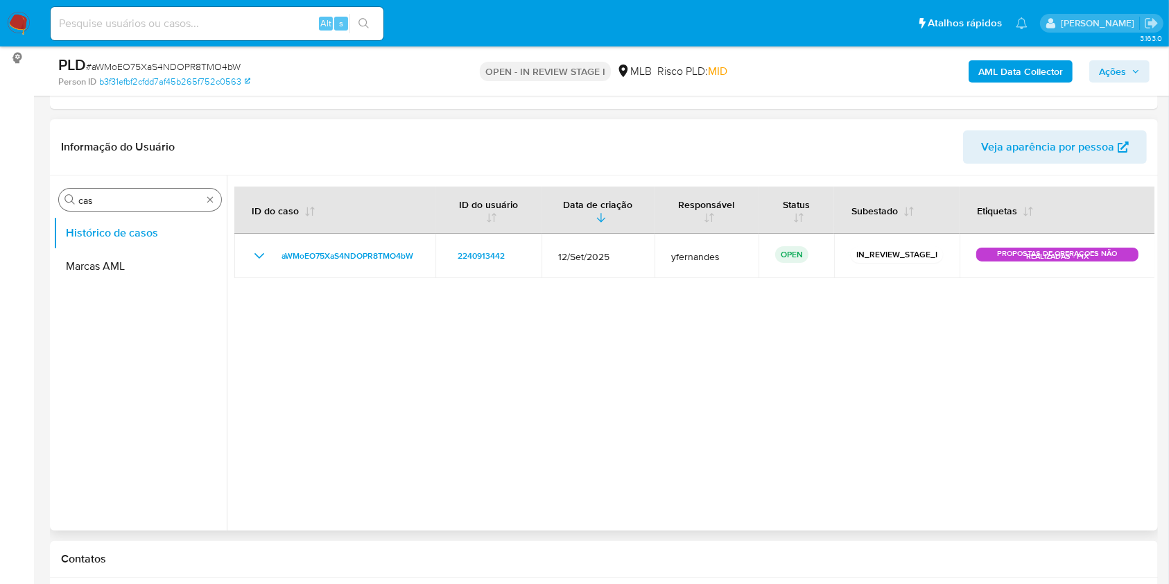
click at [153, 198] on input "cas" at bounding box center [139, 200] width 123 height 12
click at [104, 198] on input "gr" at bounding box center [139, 200] width 123 height 12
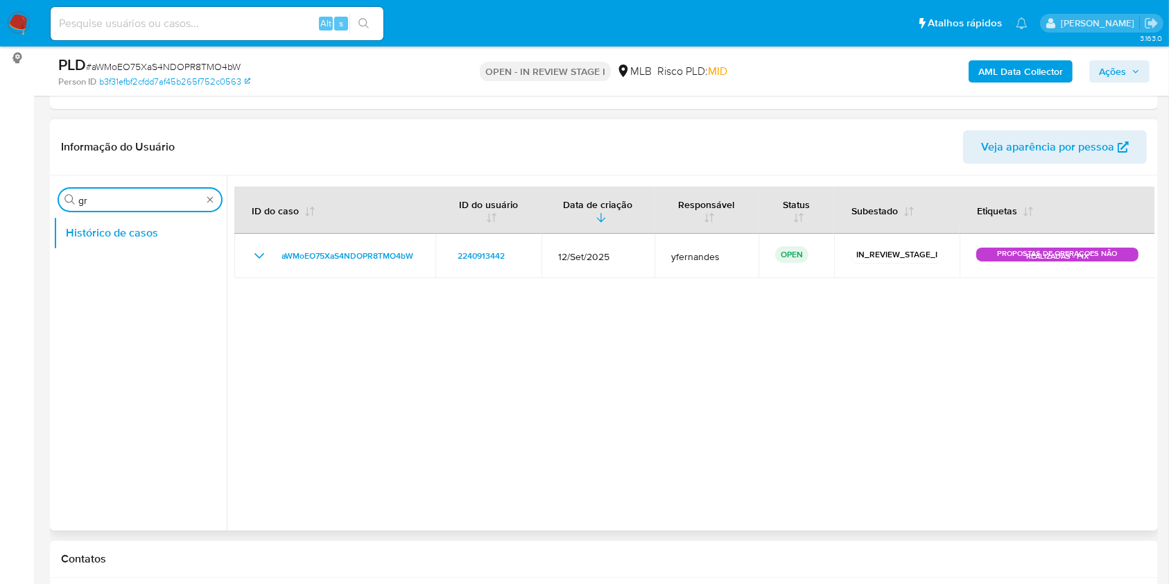
click at [104, 198] on input "gr" at bounding box center [139, 200] width 123 height 12
type input "ger"
click at [105, 217] on button "Geral" at bounding box center [134, 232] width 162 height 33
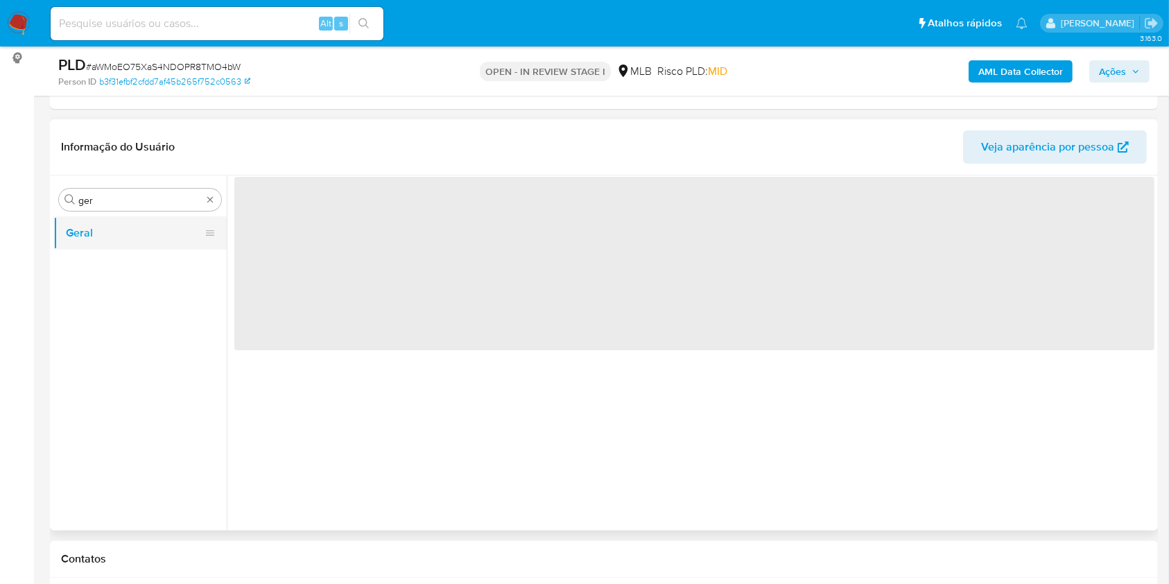
click at [99, 217] on button "Geral" at bounding box center [134, 232] width 162 height 33
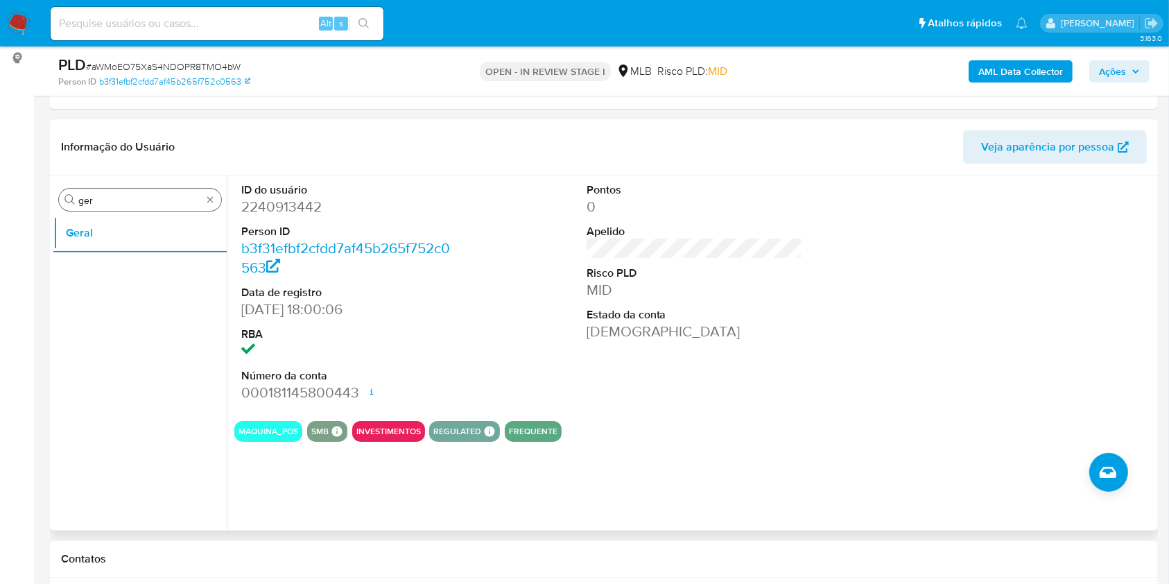
click at [115, 202] on input "ger" at bounding box center [139, 200] width 123 height 12
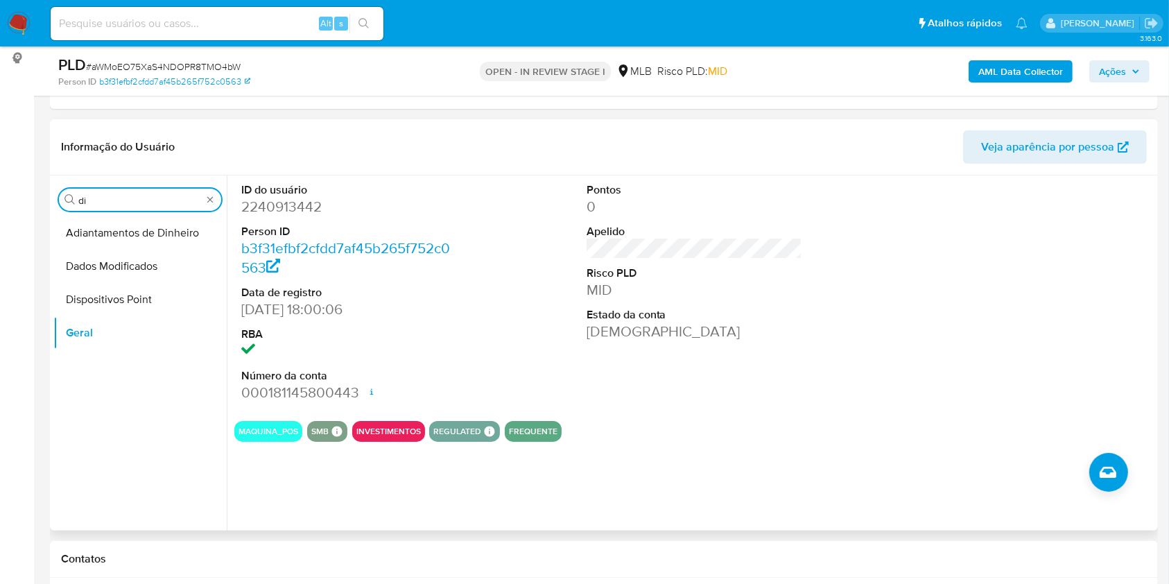
click at [103, 199] on input "di" at bounding box center [139, 200] width 123 height 12
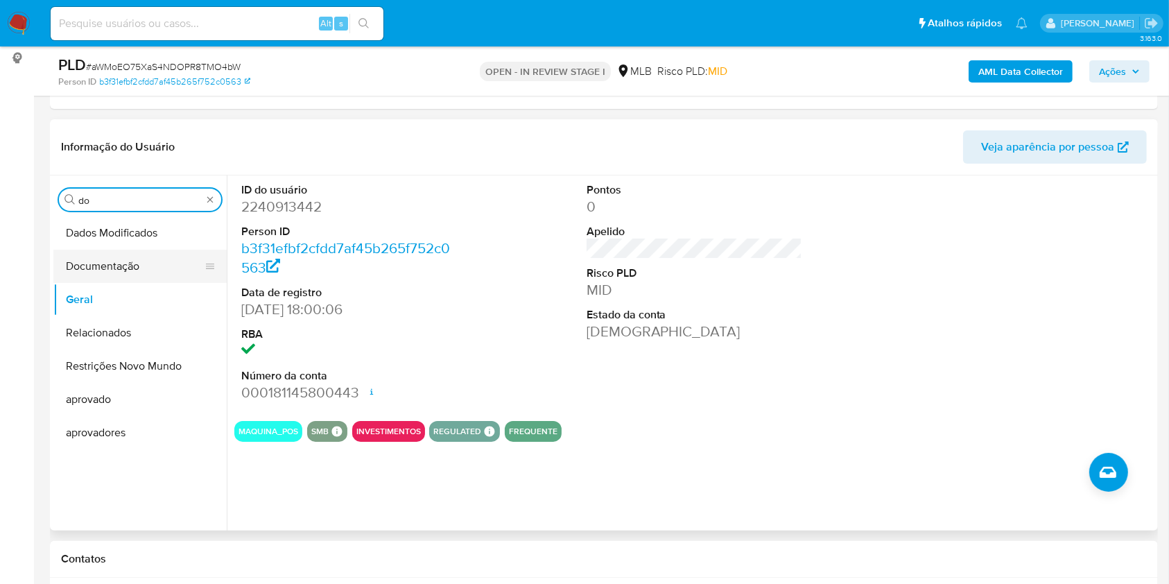
click at [110, 263] on button "Documentação" at bounding box center [134, 266] width 162 height 33
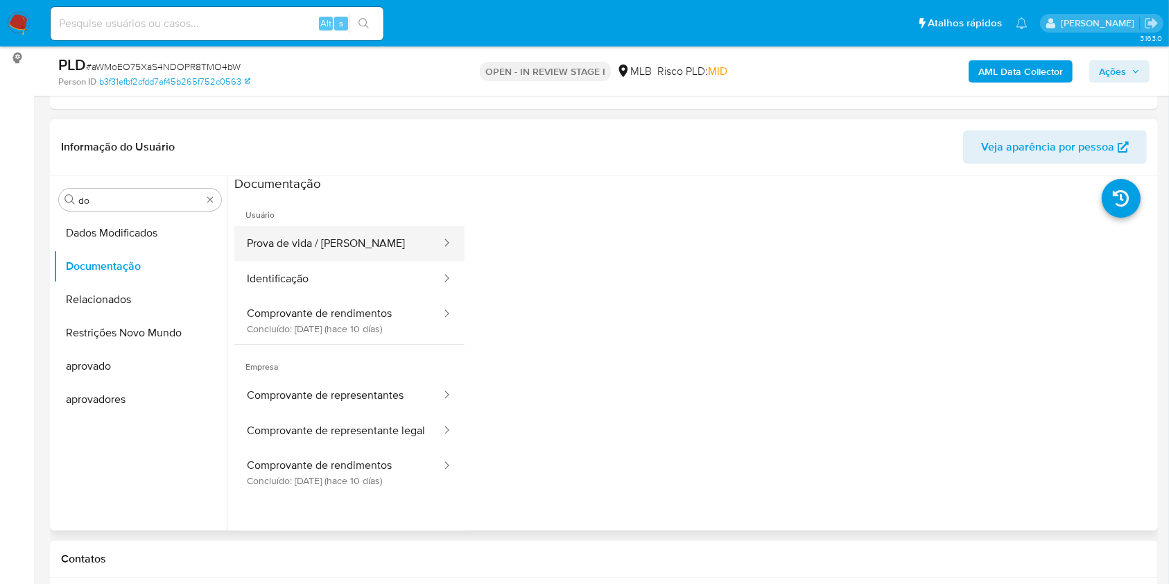
click at [315, 238] on button "Prova de vida / Selfie" at bounding box center [338, 243] width 208 height 35
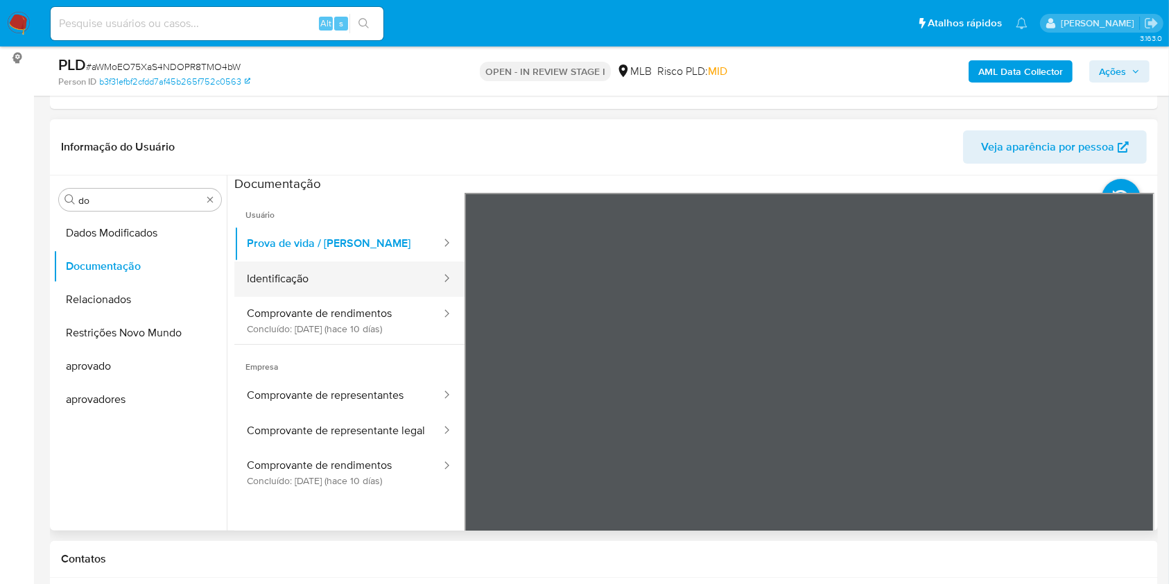
click at [342, 279] on button "Identificação" at bounding box center [338, 278] width 208 height 35
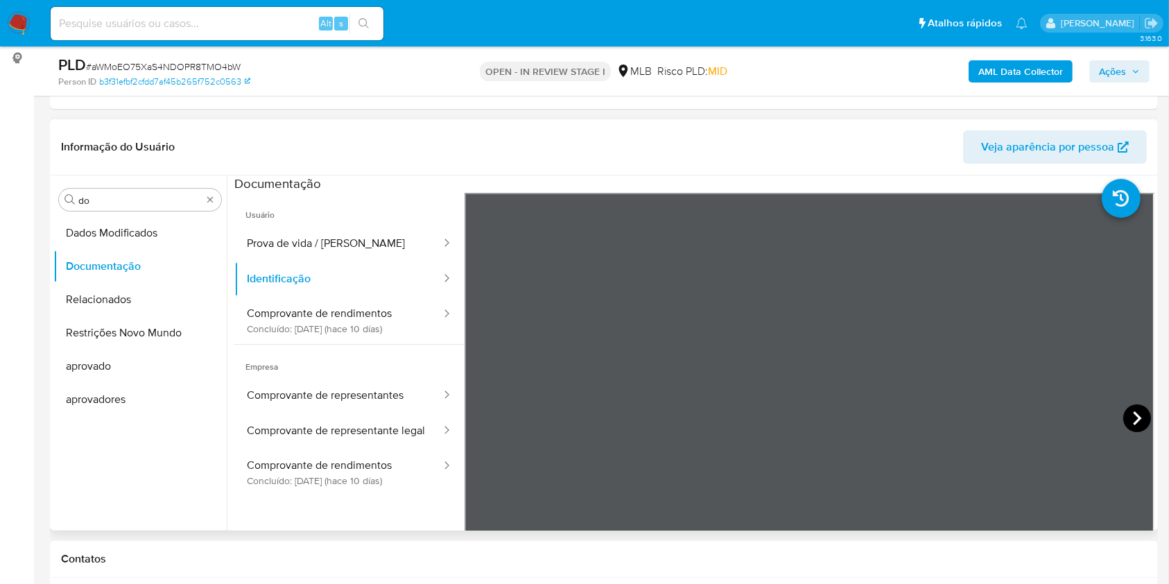
click at [1138, 419] on icon at bounding box center [1137, 418] width 28 height 28
click at [478, 407] on icon at bounding box center [482, 418] width 28 height 28
click at [376, 324] on button "Comprovante de rendimentos Concluído: 29/09/2025 (hace 10 días)" at bounding box center [338, 320] width 208 height 47
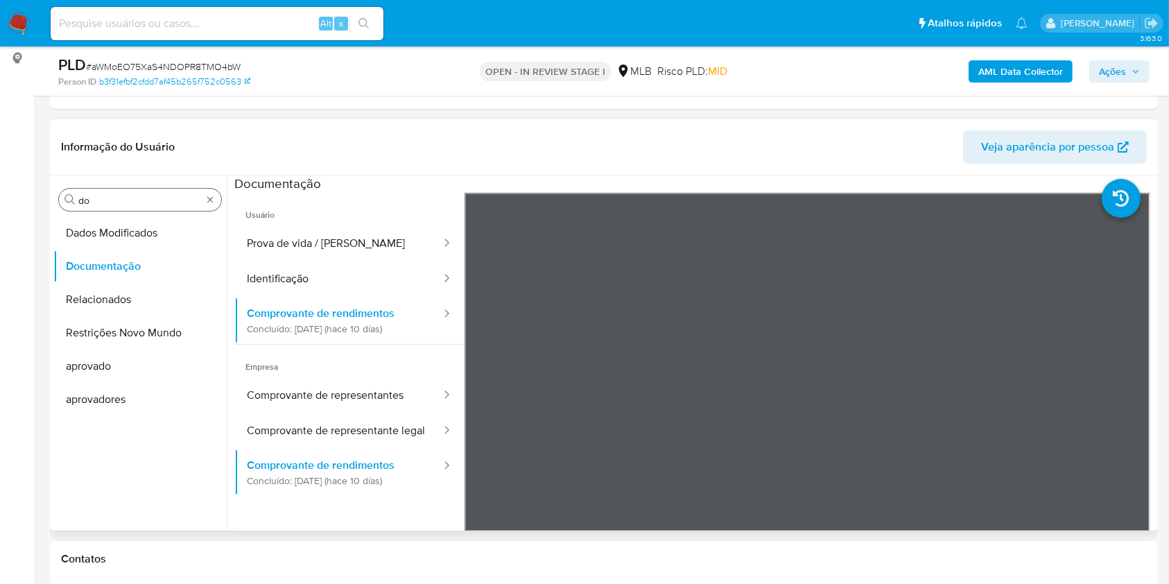
click at [141, 202] on input "do" at bounding box center [139, 200] width 123 height 12
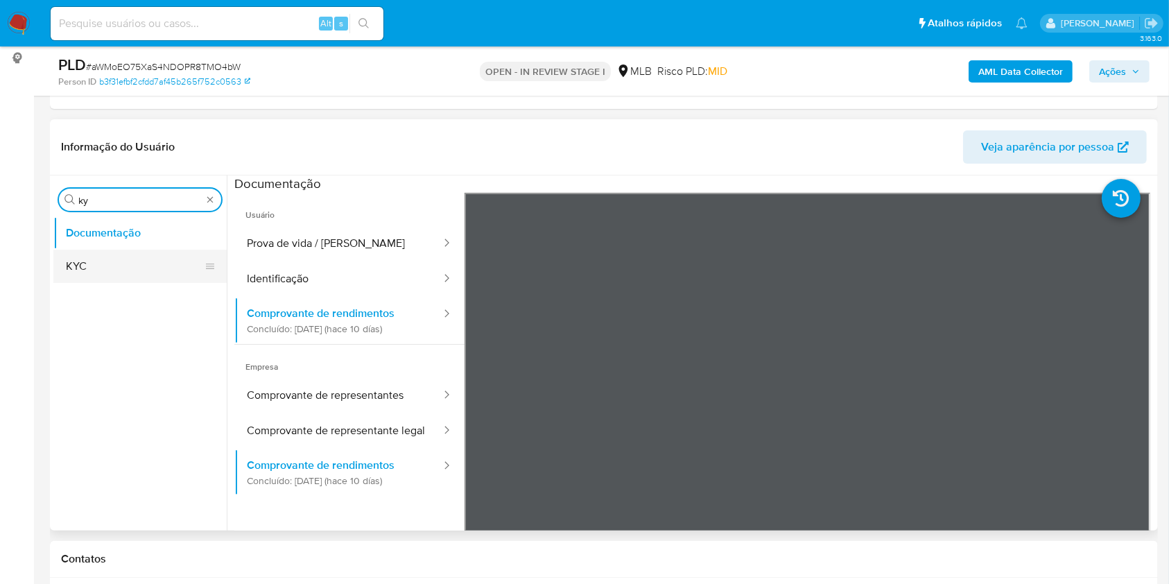
type input "ky"
click at [94, 263] on button "KYC" at bounding box center [134, 266] width 162 height 33
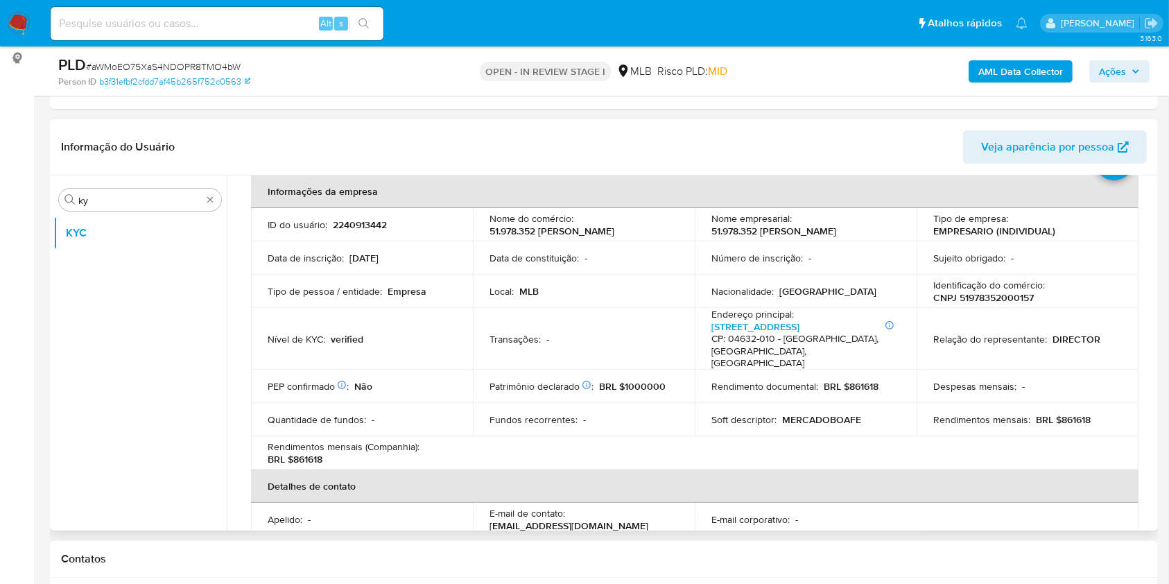
scroll to position [68, 0]
click at [1066, 401] on td "Rendimentos mensais : BRL $861618" at bounding box center [1027, 417] width 222 height 33
drag, startPoint x: 573, startPoint y: 345, endPoint x: 910, endPoint y: 360, distance: 337.3
click at [573, 345] on td "Transações : -" at bounding box center [584, 337] width 222 height 62
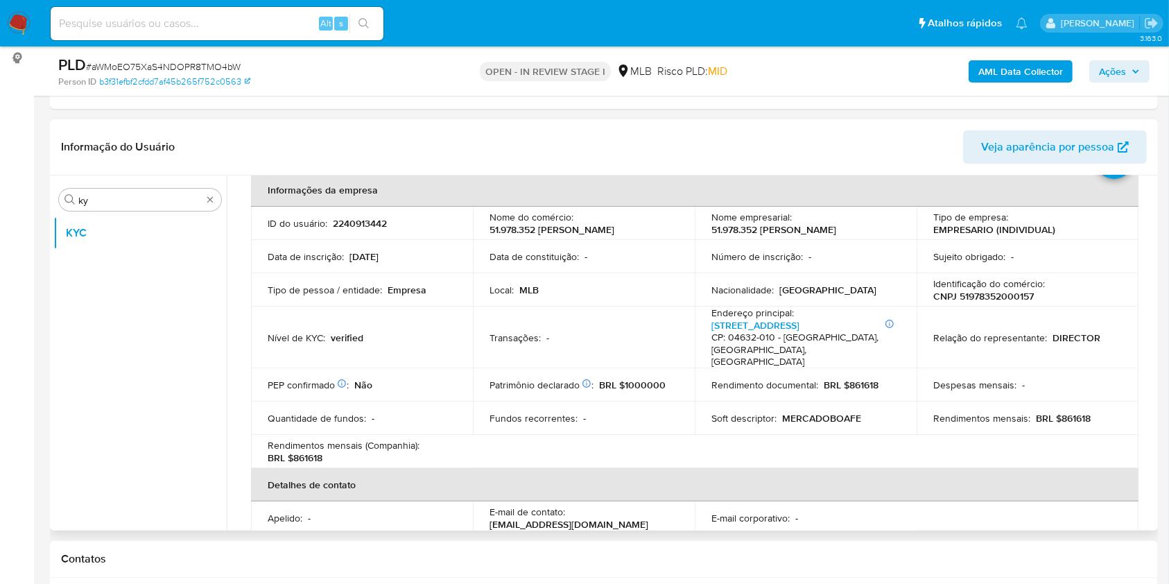
click at [1075, 412] on p "BRL $861618" at bounding box center [1063, 418] width 55 height 12
copy p "861618"
click at [583, 340] on div "Transações : -" at bounding box center [583, 337] width 189 height 12
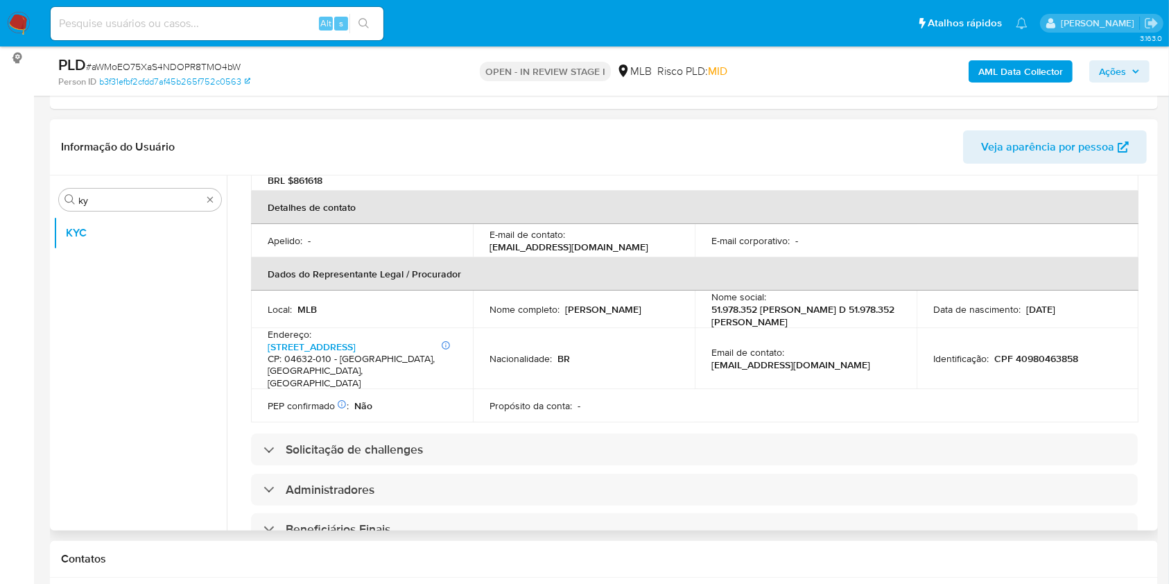
scroll to position [438, 0]
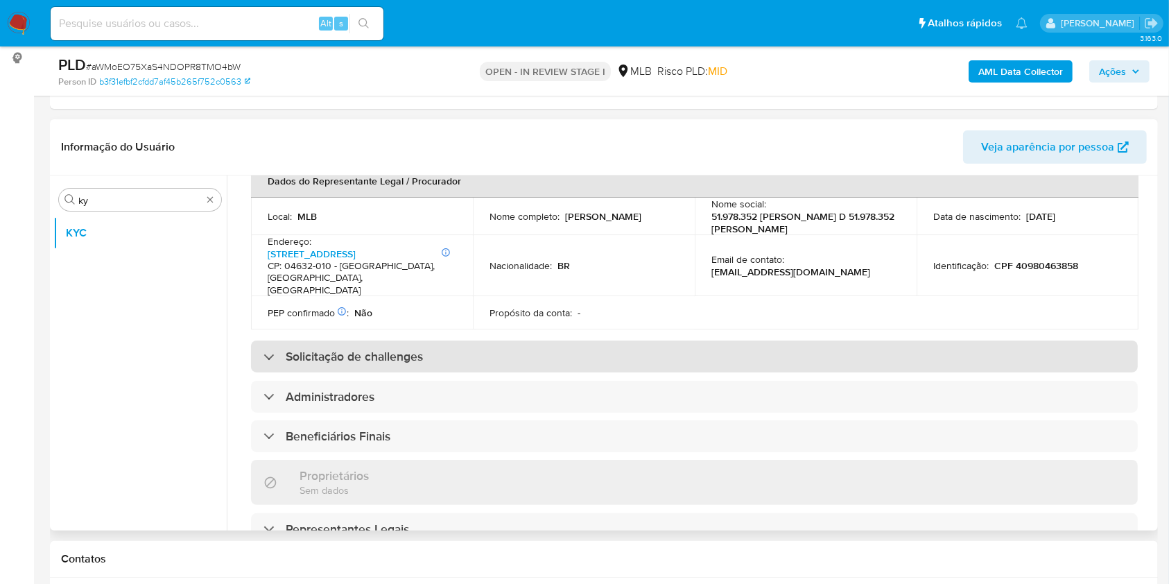
click at [555, 340] on div "Solicitação de challenges" at bounding box center [694, 356] width 887 height 32
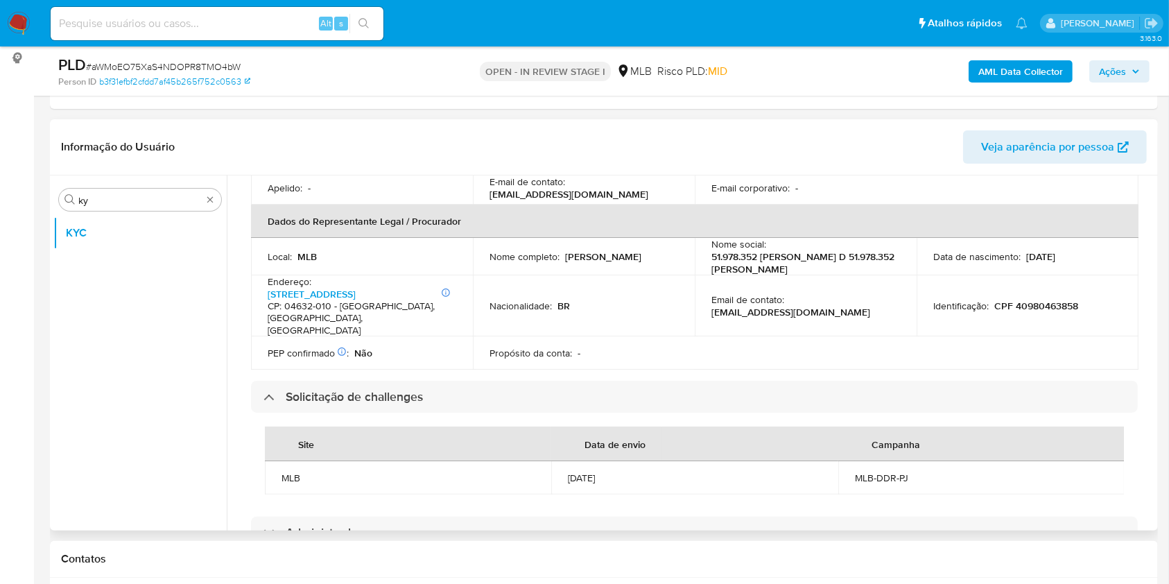
scroll to position [412, 0]
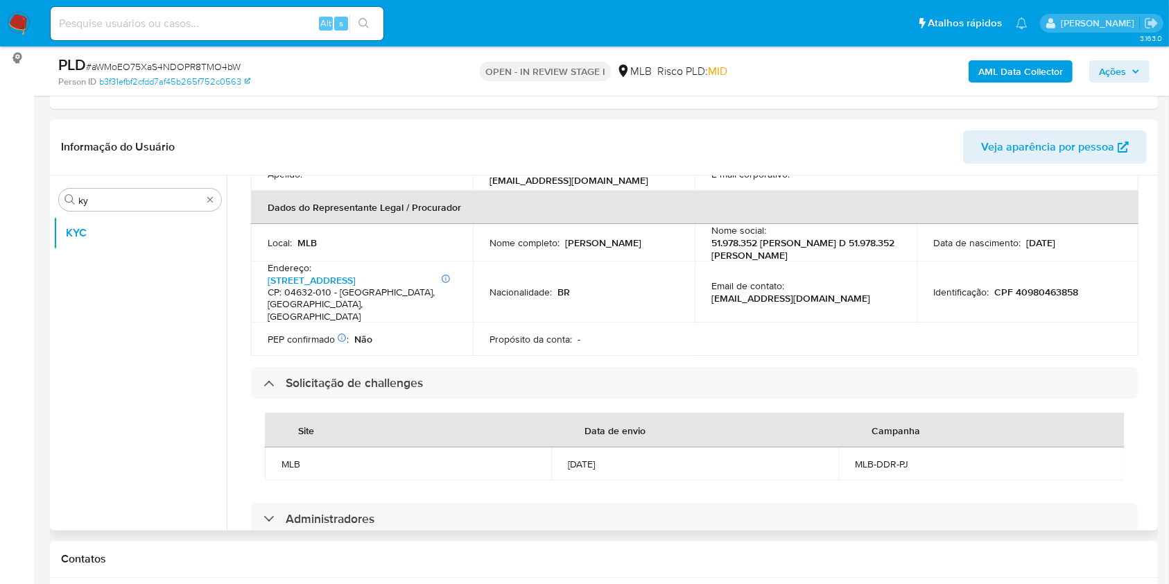
drag, startPoint x: 489, startPoint y: 245, endPoint x: 619, endPoint y: 236, distance: 130.0
click at [619, 236] on div "Nome completo : Nathalia Ferreira Dos Santos" at bounding box center [583, 242] width 189 height 12
copy p "Nathalia Ferreira Dos Santos"
drag, startPoint x: 634, startPoint y: 332, endPoint x: 963, endPoint y: 341, distance: 328.7
click at [633, 331] on td "Propósito da conta : -" at bounding box center [584, 338] width 222 height 33
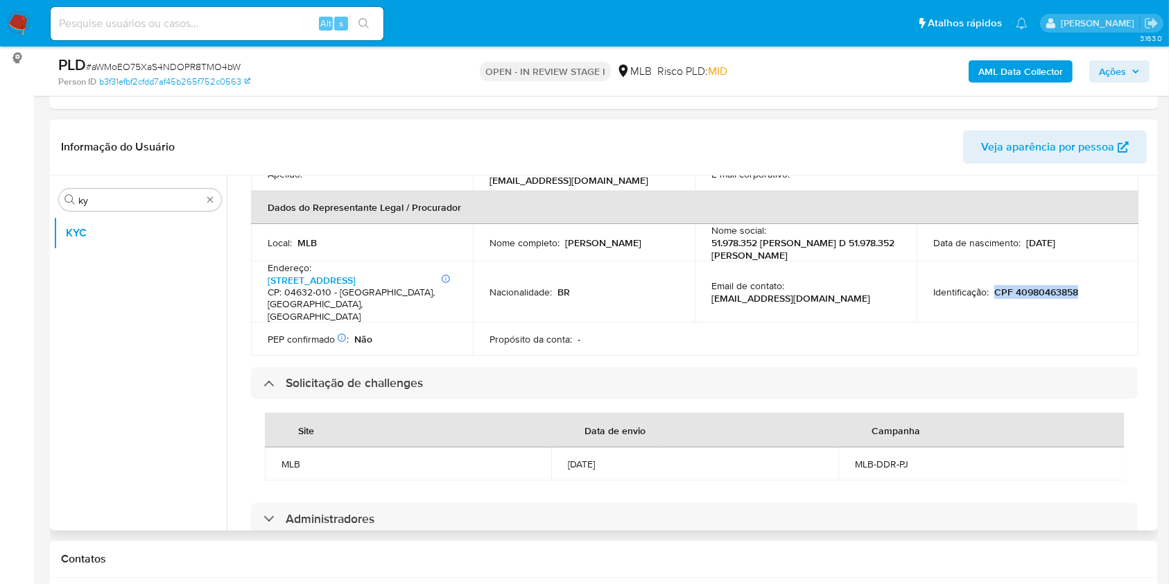
drag, startPoint x: 993, startPoint y: 278, endPoint x: 1087, endPoint y: 275, distance: 94.3
click at [1087, 286] on div "Identificação : CPF 40980463858" at bounding box center [1027, 292] width 189 height 12
copy p "CPF 40980463858"
click at [640, 326] on td "Propósito da conta : -" at bounding box center [584, 338] width 222 height 33
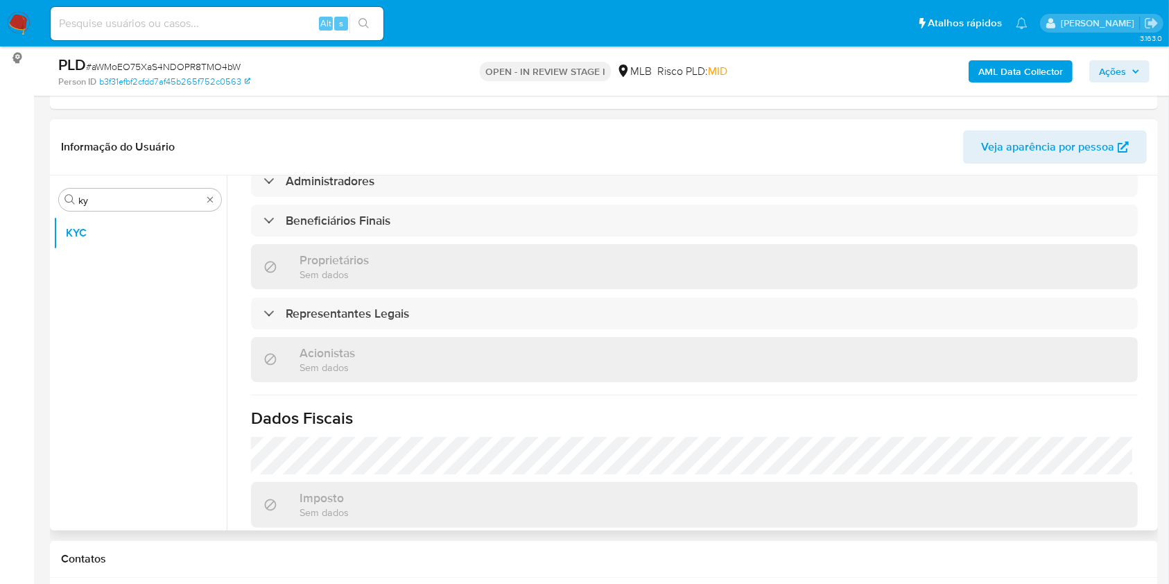
scroll to position [948, 0]
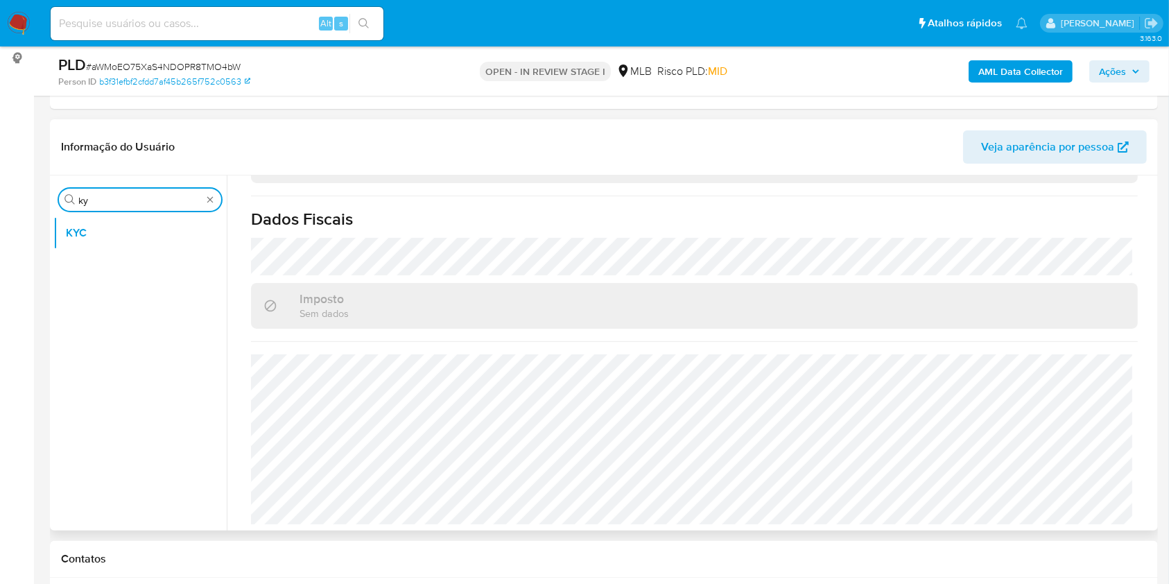
click at [166, 196] on input "ky" at bounding box center [139, 200] width 123 height 12
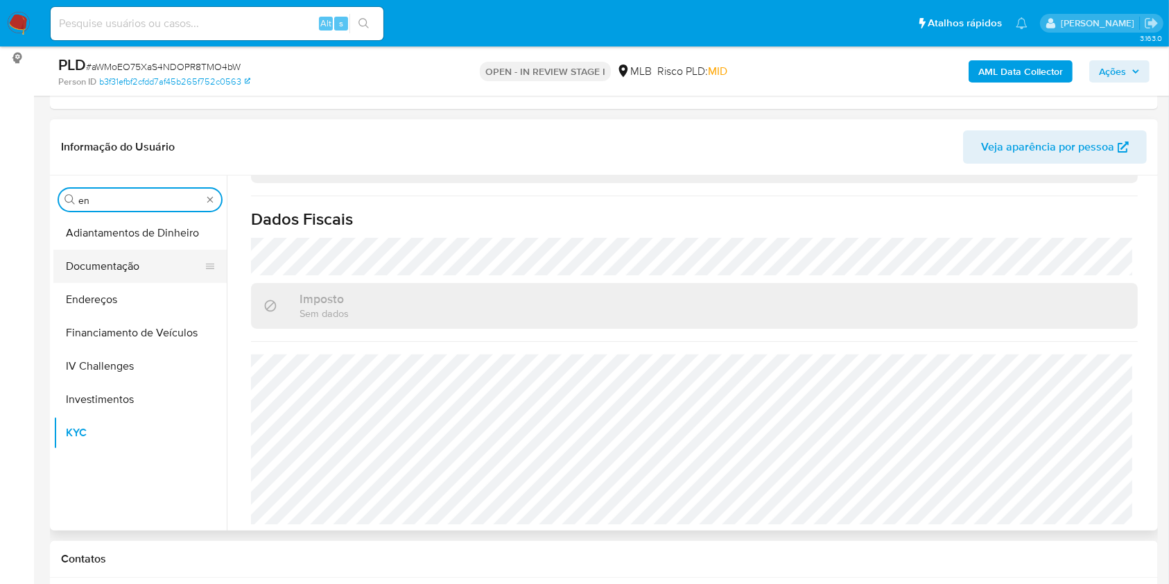
type input "en"
click at [171, 275] on button "Documentação" at bounding box center [134, 266] width 162 height 33
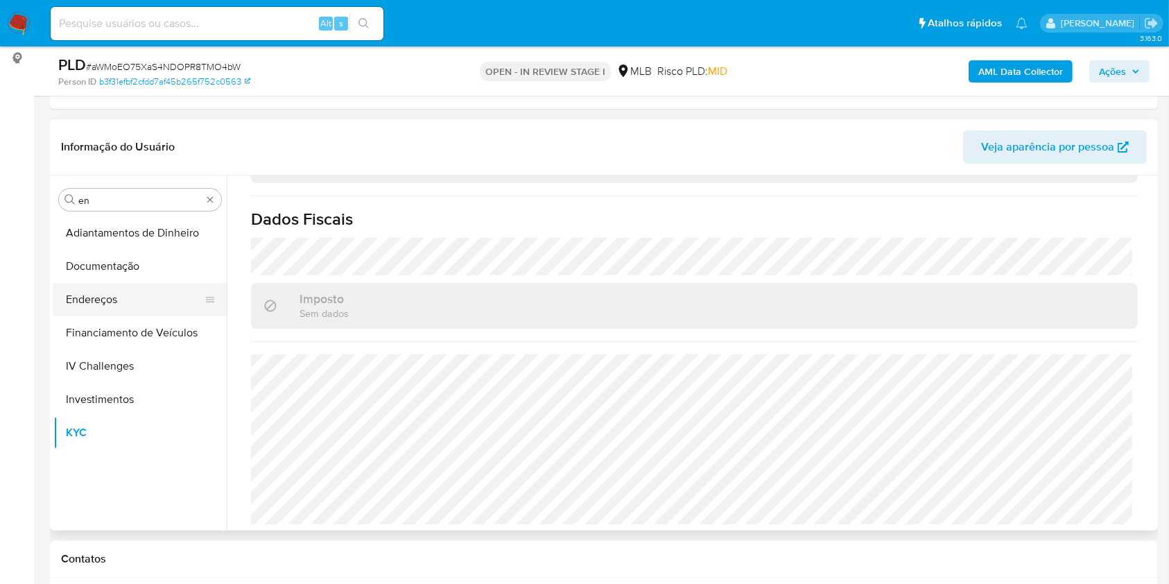
click at [124, 283] on button "Endereços" at bounding box center [134, 299] width 162 height 33
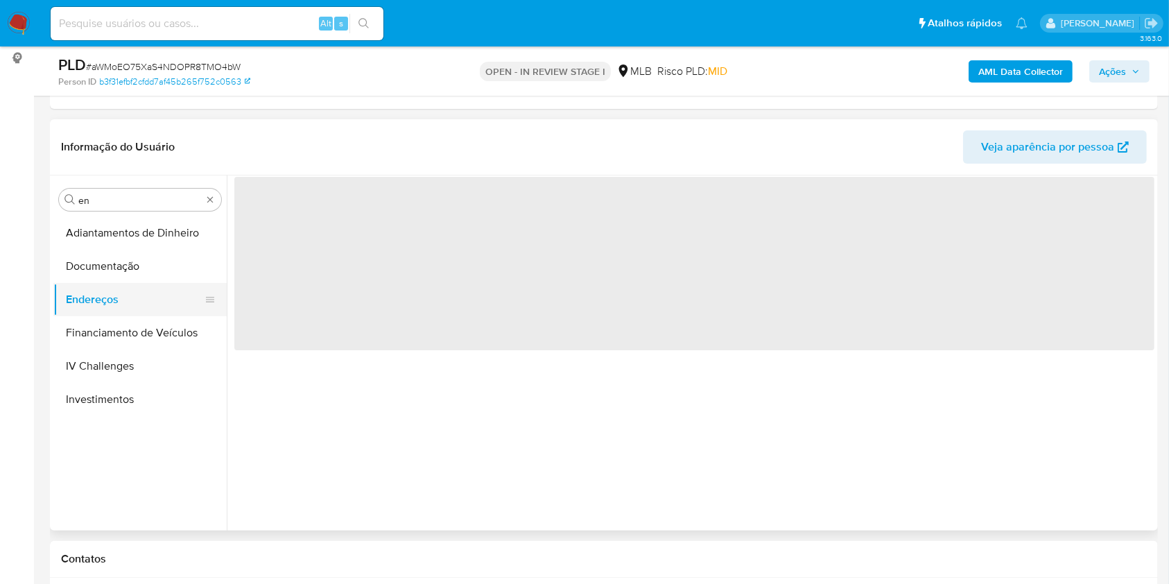
scroll to position [0, 0]
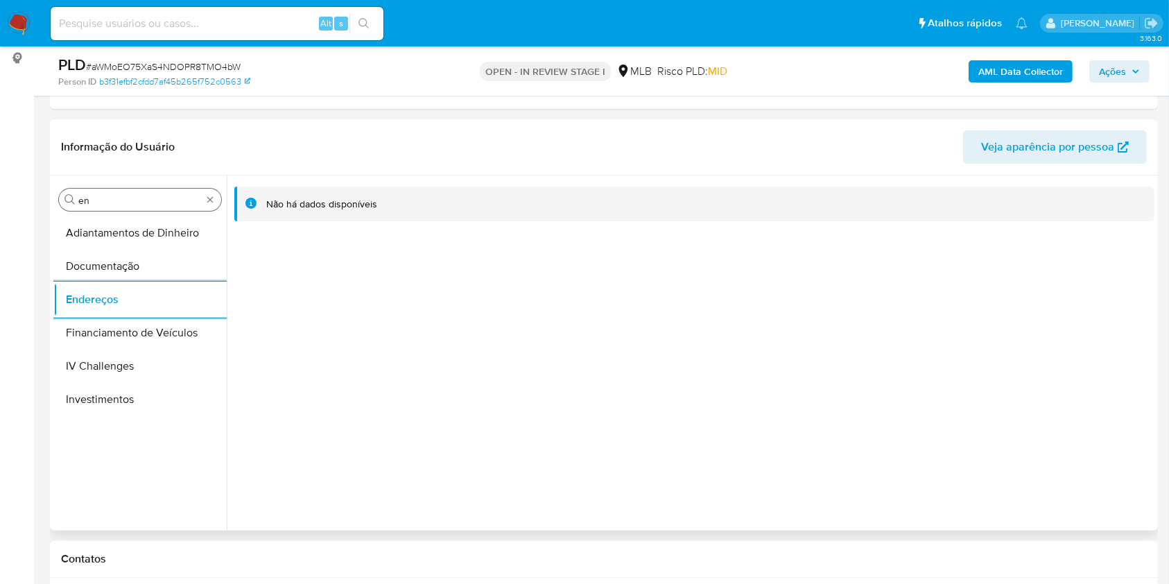
click at [116, 200] on input "en" at bounding box center [139, 200] width 123 height 12
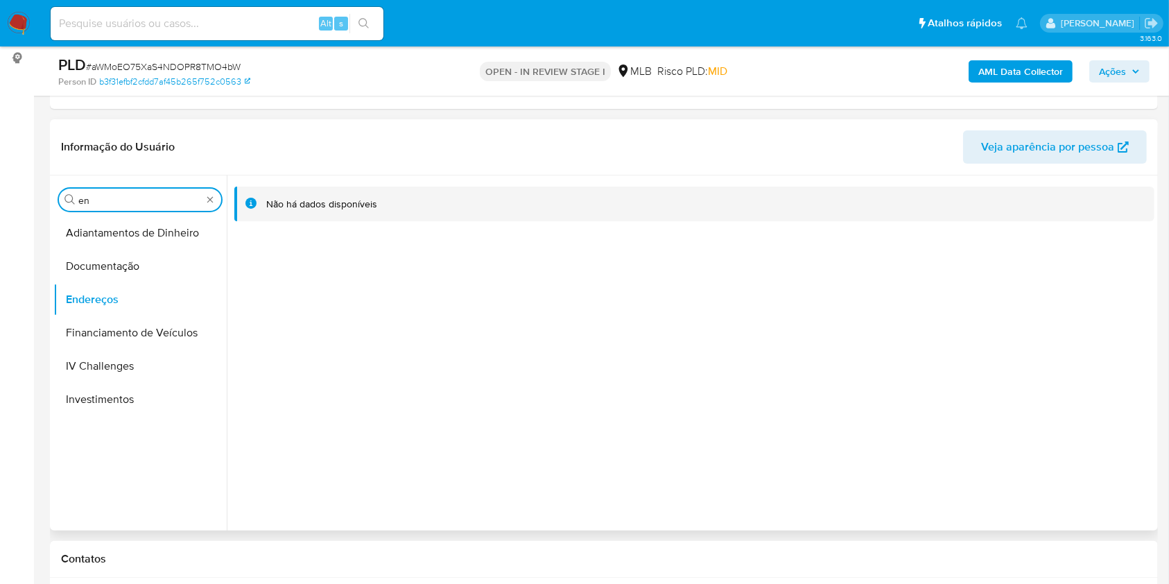
click at [116, 200] on input "en" at bounding box center [139, 200] width 123 height 12
type input "ge"
click at [96, 219] on button "Detalhe da geolocalização" at bounding box center [134, 232] width 162 height 33
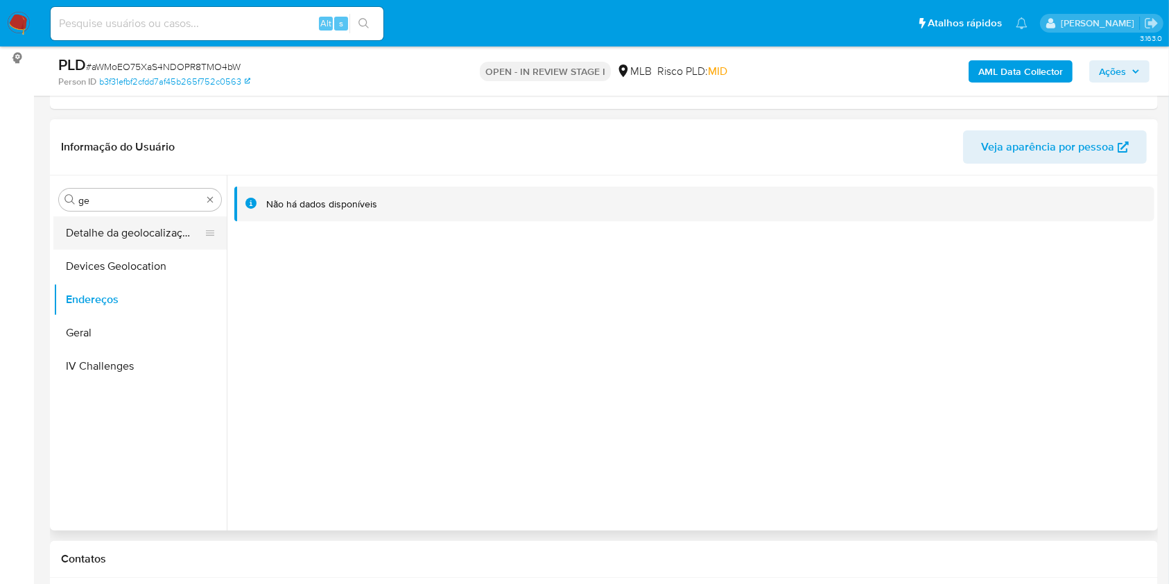
click at [90, 223] on button "Detalhe da geolocalização" at bounding box center [134, 232] width 162 height 33
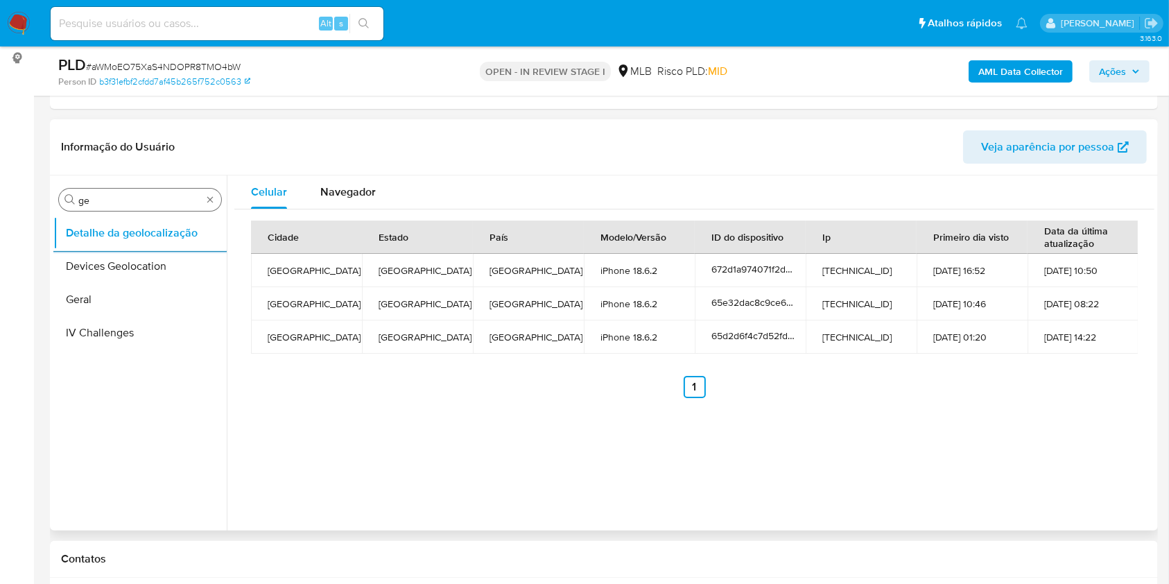
click at [129, 208] on div "Procurar ge" at bounding box center [140, 200] width 162 height 22
click at [128, 206] on div "Procurar ge" at bounding box center [140, 200] width 162 height 22
click at [122, 202] on input "ge" at bounding box center [139, 200] width 123 height 12
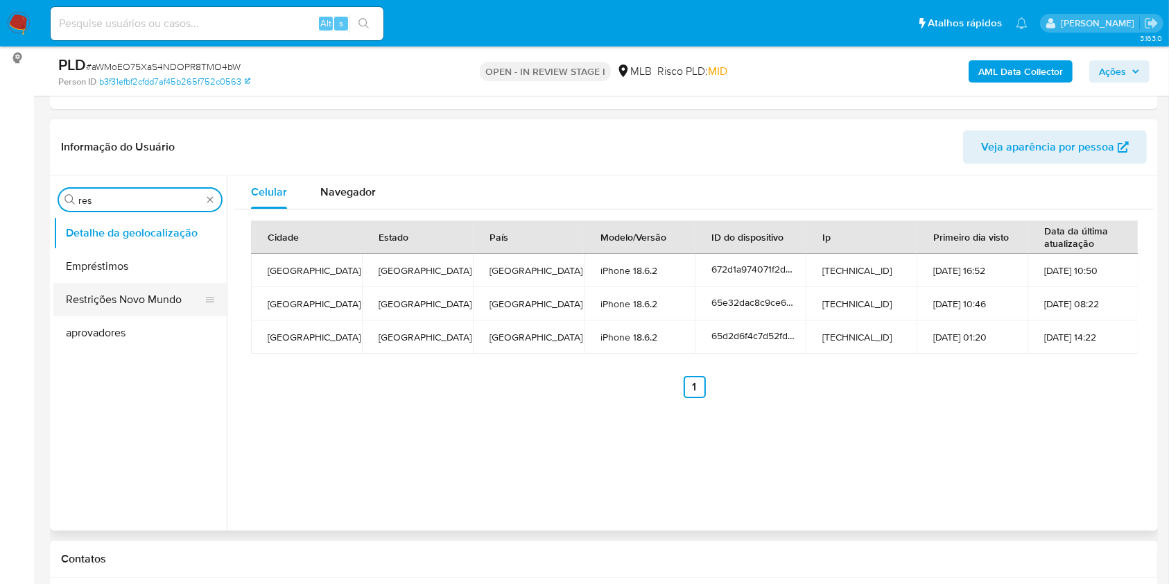
type input "res"
click at [126, 289] on button "Restrições Novo Mundo" at bounding box center [134, 299] width 162 height 33
click at [118, 290] on button "Restrições Novo Mundo" at bounding box center [134, 299] width 162 height 33
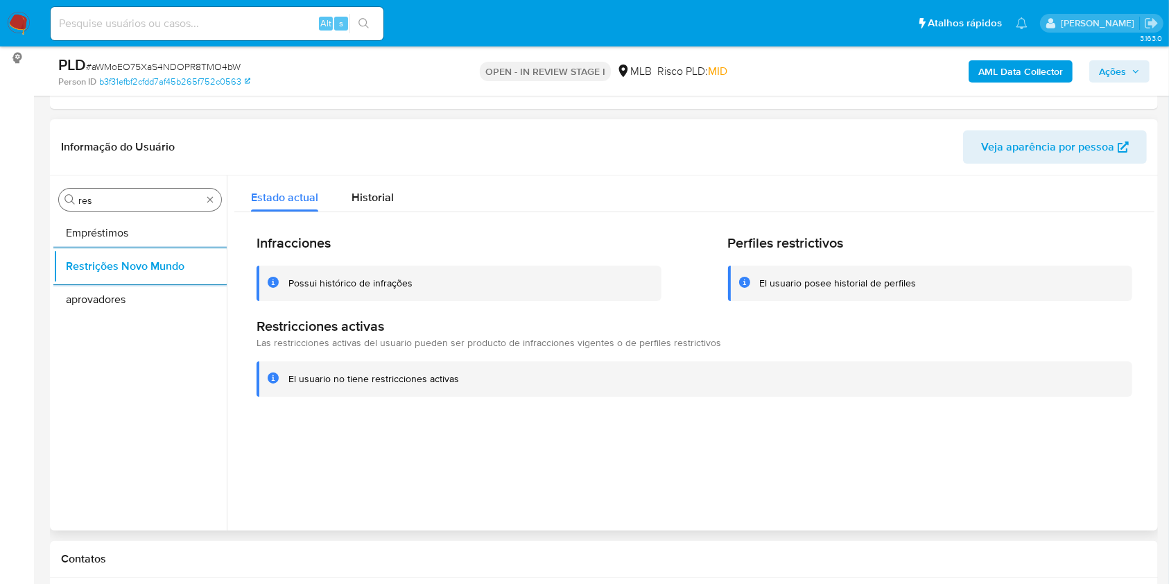
click at [131, 196] on input "res" at bounding box center [139, 200] width 123 height 12
type input "po"
click at [101, 225] on button "Dispositivos Point" at bounding box center [139, 232] width 173 height 33
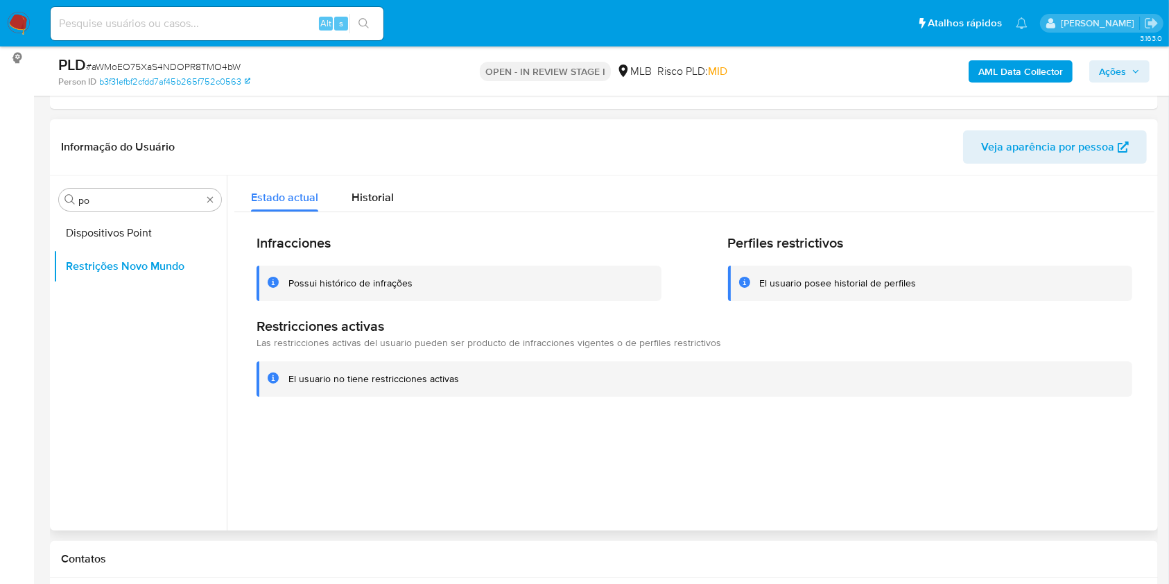
click at [101, 225] on button "Dispositivos Point" at bounding box center [139, 232] width 173 height 33
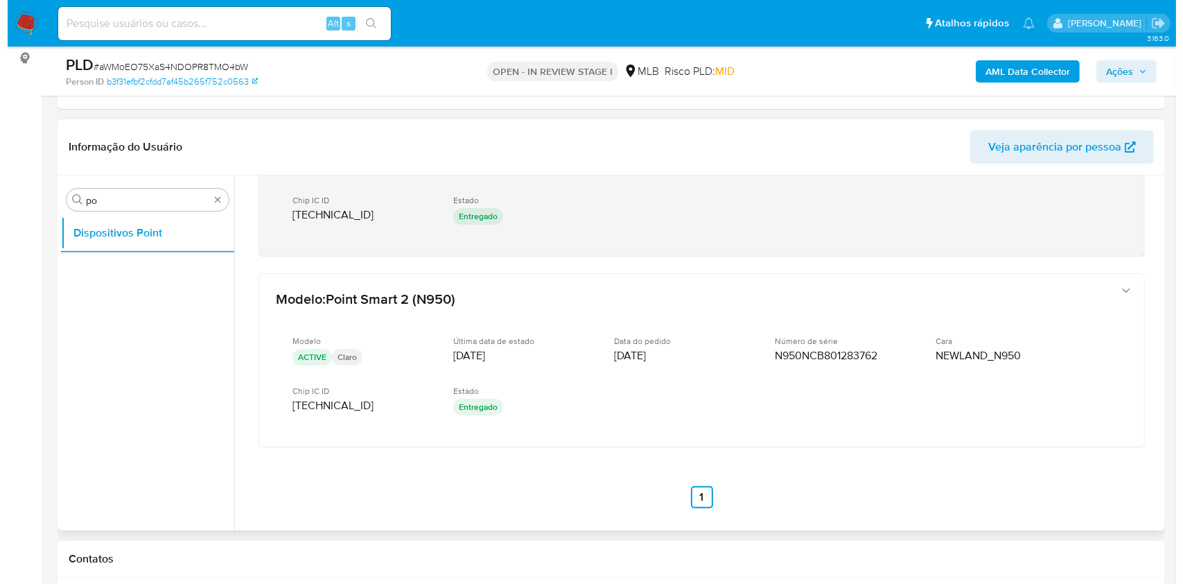
scroll to position [110, 0]
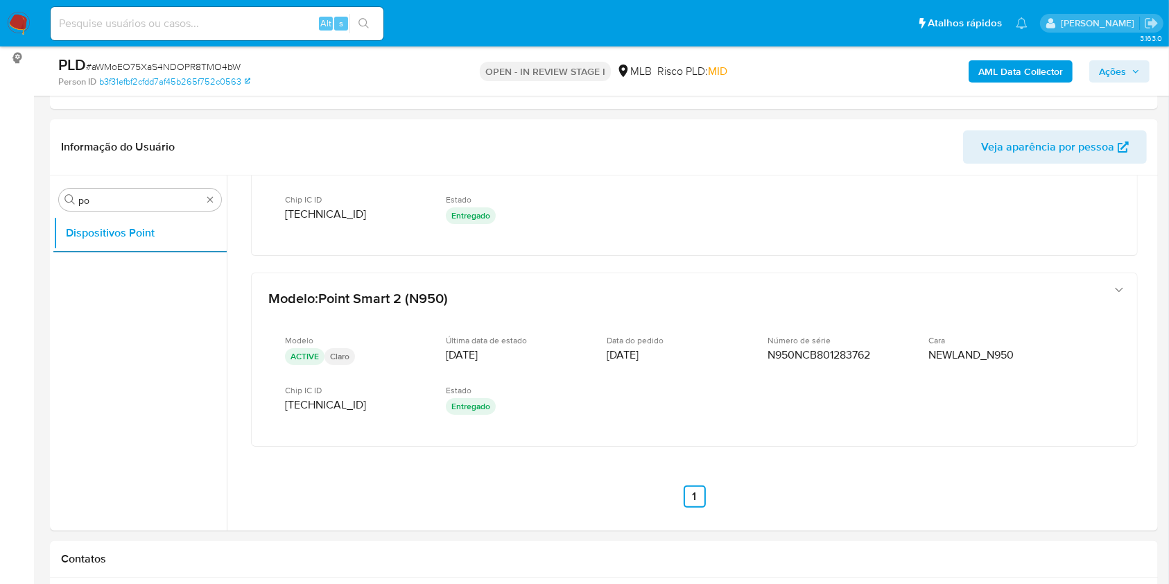
click at [1007, 58] on div "AML Data Collector Ações" at bounding box center [970, 71] width 360 height 33
click at [1015, 69] on b "AML Data Collector" at bounding box center [1020, 71] width 85 height 22
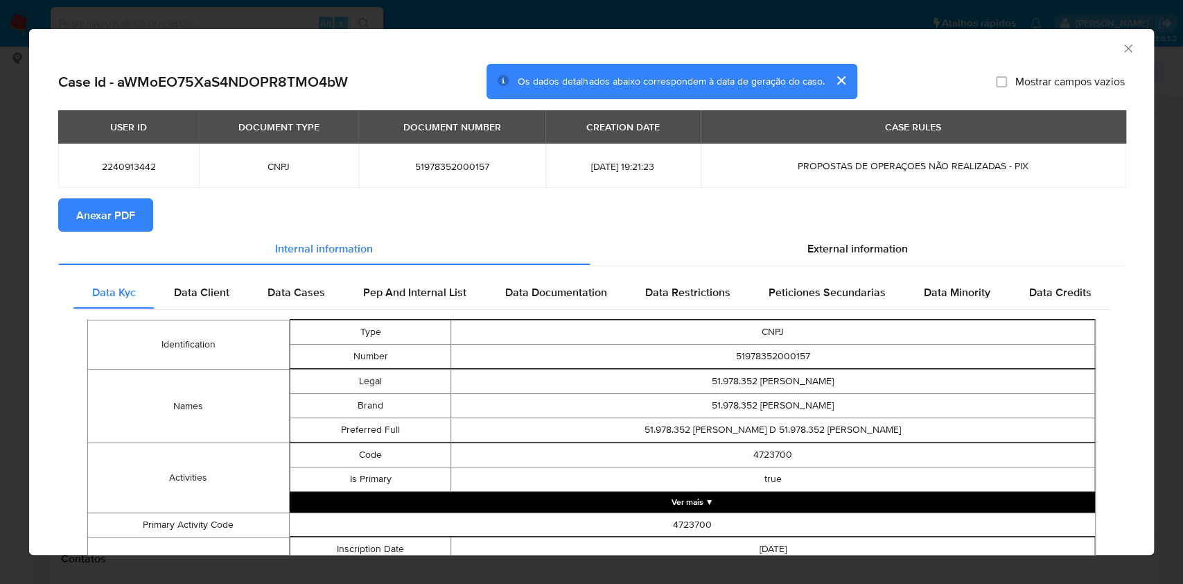
click at [98, 214] on span "Anexar PDF" at bounding box center [105, 215] width 59 height 31
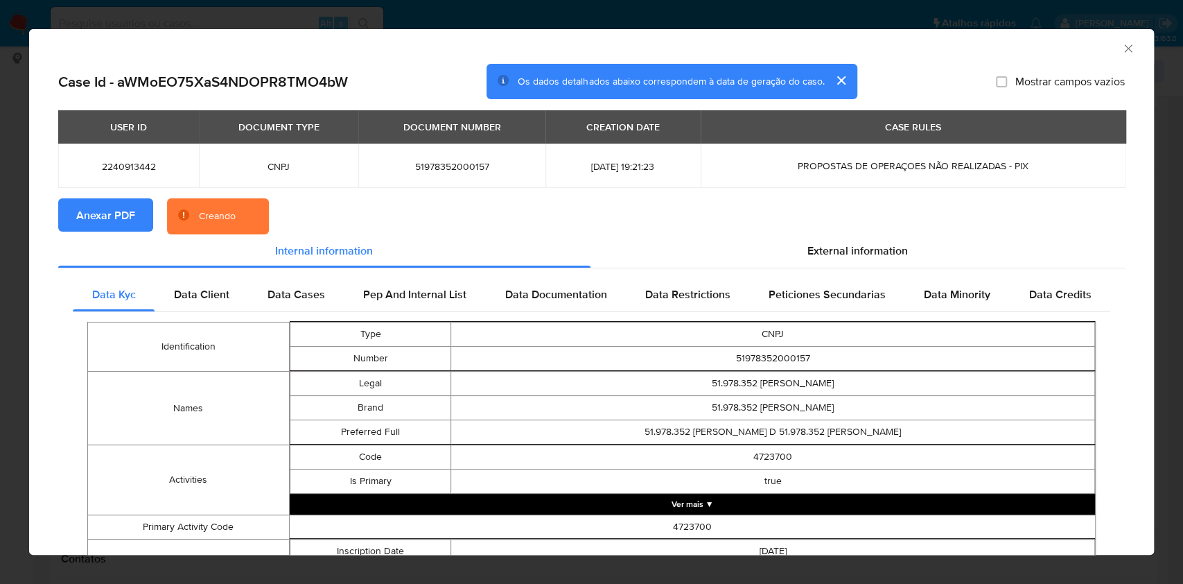
click at [838, 248] on span "External information" at bounding box center [858, 251] width 101 height 16
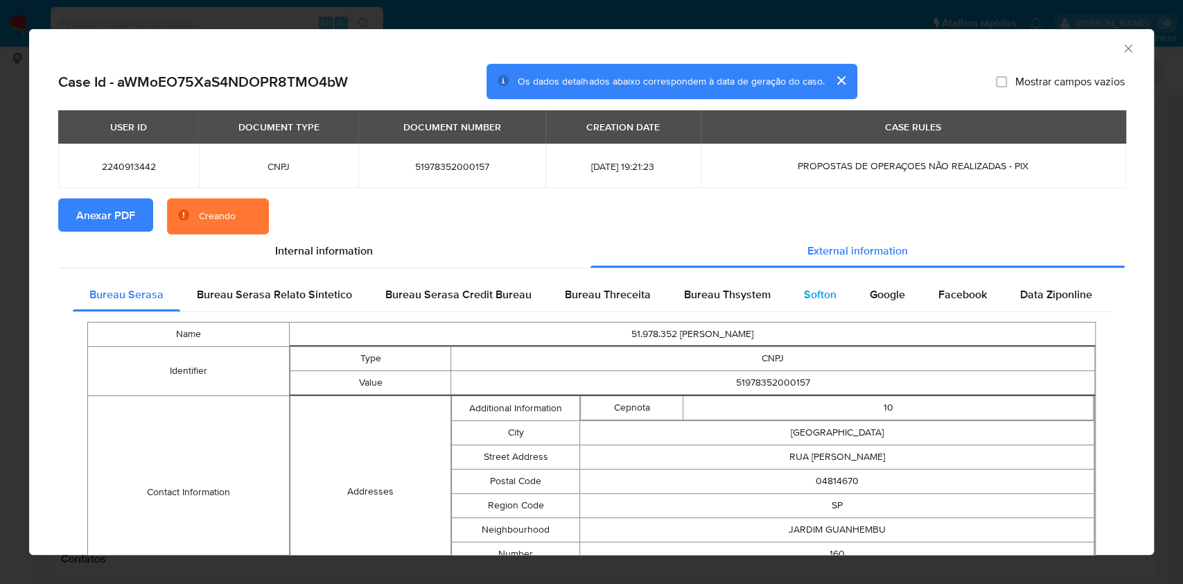
click at [842, 289] on div "Softon" at bounding box center [821, 294] width 66 height 33
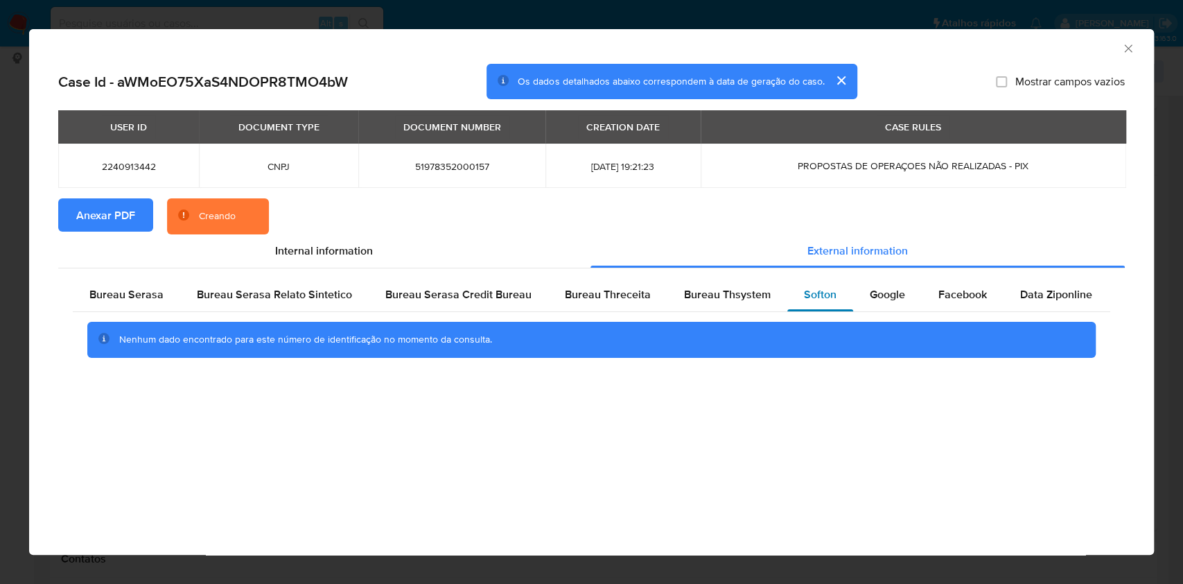
click at [804, 299] on span "Softon" at bounding box center [820, 294] width 33 height 16
click at [749, 298] on span "Bureau Thsystem" at bounding box center [727, 294] width 87 height 16
click at [588, 302] on span "Bureau Threceita" at bounding box center [608, 294] width 86 height 16
click at [150, 290] on span "Bureau Serasa" at bounding box center [126, 294] width 74 height 16
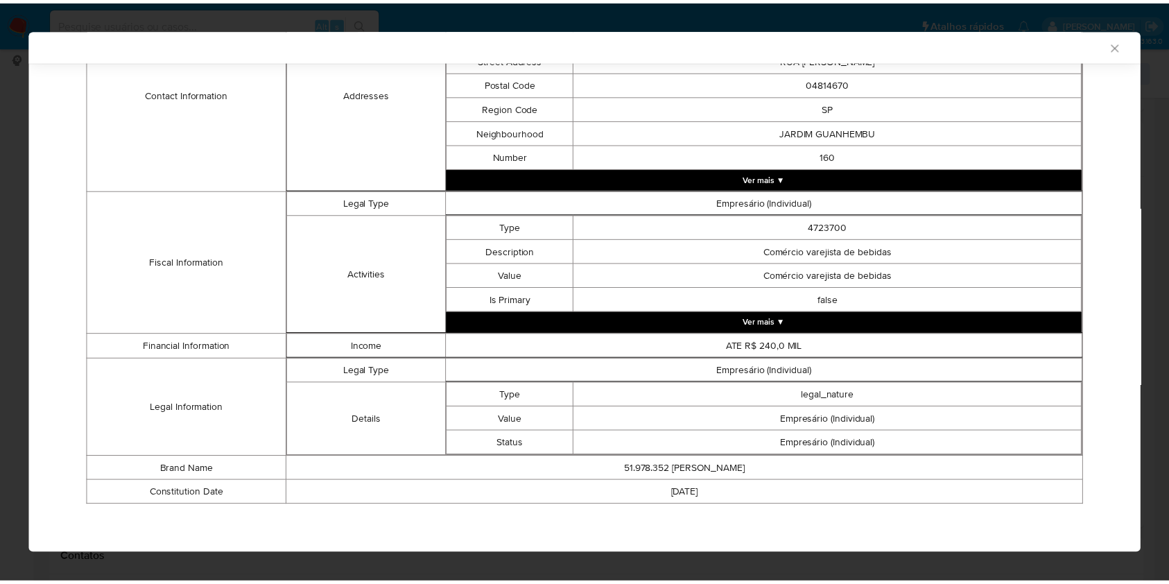
scroll to position [390, 0]
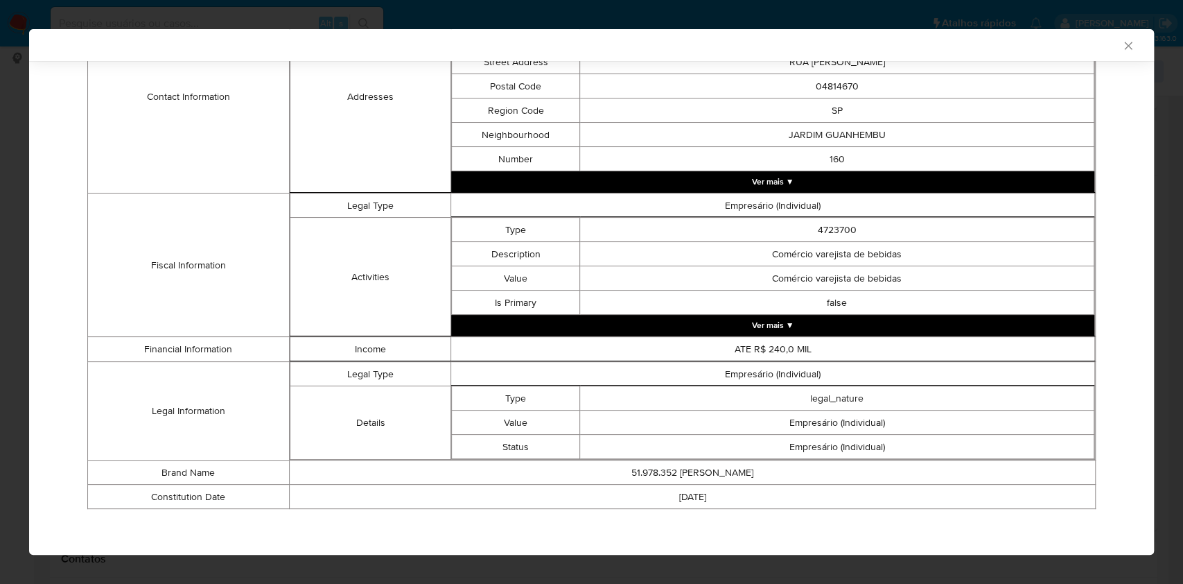
click at [0, 225] on div "AML Data Collector Case Id - aWMoEO75XaS4NDOPR8TMO4bW Os dados detalhados abaix…" at bounding box center [591, 292] width 1183 height 584
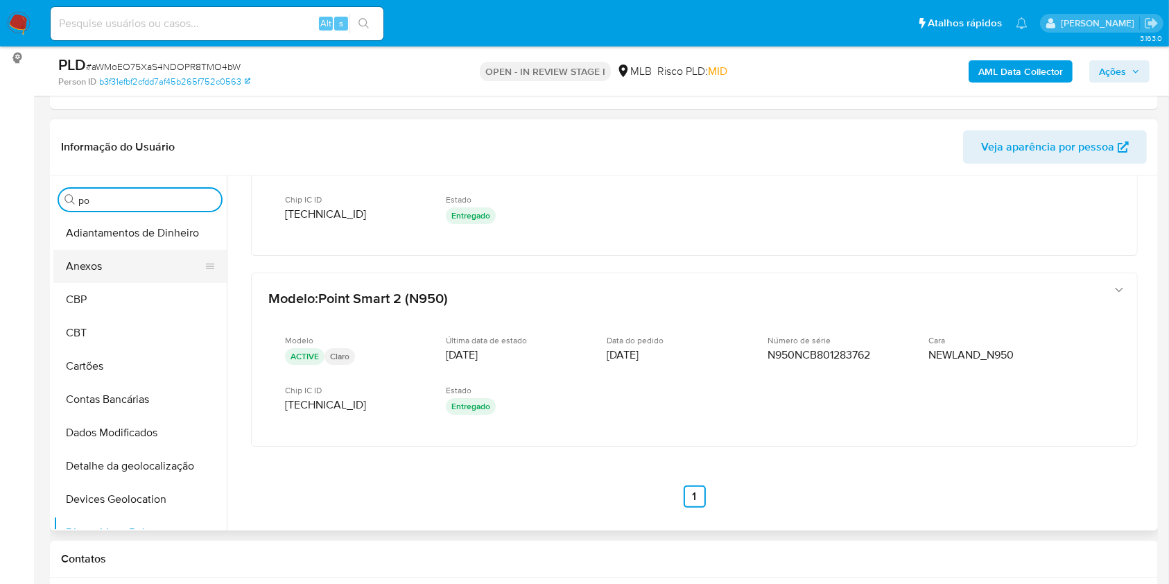
click at [94, 259] on button "Anexos" at bounding box center [134, 266] width 162 height 33
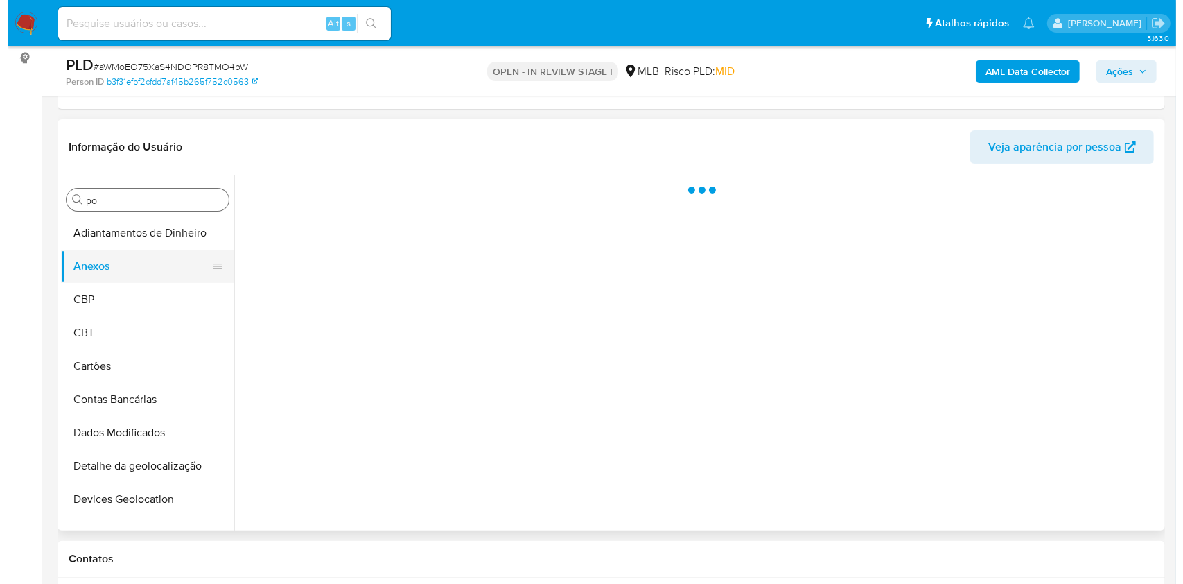
scroll to position [0, 0]
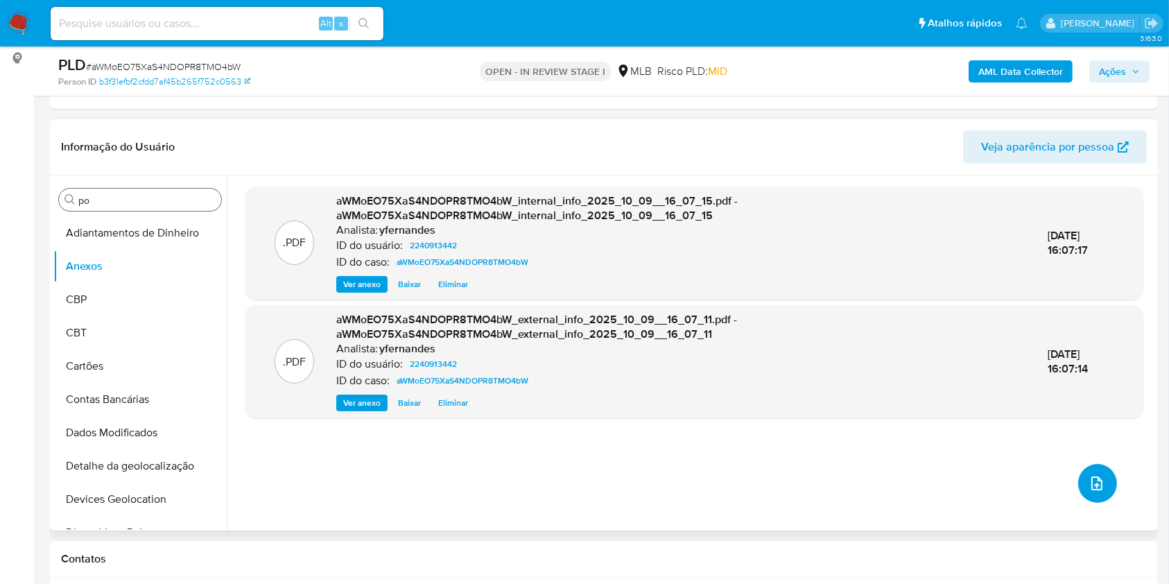
click at [1088, 484] on icon "upload-file" at bounding box center [1096, 483] width 17 height 17
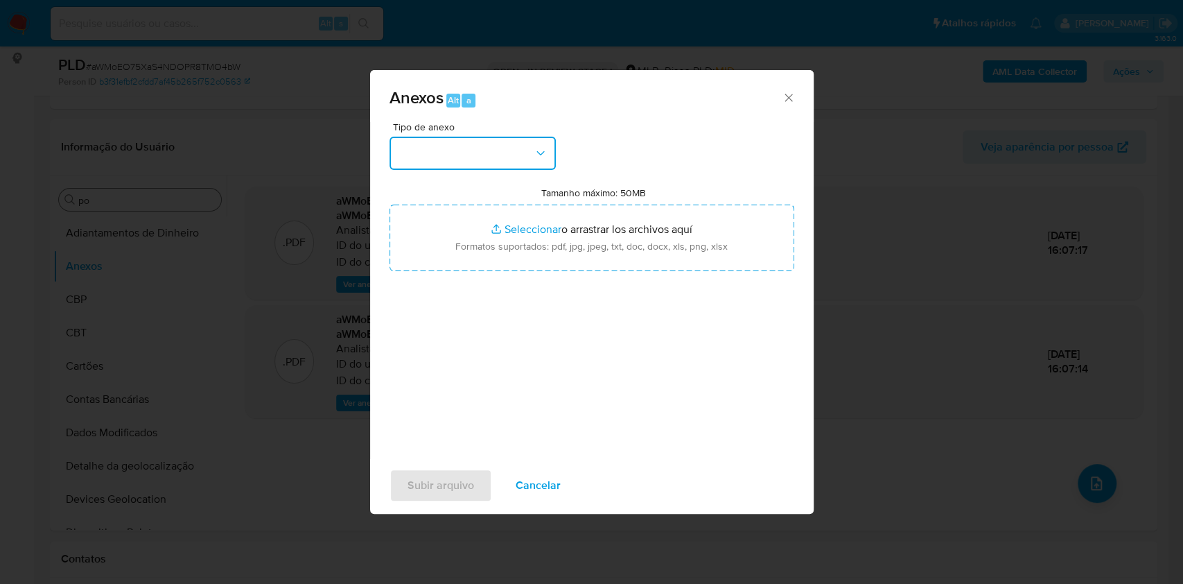
click at [462, 167] on button "button" at bounding box center [473, 153] width 166 height 33
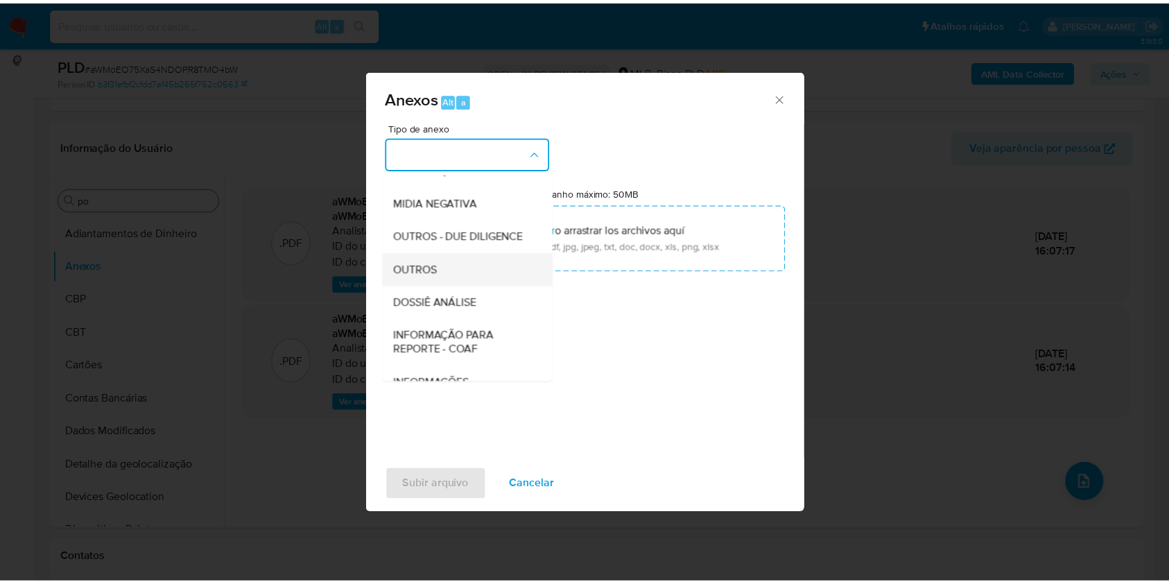
scroll to position [213, 0]
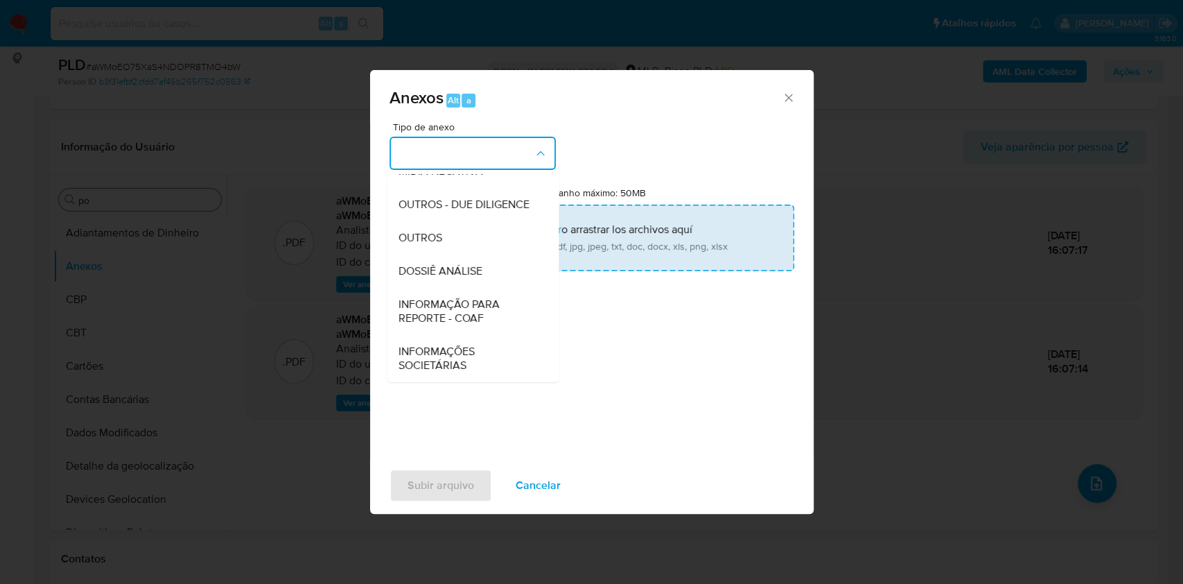
click at [425, 235] on span "OUTROS" at bounding box center [420, 238] width 44 height 14
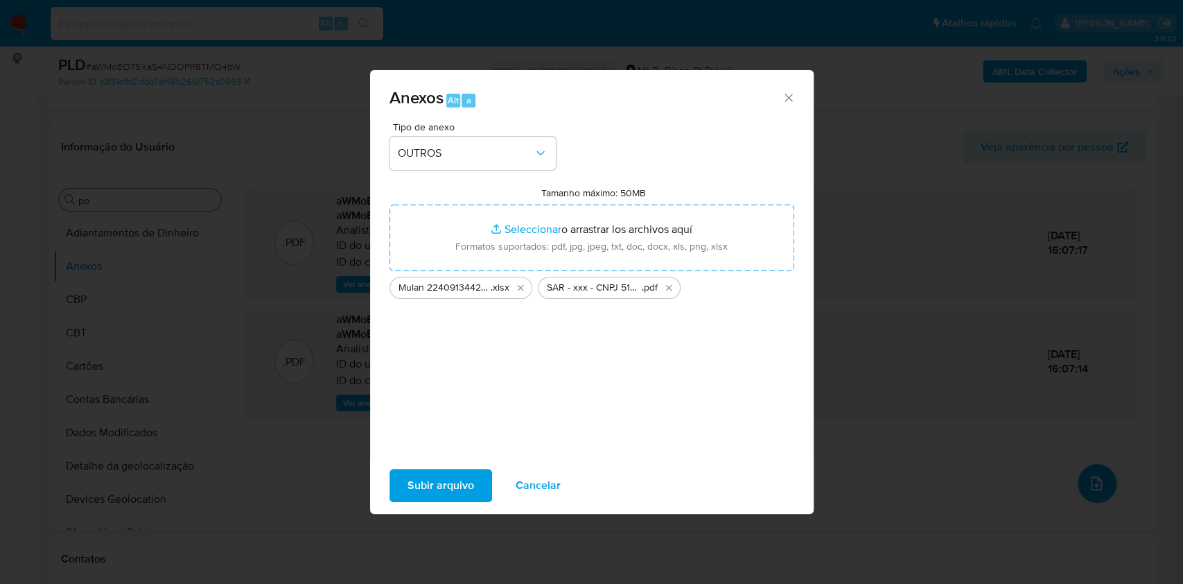
click at [425, 478] on span "Subir arquivo" at bounding box center [441, 485] width 67 height 31
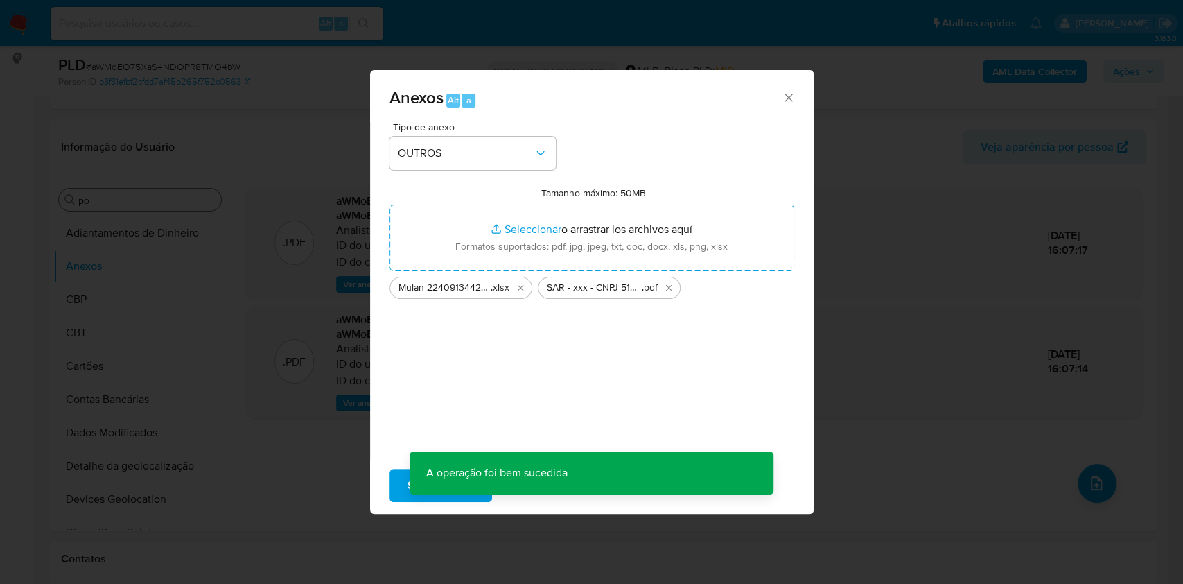
click at [173, 313] on div "Anexos Alt a Tipo de anexo OUTROS Tamanho máximo: 50MB Seleccionar archivos Sel…" at bounding box center [591, 292] width 1183 height 584
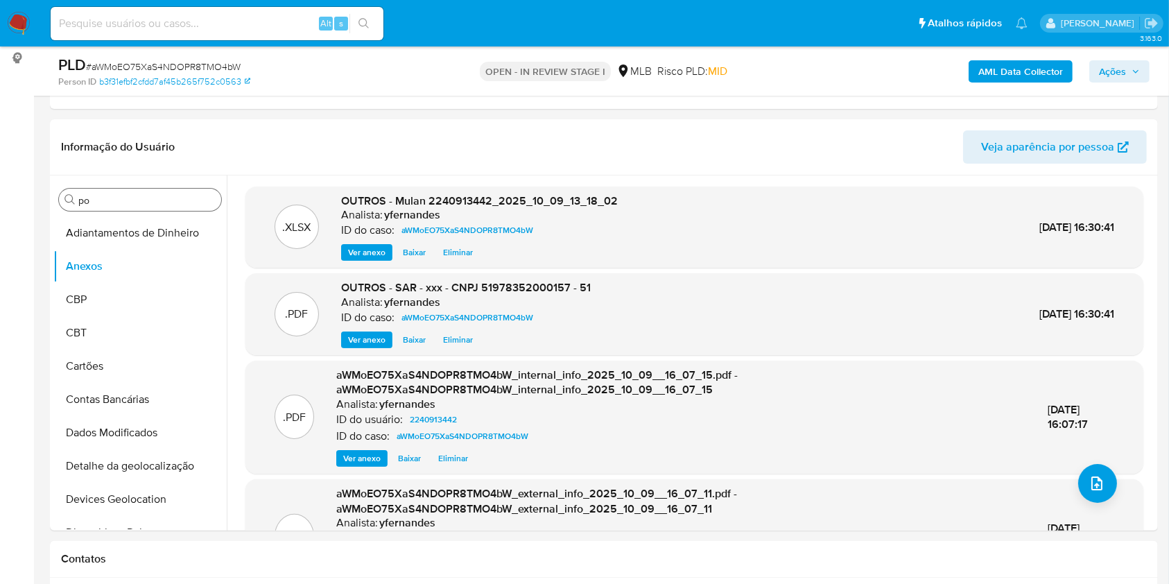
click at [1104, 73] on span "Ações" at bounding box center [1112, 71] width 27 height 22
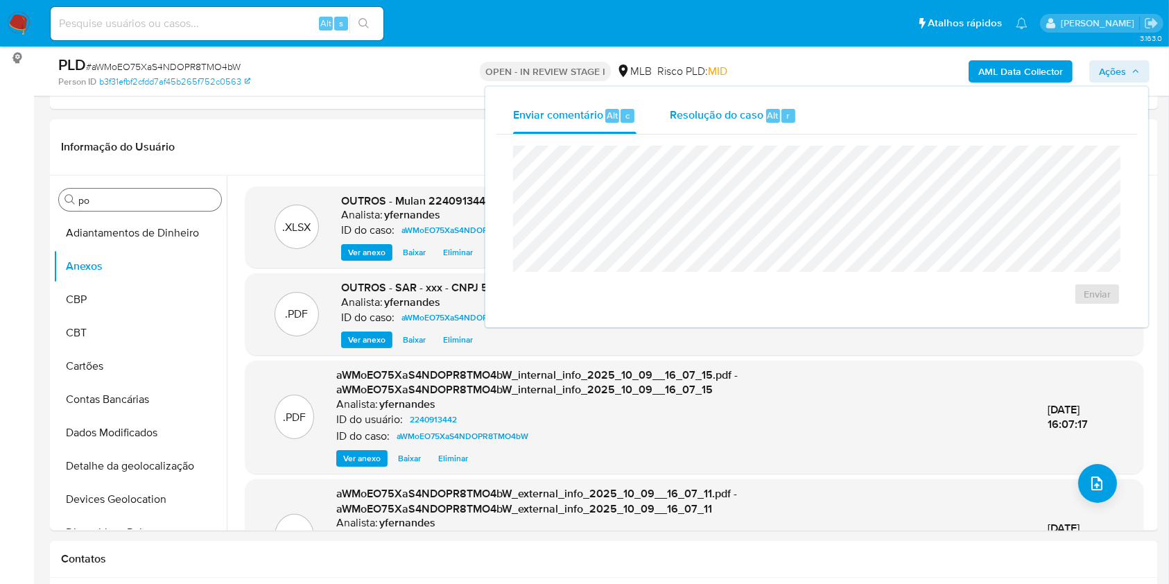
click at [702, 117] on span "Resolução do caso" at bounding box center [717, 115] width 94 height 16
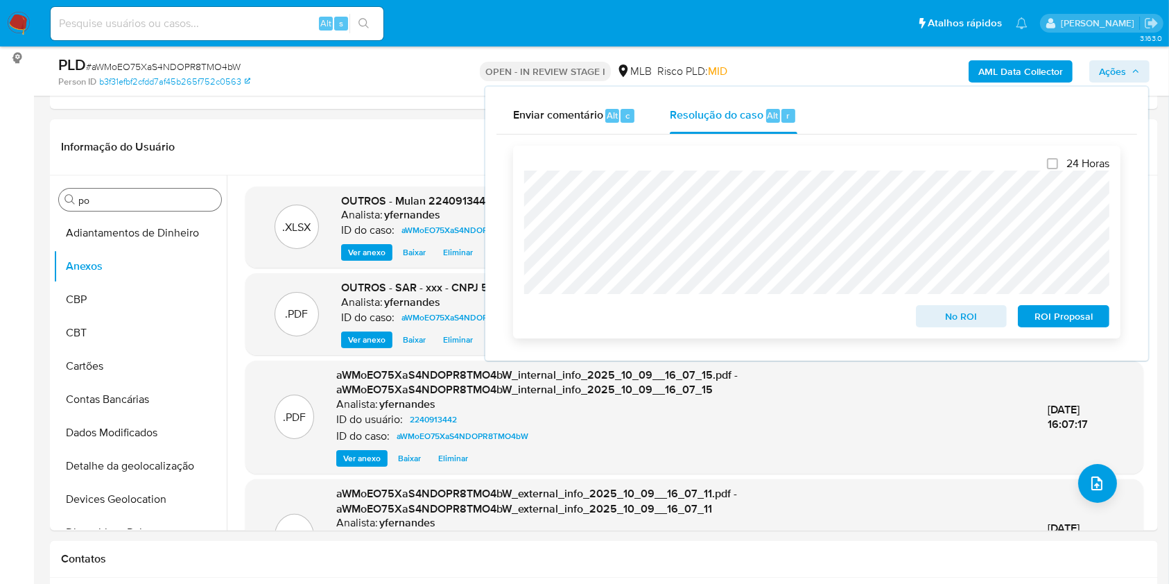
click at [1070, 324] on span "ROI Proposal" at bounding box center [1063, 315] width 72 height 19
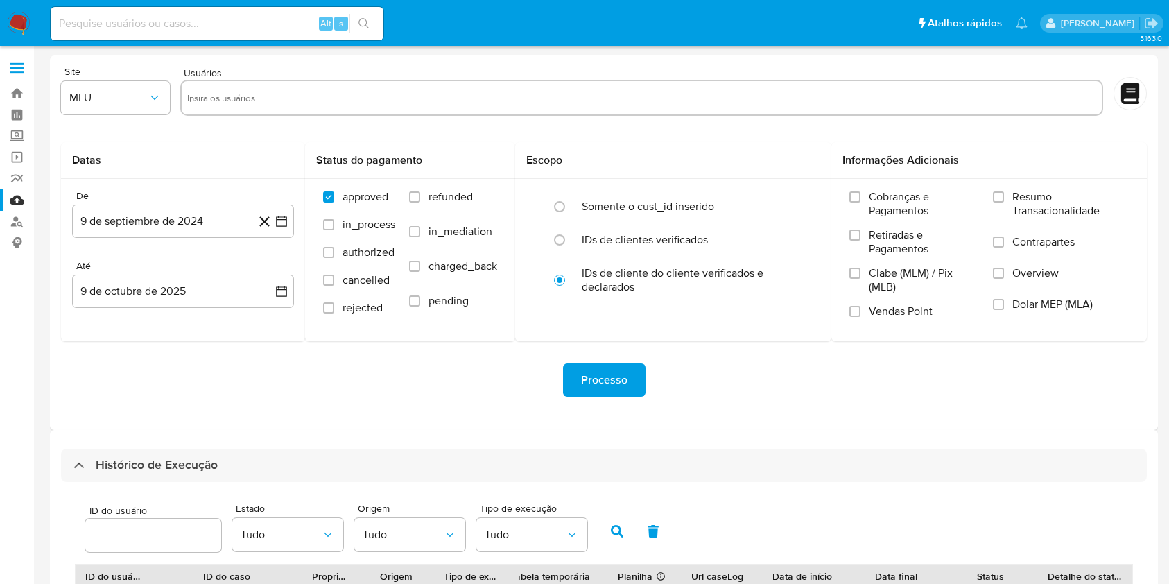
select select "10"
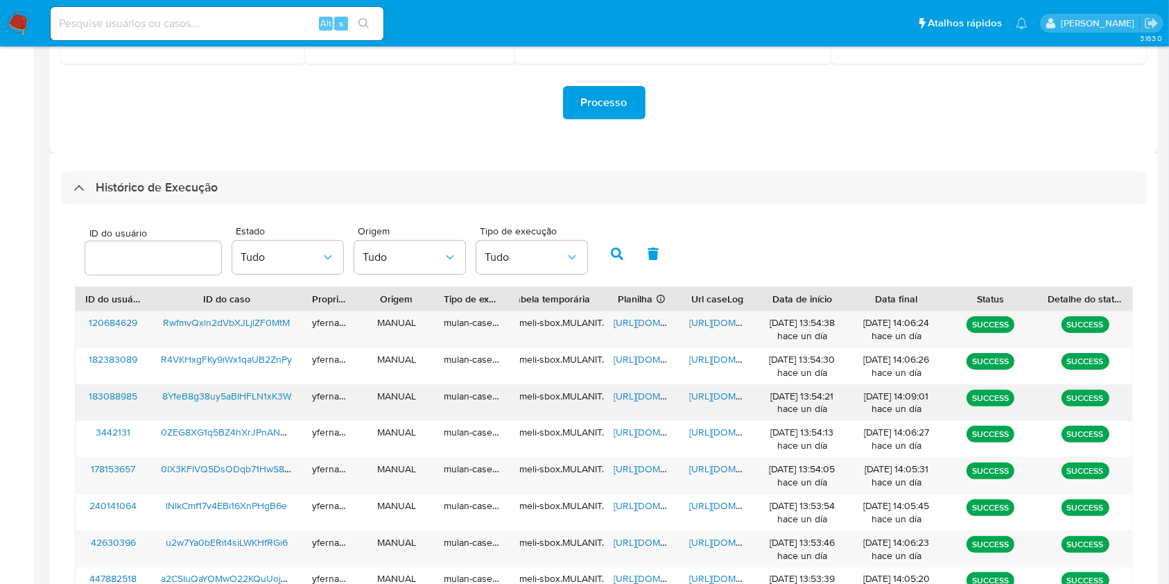
scroll to position [277, 0]
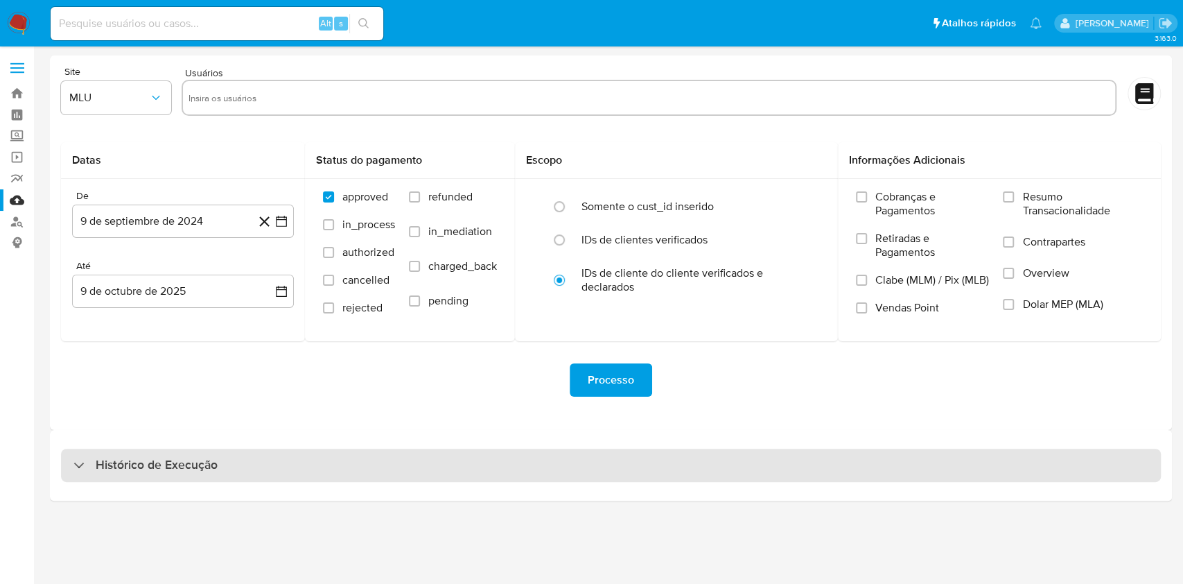
click at [615, 454] on div "Histórico de Execução" at bounding box center [611, 465] width 1100 height 33
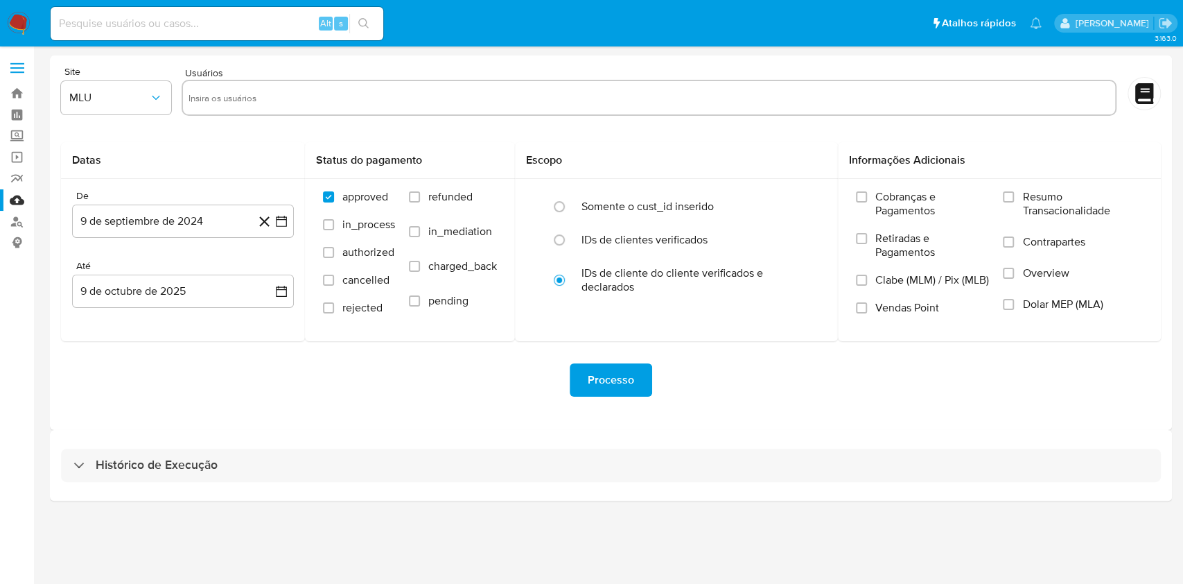
select select "10"
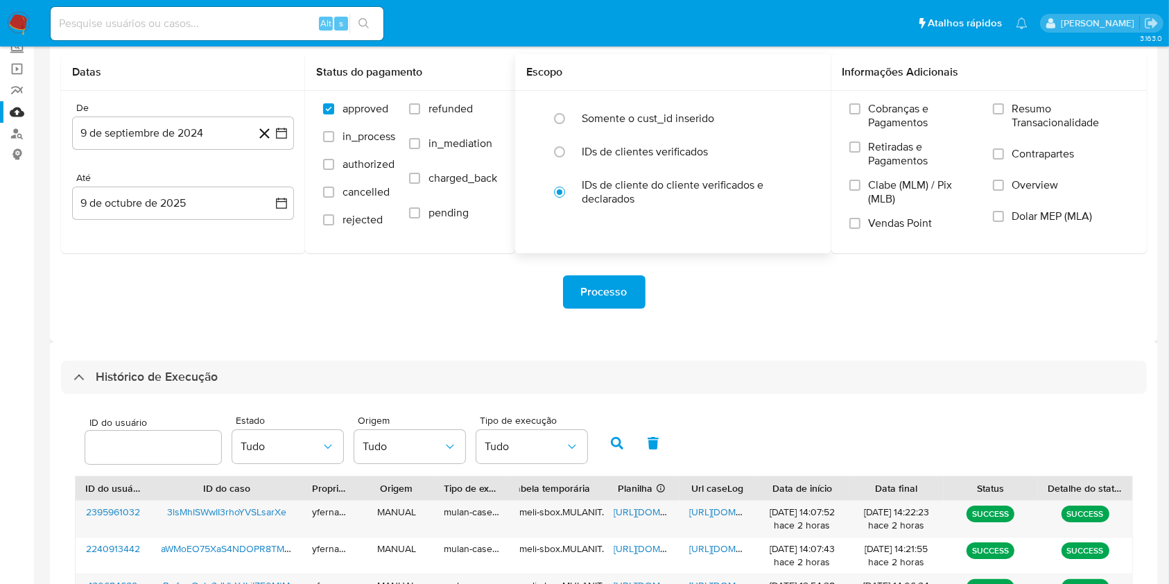
scroll to position [369, 0]
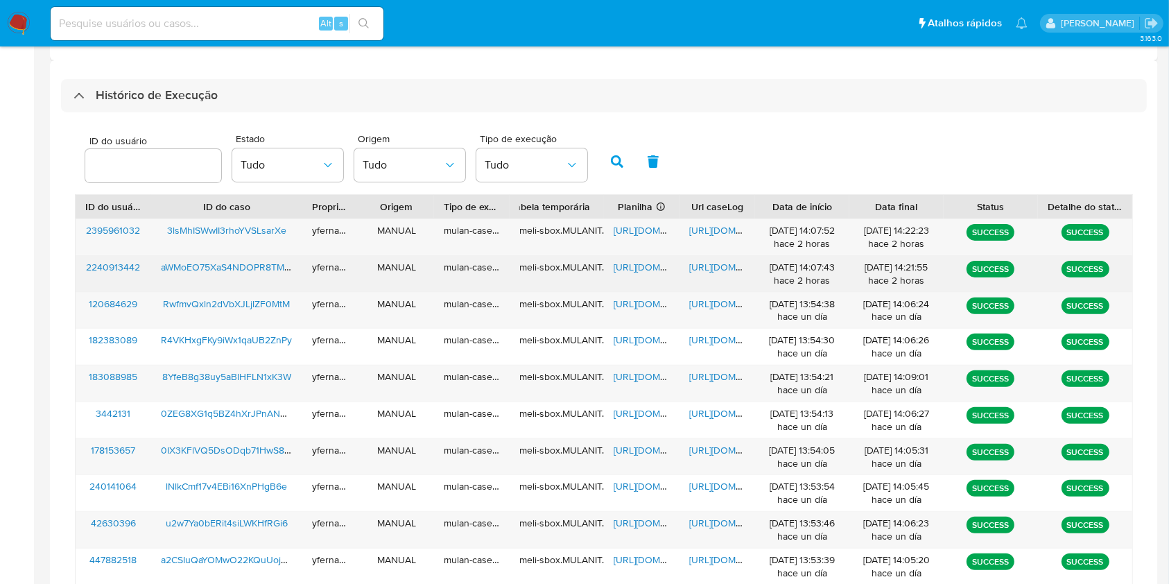
click at [650, 267] on span "[URL][DOMAIN_NAME]" at bounding box center [662, 267] width 96 height 14
click at [718, 270] on span "https://docs.google.com/document/d/1fBrdQuTewgXpkkPJCkj87wMMRVKMdGzNyFUmXRrZK6Q…" at bounding box center [737, 267] width 96 height 14
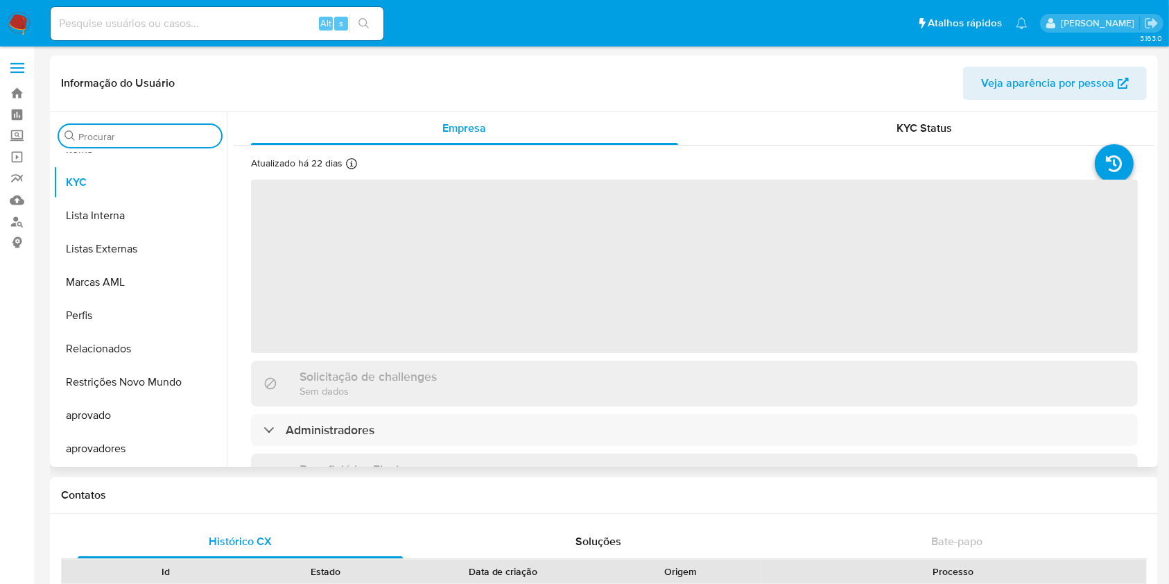
click at [120, 132] on input "Procurar" at bounding box center [146, 136] width 137 height 12
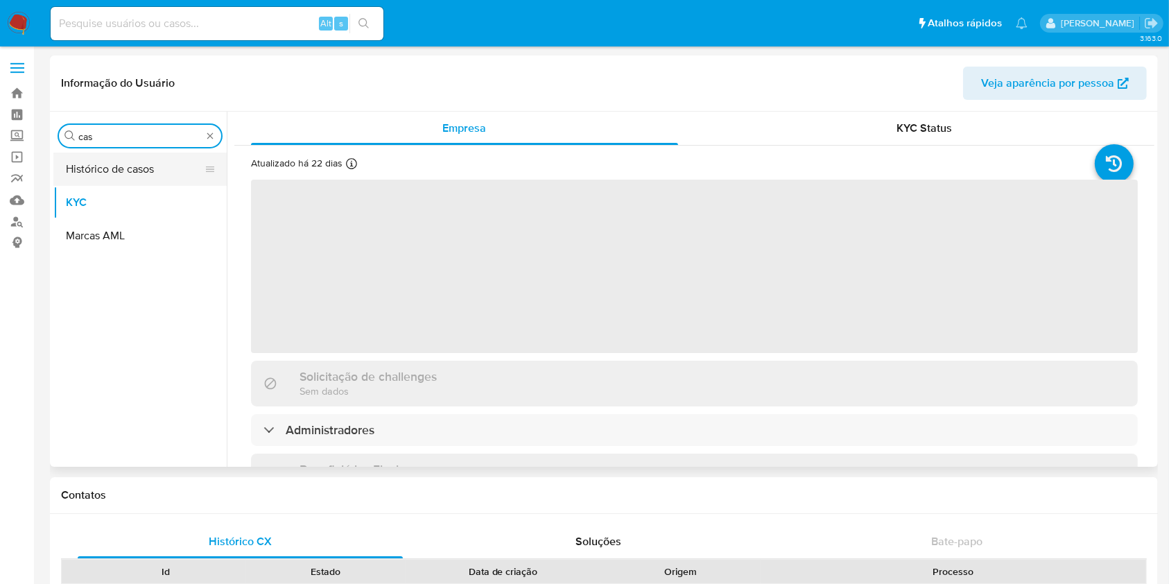
type input "cas"
click at [119, 173] on button "Histórico de casos" at bounding box center [134, 169] width 162 height 33
select select "10"
click at [119, 173] on button "Histórico de casos" at bounding box center [134, 169] width 162 height 33
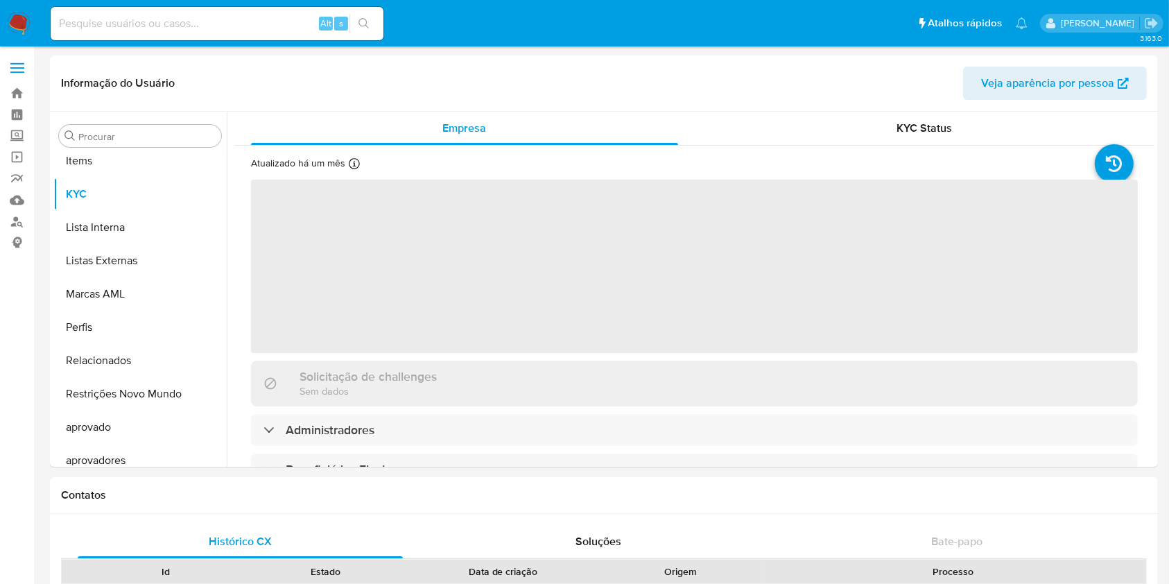
scroll to position [752, 0]
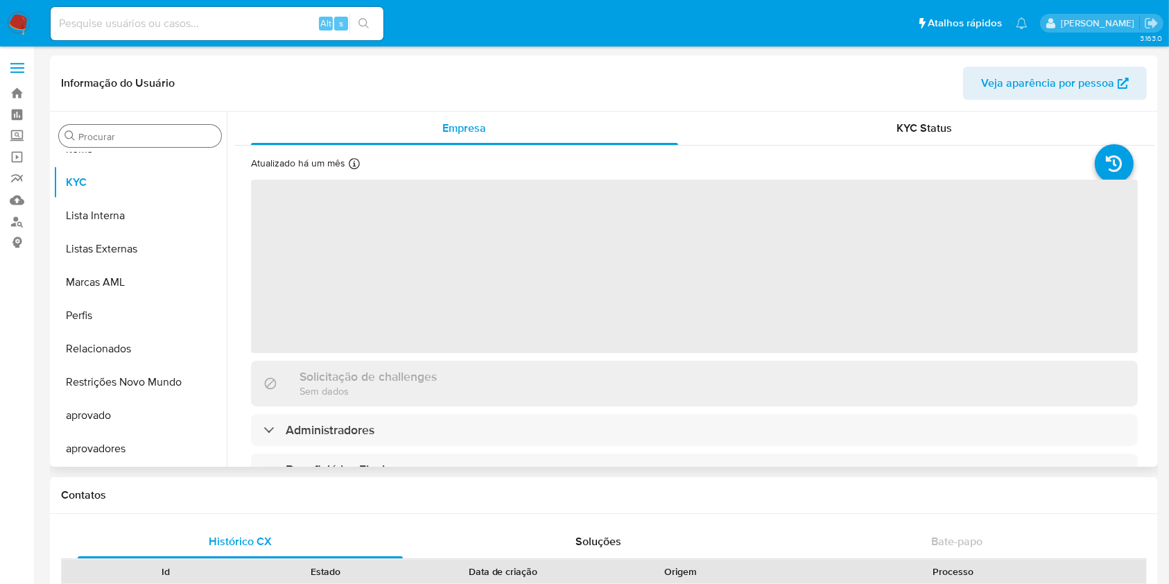
click at [146, 128] on div "Procurar" at bounding box center [140, 136] width 162 height 22
select select "10"
click at [119, 134] on input "Procurar" at bounding box center [146, 136] width 137 height 12
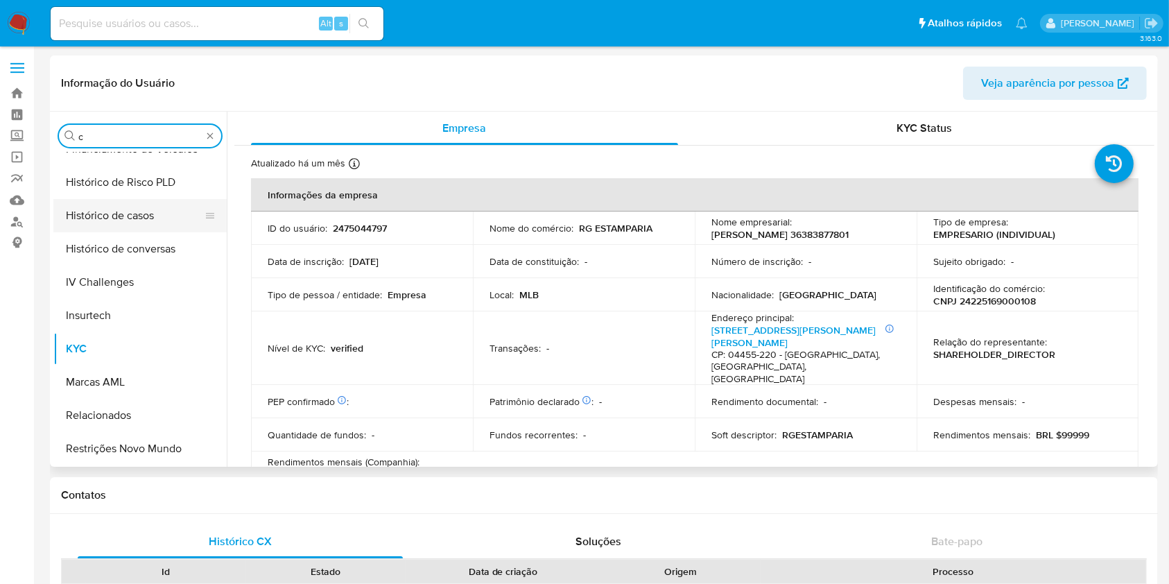
scroll to position [0, 0]
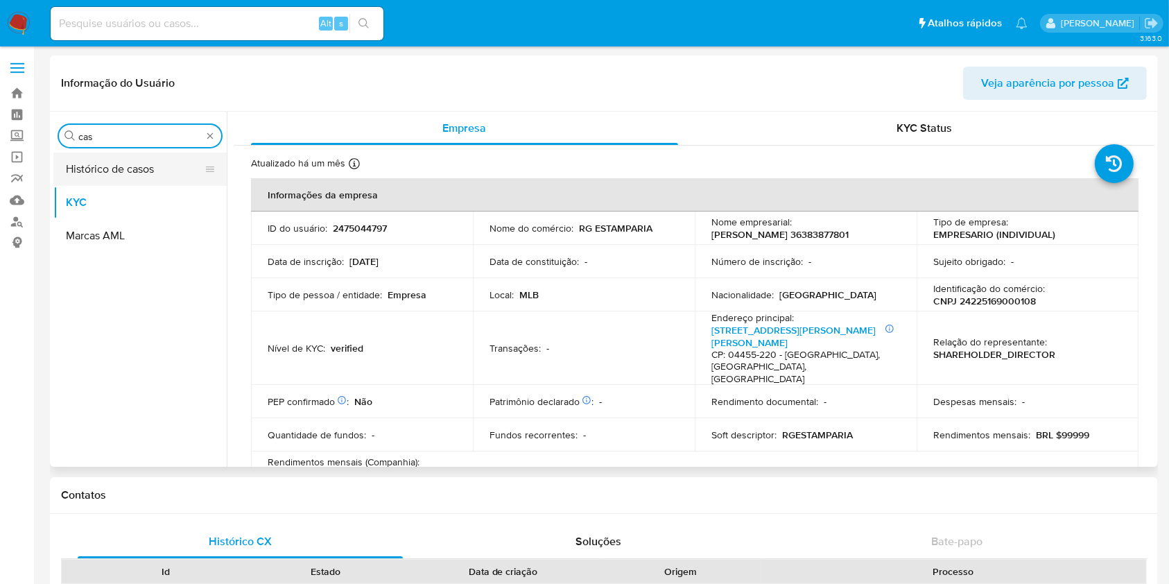
type input "cas"
click at [105, 174] on button "Histórico de casos" at bounding box center [134, 169] width 162 height 33
click at [90, 169] on button "Histórico de casos" at bounding box center [134, 169] width 162 height 33
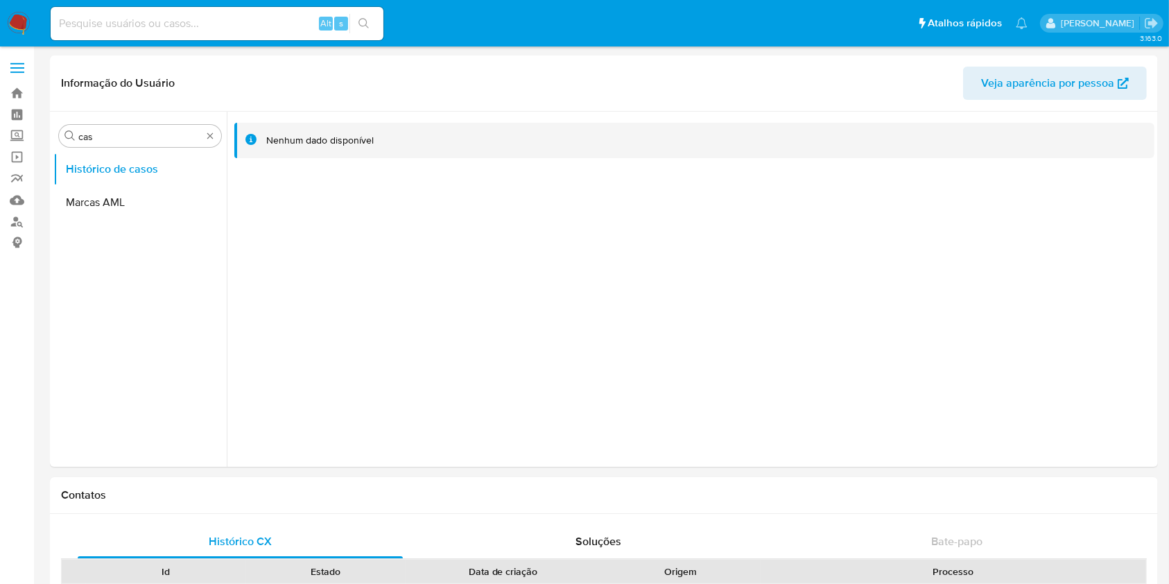
click at [22, 22] on img at bounding box center [19, 24] width 24 height 24
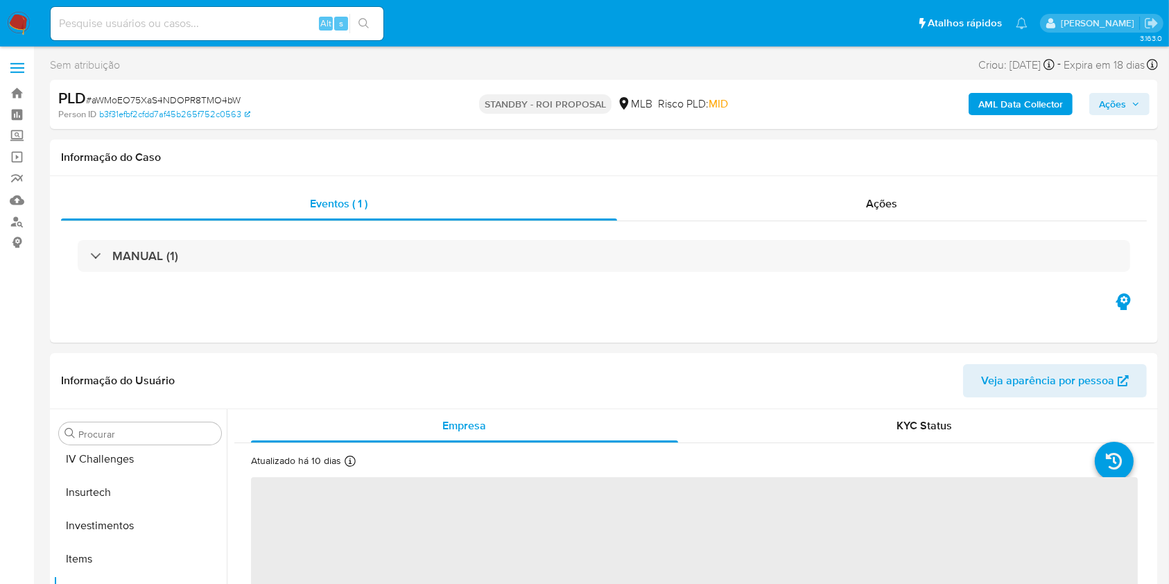
scroll to position [752, 0]
select select "10"
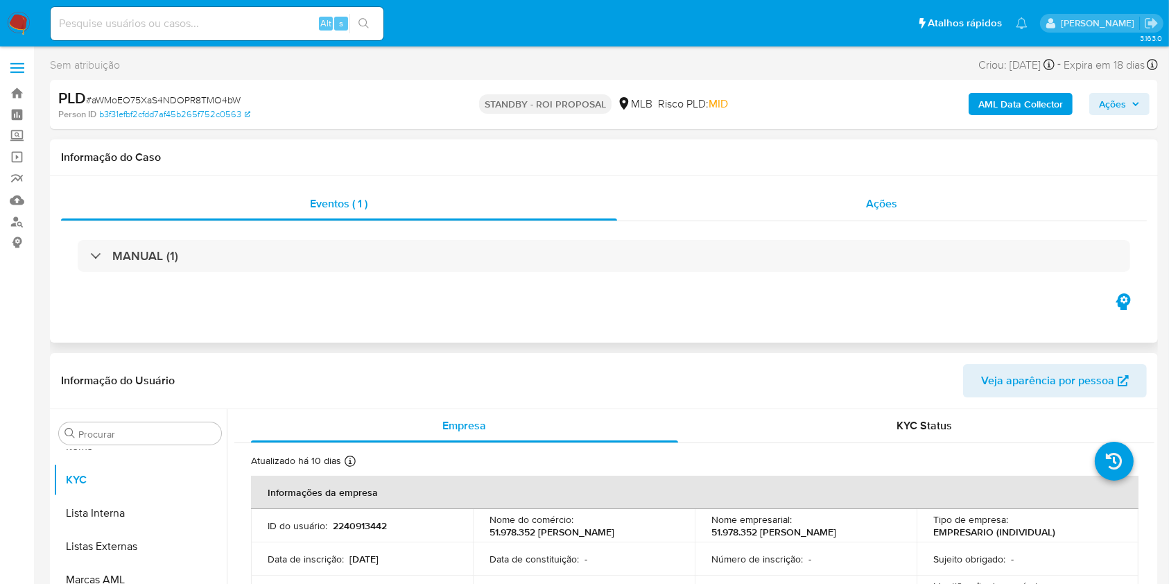
click at [810, 187] on div "Ações" at bounding box center [882, 203] width 530 height 33
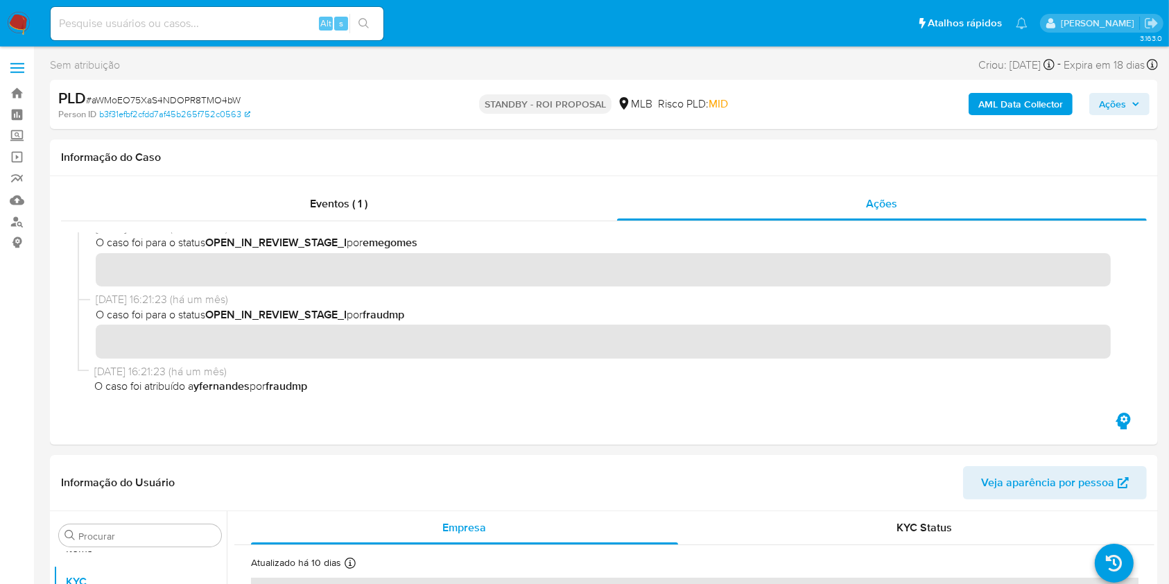
scroll to position [0, 0]
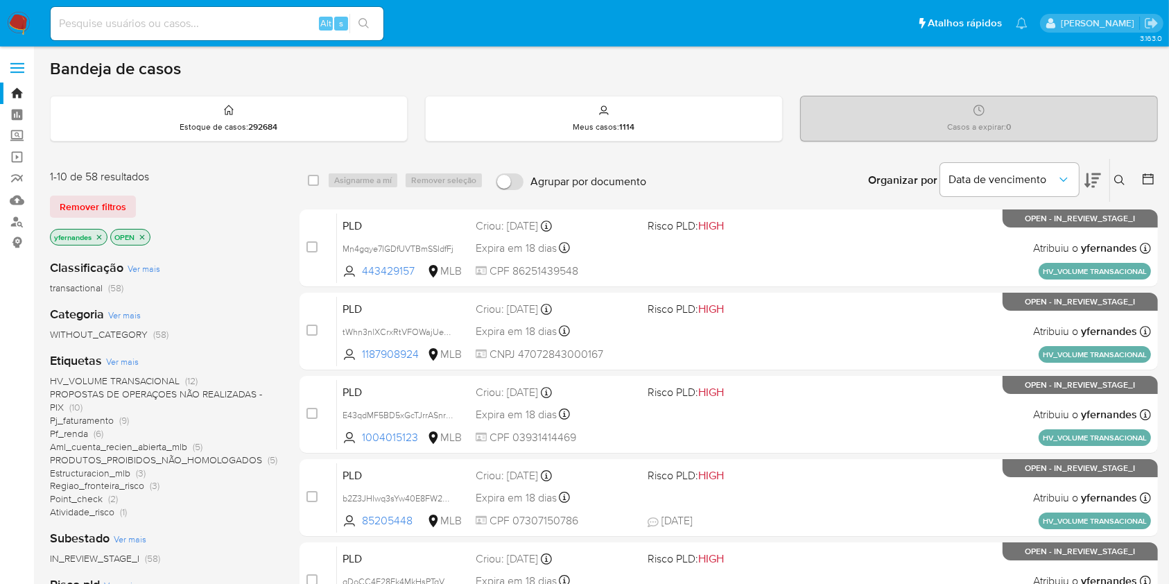
click at [119, 356] on span "Ver mais" at bounding box center [122, 361] width 33 height 12
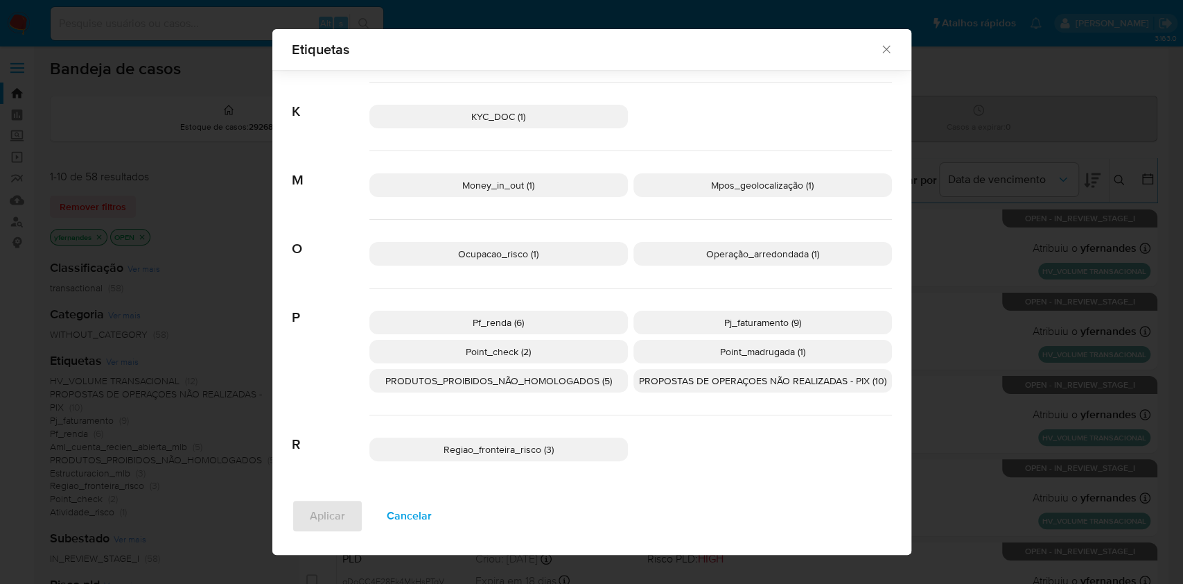
scroll to position [483, 0]
click at [539, 316] on p "Pf_renda (6)" at bounding box center [498, 320] width 259 height 24
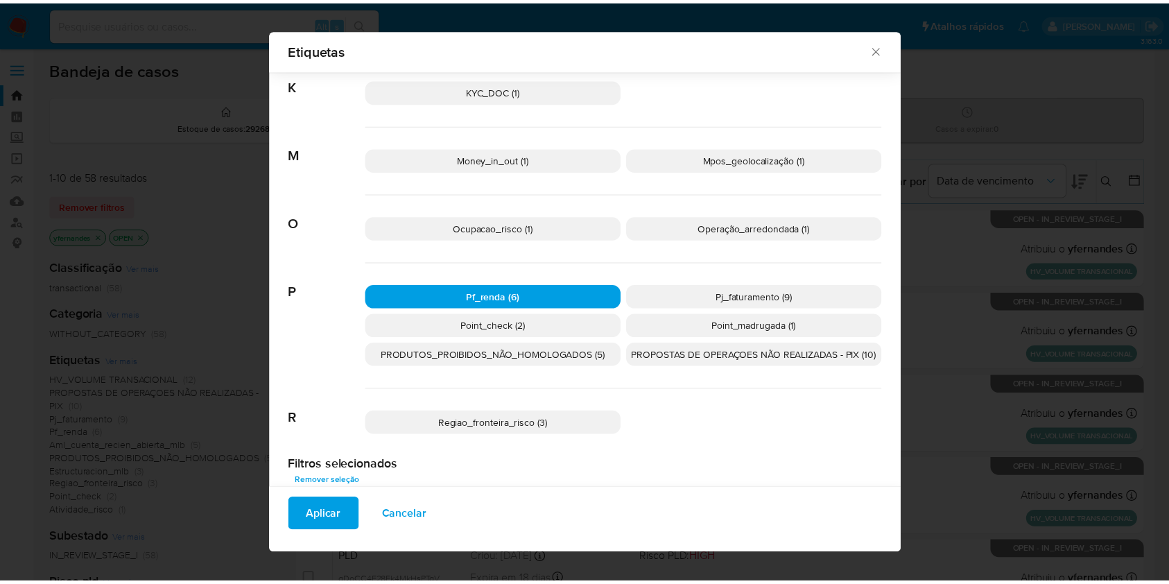
scroll to position [521, 0]
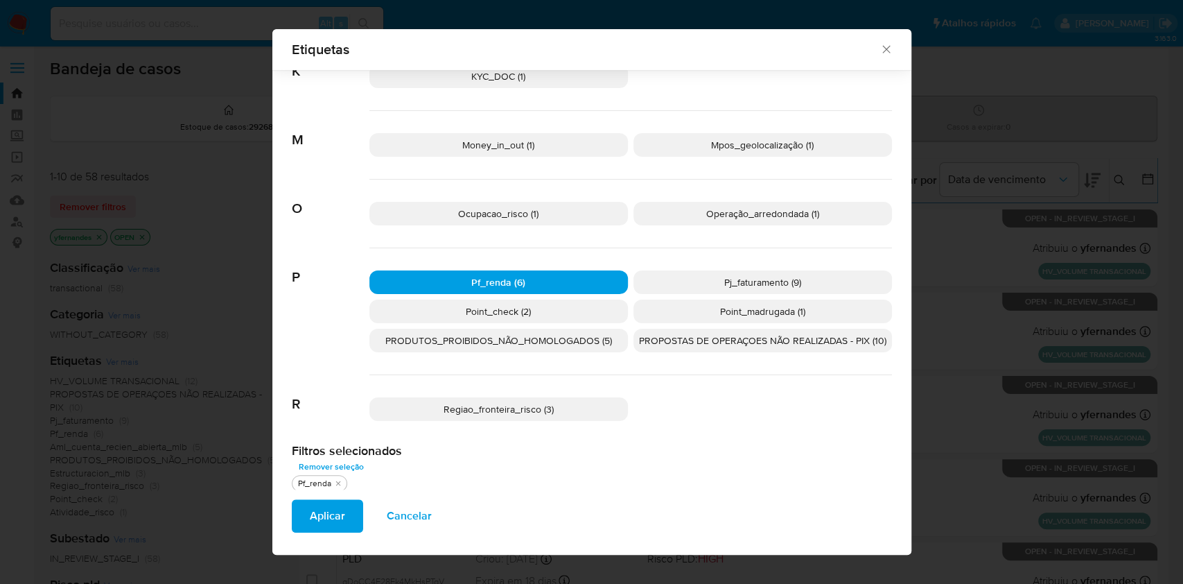
click at [310, 510] on span "Aplicar" at bounding box center [327, 516] width 35 height 31
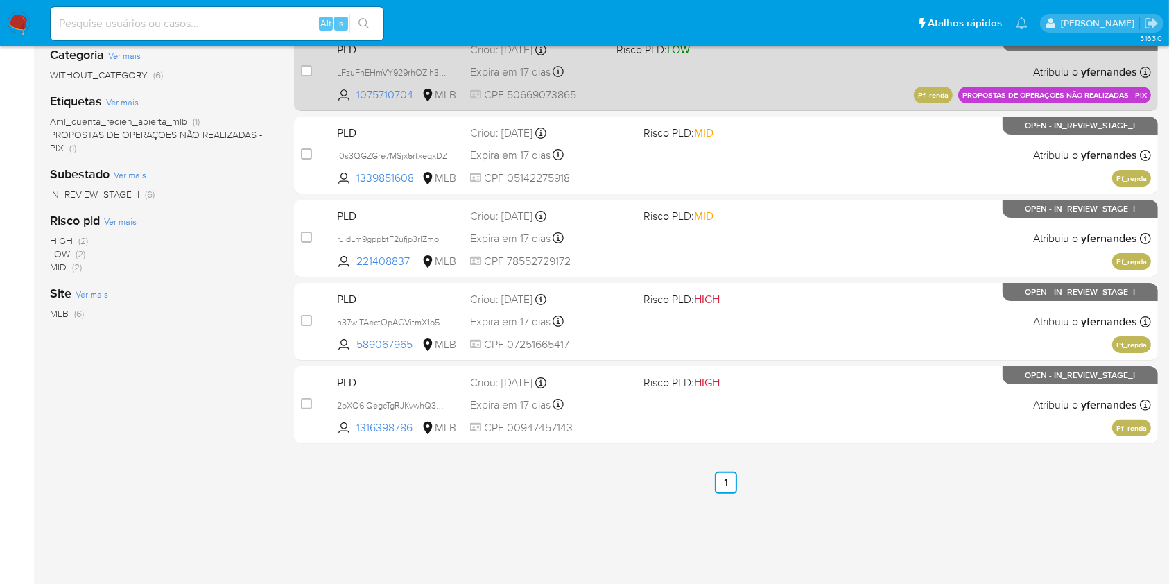
scroll to position [260, 0]
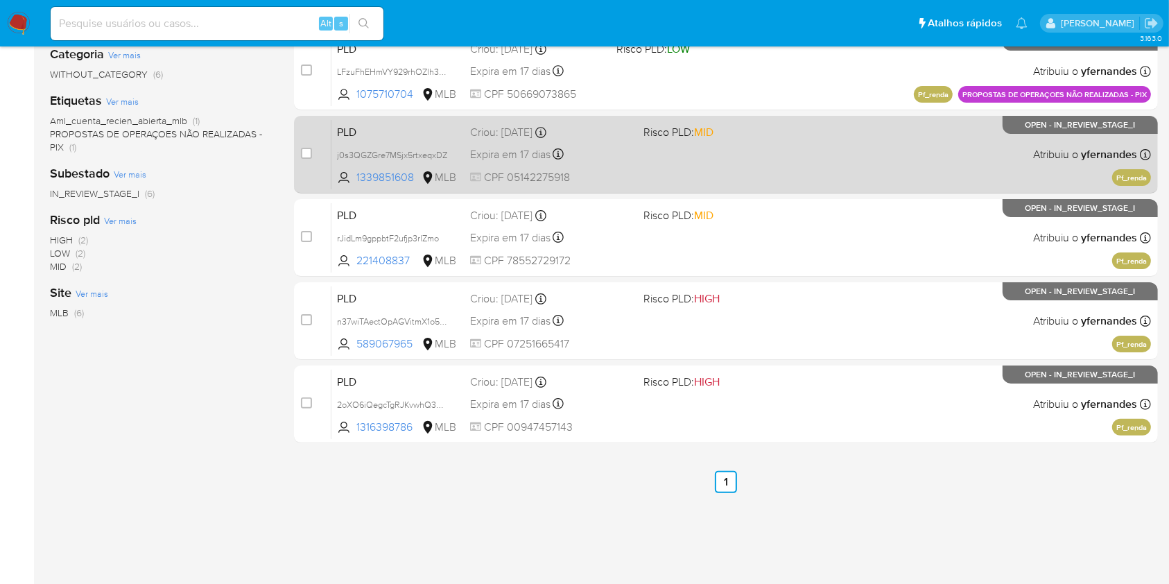
click at [634, 143] on div "PLD j0s3QGZGre7MSjx5rtxeqxDZ 1339851608 MLB Risco PLD: MID Criou: [DATE] Criou:…" at bounding box center [740, 154] width 819 height 70
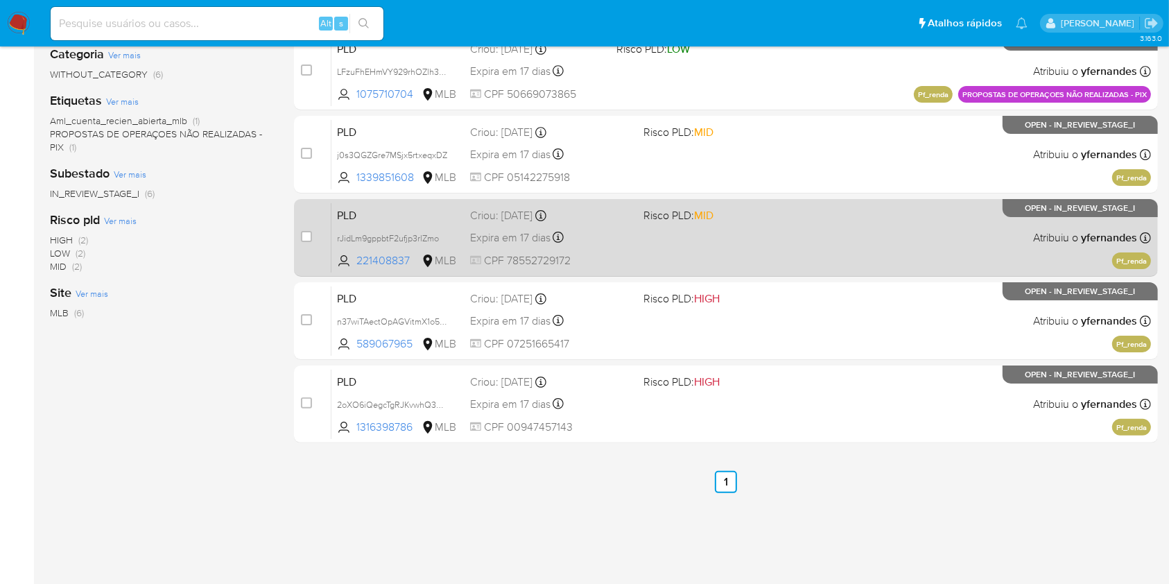
click at [610, 252] on div "PLD rJidLm9gppbtF2ufjp3rlZmo 221408837 MLB Risco PLD: MID Criou: [DATE] Criou: …" at bounding box center [740, 237] width 819 height 70
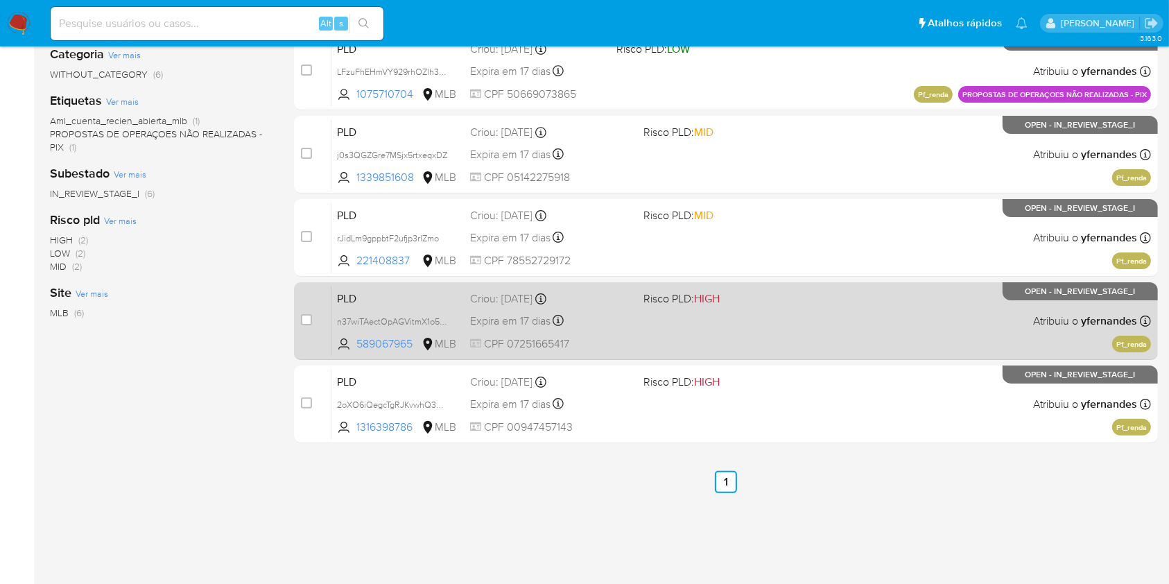
click at [722, 348] on div "PLD n37wiTAectOpAGVitmX1o5HO 589067965 MLB Risco PLD: HIGH Criou: [DATE] Criou:…" at bounding box center [740, 321] width 819 height 70
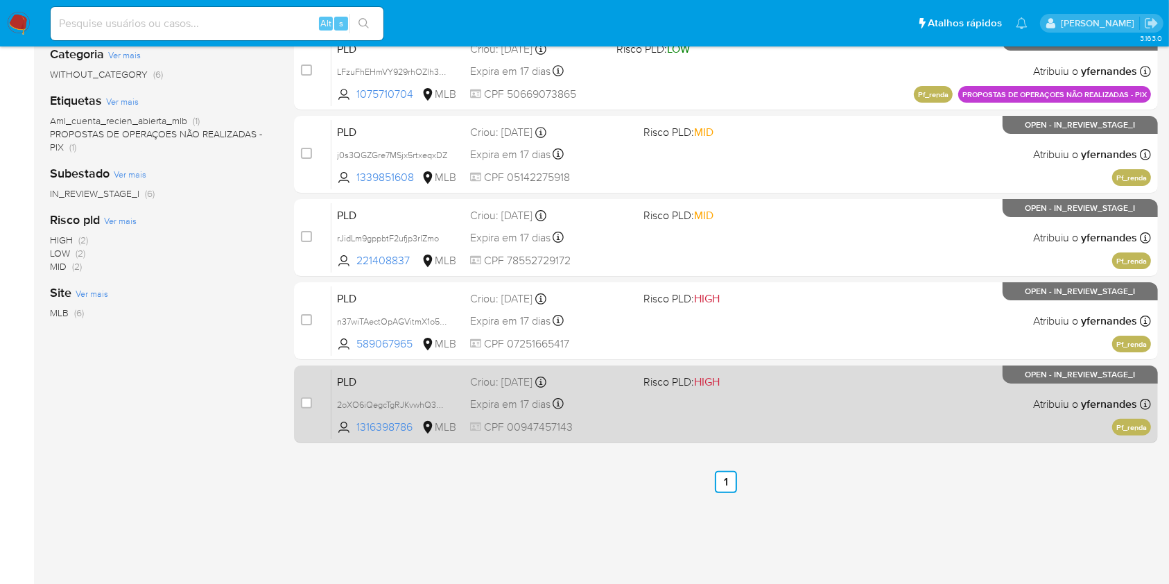
click at [635, 401] on div "PLD 2oXO6iQegcTgRJKvwhQ3XfMv 1316398786 MLB Risco PLD: HIGH Criou: [DATE] Criou…" at bounding box center [740, 404] width 819 height 70
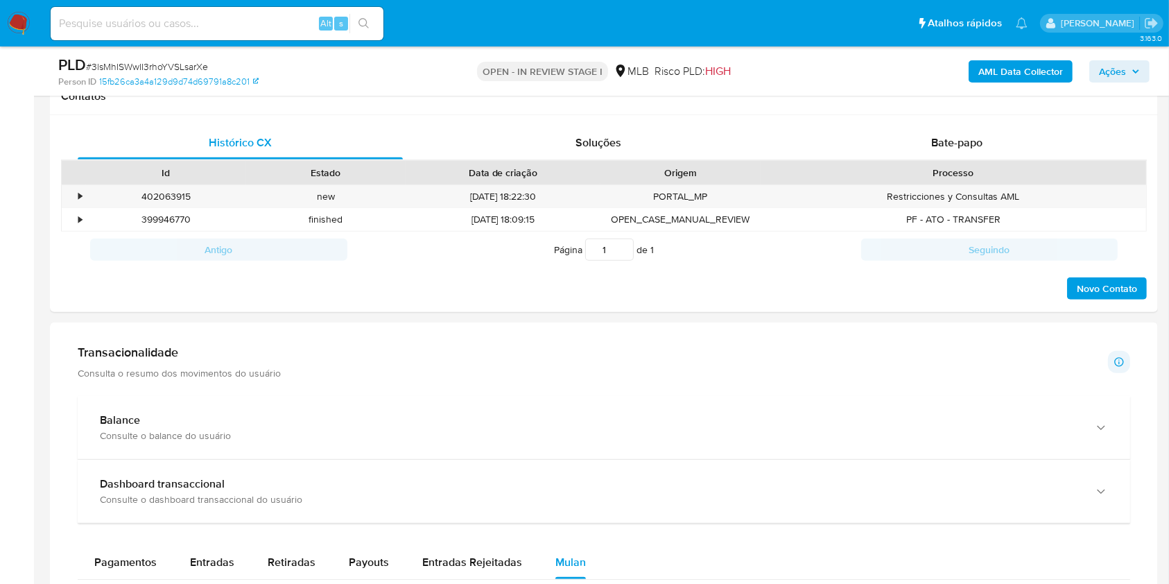
scroll to position [752, 0]
click at [165, 62] on span "# 3lsMhISWwII3rhoYVSLsarXe" at bounding box center [147, 67] width 122 height 14
copy span "3lsMhISWwII3rhoYVSLsarXe"
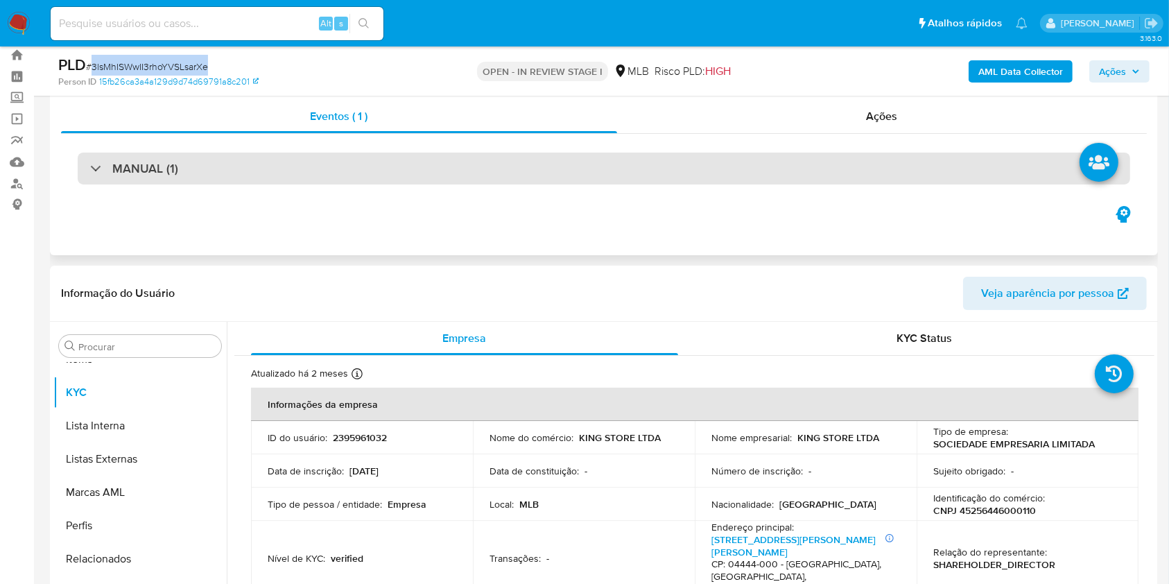
scroll to position [0, 0]
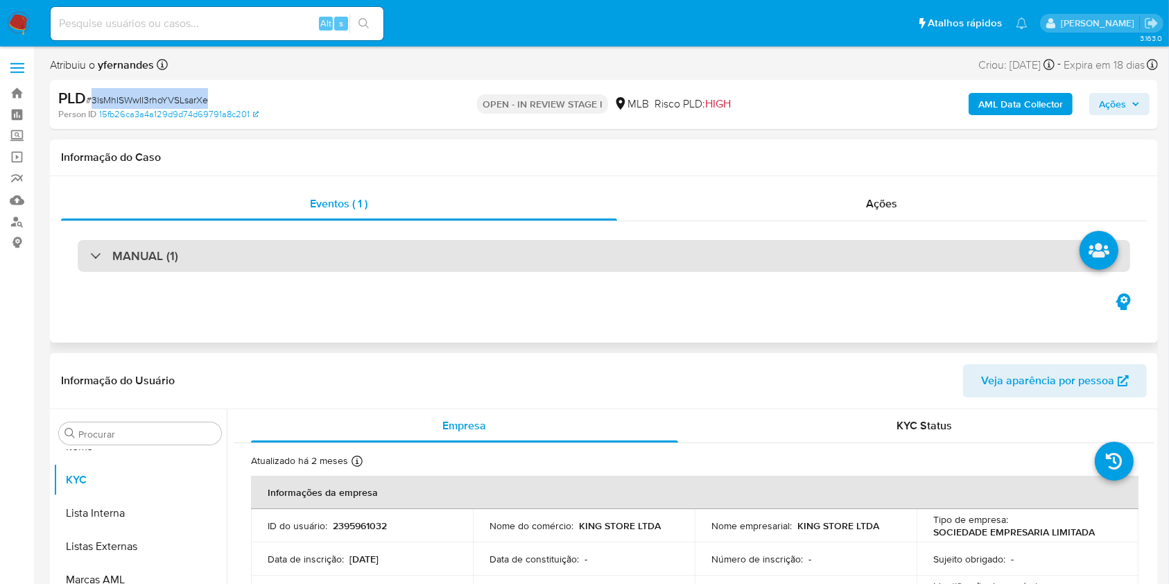
click at [313, 268] on div "MANUAL (1)" at bounding box center [604, 256] width 1052 height 32
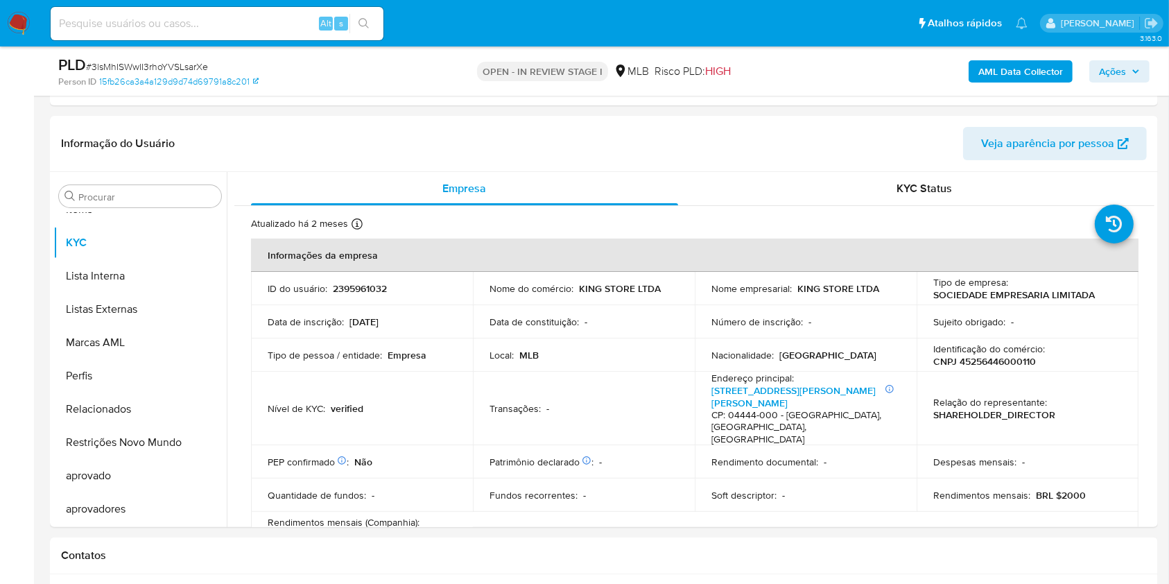
scroll to position [832, 0]
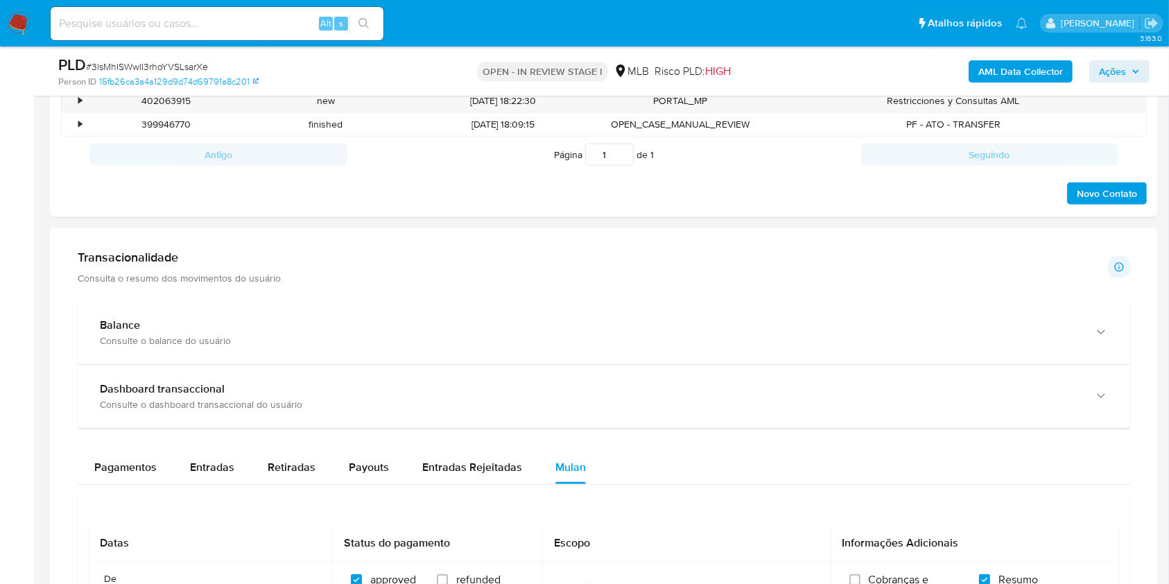
click at [231, 280] on p "Consulta o resumo dos movimentos do usuário" at bounding box center [179, 278] width 203 height 12
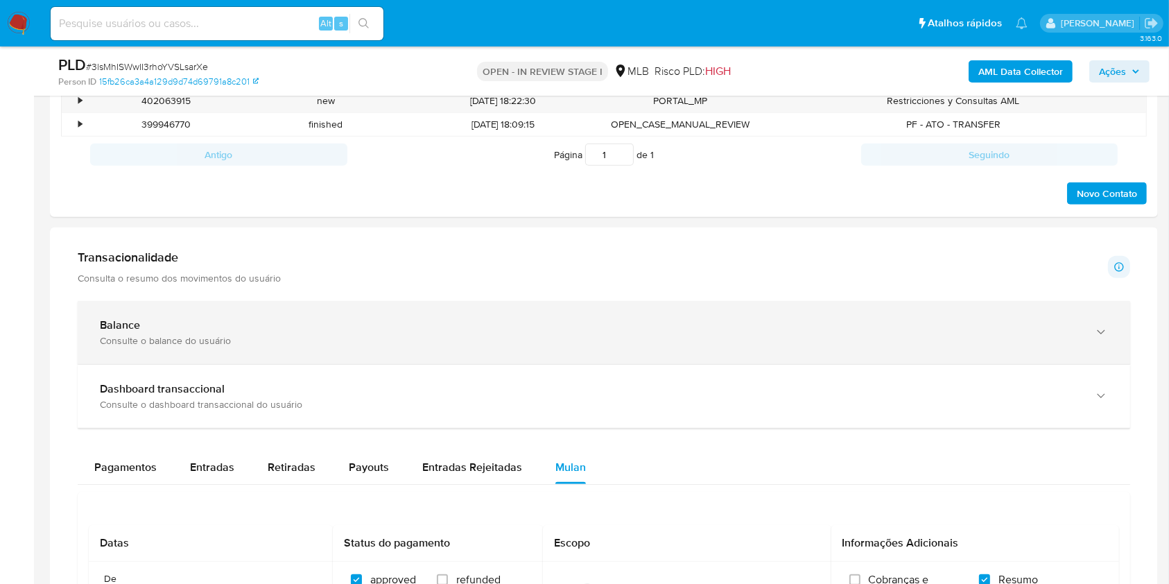
click at [221, 320] on div "Balance" at bounding box center [590, 325] width 980 height 14
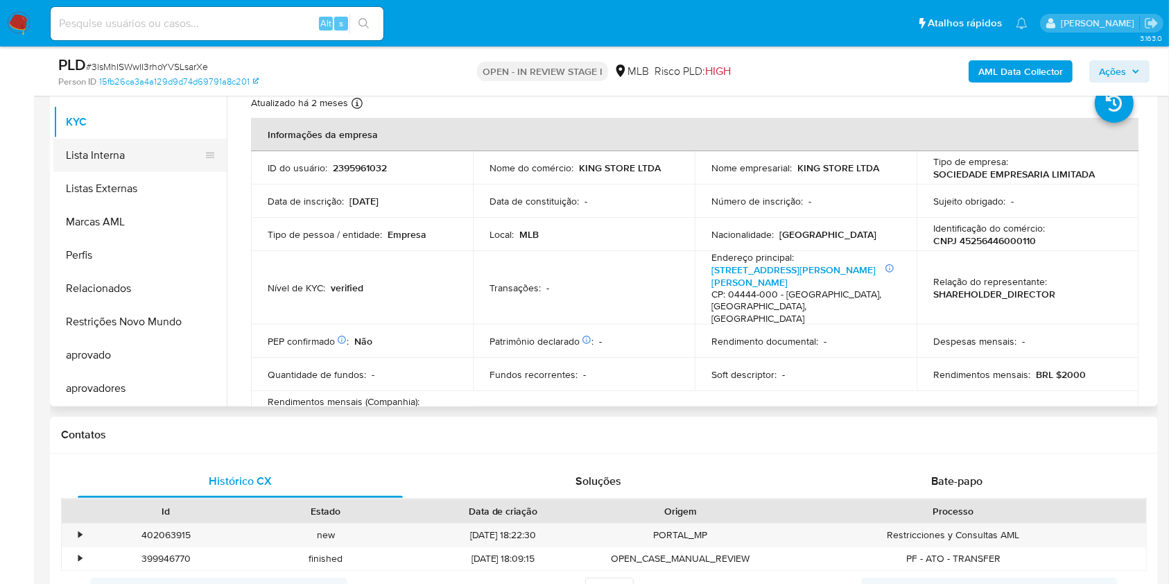
scroll to position [369, 0]
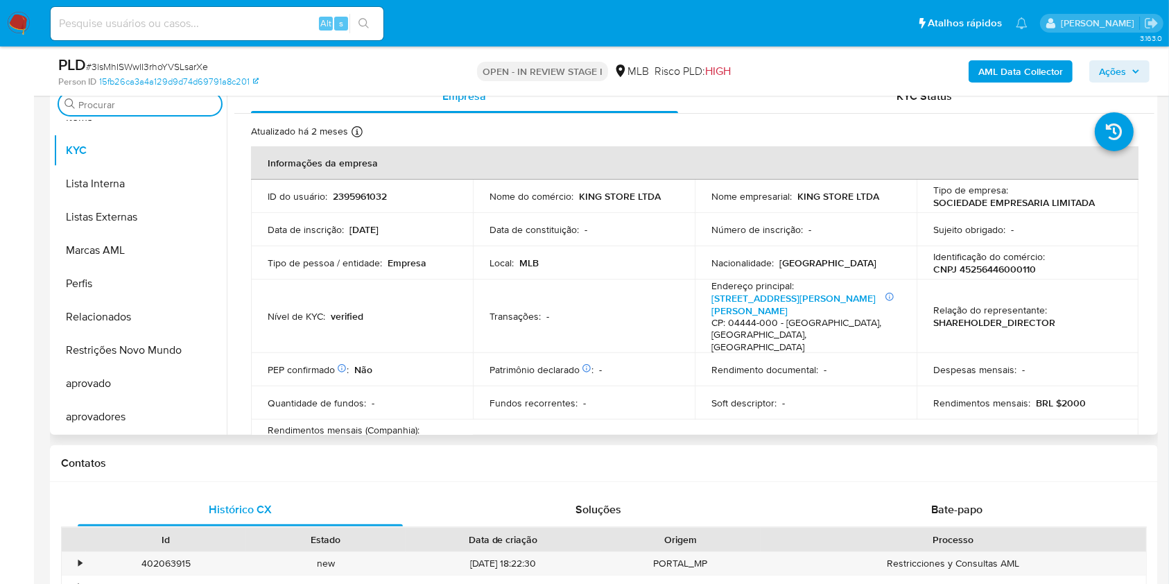
click at [94, 107] on input "Procurar" at bounding box center [146, 104] width 137 height 12
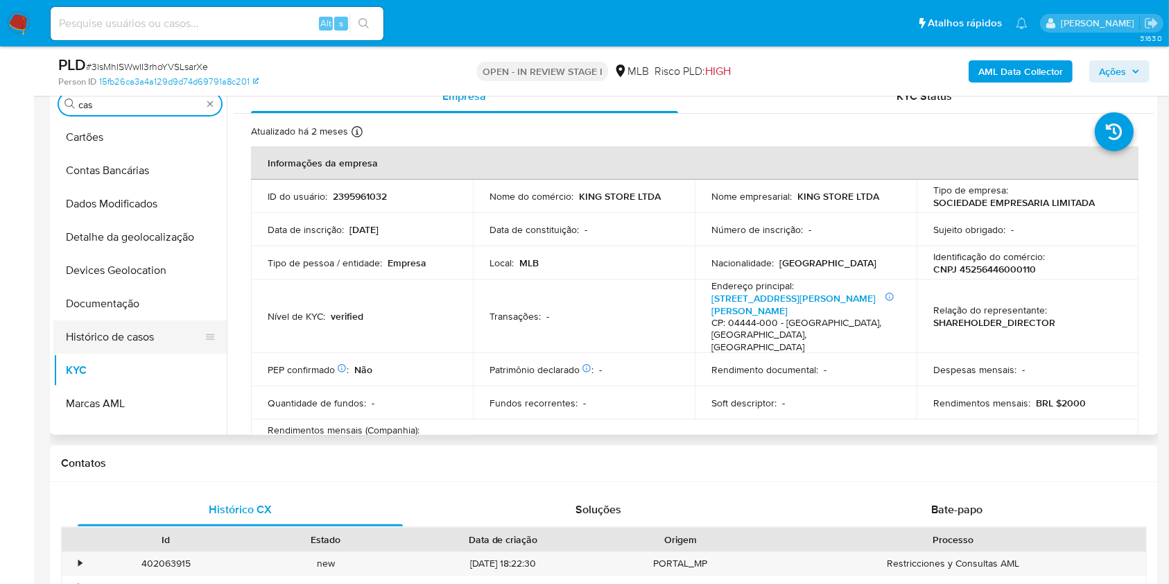
scroll to position [0, 0]
click at [101, 320] on button "Histórico de casos" at bounding box center [134, 336] width 162 height 33
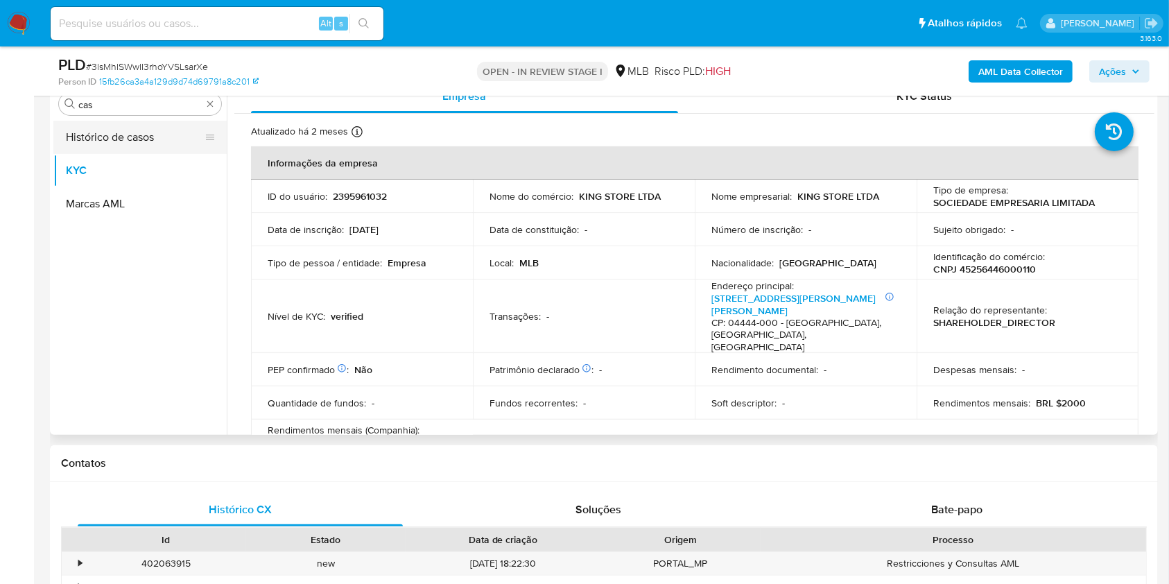
click at [87, 136] on button "Histórico de casos" at bounding box center [134, 137] width 162 height 33
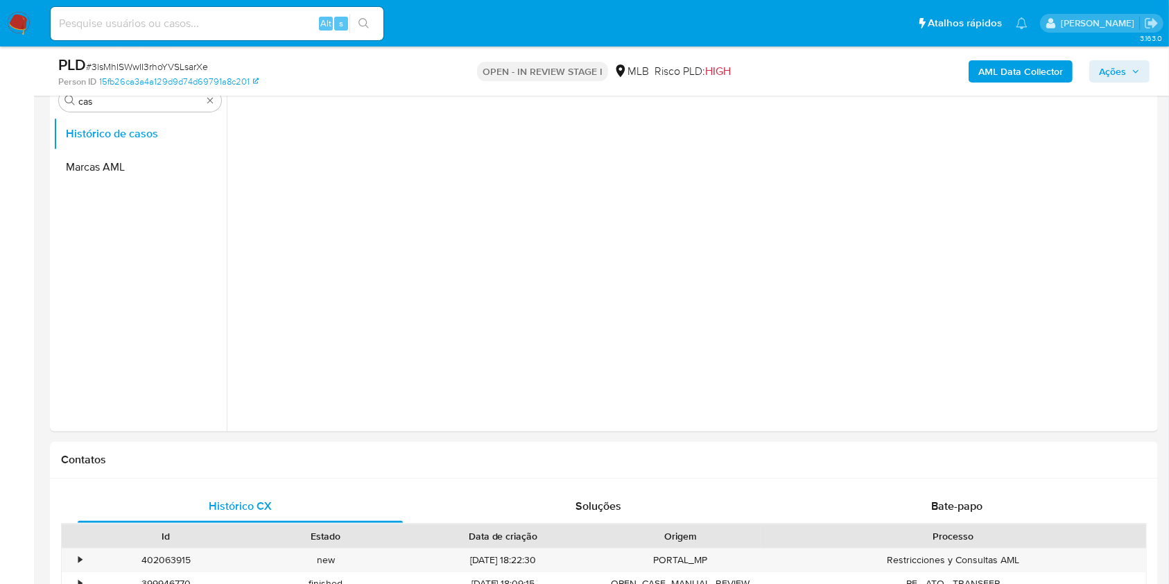
scroll to position [277, 0]
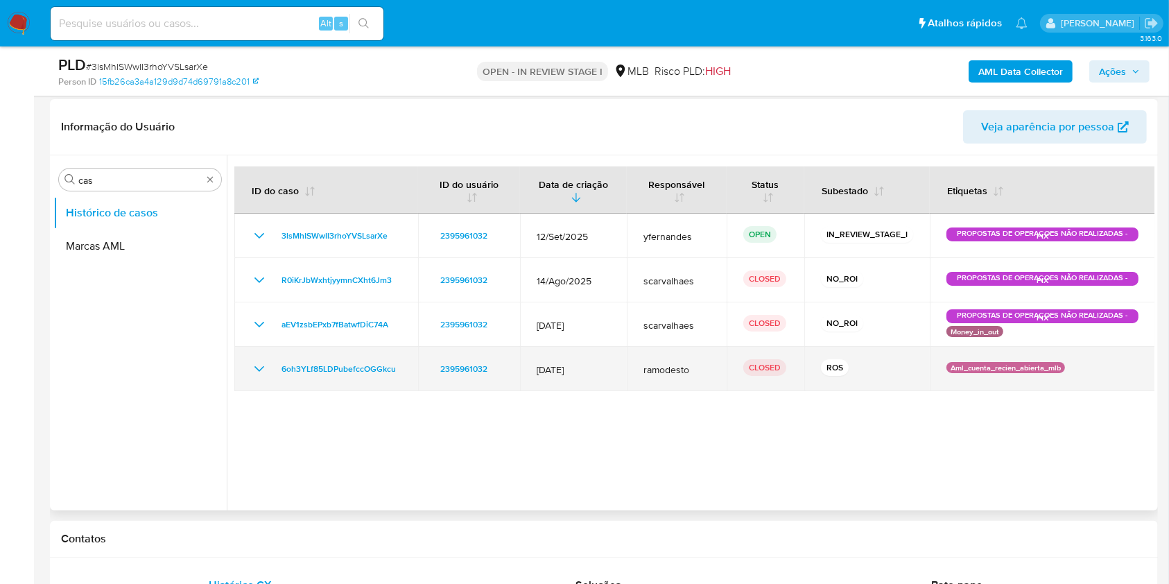
click at [251, 364] on icon "Mostrar/Ocultar" at bounding box center [259, 368] width 17 height 17
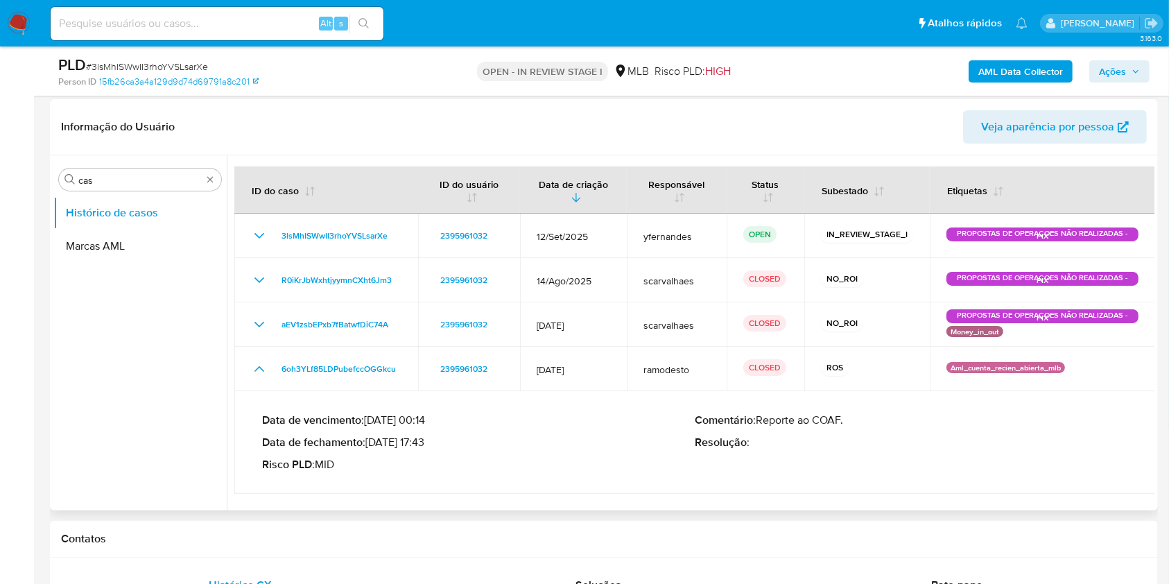
click at [403, 444] on p "Data de fechamento : 24/07/2025 17:43" at bounding box center [478, 442] width 433 height 14
click at [388, 441] on p "Data de fechamento : 24/07/2025 17:43" at bounding box center [478, 442] width 433 height 14
drag, startPoint x: 265, startPoint y: 356, endPoint x: 425, endPoint y: 405, distance: 167.3
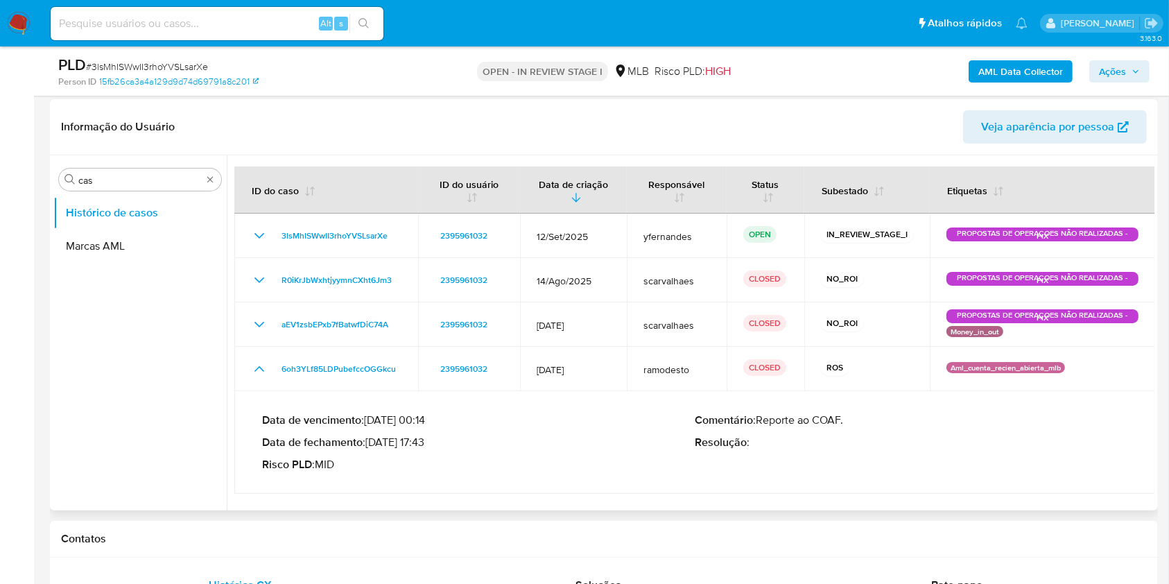
click at [423, 404] on tbody "3lsMhISWwII3rhoYVSLsarXe 2395961032 12/Set/2025 yfernandes OPEN IN_REVIEW_STAGE…" at bounding box center [694, 354] width 921 height 280
drag, startPoint x: 370, startPoint y: 441, endPoint x: 429, endPoint y: 446, distance: 59.1
click at [429, 446] on p "Data de fechamento : 24/07/2025 17:43" at bounding box center [478, 442] width 433 height 14
click at [121, 174] on input "cas" at bounding box center [139, 180] width 123 height 12
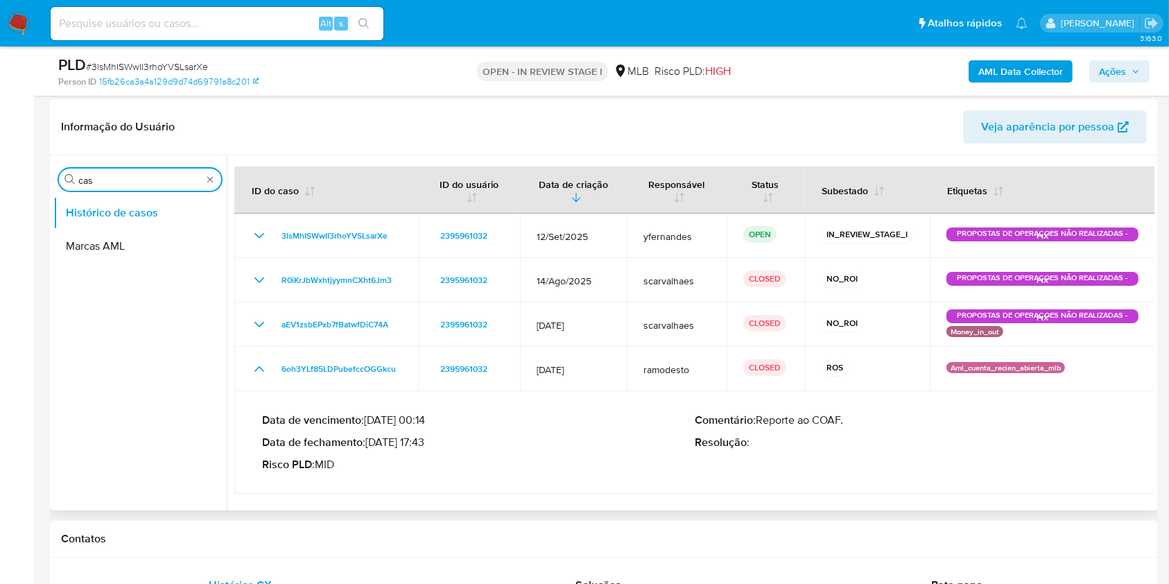
click at [121, 174] on input "cas" at bounding box center [139, 180] width 123 height 12
type input "ger"
click at [101, 202] on button "Geral" at bounding box center [134, 212] width 162 height 33
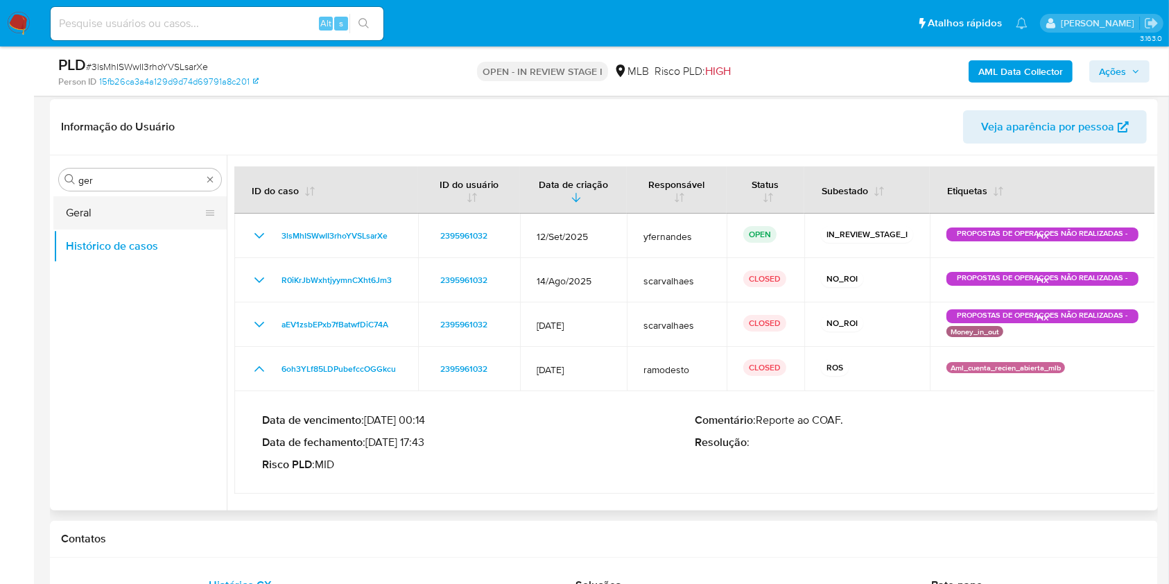
click at [78, 211] on button "Geral" at bounding box center [134, 212] width 162 height 33
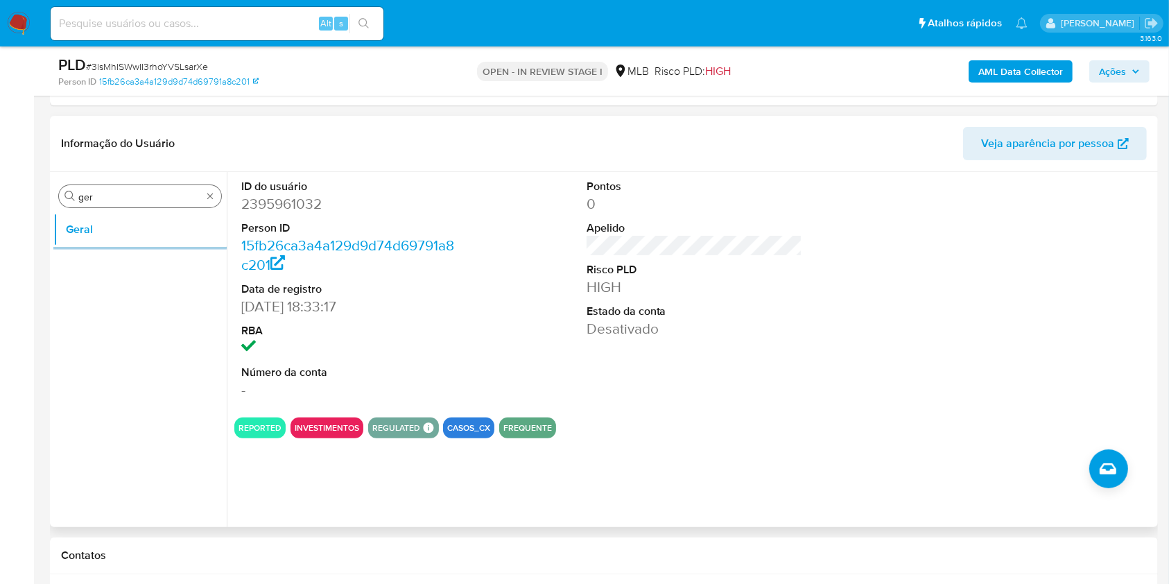
click at [116, 192] on input "ger" at bounding box center [139, 197] width 123 height 12
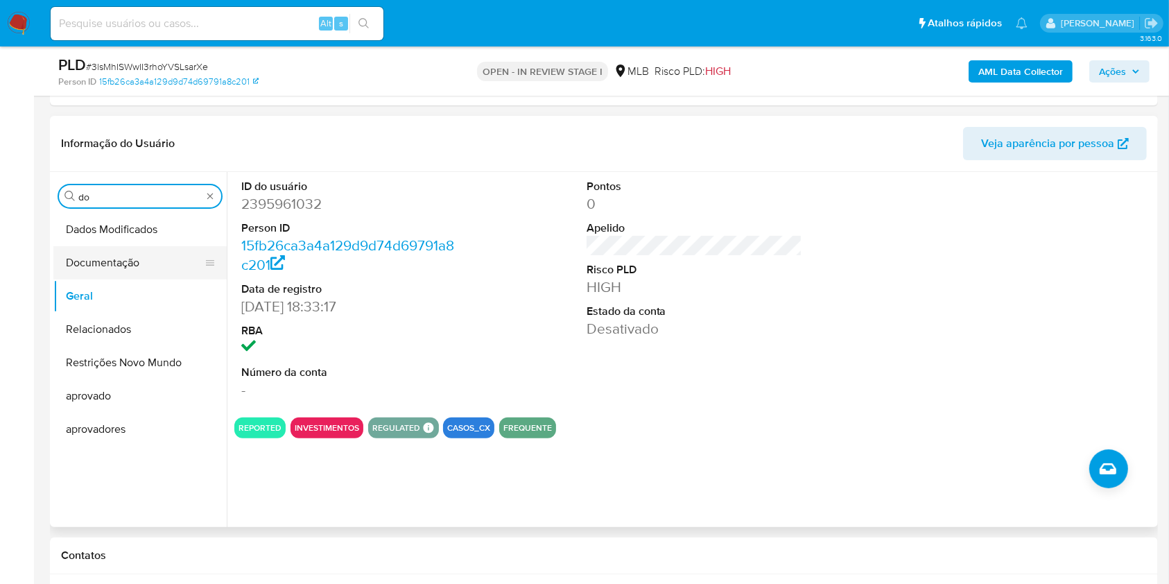
click at [101, 257] on button "Documentação" at bounding box center [134, 262] width 162 height 33
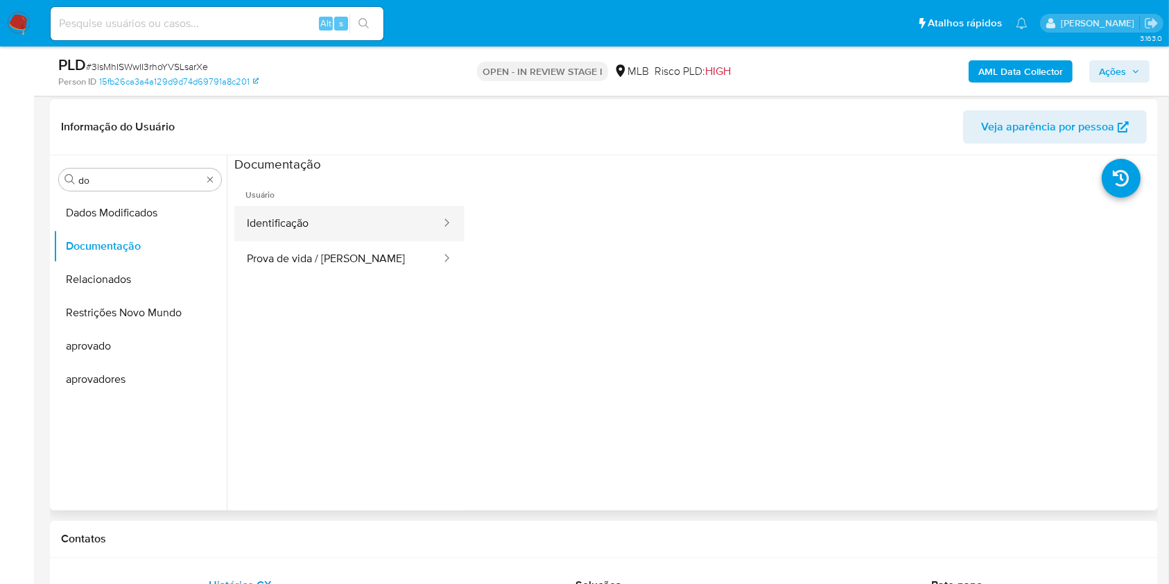
click at [296, 218] on button "Identificação" at bounding box center [338, 223] width 208 height 35
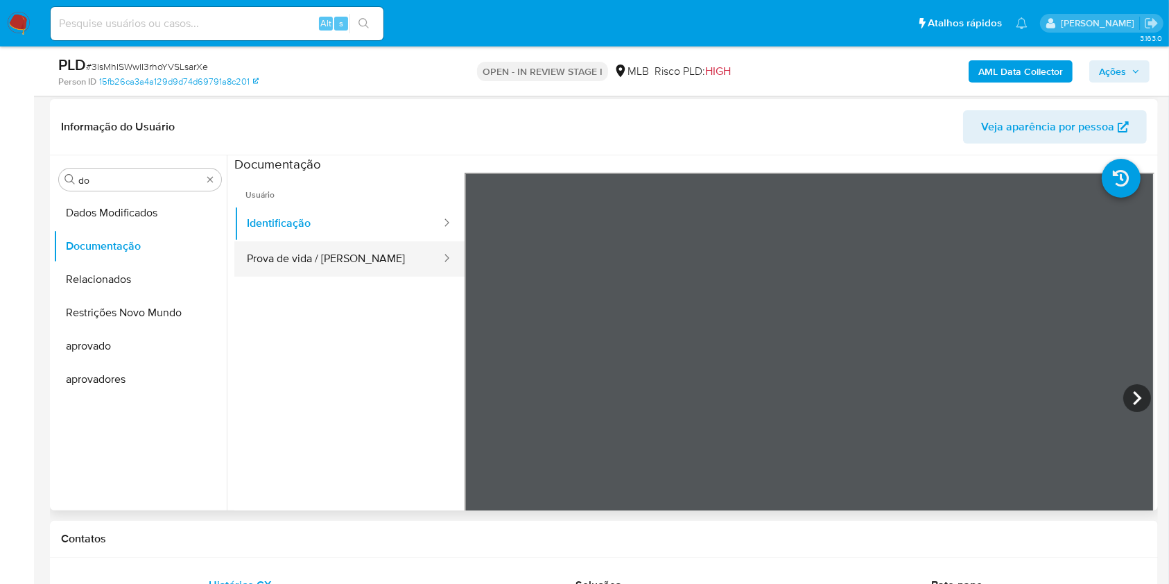
click at [279, 264] on button "Prova de vida / Selfie" at bounding box center [338, 258] width 208 height 35
click at [126, 177] on input "do" at bounding box center [139, 180] width 123 height 12
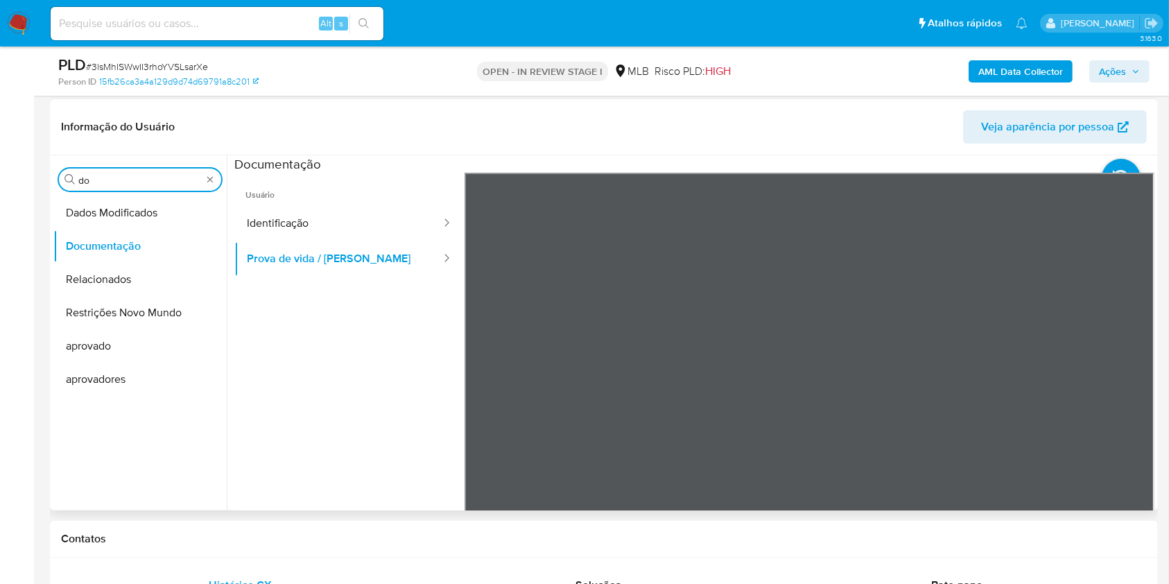
click at [126, 177] on input "do" at bounding box center [139, 180] width 123 height 12
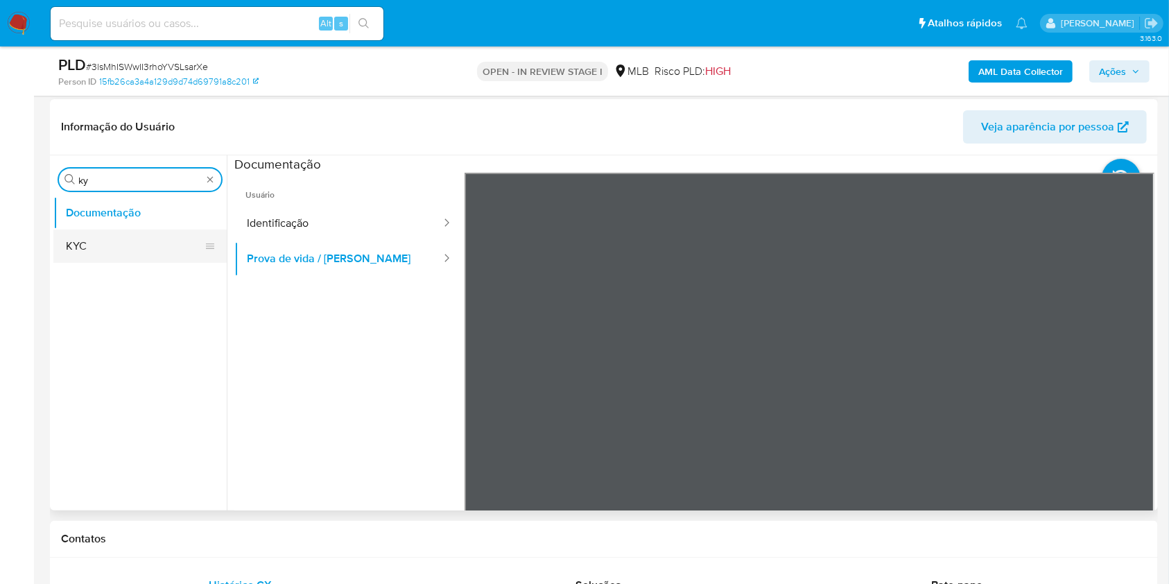
type input "ky"
click at [122, 236] on button "KYC" at bounding box center [134, 245] width 162 height 33
click at [110, 239] on button "KYC" at bounding box center [134, 245] width 162 height 33
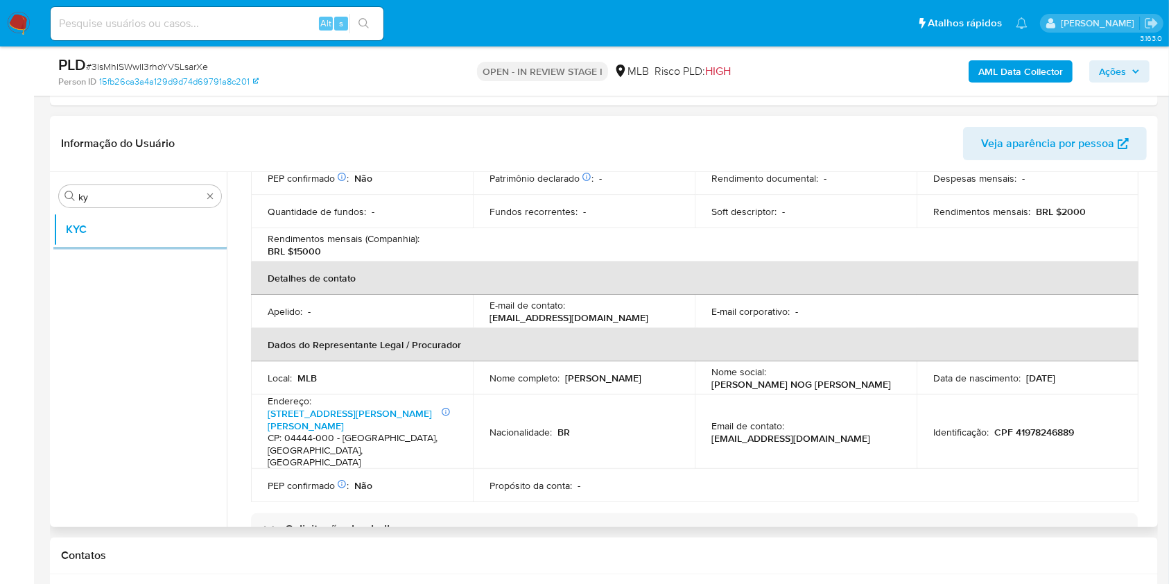
scroll to position [351, 0]
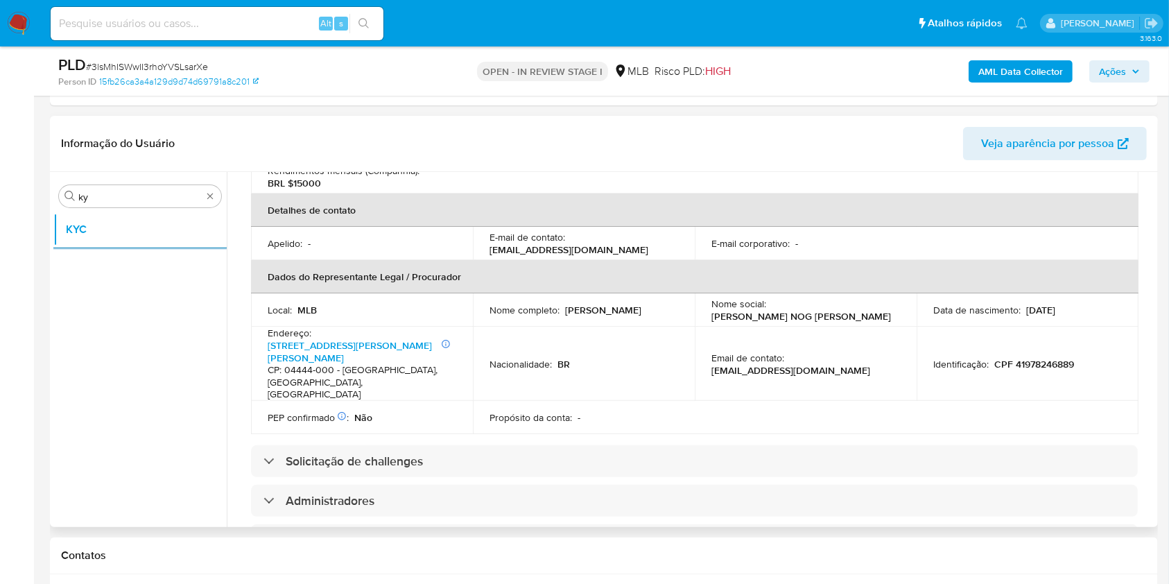
click at [562, 419] on div "Informações da empresa ID do usuário : 2395961032 Nome do comércio : KING STORE…" at bounding box center [694, 458] width 887 height 1142
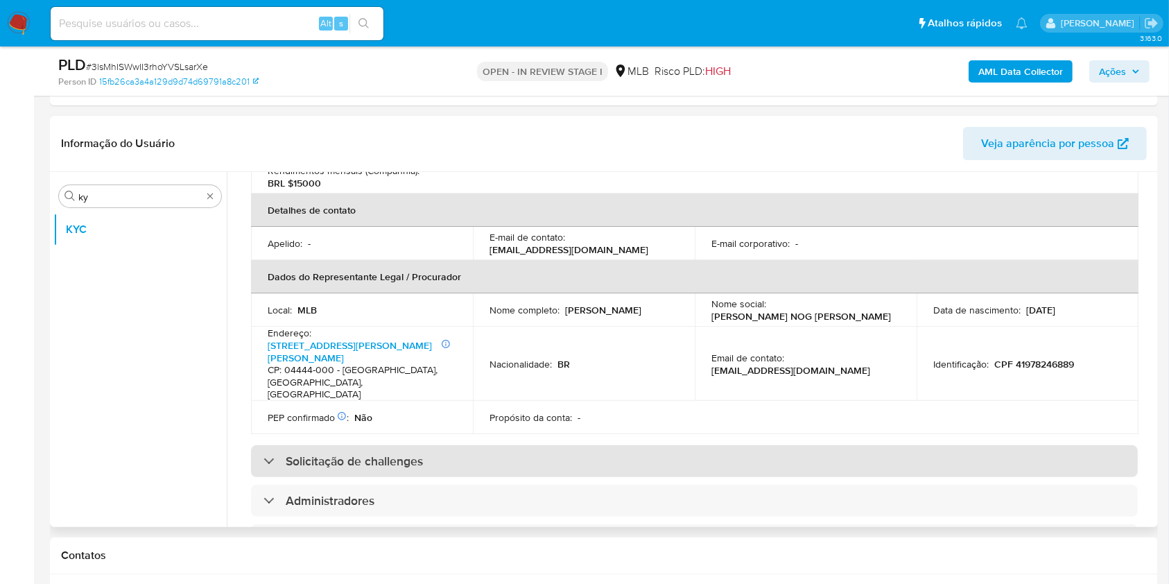
click at [586, 445] on div "Solicitação de challenges" at bounding box center [694, 461] width 887 height 32
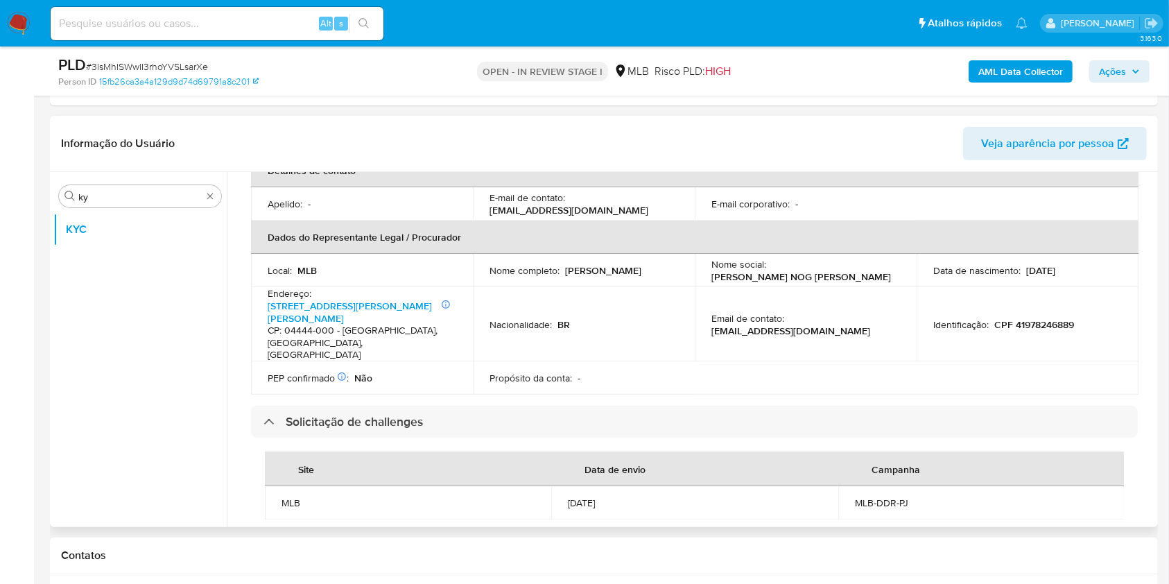
scroll to position [955, 0]
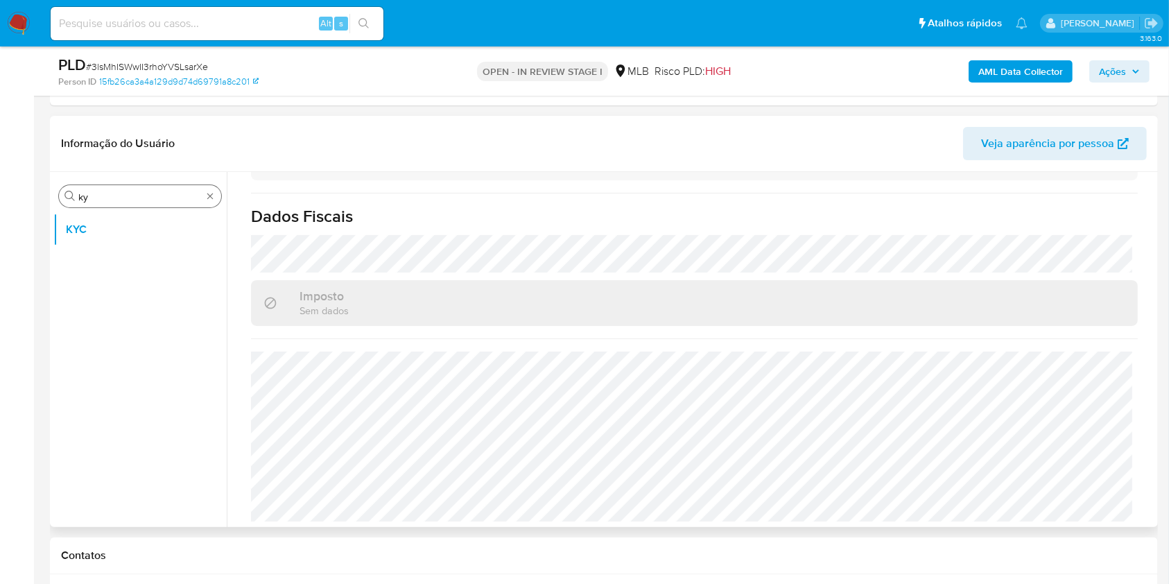
click at [94, 201] on input "ky" at bounding box center [139, 197] width 123 height 12
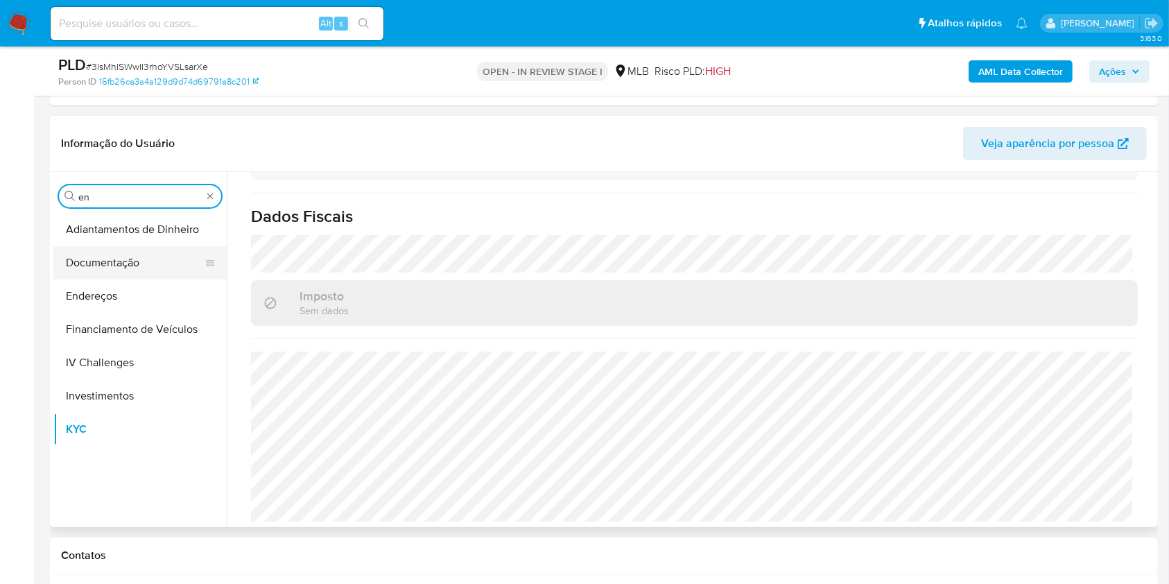
type input "en"
click at [125, 266] on button "Documentação" at bounding box center [134, 262] width 162 height 33
click at [70, 274] on button "Documentação" at bounding box center [134, 262] width 162 height 33
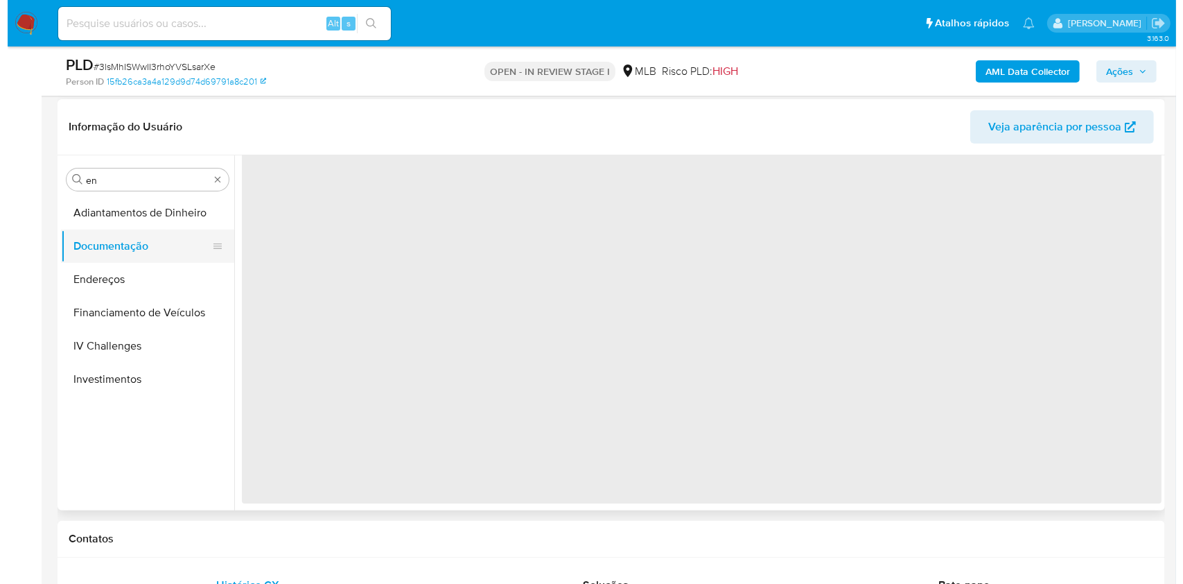
scroll to position [0, 0]
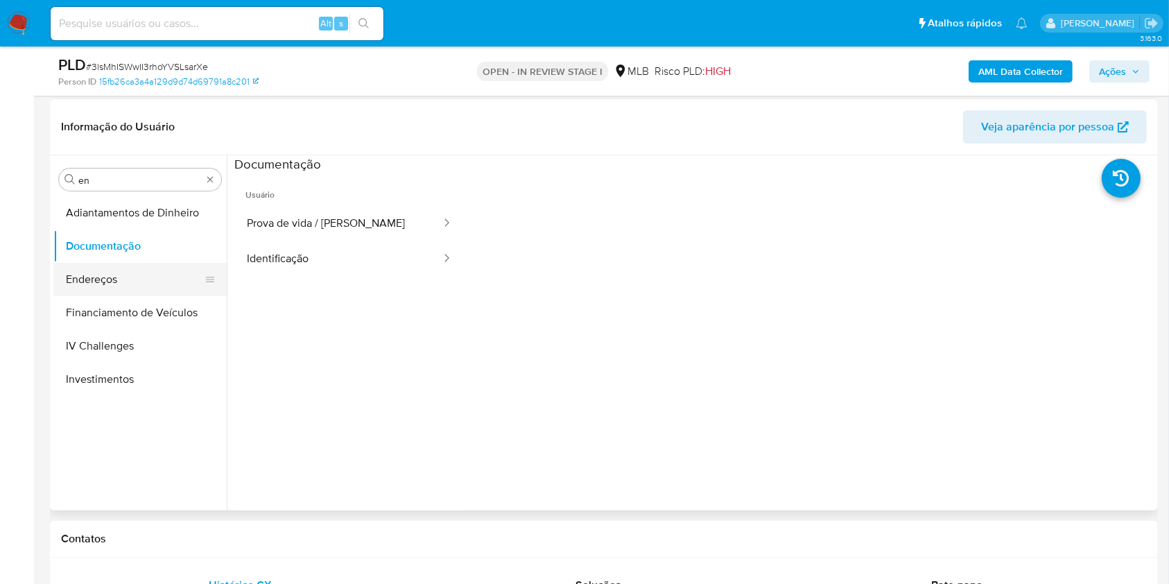
click at [76, 263] on button "Endereços" at bounding box center [134, 279] width 162 height 33
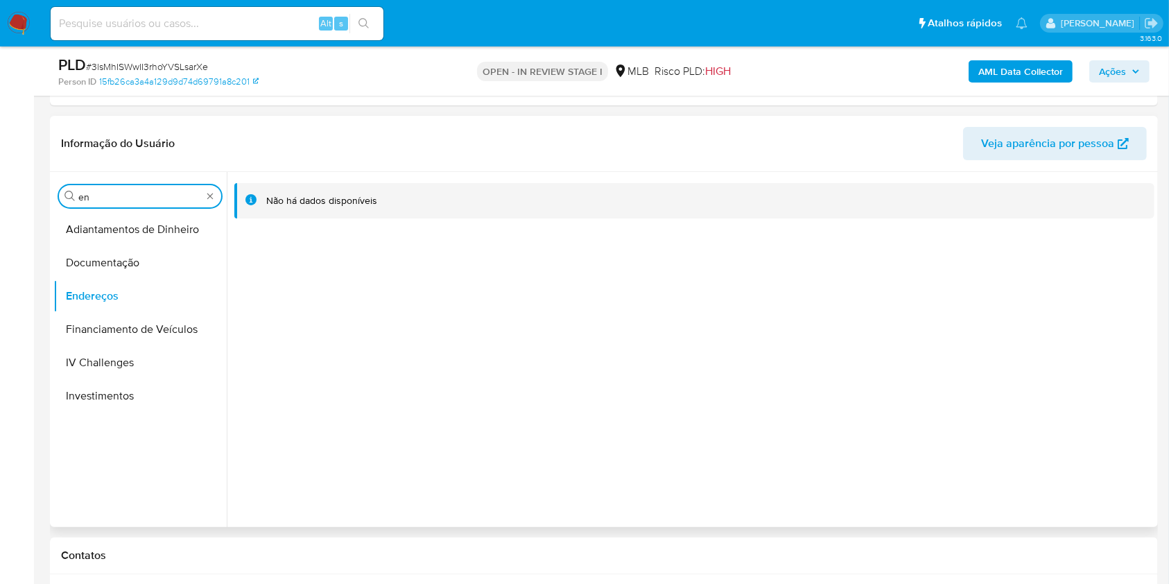
click at [148, 193] on input "en" at bounding box center [139, 197] width 123 height 12
type input "ge"
click at [121, 230] on button "Detalhe da geolocalização" at bounding box center [134, 229] width 162 height 33
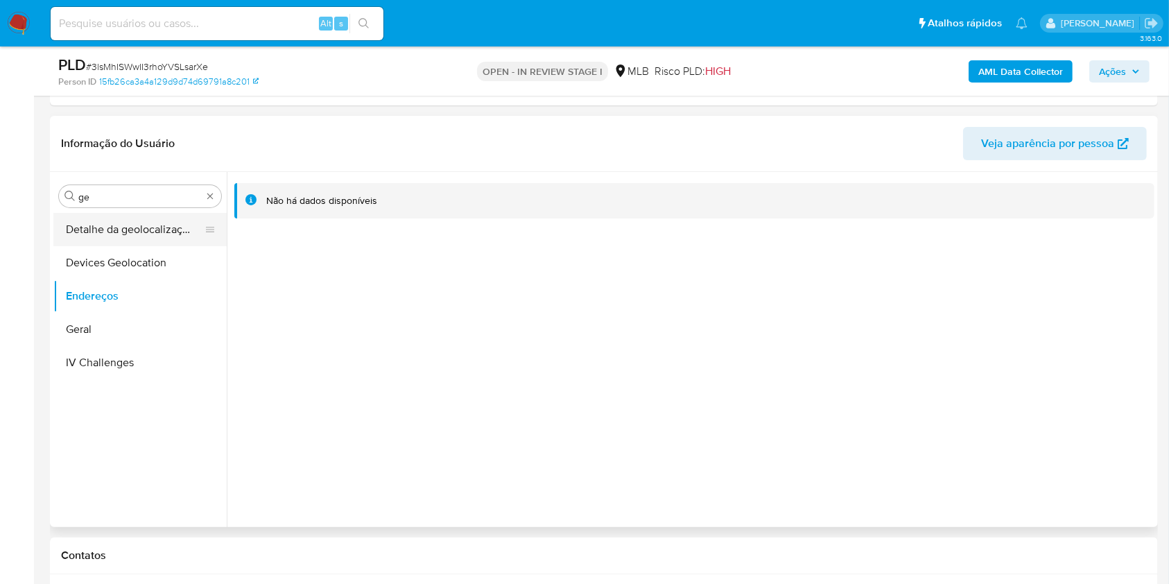
click at [101, 229] on button "Detalhe da geolocalização" at bounding box center [134, 229] width 162 height 33
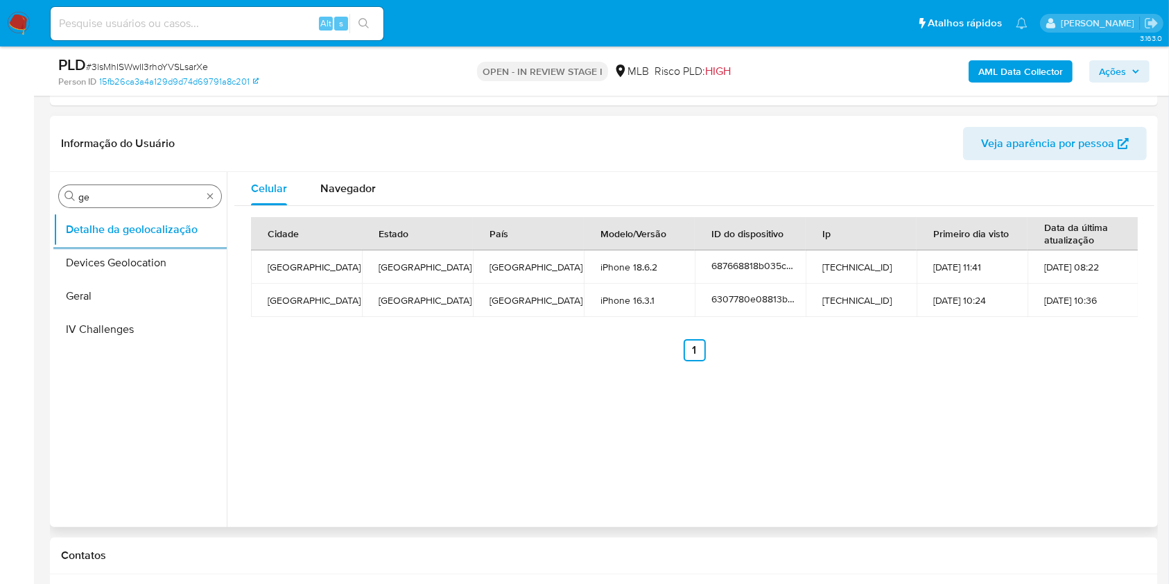
click at [144, 202] on input "ge" at bounding box center [139, 197] width 123 height 12
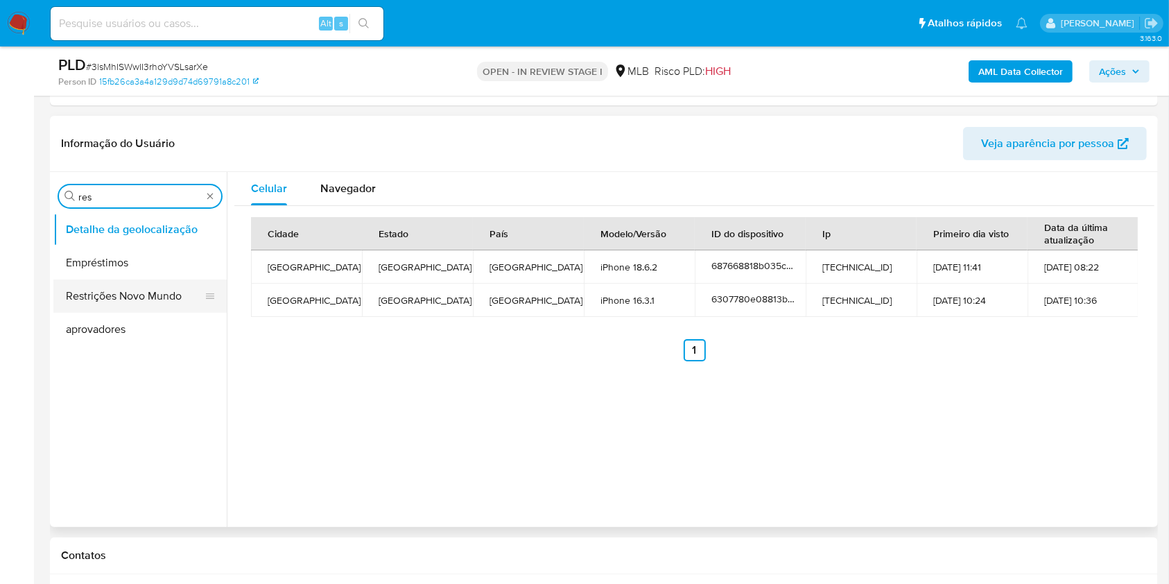
type input "res"
click at [125, 291] on button "Restrições Novo Mundo" at bounding box center [134, 295] width 162 height 33
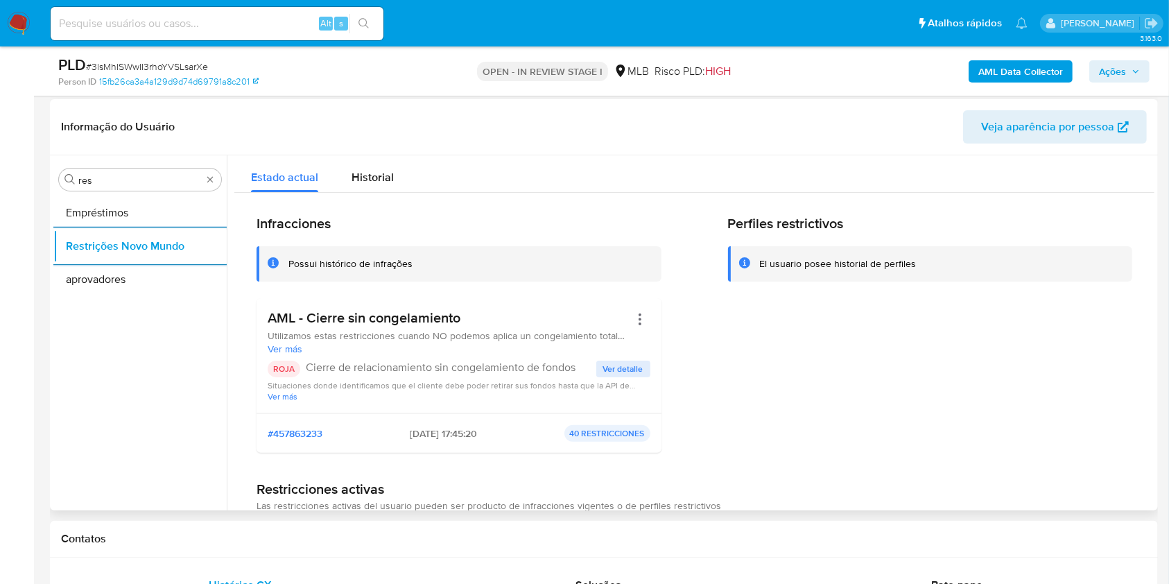
click at [356, 328] on div "AML - Cierre sin congelamiento Utilizamos estas restricciones cuando NO podemos…" at bounding box center [449, 332] width 362 height 46
click at [355, 328] on div "AML - Cierre sin congelamiento Utilizamos estas restricciones cuando NO podemos…" at bounding box center [449, 332] width 362 height 46
click at [342, 321] on h3 "AML - Cierre sin congelamiento" at bounding box center [449, 317] width 362 height 17
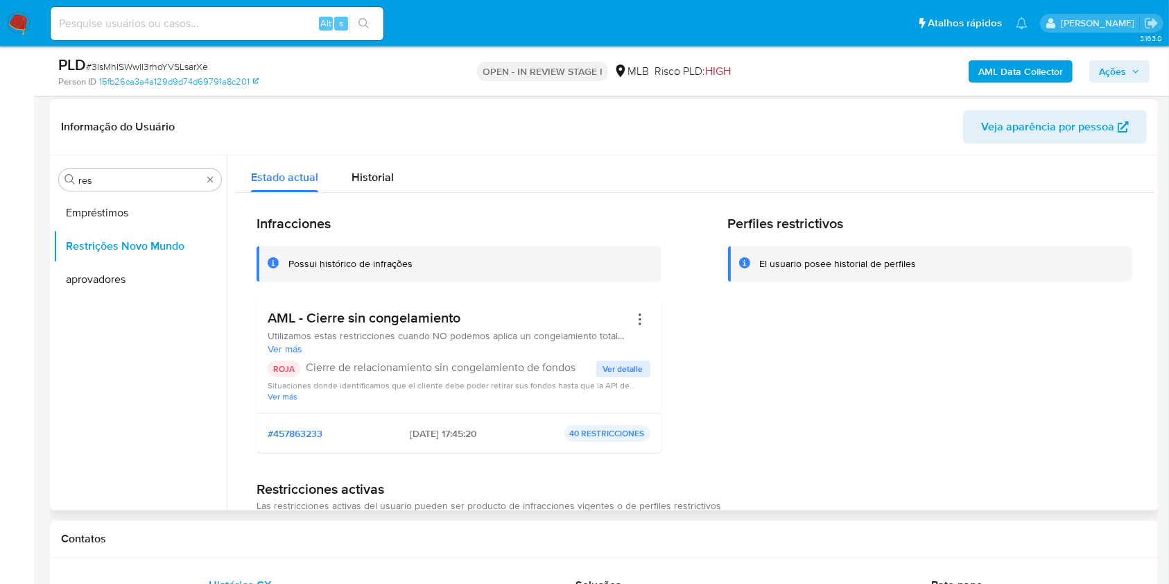
click at [342, 321] on h3 "AML - Cierre sin congelamiento" at bounding box center [449, 317] width 362 height 17
click at [367, 358] on div "AML - Cierre sin congelamiento Utilizamos estas restricciones cuando NO podemos…" at bounding box center [459, 355] width 383 height 92
click at [618, 363] on span "Ver detalle" at bounding box center [623, 369] width 40 height 14
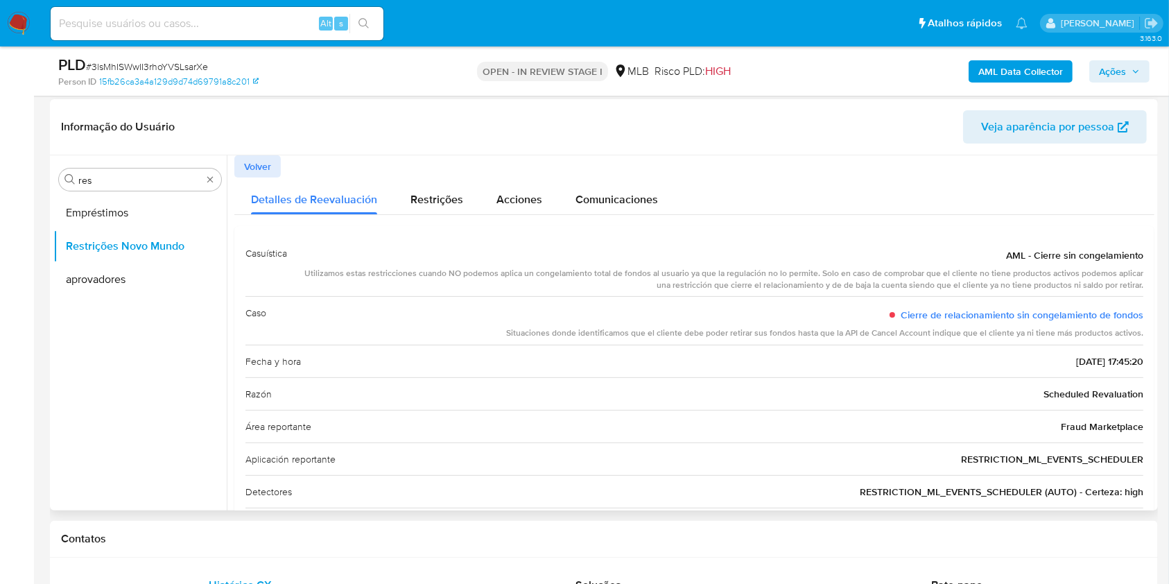
click at [1065, 398] on span "Scheduled Revaluation" at bounding box center [1093, 394] width 100 height 14
click at [896, 401] on div "Razón Scheduled Revaluation" at bounding box center [694, 393] width 898 height 33
click at [92, 180] on input "res" at bounding box center [139, 180] width 123 height 12
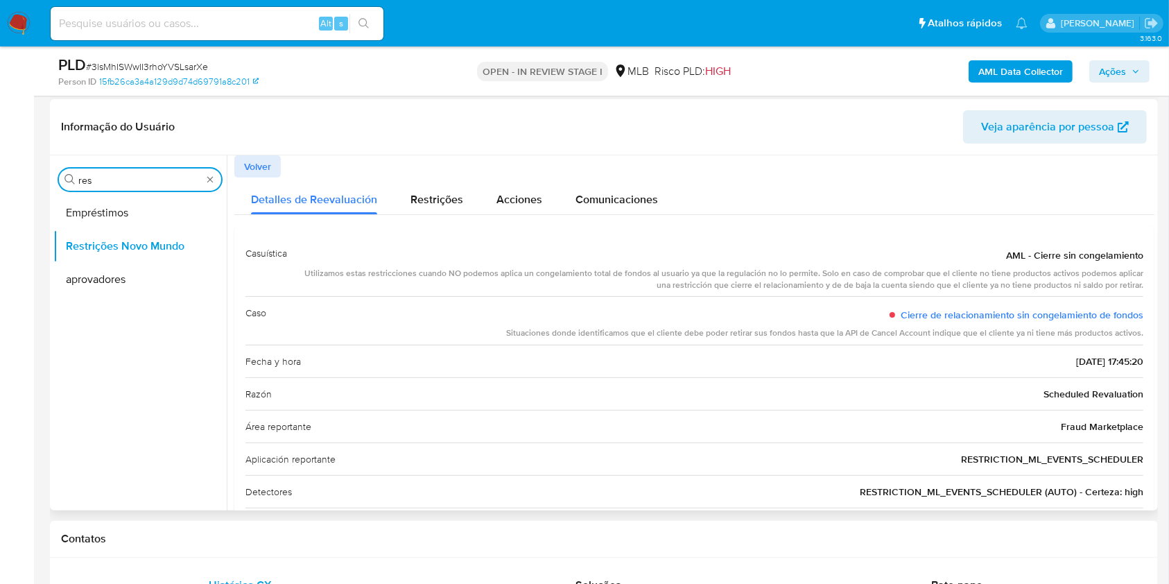
click at [92, 180] on input "res" at bounding box center [139, 180] width 123 height 12
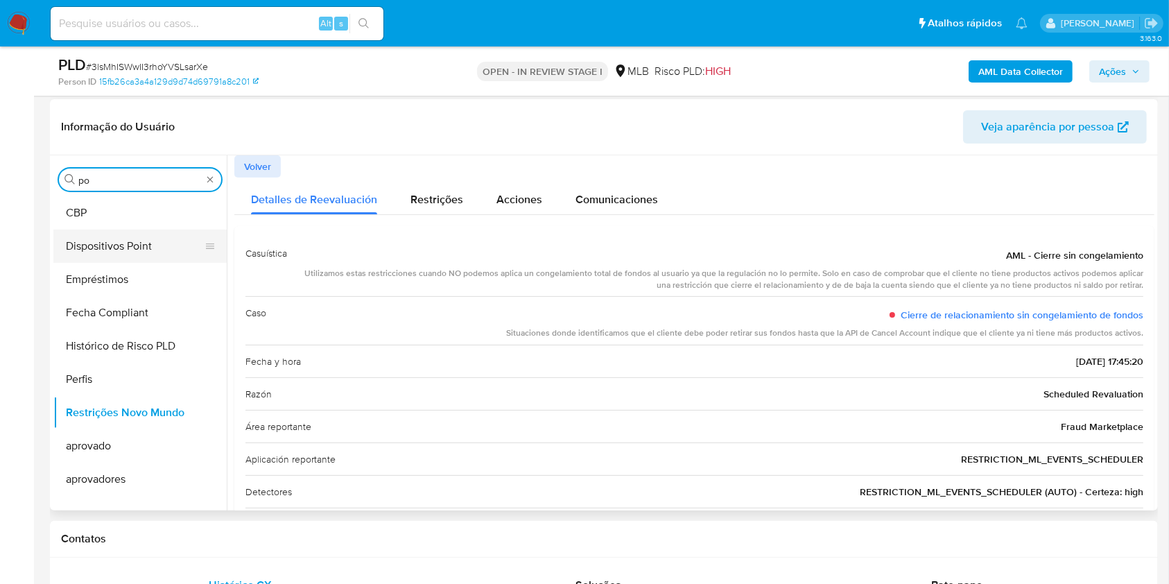
type input "po"
click at [104, 229] on button "Dispositivos Point" at bounding box center [134, 245] width 162 height 33
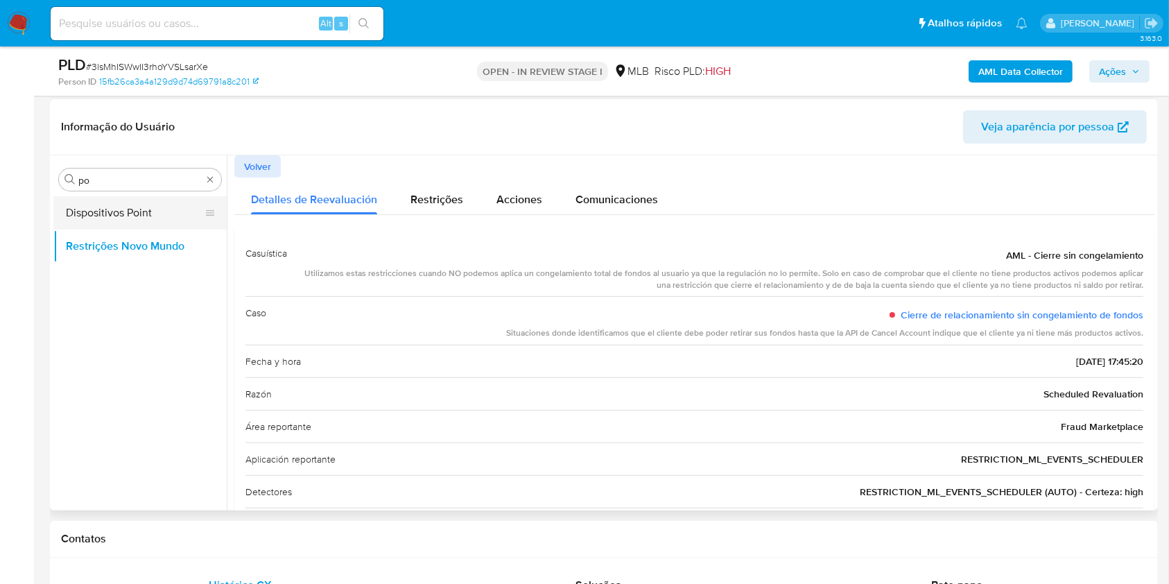
click at [99, 214] on button "Dispositivos Point" at bounding box center [134, 212] width 162 height 33
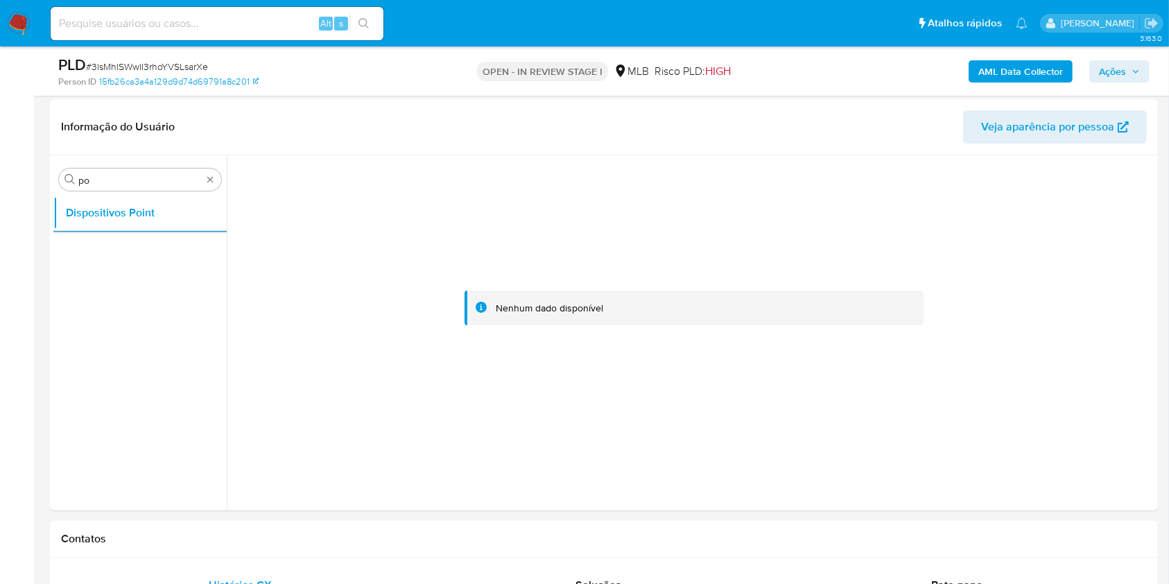
click at [1006, 68] on b "AML Data Collector" at bounding box center [1020, 71] width 85 height 22
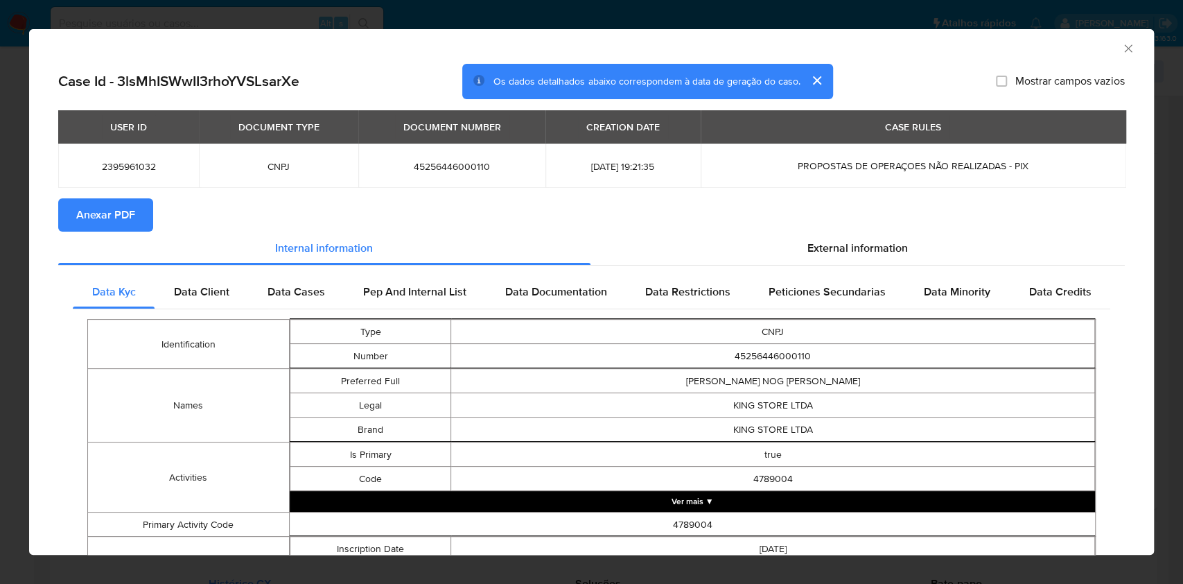
click at [107, 208] on span "Anexar PDF" at bounding box center [105, 215] width 59 height 31
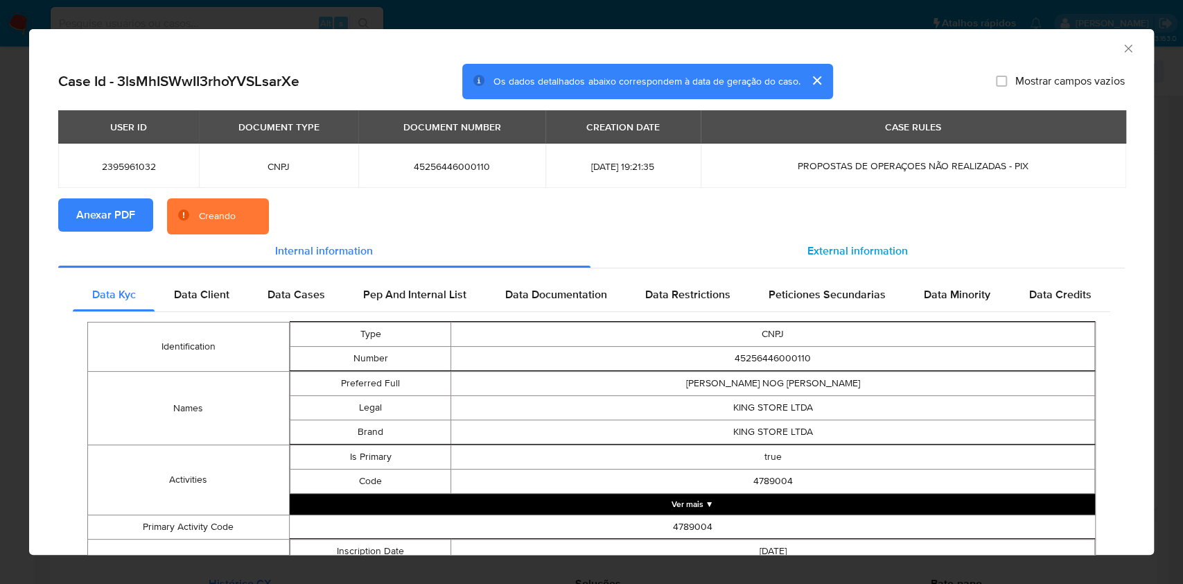
click at [809, 245] on span "External information" at bounding box center [858, 251] width 101 height 16
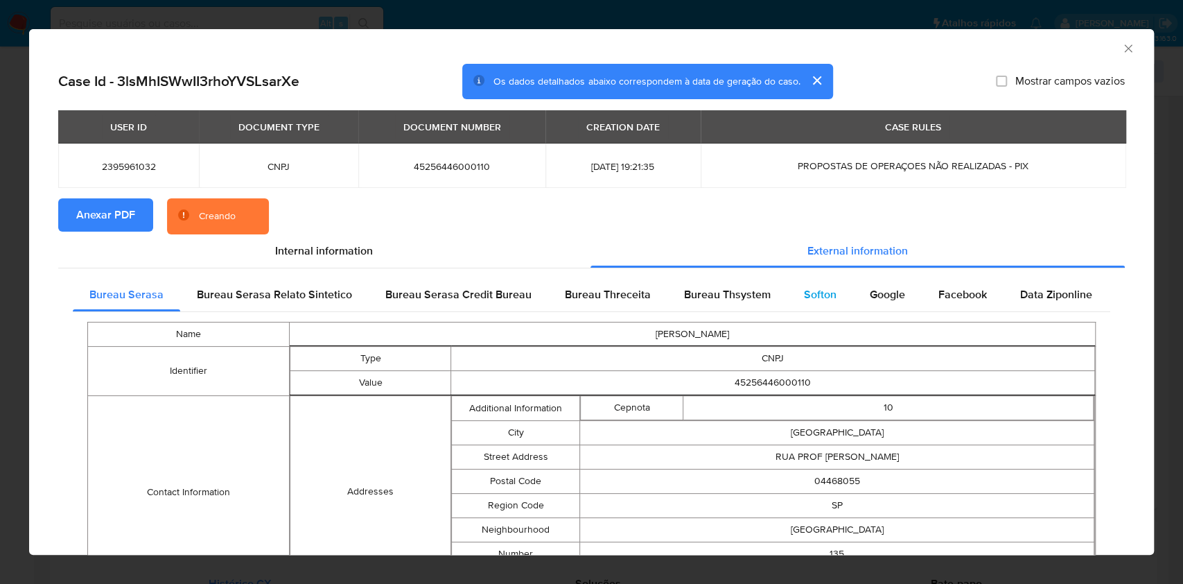
click at [804, 291] on span "Softon" at bounding box center [820, 294] width 33 height 16
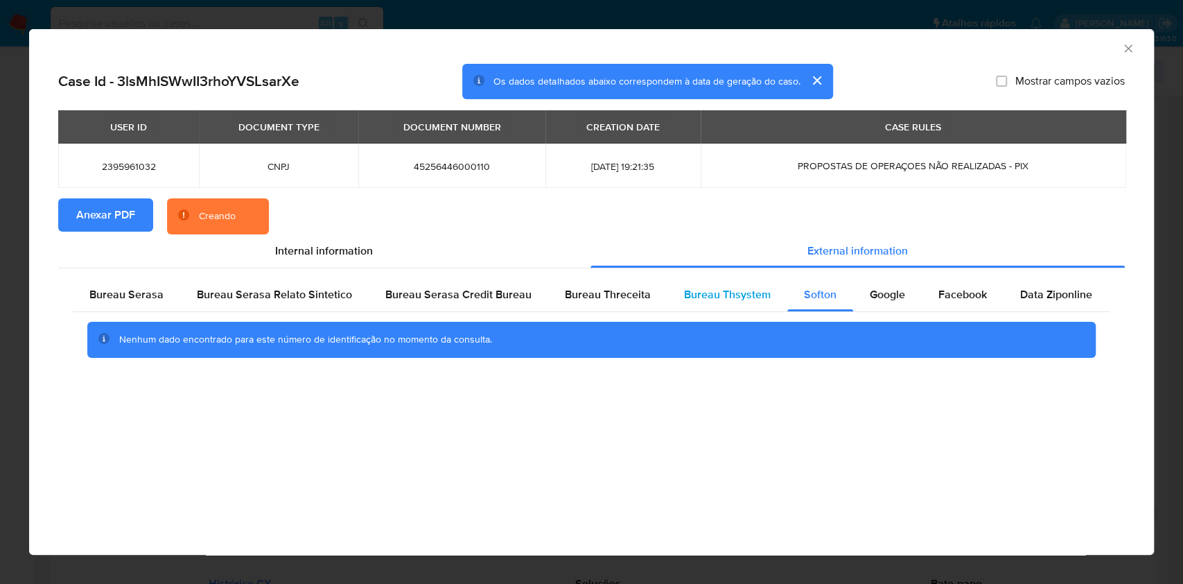
click at [753, 286] on span "Bureau Thsystem" at bounding box center [727, 294] width 87 height 16
drag, startPoint x: 565, startPoint y: 297, endPoint x: 432, endPoint y: 311, distance: 133.8
click at [565, 297] on span "Bureau Threceita" at bounding box center [608, 294] width 86 height 16
click at [114, 295] on span "Bureau Serasa" at bounding box center [126, 294] width 74 height 16
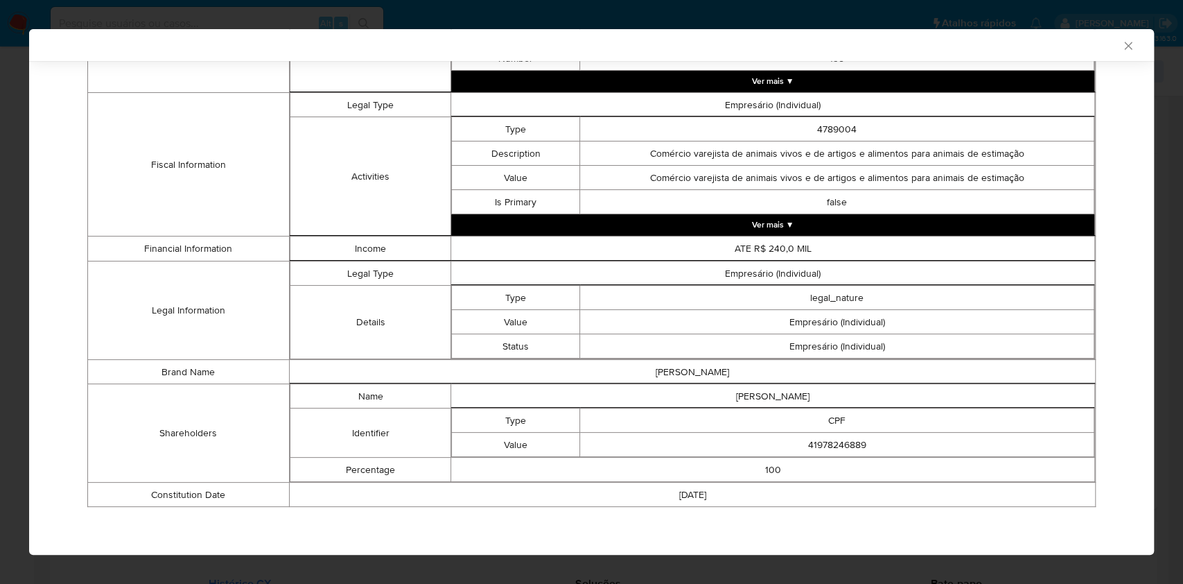
scroll to position [488, 0]
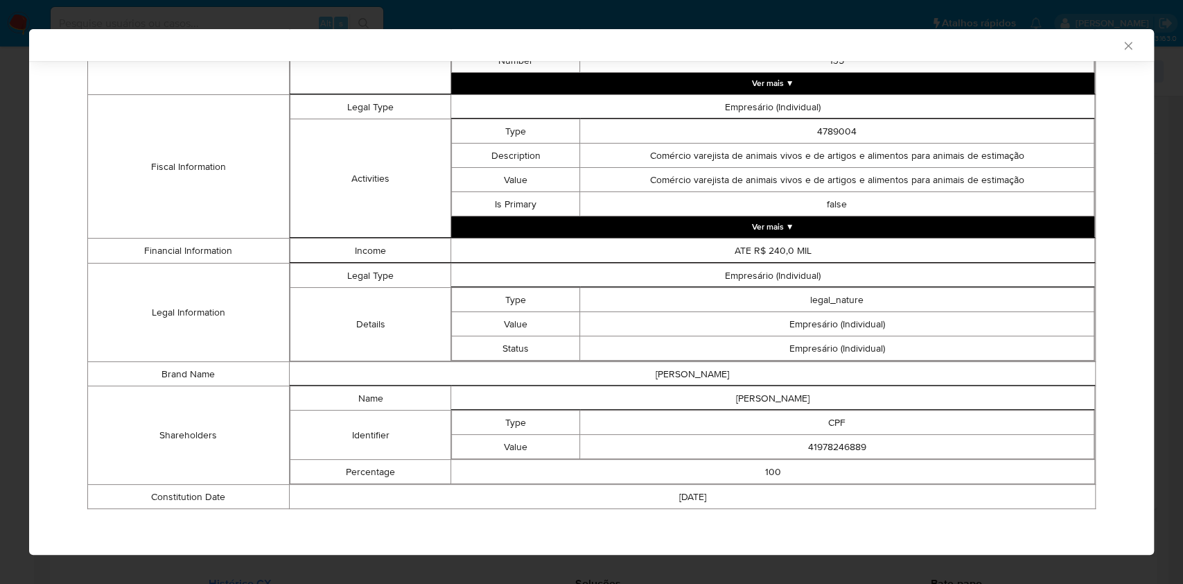
click at [609, 480] on td "100" at bounding box center [773, 472] width 644 height 24
click at [574, 268] on td "Empresário (Individual)" at bounding box center [773, 275] width 644 height 24
click at [764, 393] on td "ARIELE STEFANY DE OLIVEIRA NOGUEIRA" at bounding box center [773, 398] width 644 height 24
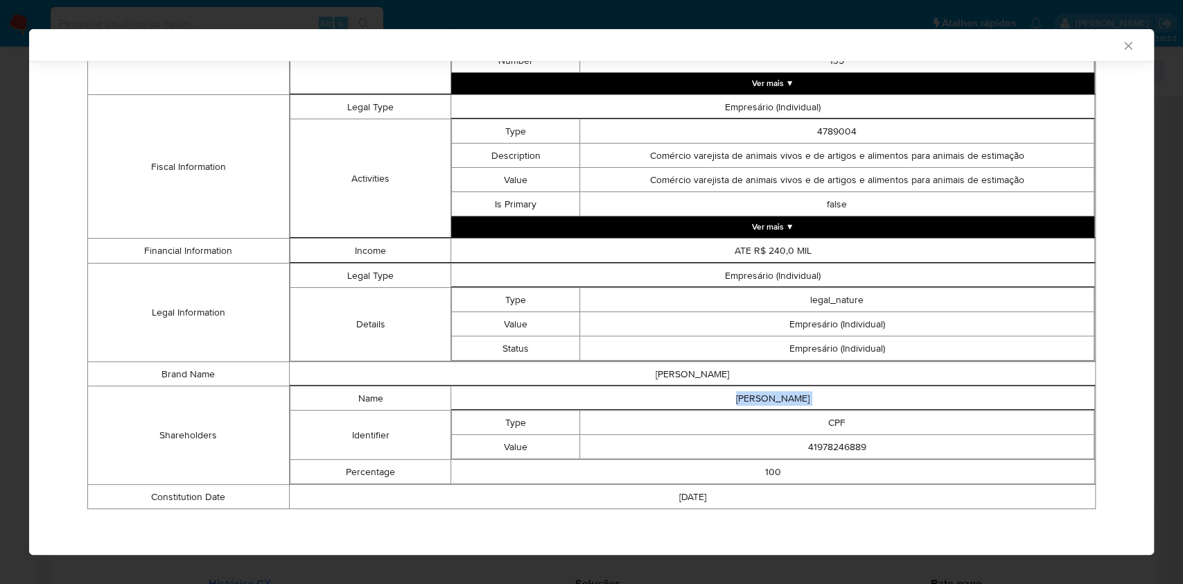
copy td "ARIELE STEFANY DE OLIVEIRA NOGUEIRA"
click at [614, 305] on td "legal_nature" at bounding box center [837, 300] width 514 height 24
click at [844, 448] on td "41978246889" at bounding box center [837, 447] width 514 height 24
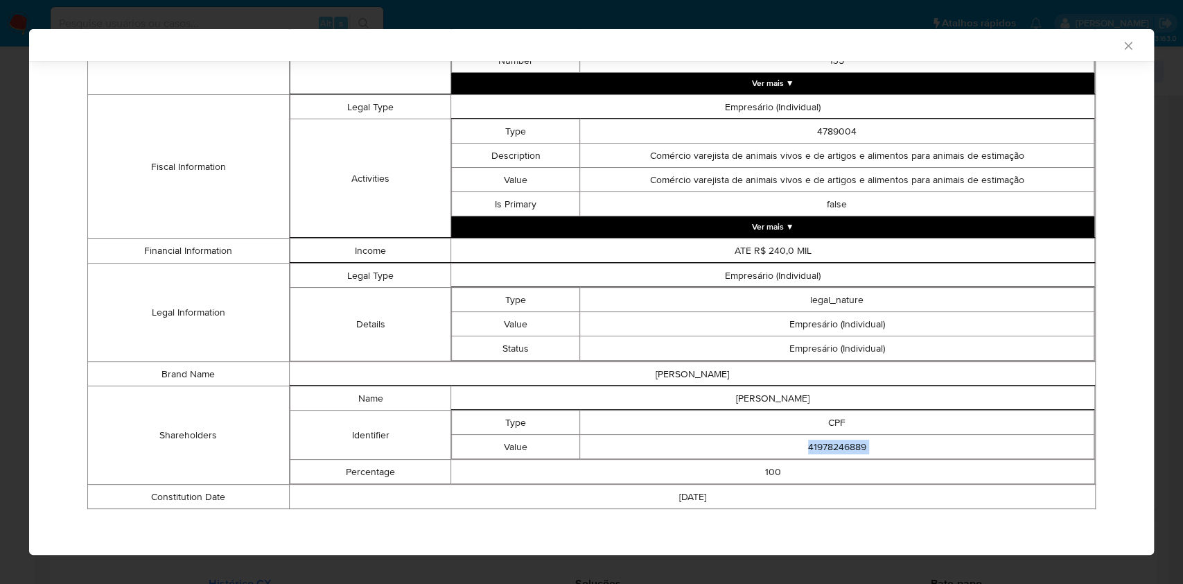
copy td "41978246889"
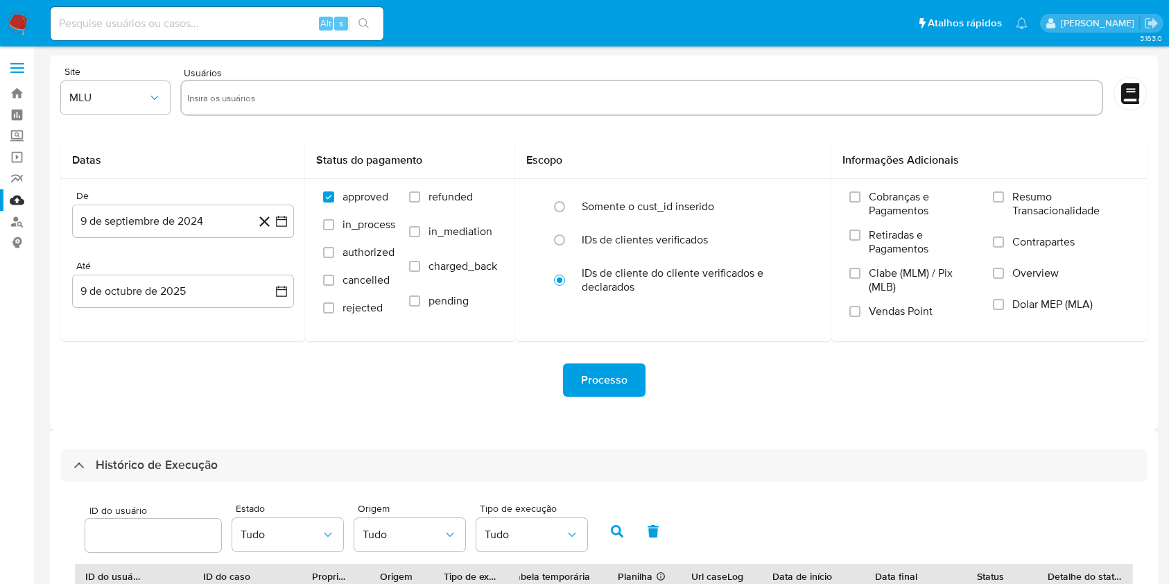
select select "10"
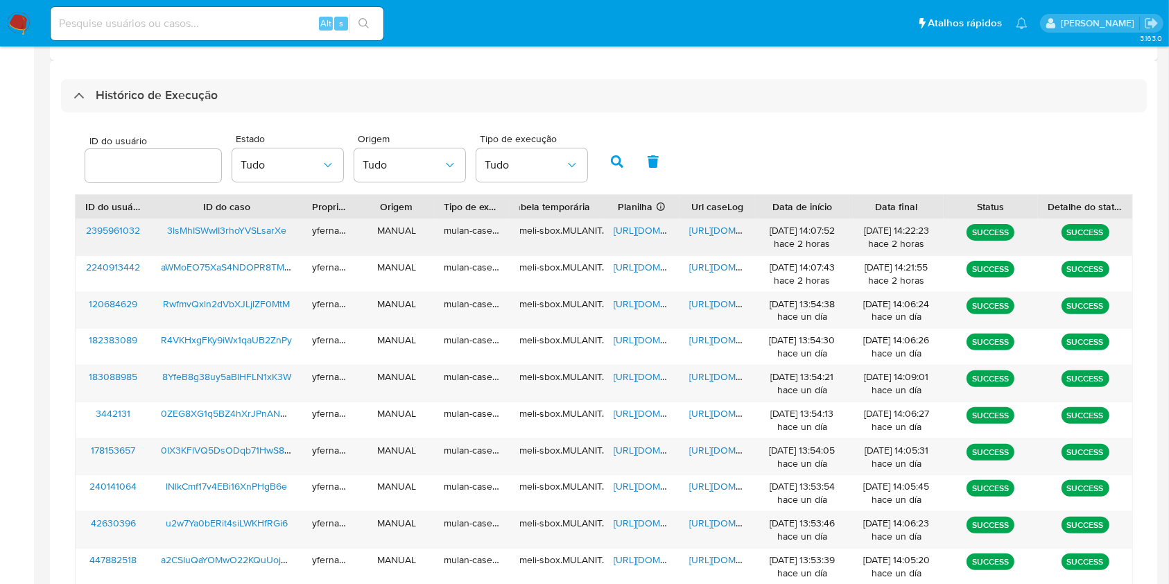
click at [637, 231] on span "[URL][DOMAIN_NAME]" at bounding box center [662, 230] width 96 height 14
click at [701, 229] on span "https://docs.google.com/document/d/1Nx42TikBvY5RniwlOUqn0ijywjMsG0oDraZnfMMMq90…" at bounding box center [737, 230] width 96 height 14
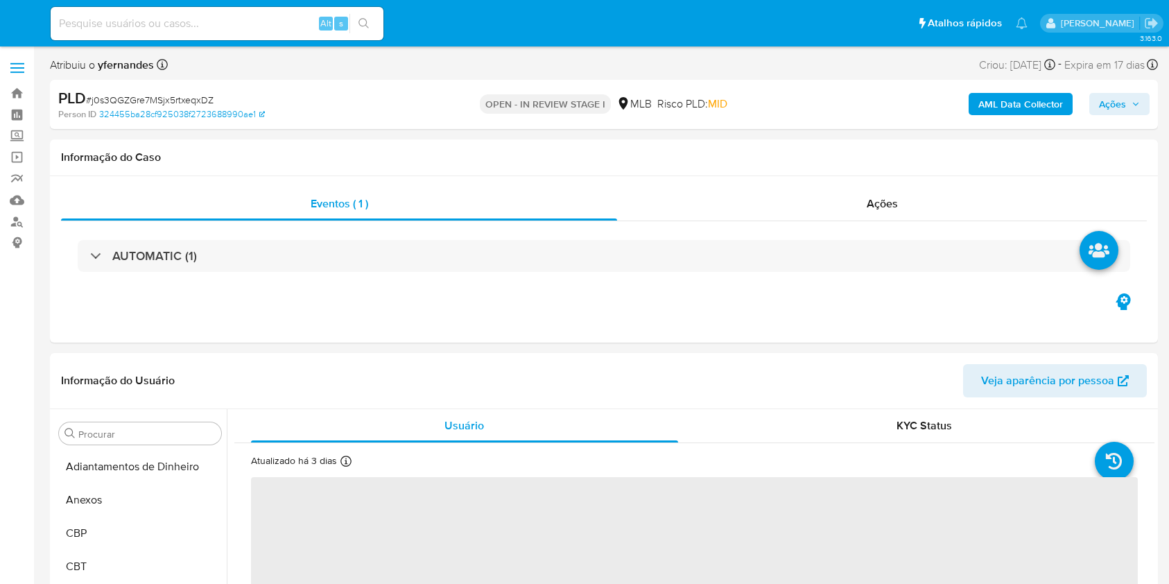
select select "10"
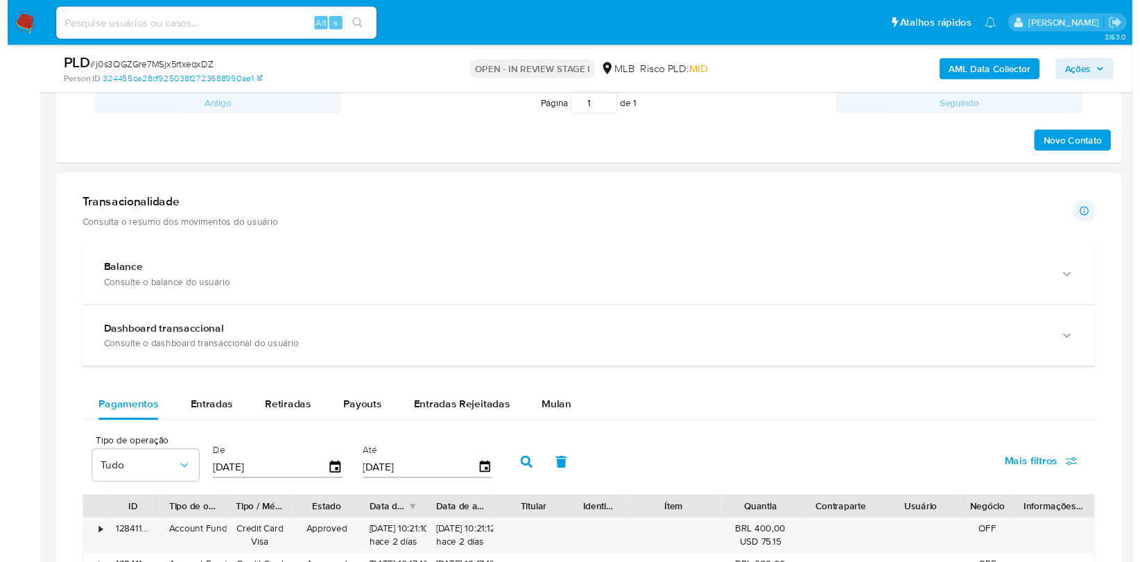
scroll to position [1016, 0]
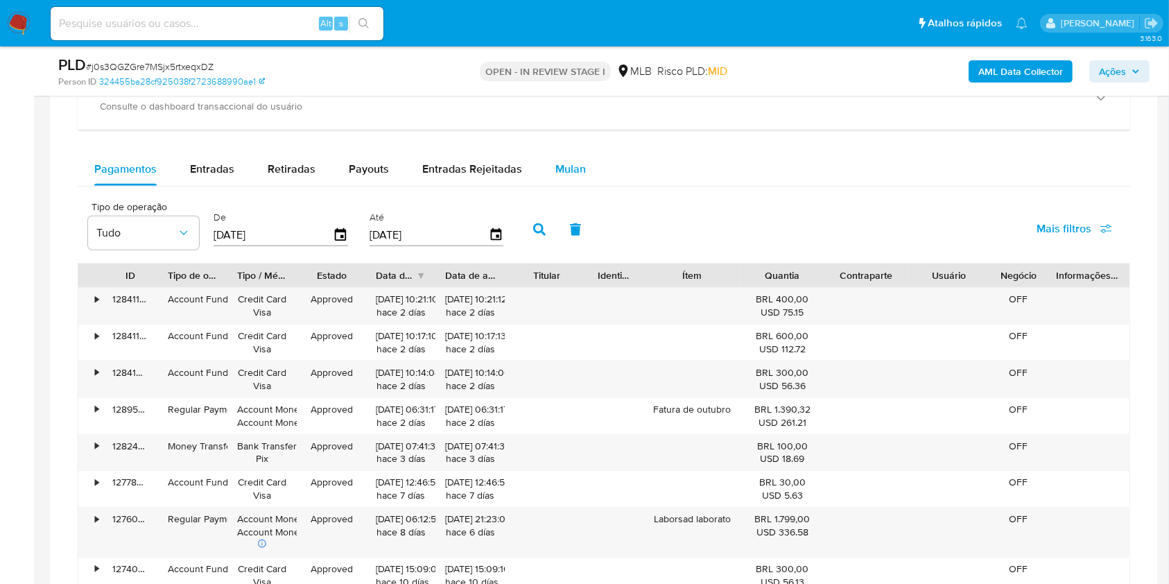
click at [556, 158] on div "Mulan" at bounding box center [570, 169] width 31 height 33
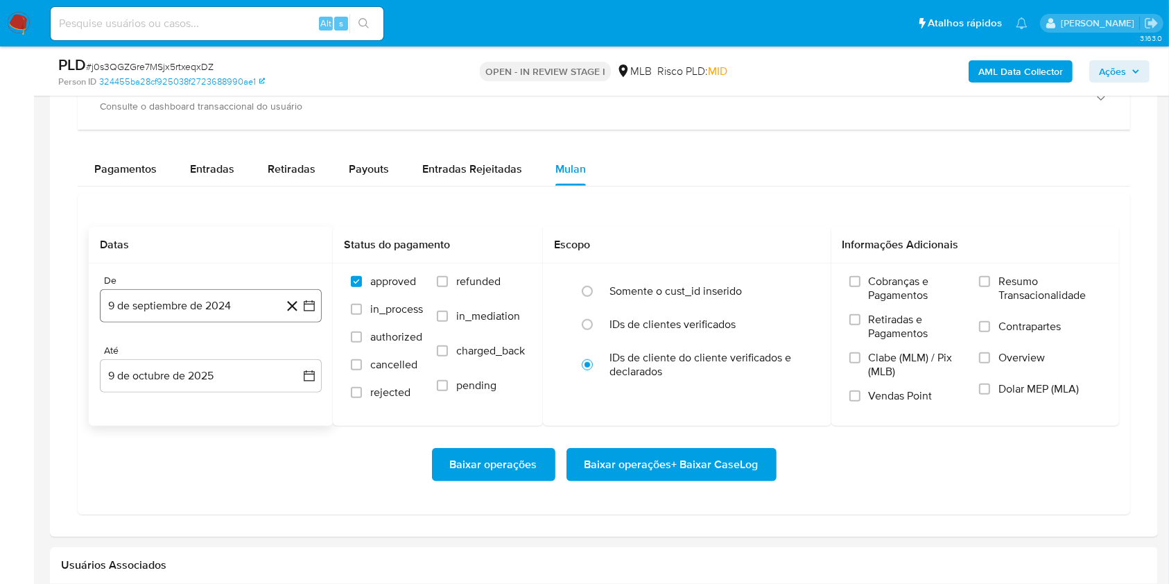
click at [243, 291] on button "9 de septiembre de 2024" at bounding box center [211, 305] width 222 height 33
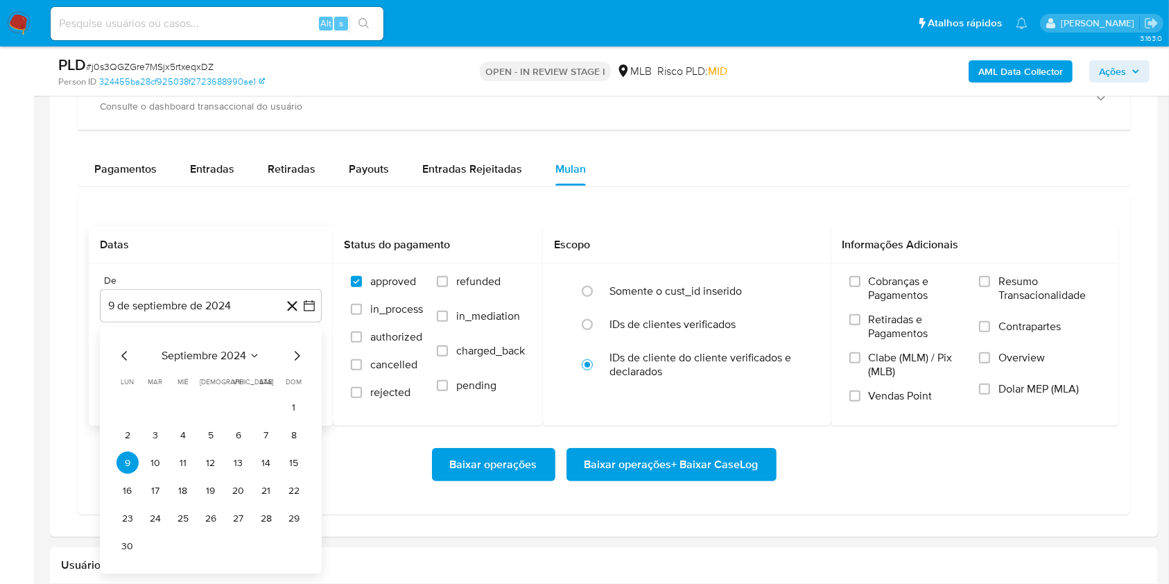
click at [193, 361] on span "septiembre 2024" at bounding box center [204, 356] width 85 height 14
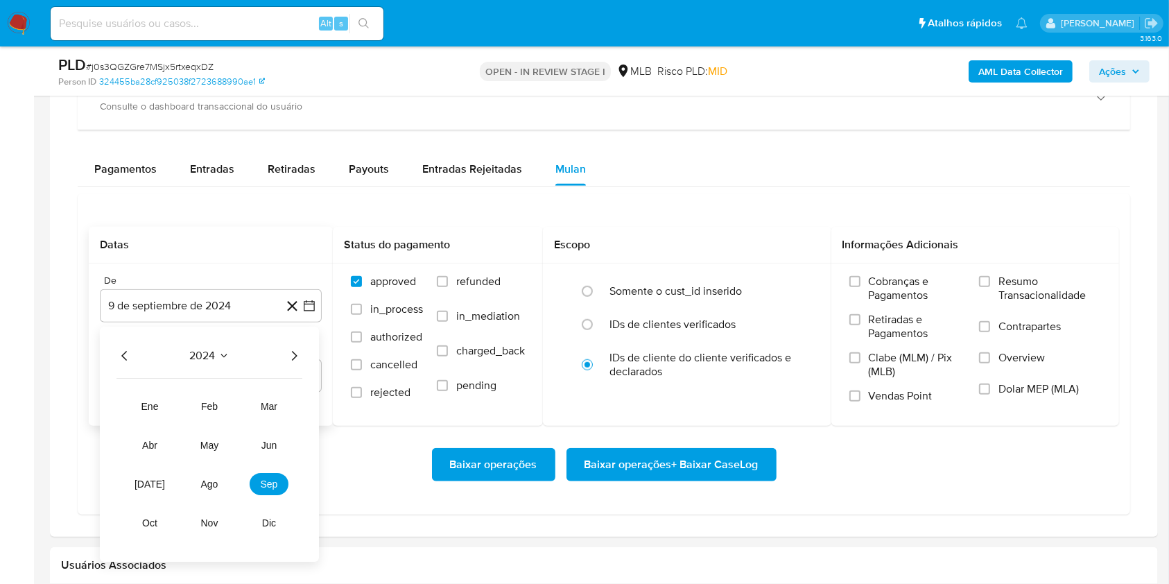
click at [296, 349] on icon "Año siguiente" at bounding box center [294, 356] width 17 height 17
click at [226, 469] on tr "ene feb mar abr may jun jul ago sep oct nov dic" at bounding box center [209, 465] width 158 height 139
click at [211, 481] on span "ago" at bounding box center [209, 484] width 17 height 11
click at [241, 405] on button "1" at bounding box center [238, 408] width 22 height 22
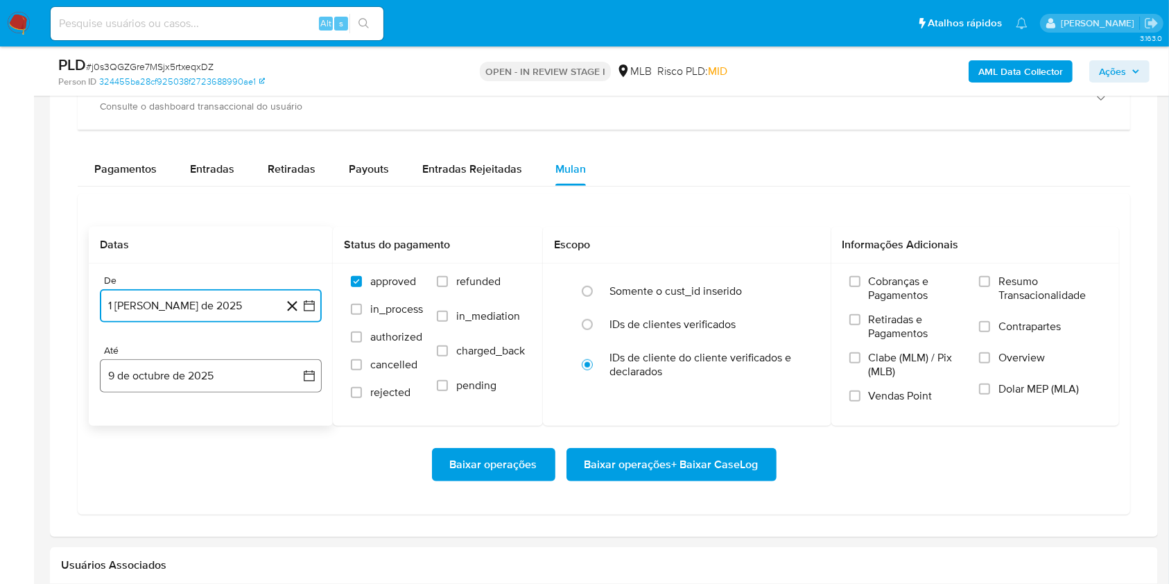
click at [220, 388] on button "9 de octubre de 2025" at bounding box center [211, 375] width 222 height 33
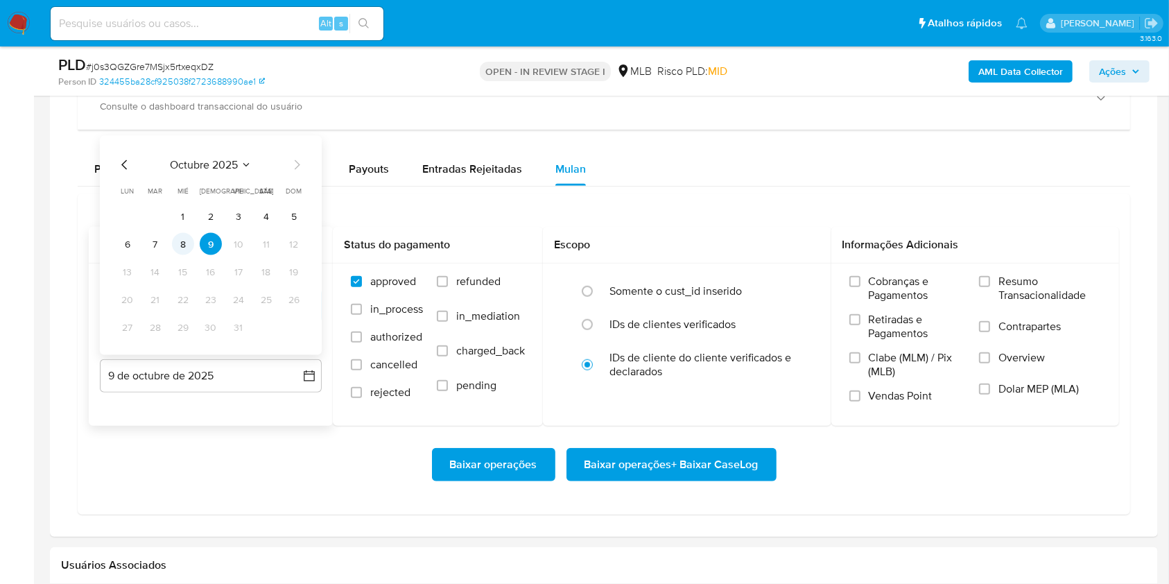
click at [177, 252] on button "8" at bounding box center [183, 244] width 22 height 22
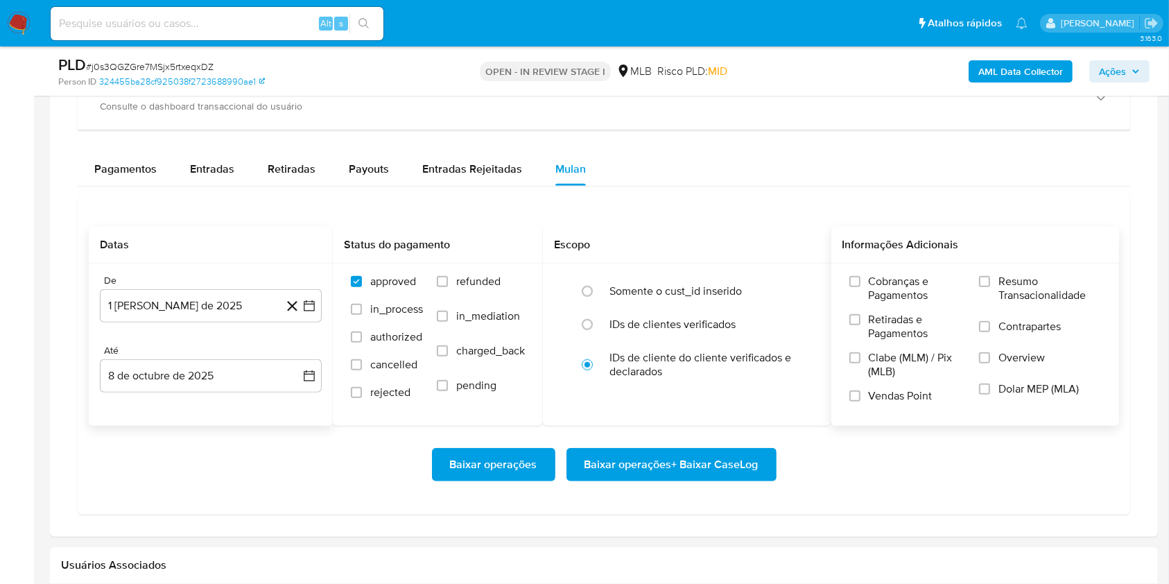
click at [1003, 279] on span "Resumo Transacionalidade" at bounding box center [1049, 289] width 103 height 28
click at [990, 279] on input "Resumo Transacionalidade" at bounding box center [984, 281] width 11 height 11
click at [673, 453] on span "Baixar operações + Baixar CaseLog" at bounding box center [671, 464] width 174 height 31
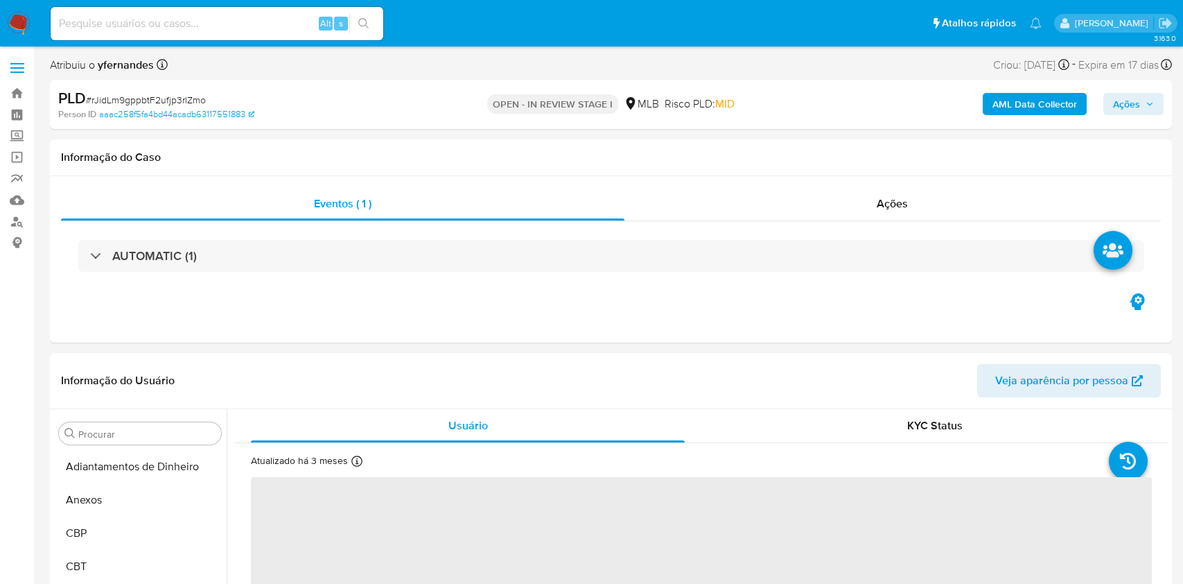
select select "10"
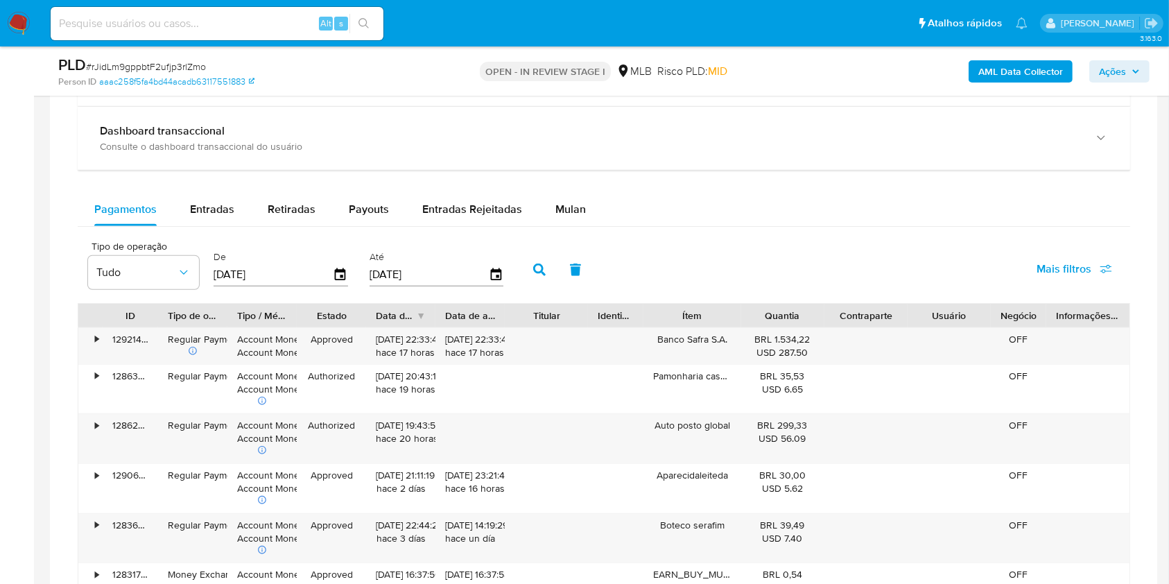
scroll to position [1109, 0]
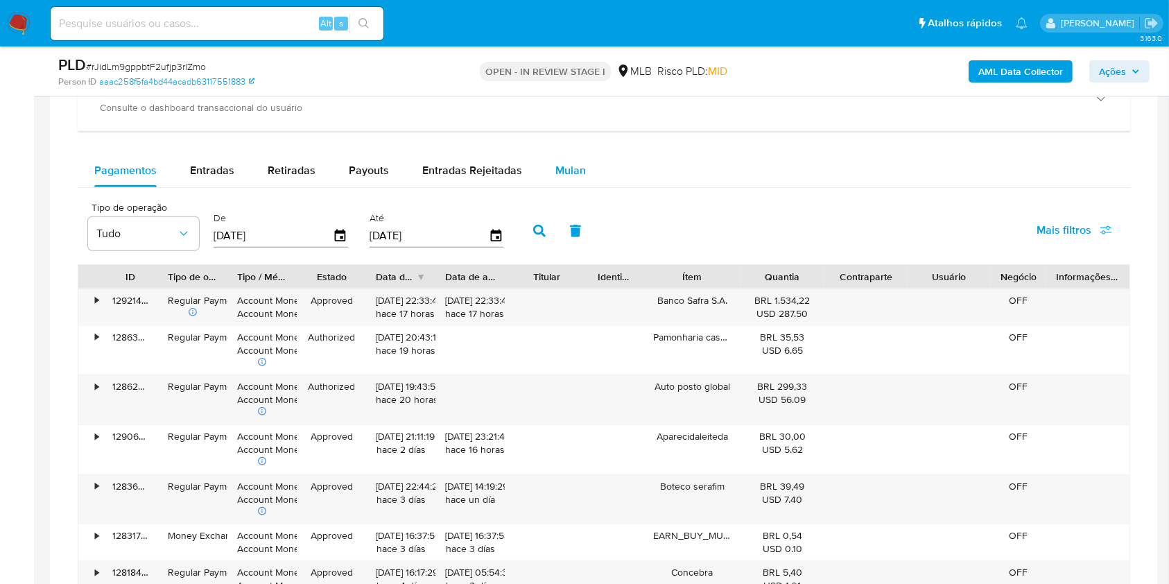
click at [596, 163] on button "Mulan" at bounding box center [571, 170] width 64 height 33
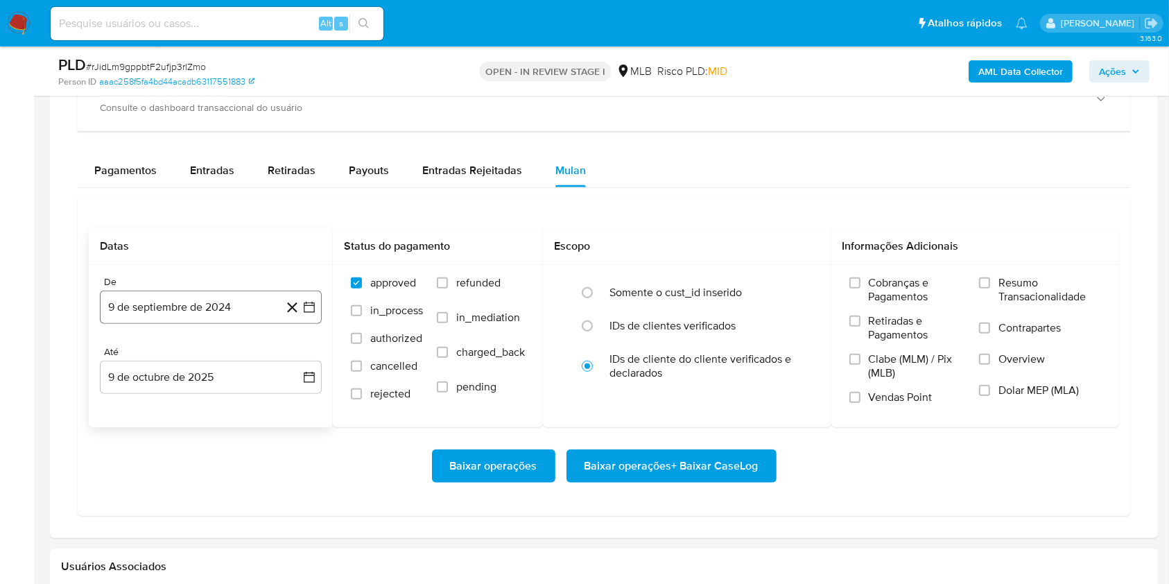
click at [223, 315] on button "9 de septiembre de 2024" at bounding box center [211, 306] width 222 height 33
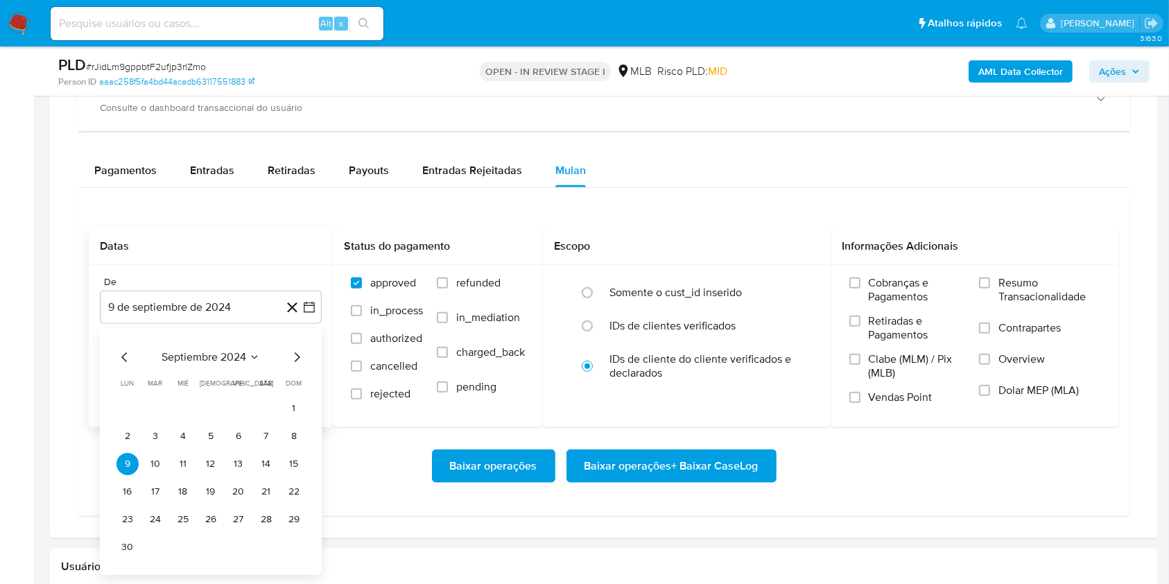
click at [197, 351] on span "septiembre 2024" at bounding box center [204, 357] width 85 height 14
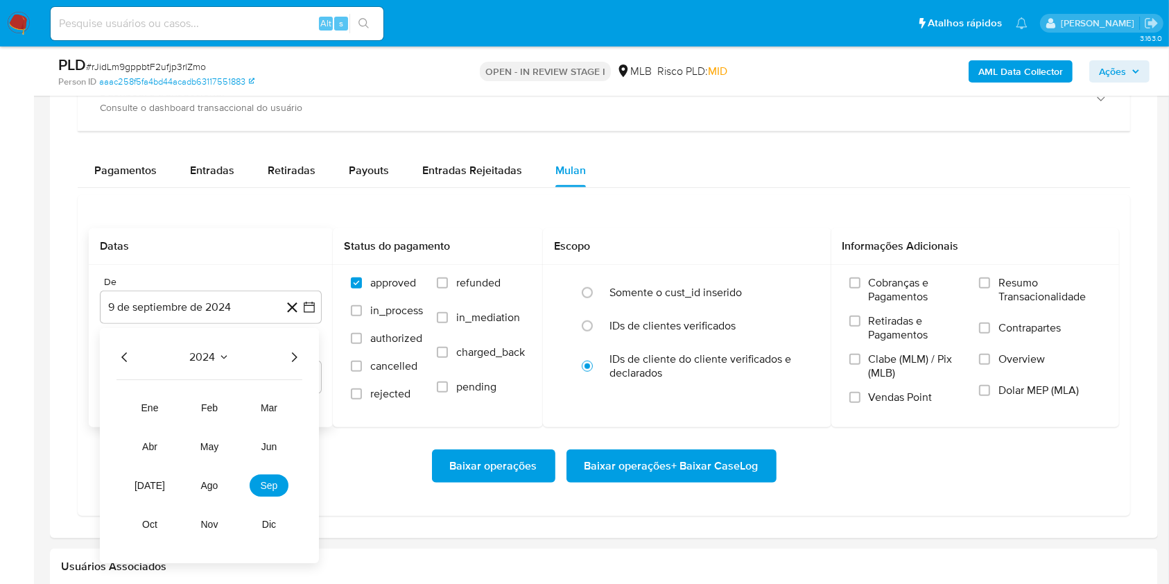
click at [288, 355] on icon "Año siguiente" at bounding box center [294, 357] width 17 height 17
click at [216, 476] on button "ago" at bounding box center [209, 485] width 39 height 22
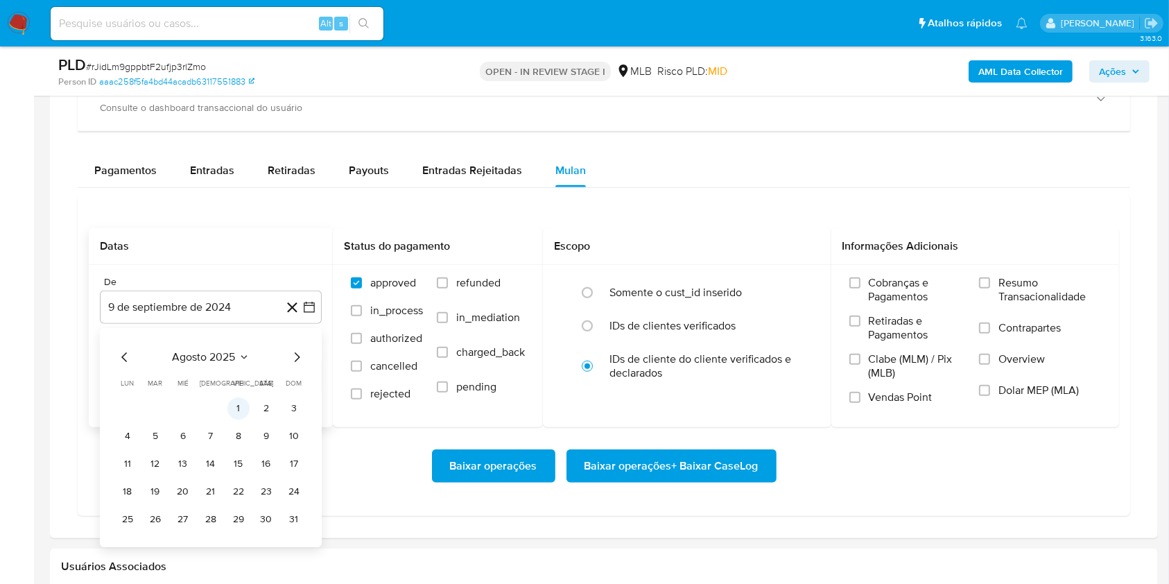
click at [243, 409] on button "1" at bounding box center [238, 408] width 22 height 22
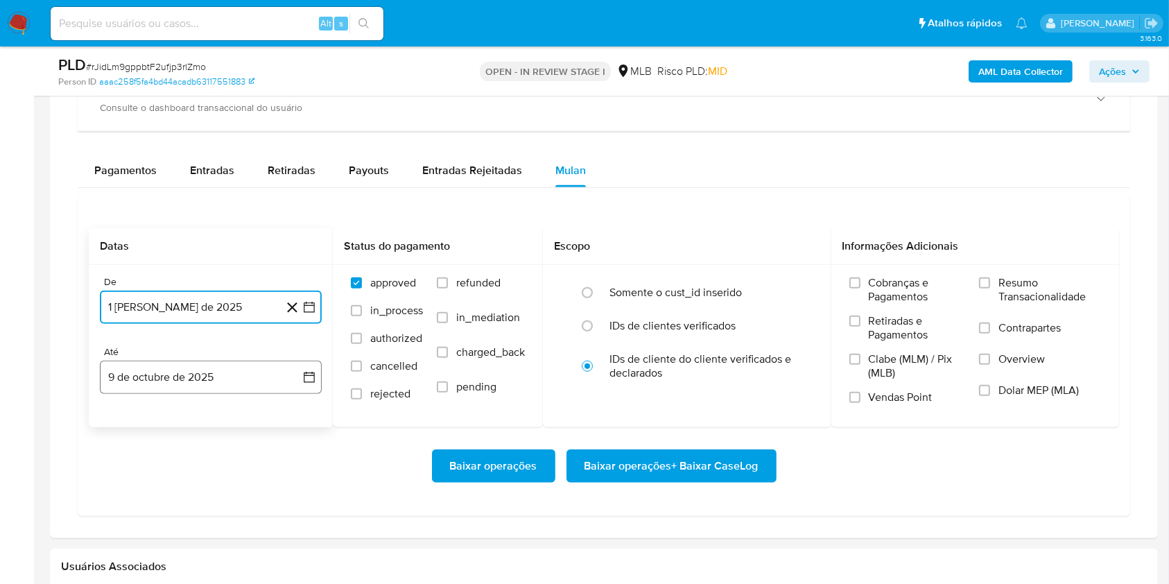
click at [218, 391] on button "9 de octubre de 2025" at bounding box center [211, 376] width 222 height 33
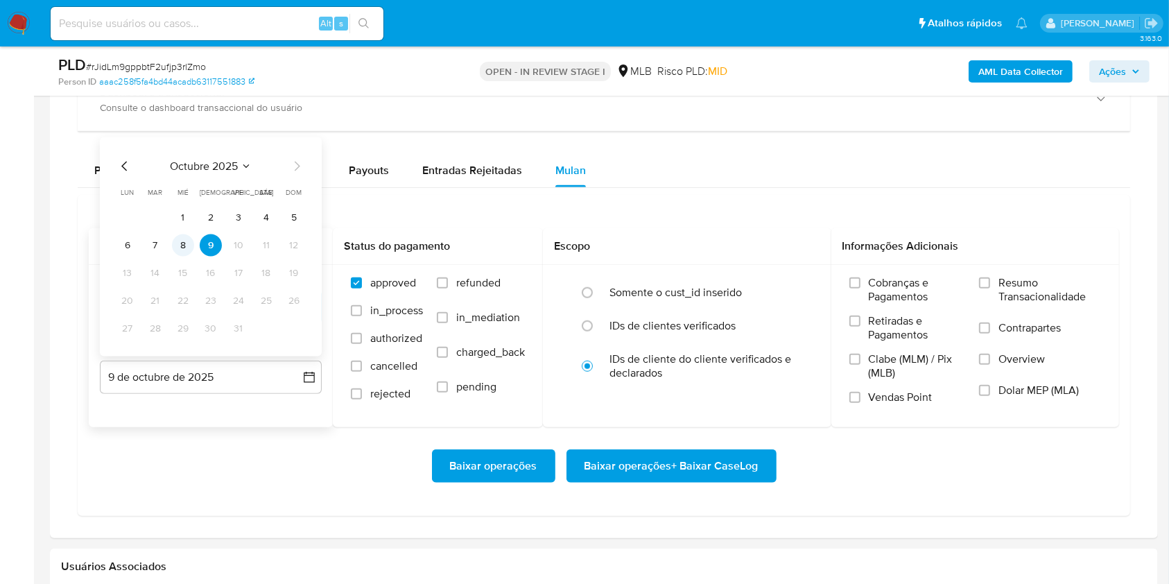
click at [185, 249] on button "8" at bounding box center [183, 245] width 22 height 22
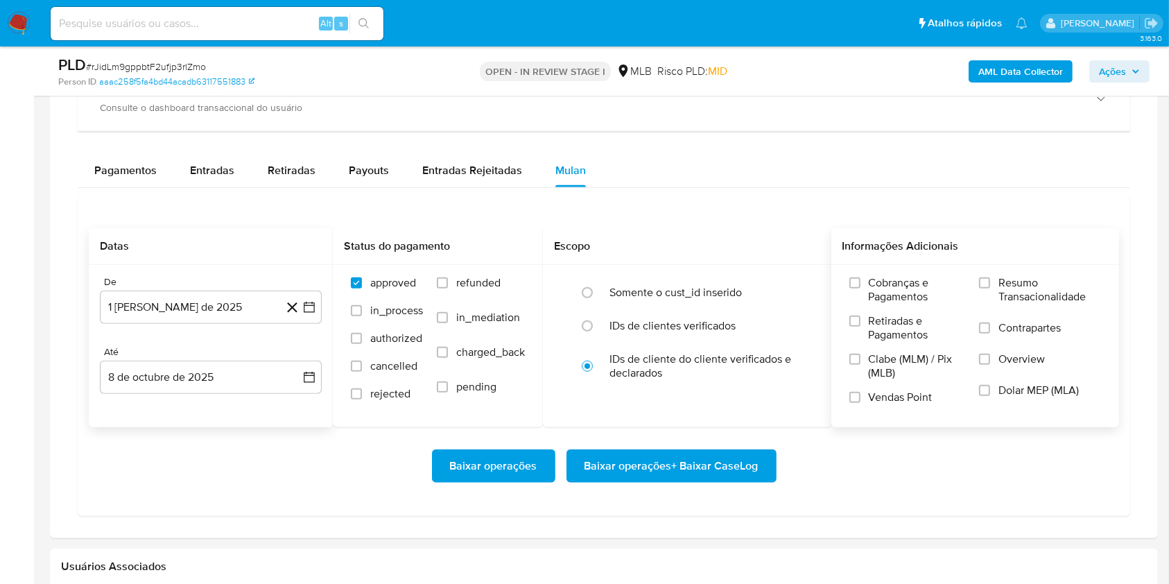
click at [1010, 290] on span "Resumo Transacionalidade" at bounding box center [1049, 290] width 103 height 28
click at [990, 288] on input "Resumo Transacionalidade" at bounding box center [984, 282] width 11 height 11
click at [655, 470] on span "Baixar operações + Baixar CaseLog" at bounding box center [671, 466] width 174 height 31
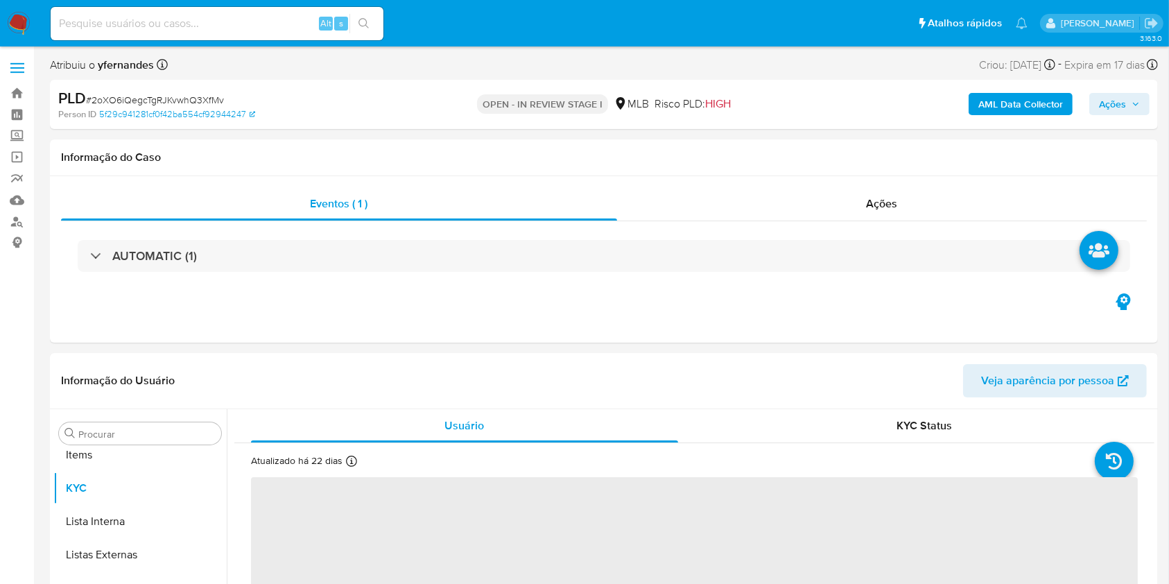
scroll to position [752, 0]
select select "10"
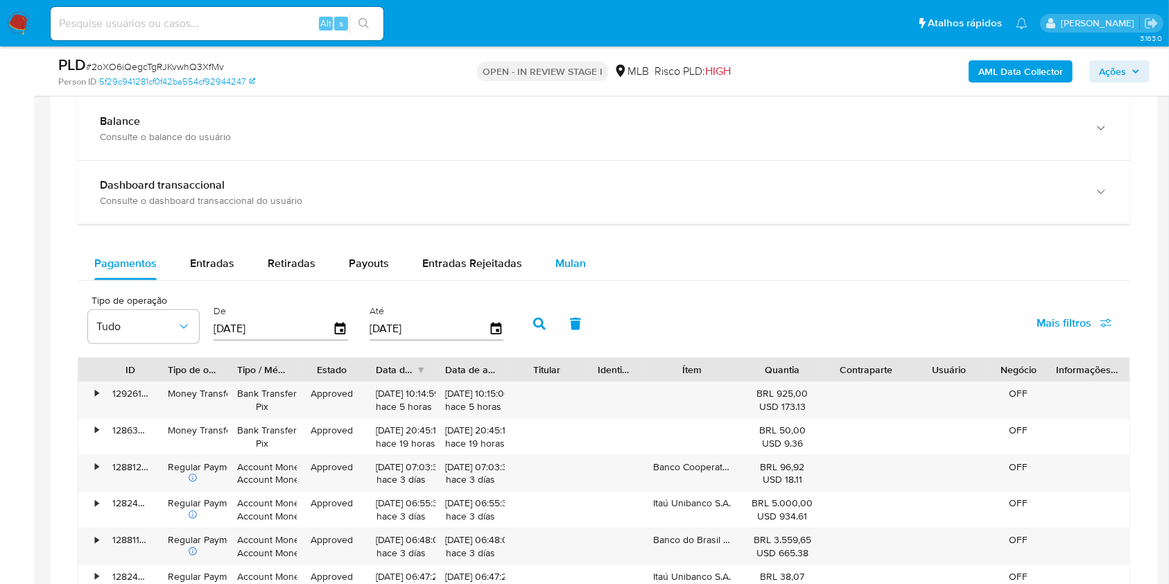
click at [571, 252] on div "Mulan" at bounding box center [570, 263] width 31 height 33
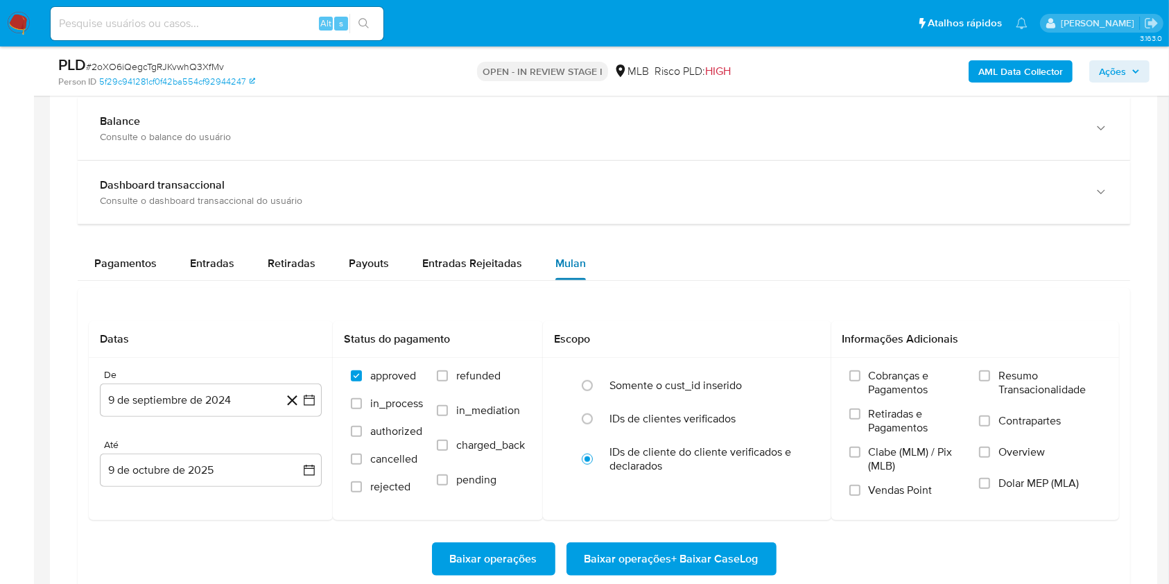
scroll to position [1109, 0]
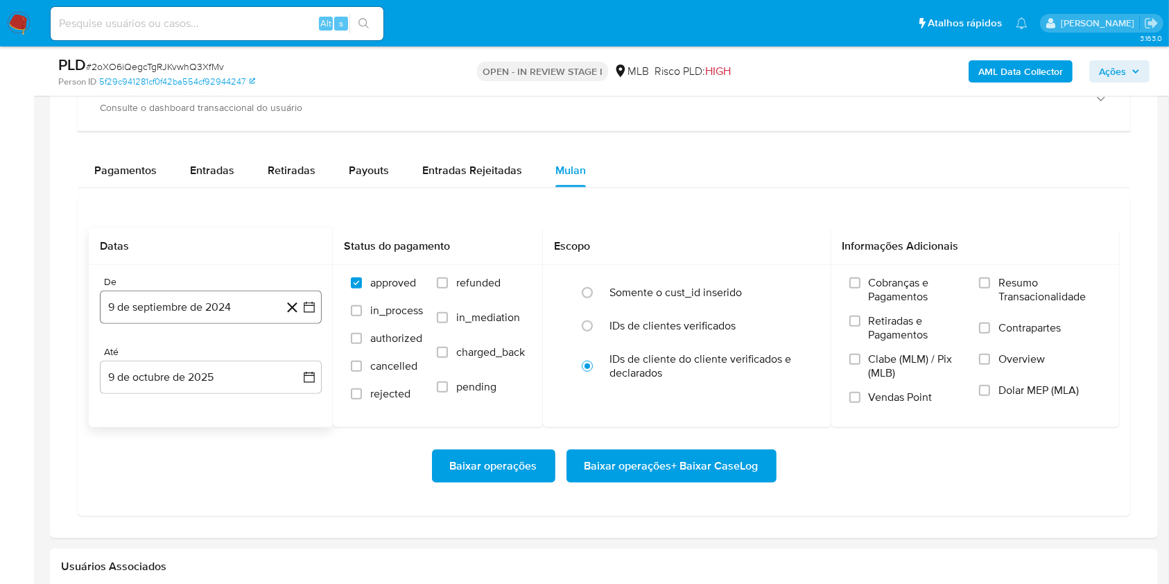
click at [186, 297] on button "9 de septiembre de 2024" at bounding box center [211, 306] width 222 height 33
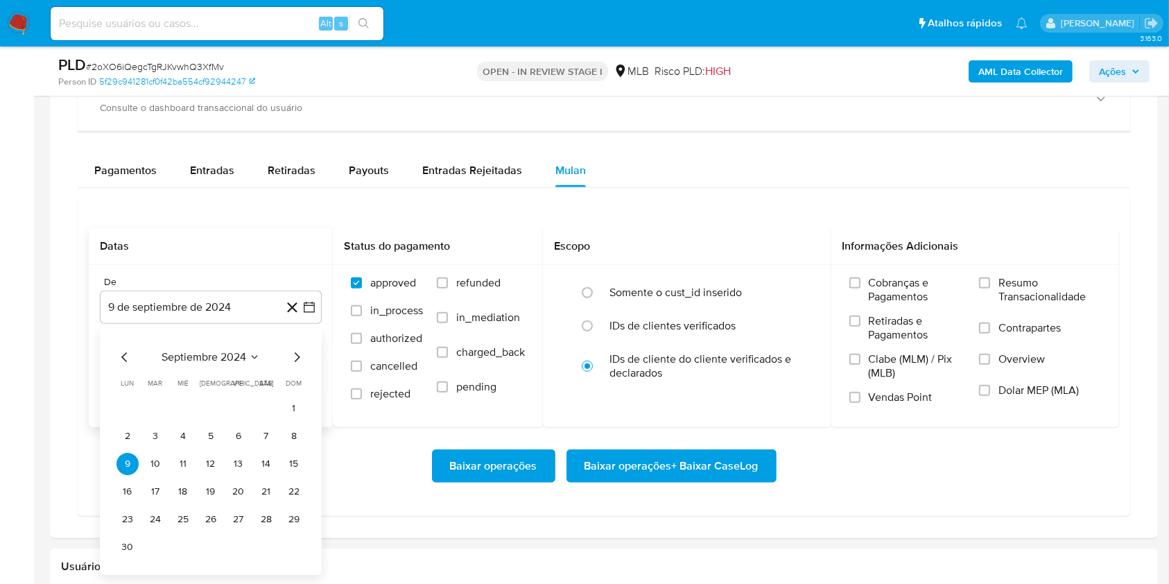
click at [205, 350] on span "septiembre 2024" at bounding box center [204, 357] width 85 height 14
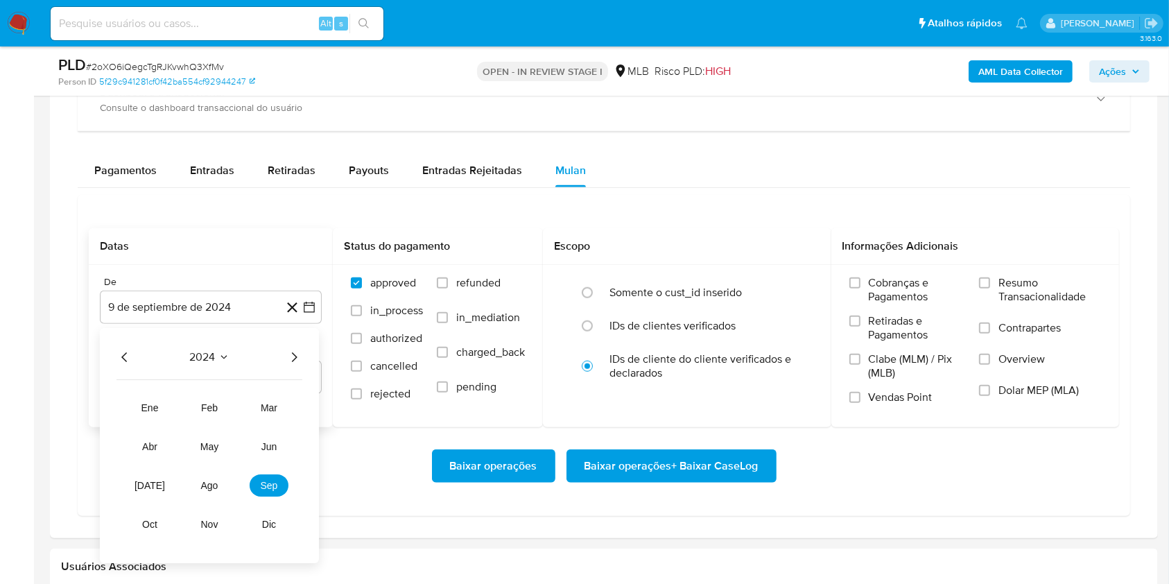
click at [287, 355] on icon "Año siguiente" at bounding box center [294, 357] width 17 height 17
click at [214, 465] on tr "ene feb mar abr may jun [DATE] ago sep oct nov dic" at bounding box center [209, 466] width 158 height 139
click at [216, 480] on span "ago" at bounding box center [209, 485] width 17 height 11
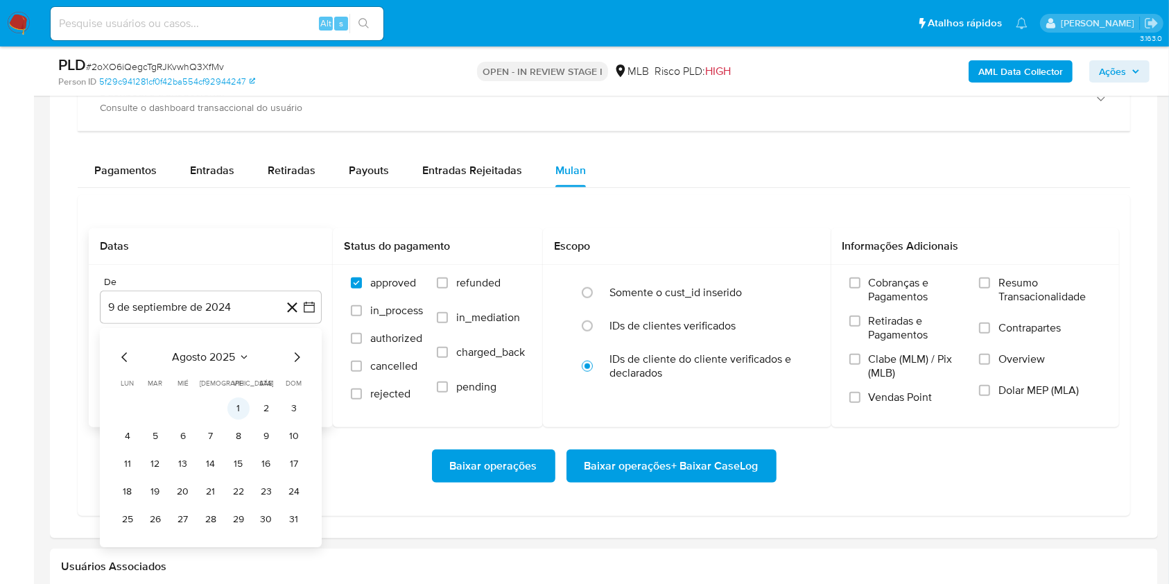
click at [240, 408] on button "1" at bounding box center [238, 408] width 22 height 22
click at [219, 396] on div "De 1 de agosto de 2025 1-08-2025 Até 9 de octubre de 2025 9-10-2025" at bounding box center [211, 346] width 244 height 162
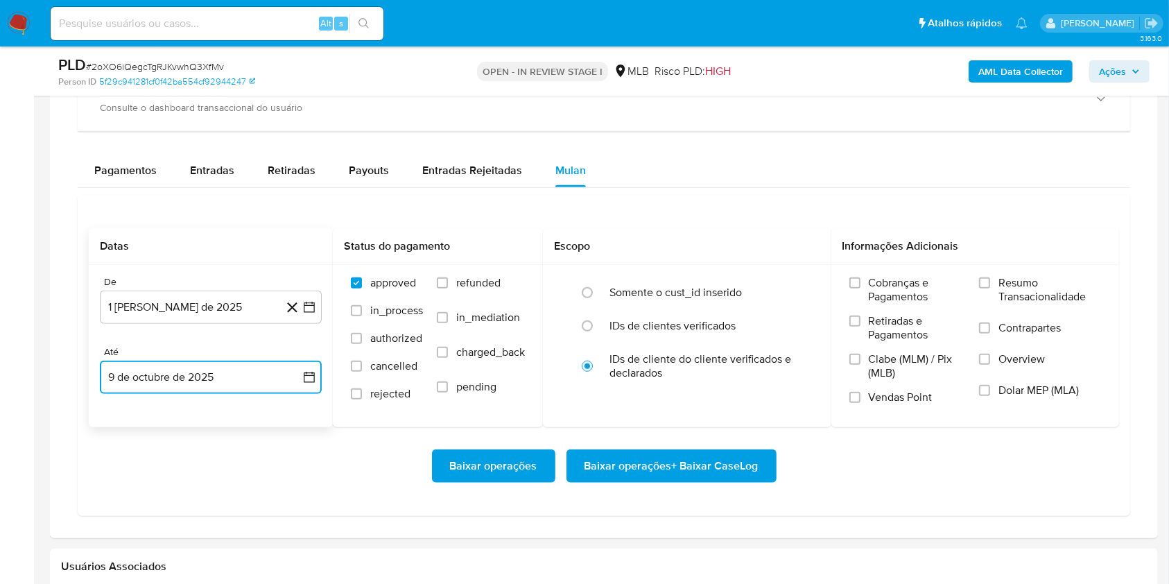
click at [211, 383] on button "9 de octubre de 2025" at bounding box center [211, 376] width 222 height 33
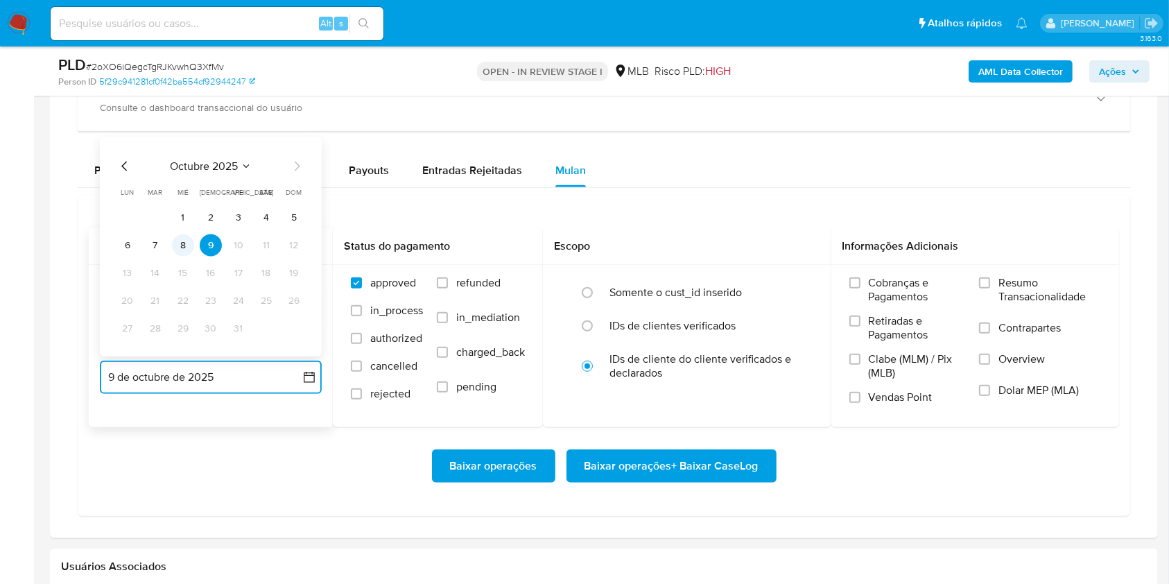
click at [180, 242] on button "8" at bounding box center [183, 245] width 22 height 22
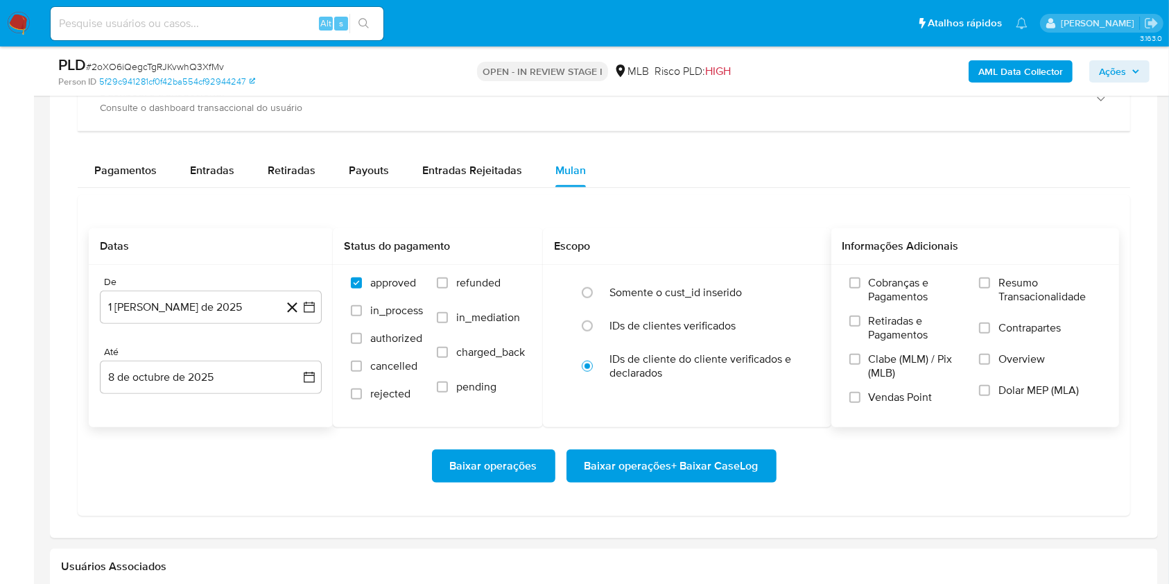
click at [1027, 286] on span "Resumo Transacionalidade" at bounding box center [1049, 290] width 103 height 28
click at [990, 286] on input "Resumo Transacionalidade" at bounding box center [984, 282] width 11 height 11
click at [699, 476] on span "Baixar operações + Baixar CaseLog" at bounding box center [671, 466] width 174 height 31
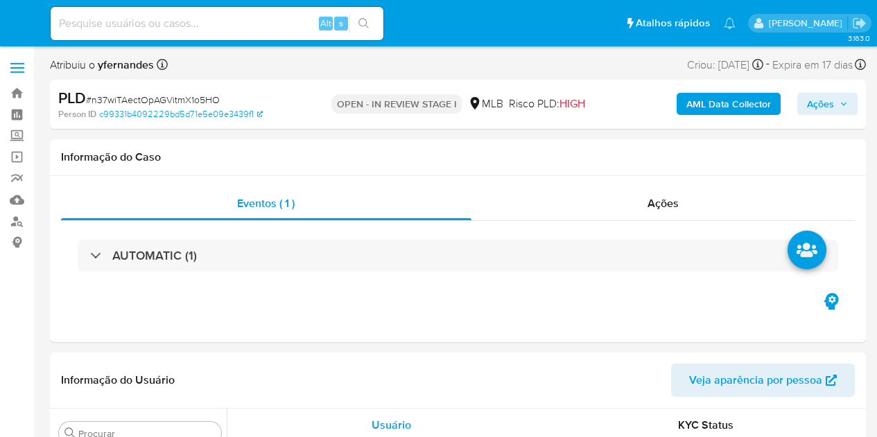
select select "10"
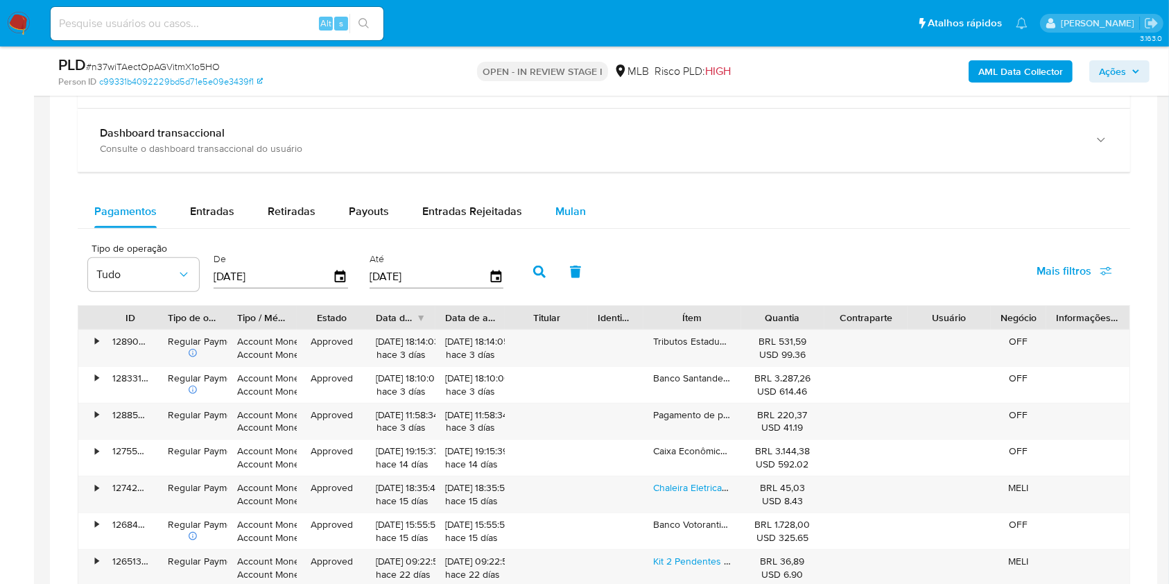
scroll to position [1109, 0]
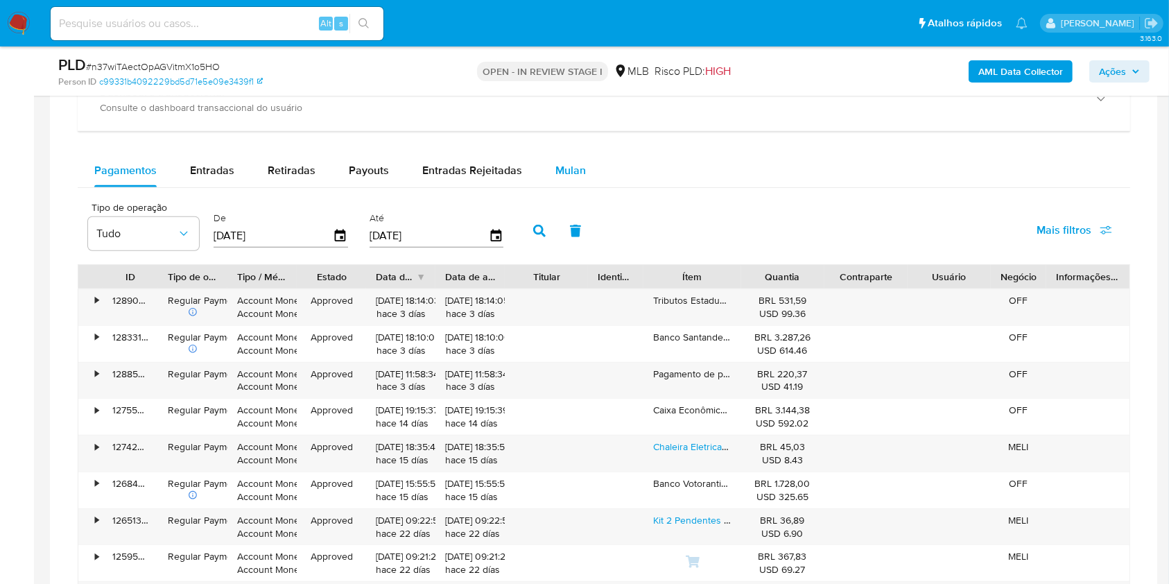
click at [566, 159] on div "Mulan" at bounding box center [570, 170] width 31 height 33
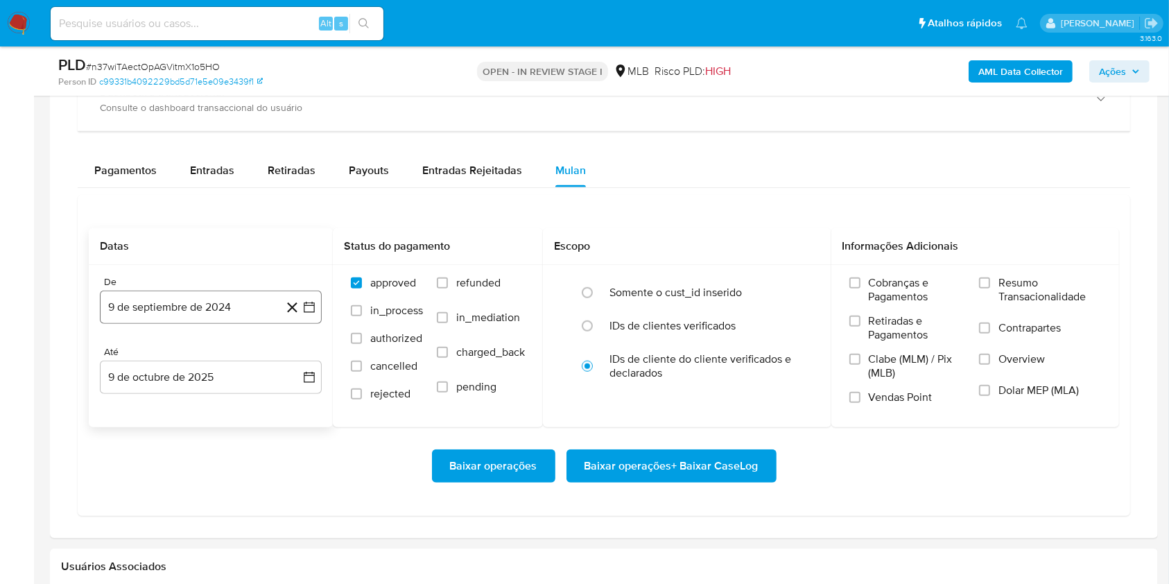
click at [216, 308] on button "9 de septiembre de 2024" at bounding box center [211, 306] width 222 height 33
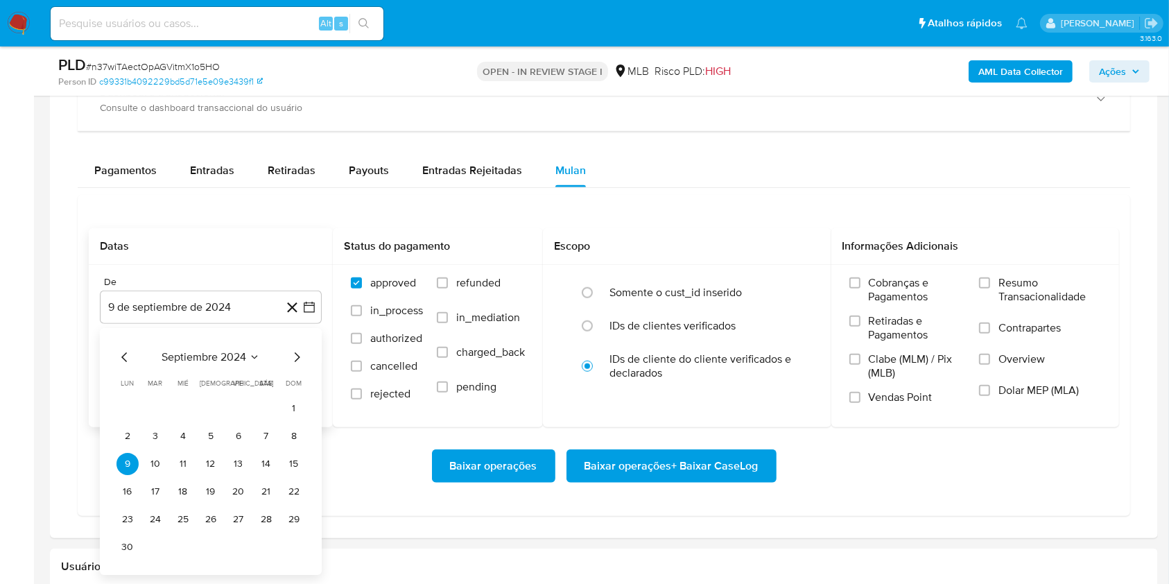
click at [205, 350] on span "septiembre 2024" at bounding box center [204, 357] width 85 height 14
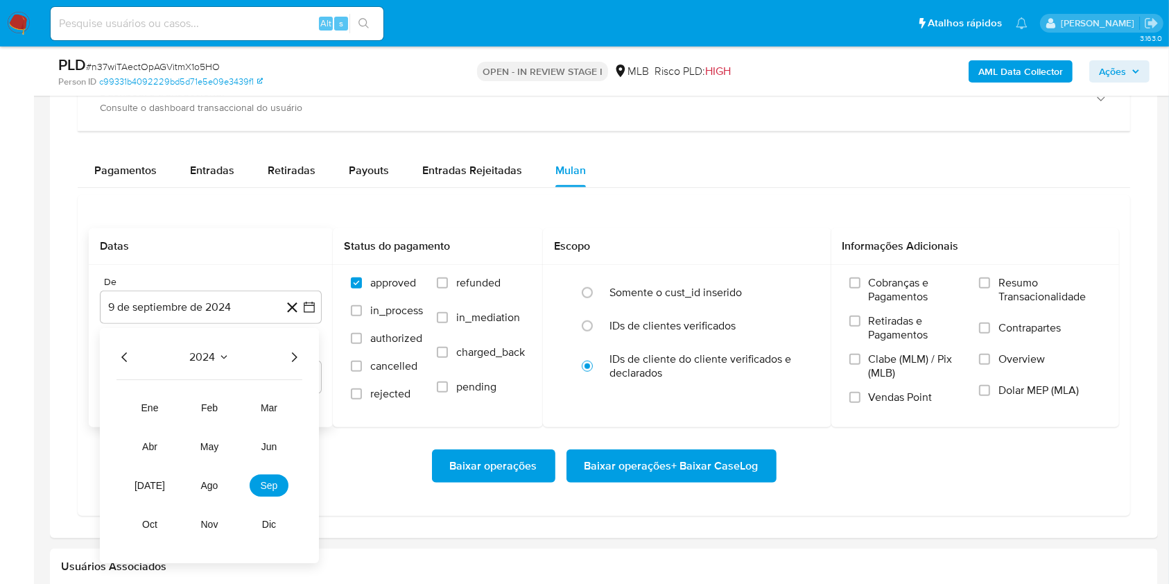
click at [299, 352] on icon "Año siguiente" at bounding box center [294, 357] width 17 height 17
click at [229, 437] on tr "ene feb mar abr may jun [DATE] ago sep oct nov dic" at bounding box center [209, 466] width 158 height 139
click at [220, 437] on button "ago" at bounding box center [209, 485] width 39 height 22
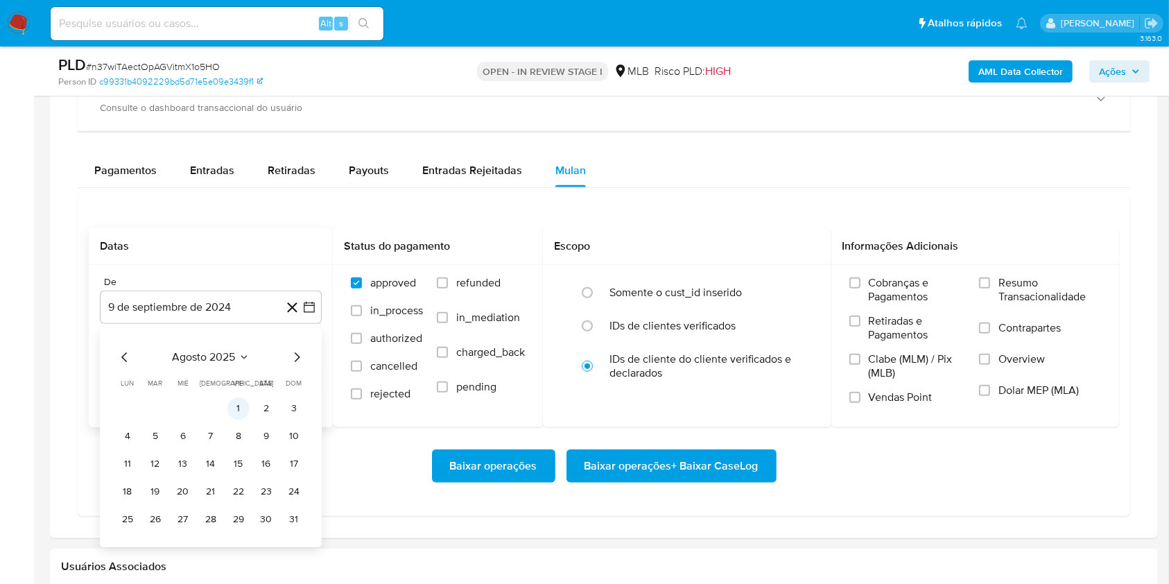
click at [235, 408] on button "1" at bounding box center [238, 408] width 22 height 22
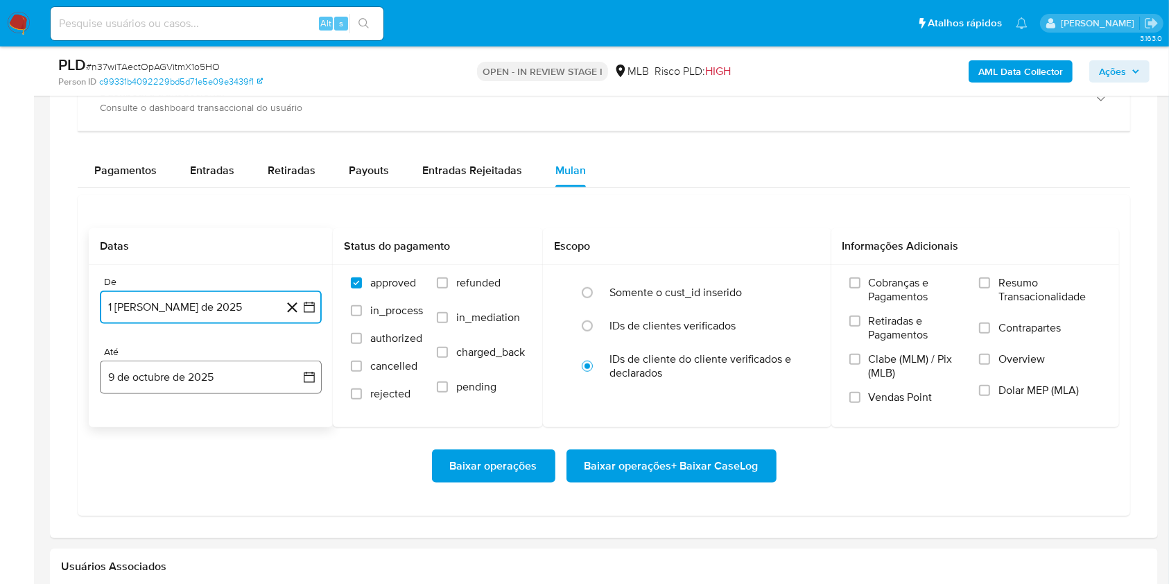
click at [211, 383] on button "9 de octubre de 2025" at bounding box center [211, 376] width 222 height 33
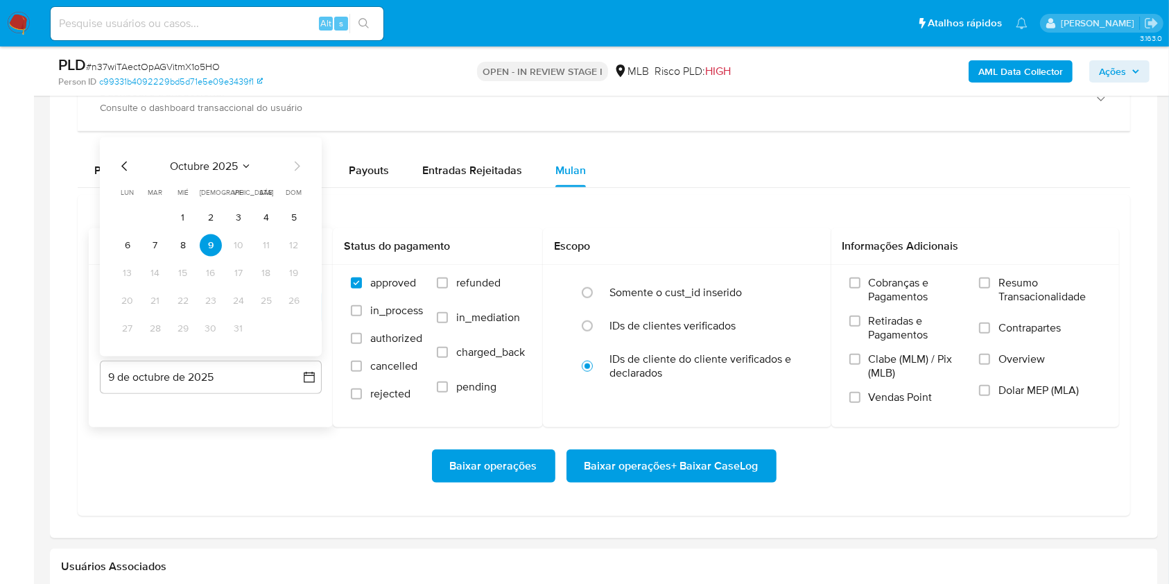
click at [175, 247] on button "8" at bounding box center [183, 245] width 22 height 22
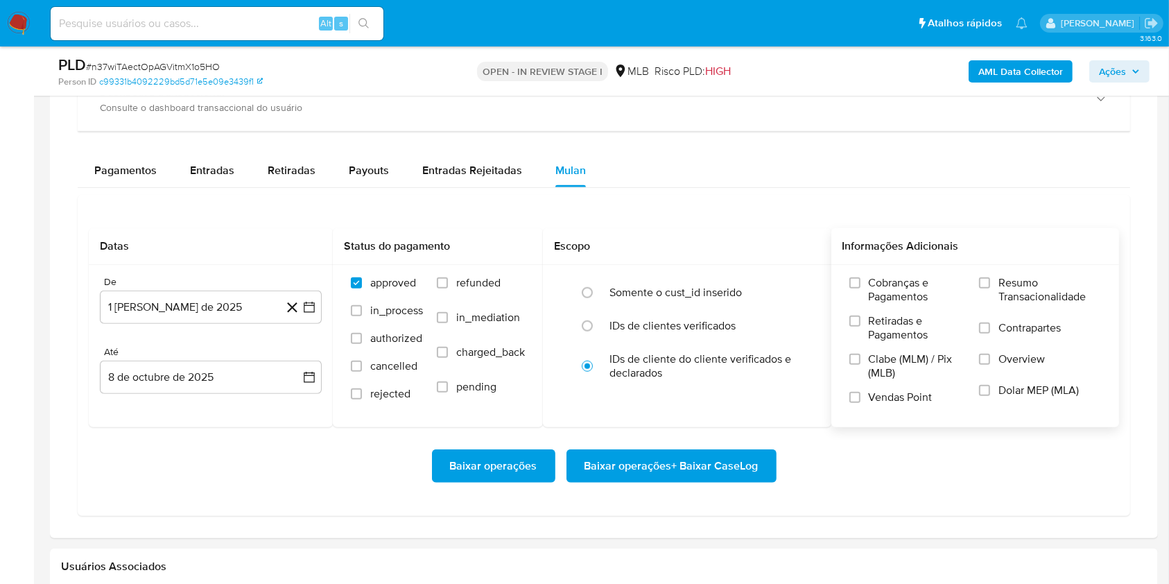
click at [876, 286] on span "Resumo Transacionalidade" at bounding box center [1049, 290] width 103 height 28
click at [876, 286] on input "Resumo Transacionalidade" at bounding box center [984, 282] width 11 height 11
click at [650, 437] on span "Baixar operações + Baixar CaseLog" at bounding box center [671, 466] width 174 height 31
